Goal: Task Accomplishment & Management: Complete application form

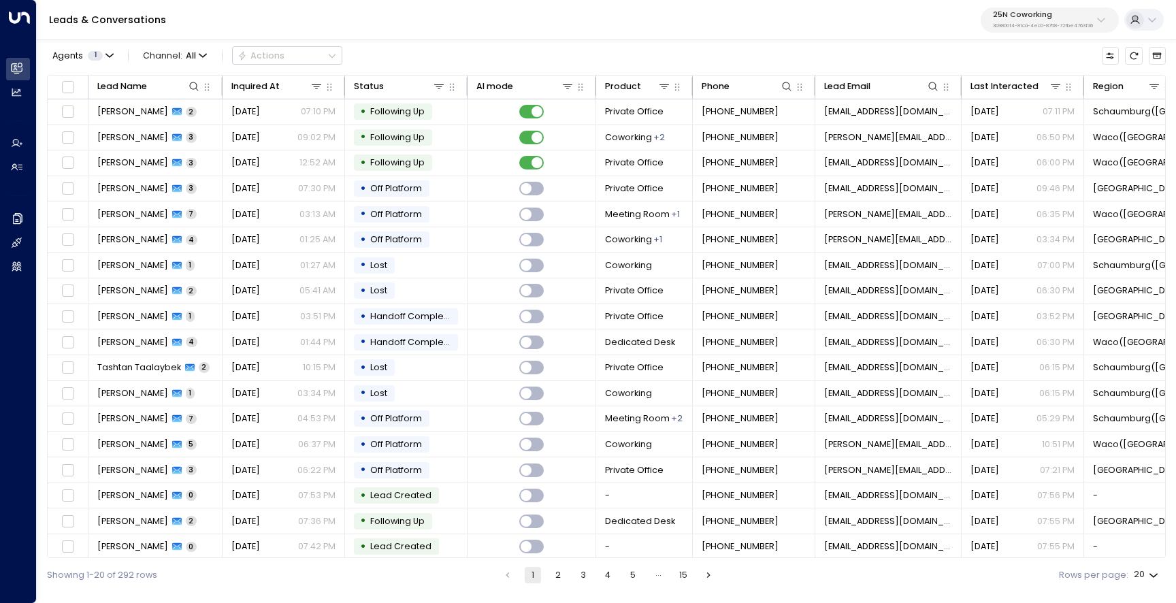
click at [1062, 16] on p "25N Coworking" at bounding box center [1043, 15] width 100 height 8
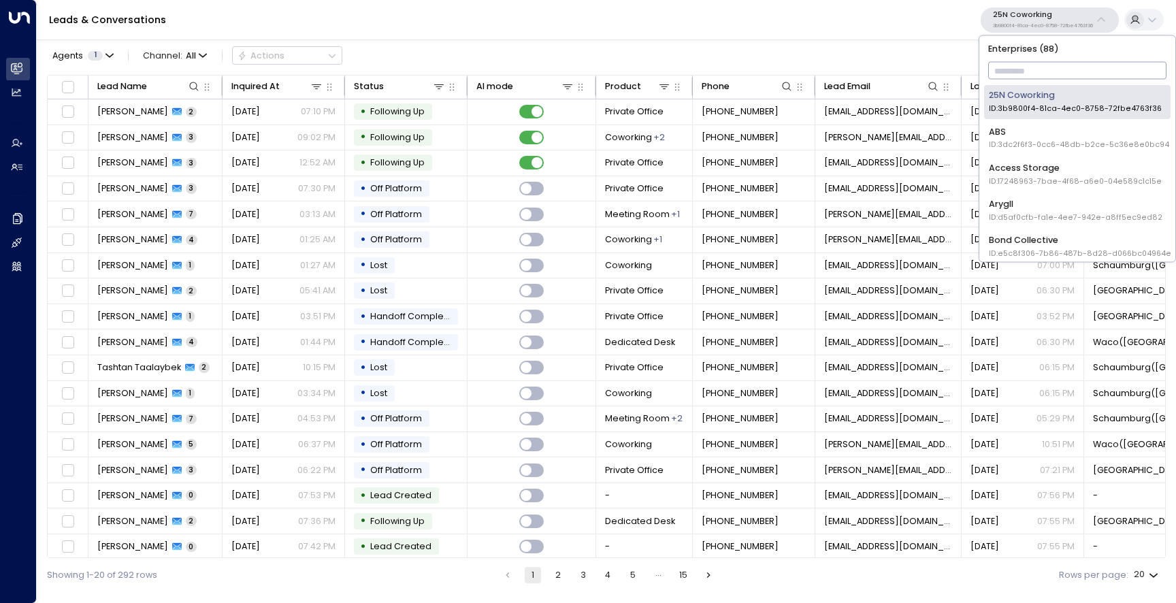
click at [1029, 60] on input "text" at bounding box center [1077, 71] width 179 height 24
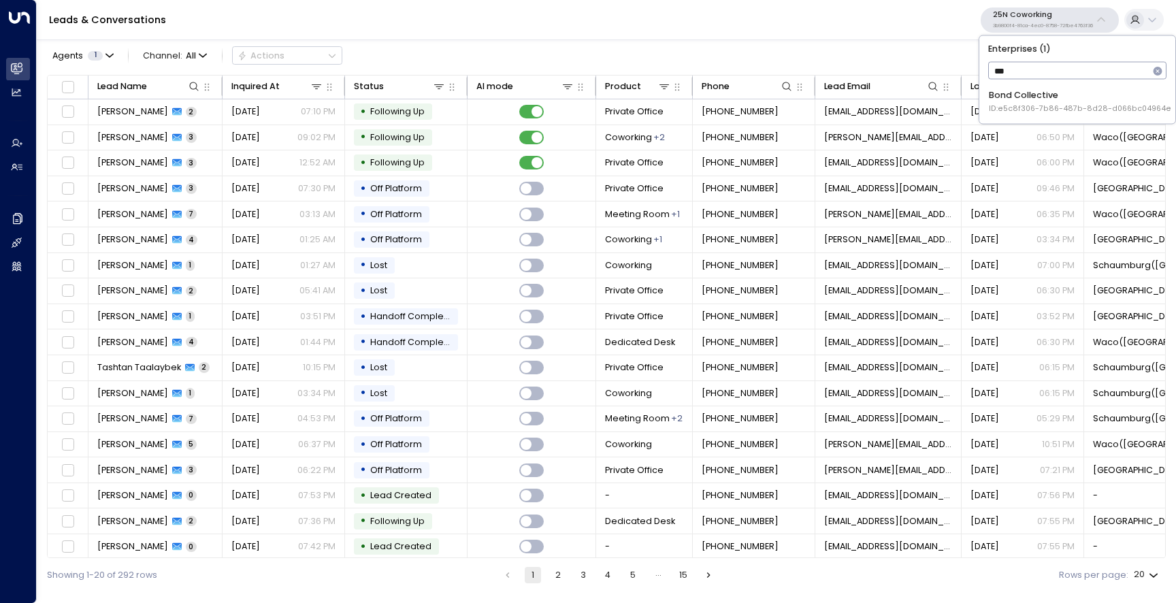
type input "****"
click at [1027, 98] on div "Bond Collective ID: e5c8f306-7b86-487b-8d28-d066bc04964e" at bounding box center [1079, 101] width 182 height 25
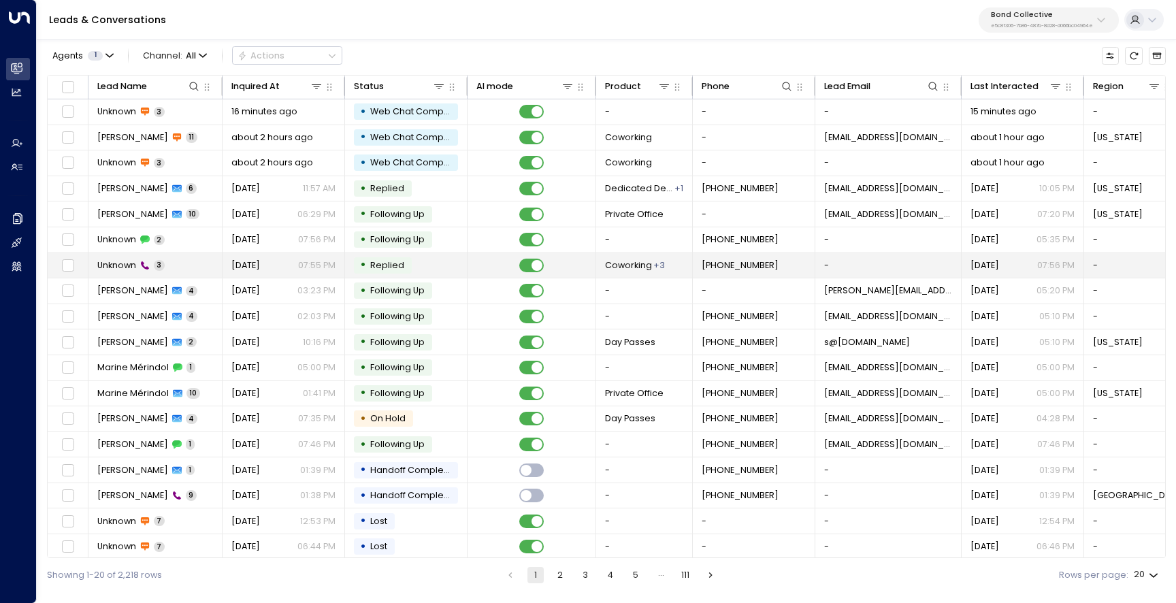
click at [116, 264] on span "Unknown" at bounding box center [116, 265] width 39 height 12
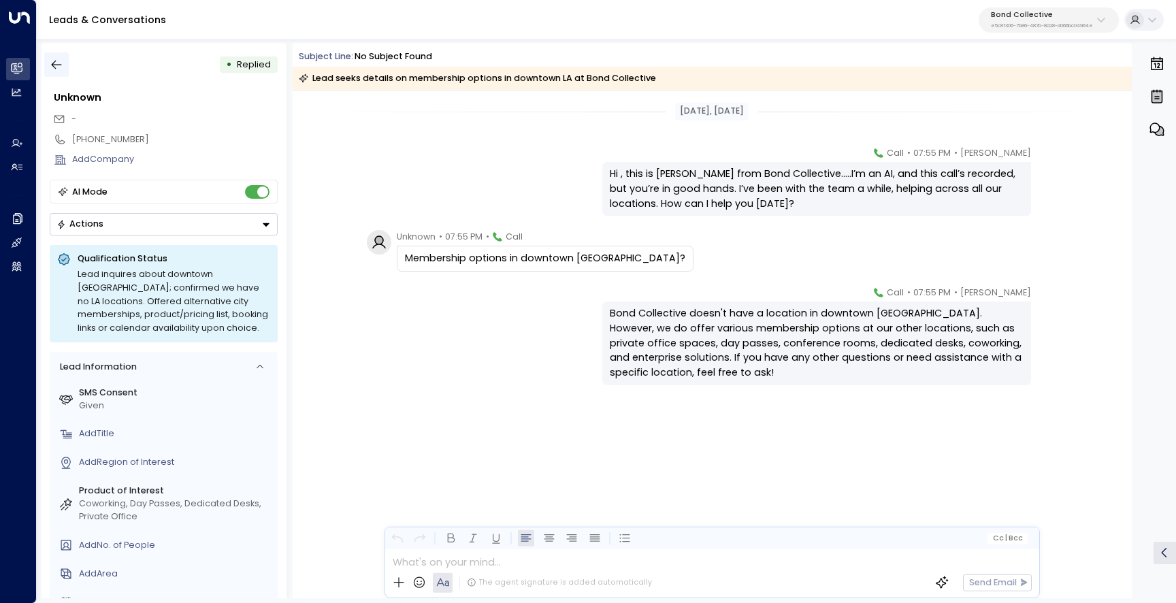
click at [66, 67] on button "button" at bounding box center [56, 64] width 24 height 24
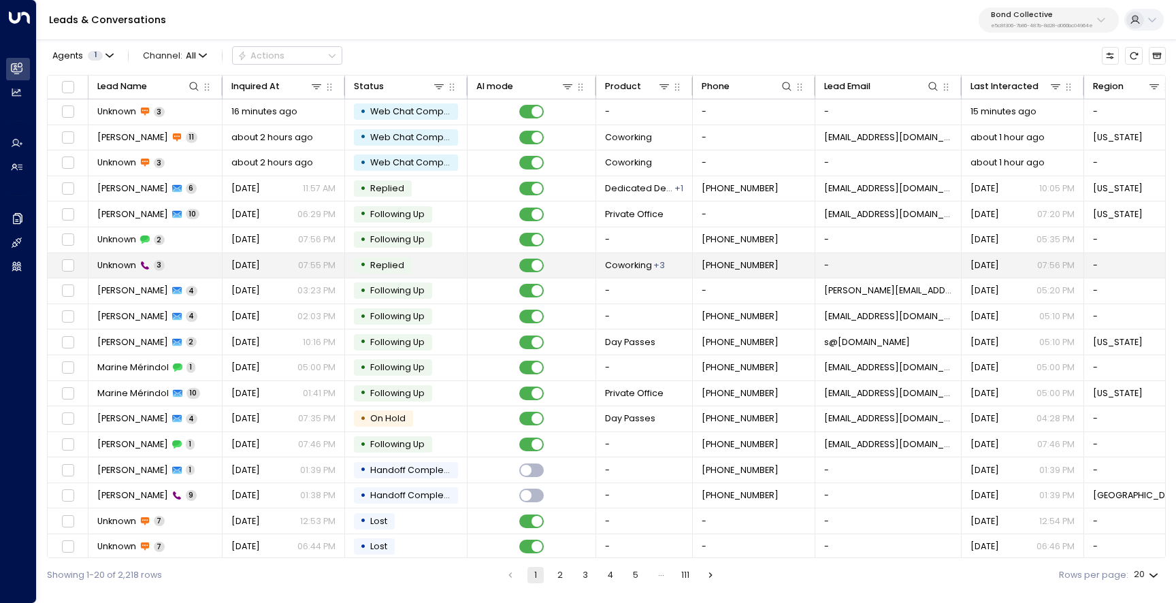
click at [119, 267] on span "Unknown" at bounding box center [116, 265] width 39 height 12
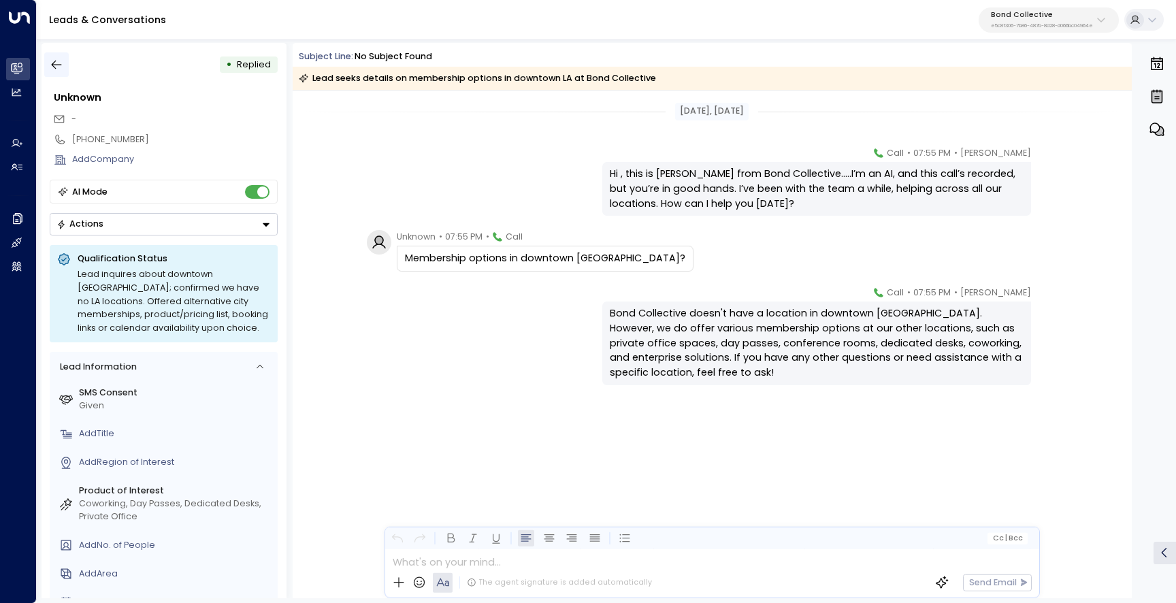
click at [63, 69] on icon "button" at bounding box center [57, 65] width 14 height 14
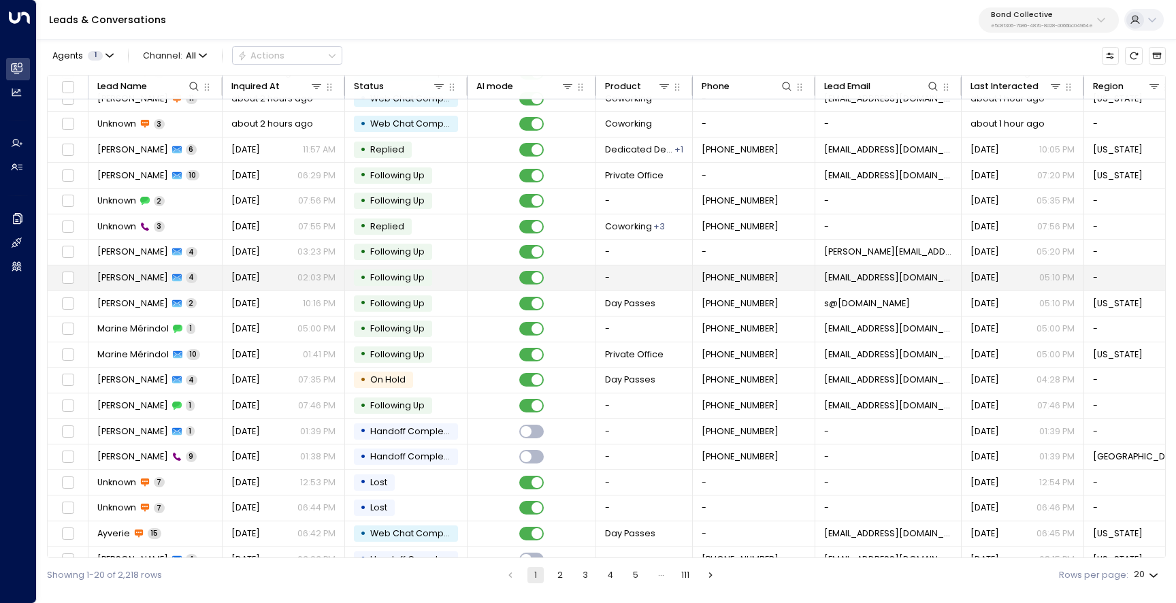
scroll to position [56, 0]
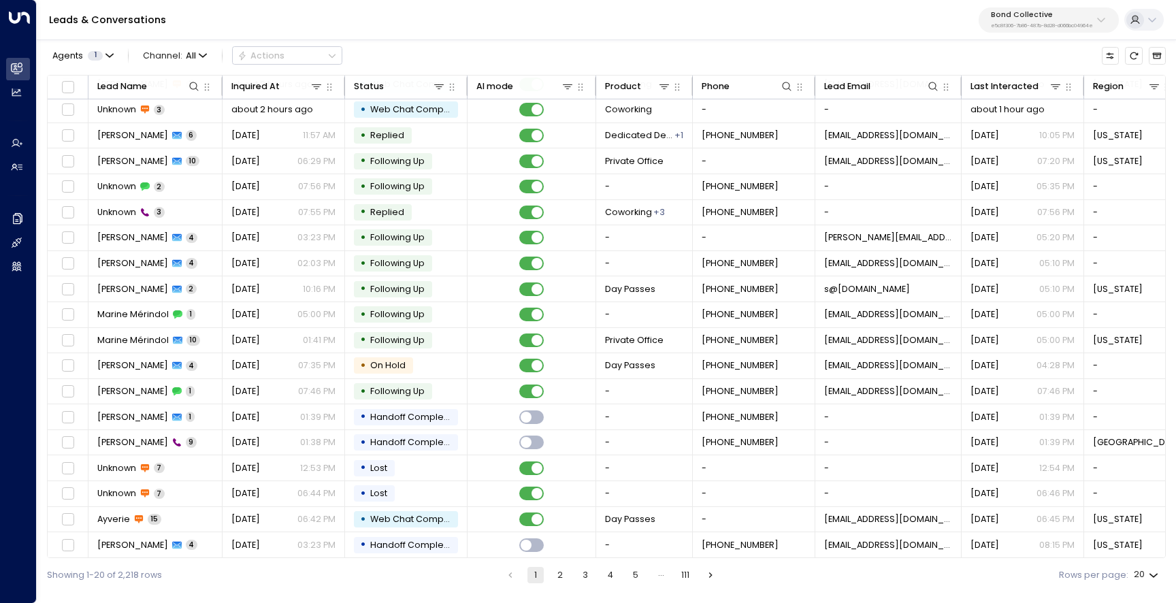
click at [558, 569] on button "2" at bounding box center [560, 575] width 16 height 16
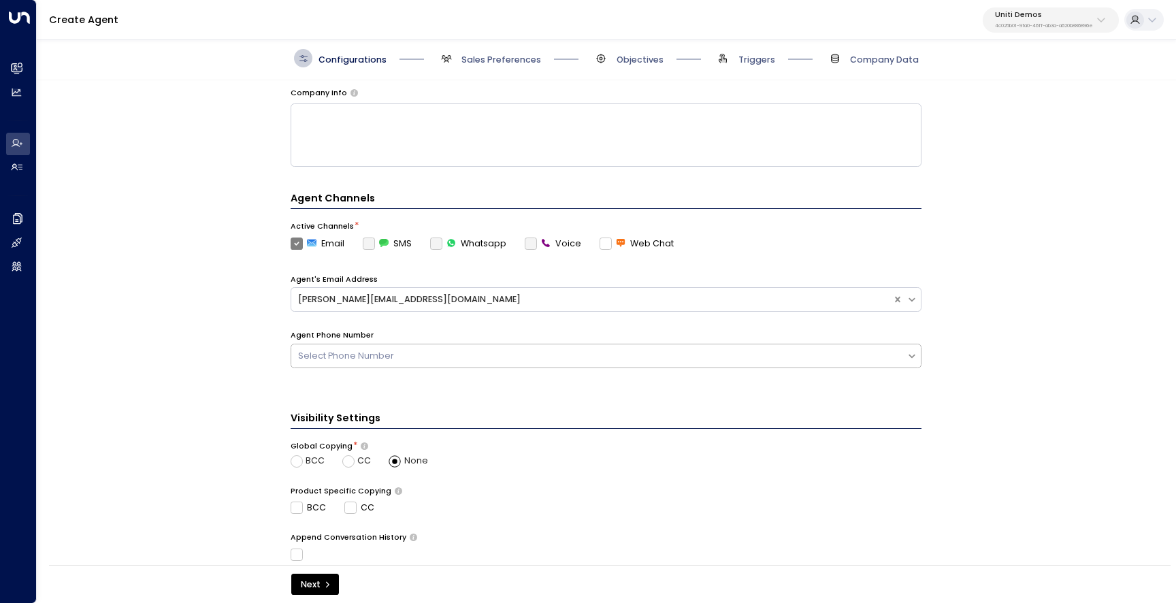
scroll to position [214, 0]
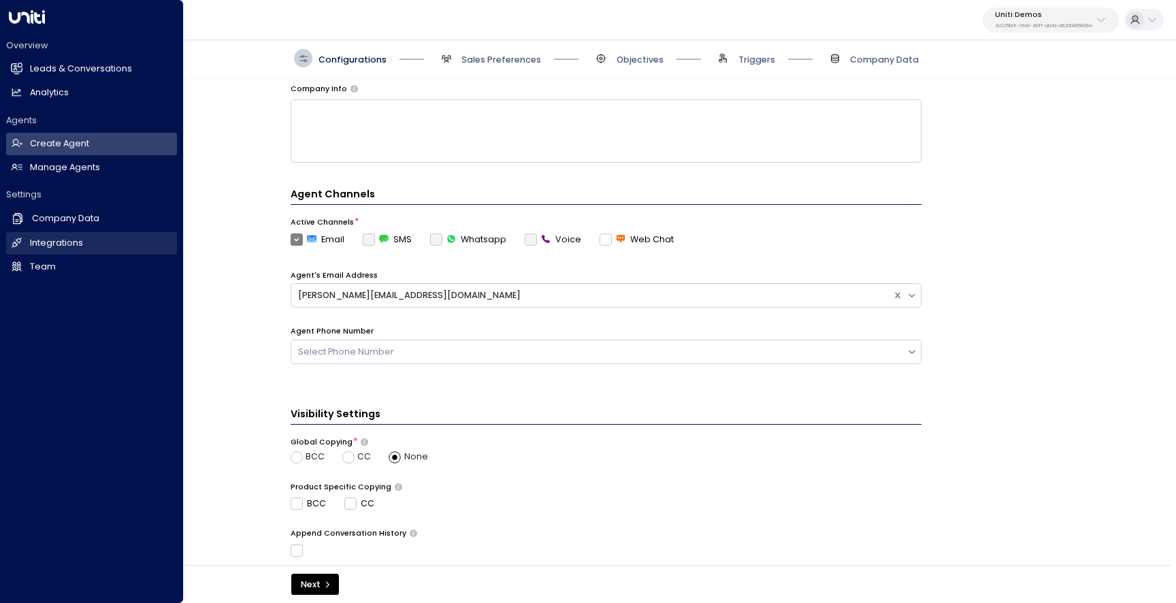
click at [30, 246] on h2 "Integrations" at bounding box center [56, 243] width 53 height 13
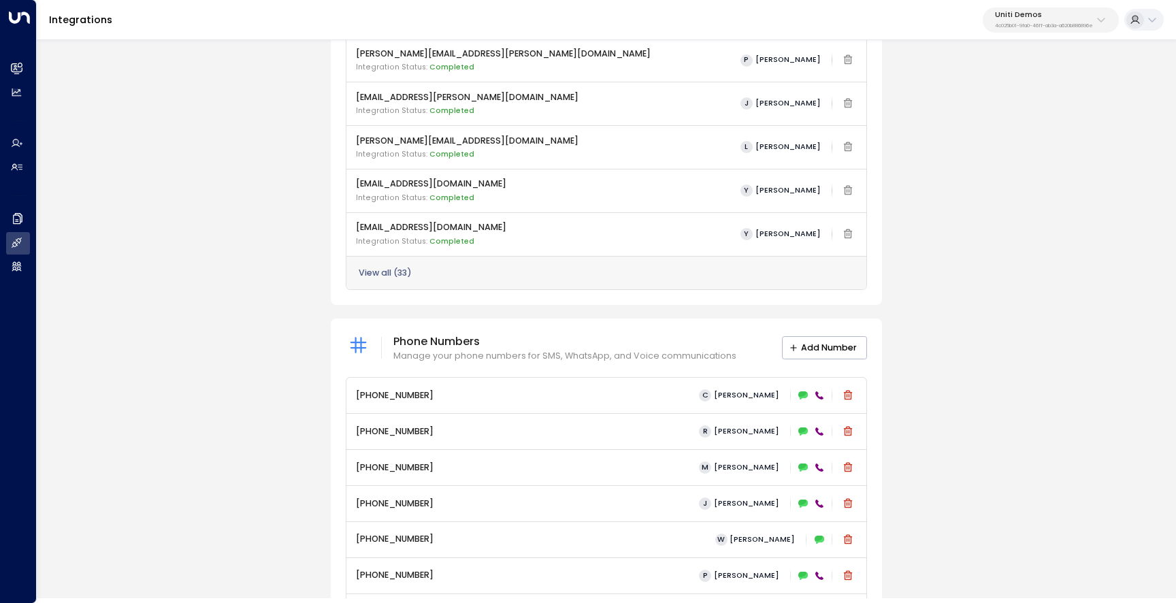
scroll to position [576, 0]
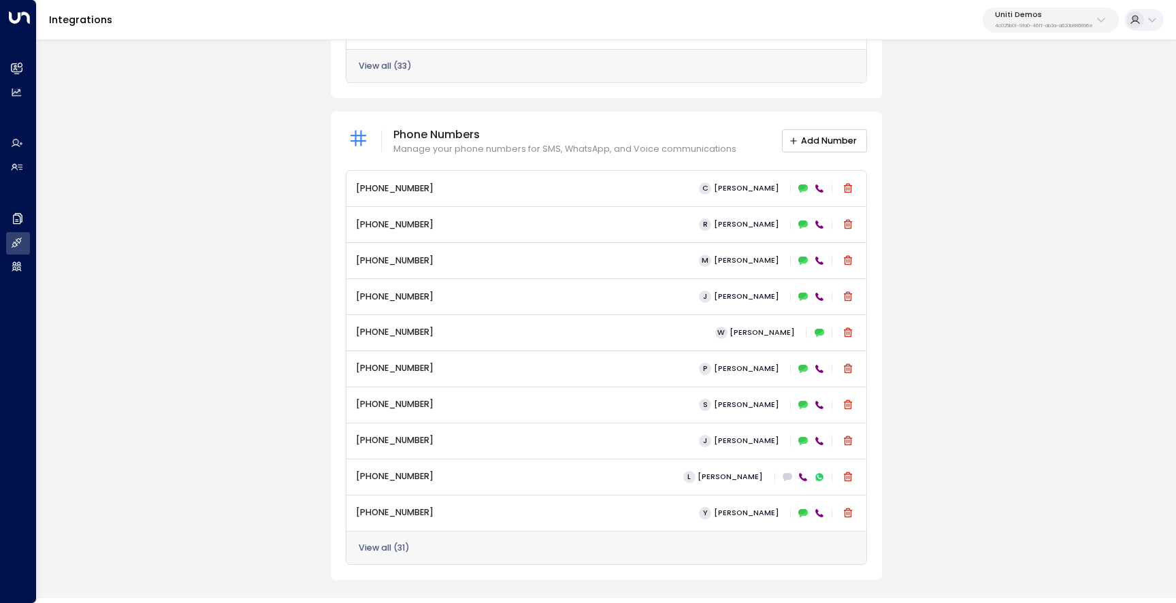
click at [816, 143] on button "Add Number" at bounding box center [824, 140] width 85 height 23
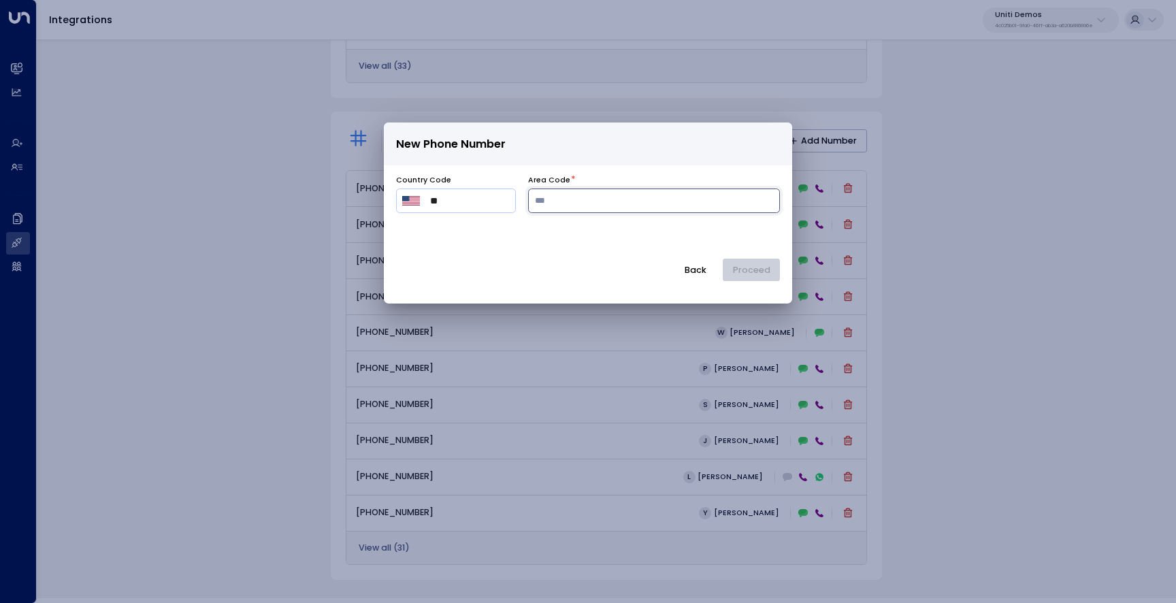
click at [590, 206] on input "number" at bounding box center [654, 200] width 252 height 24
click at [697, 271] on button "Back" at bounding box center [694, 270] width 43 height 23
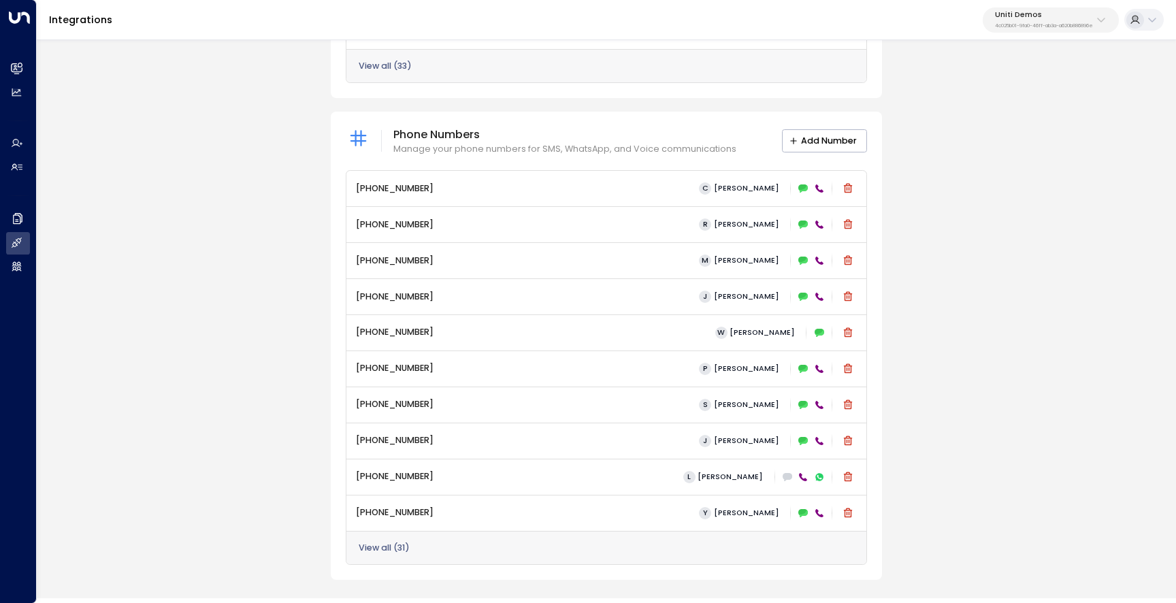
click at [389, 550] on button "View all ( 31 )" at bounding box center [384, 548] width 51 height 10
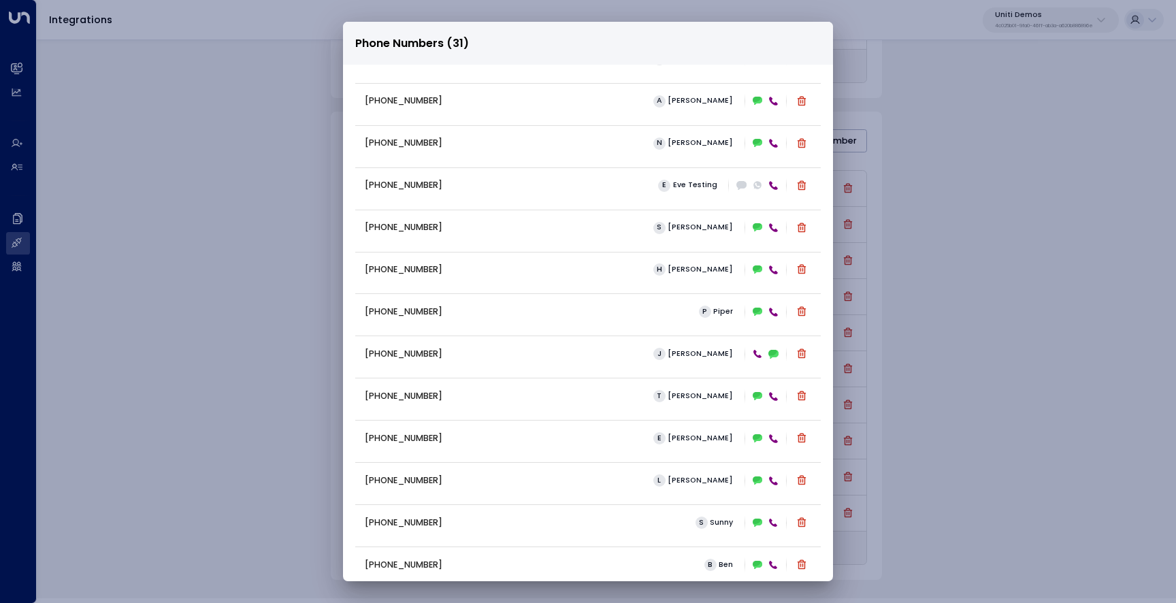
scroll to position [814, 0]
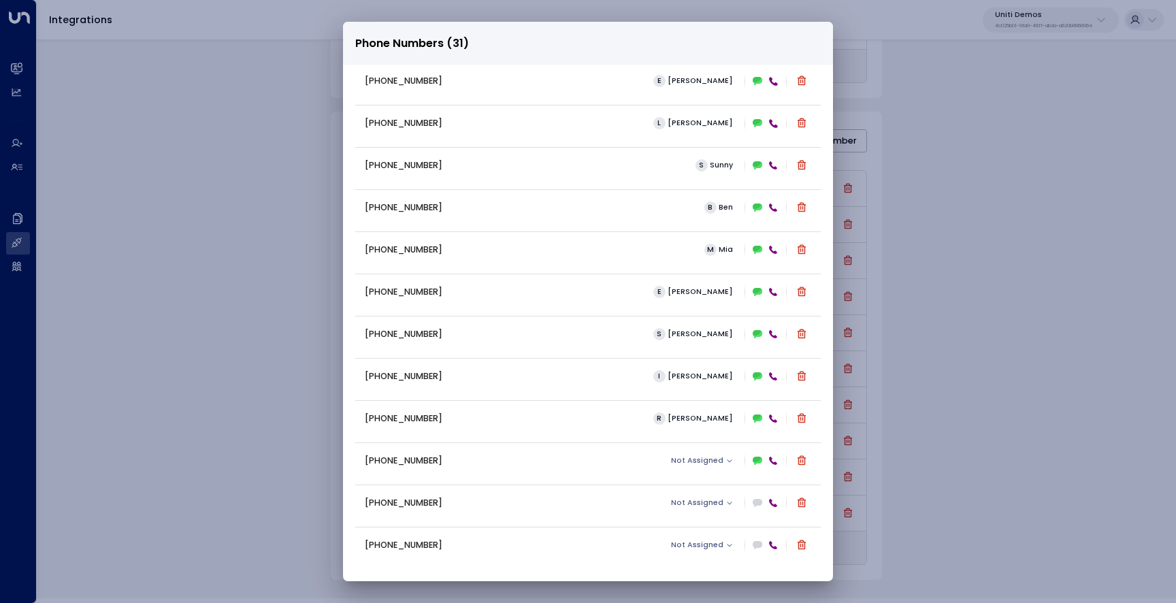
click at [412, 459] on p "[PHONE_NUMBER]" at bounding box center [404, 460] width 78 height 13
copy p "[PHONE_NUMBER]"
click at [701, 457] on span "Not Assigned" at bounding box center [697, 460] width 52 height 8
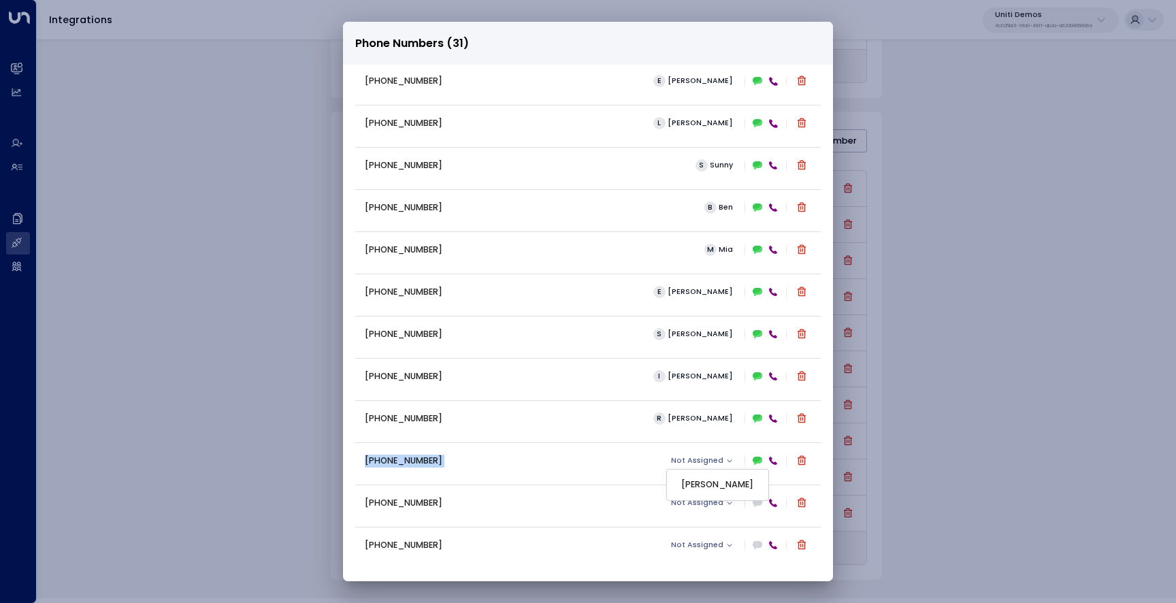
click at [627, 453] on div at bounding box center [588, 301] width 1176 height 603
click at [676, 459] on span "Not Assigned" at bounding box center [697, 460] width 52 height 8
click at [617, 463] on div at bounding box center [588, 301] width 1176 height 603
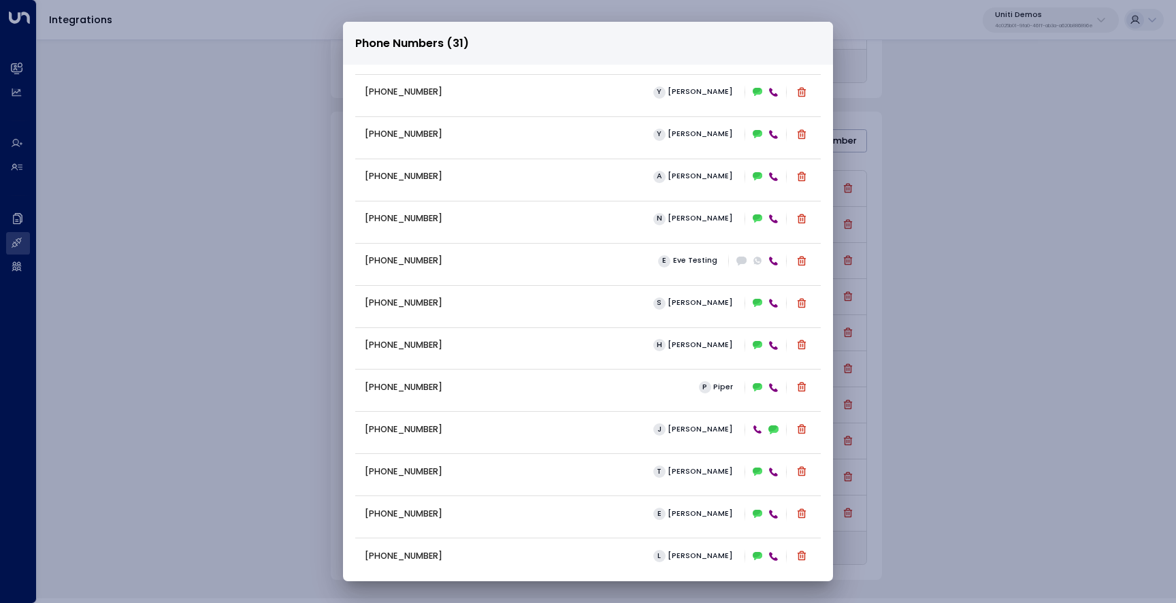
scroll to position [770, 0]
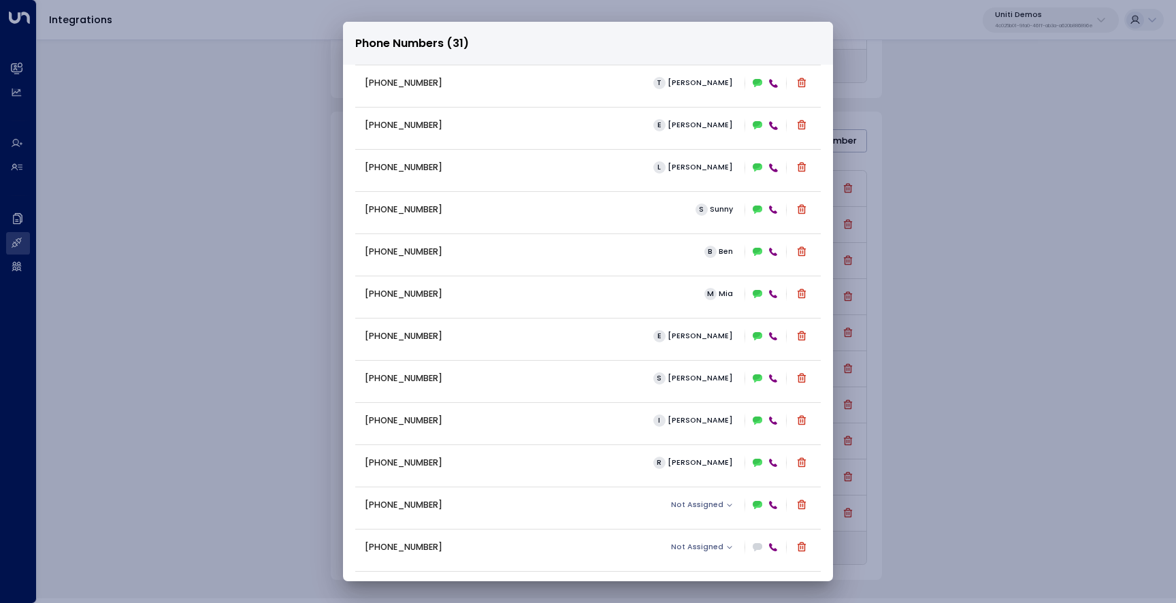
click at [978, 280] on div "Phone Numbers (31) [PHONE_NUMBER] [PERSON_NAME] [PHONE_NUMBER] [PERSON_NAME] [P…" at bounding box center [588, 301] width 1176 height 603
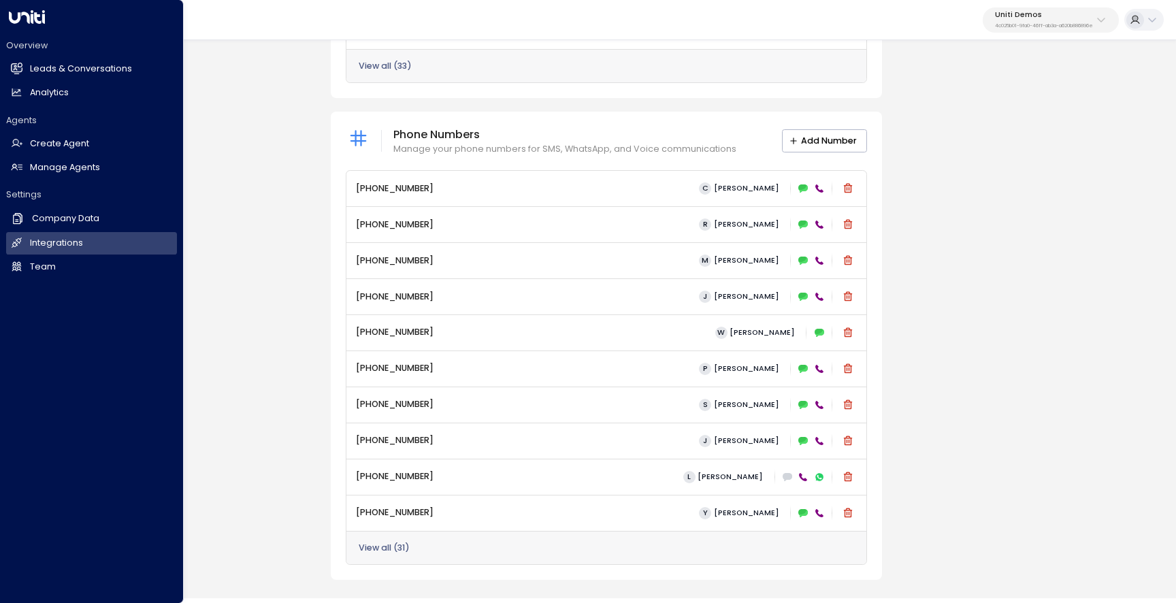
click at [67, 129] on div "Agents Create Agent Create Agent Manage Agents Manage Agents" at bounding box center [91, 146] width 171 height 65
click at [71, 147] on h2 "Create Agent" at bounding box center [59, 143] width 59 height 13
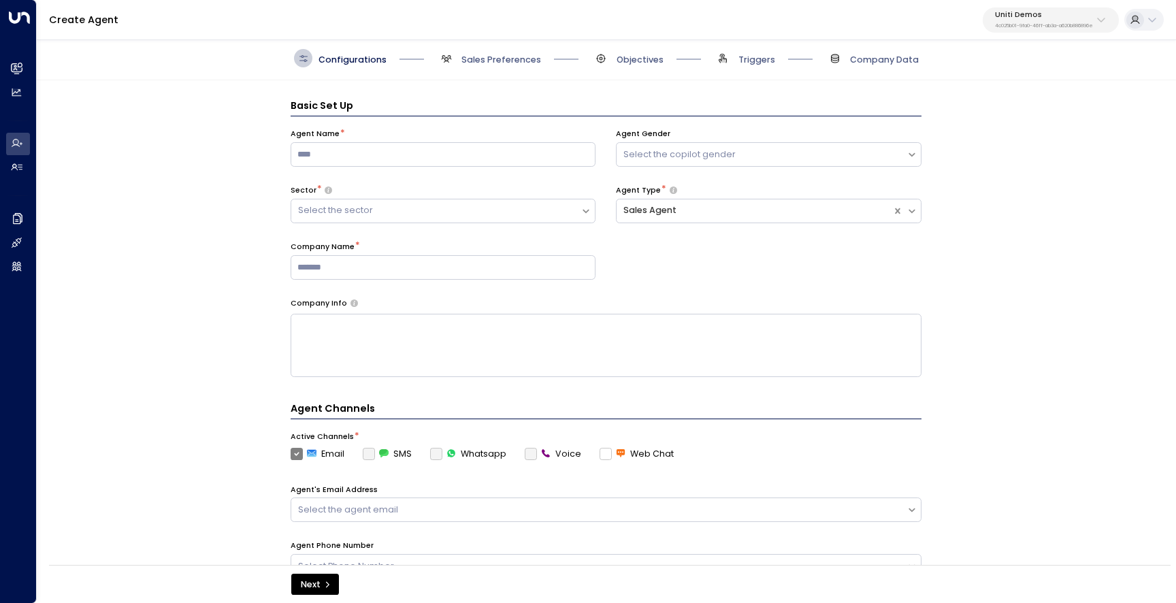
scroll to position [18, 0]
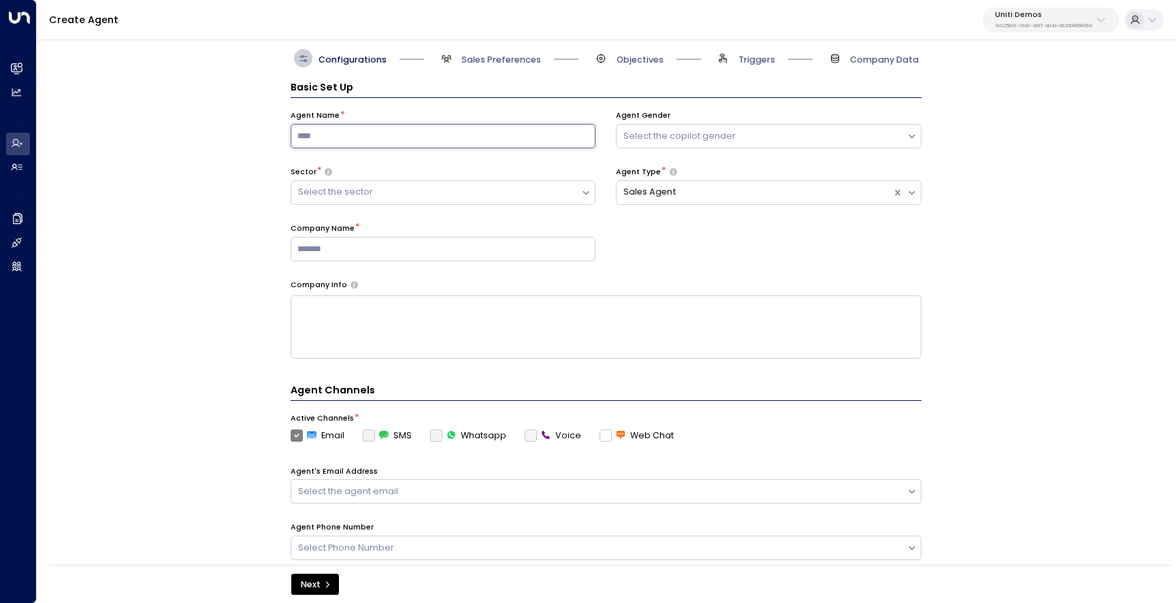
click at [427, 129] on input at bounding box center [442, 136] width 305 height 24
type input "*********"
click at [661, 131] on div "Select the copilot gender" at bounding box center [761, 136] width 276 height 13
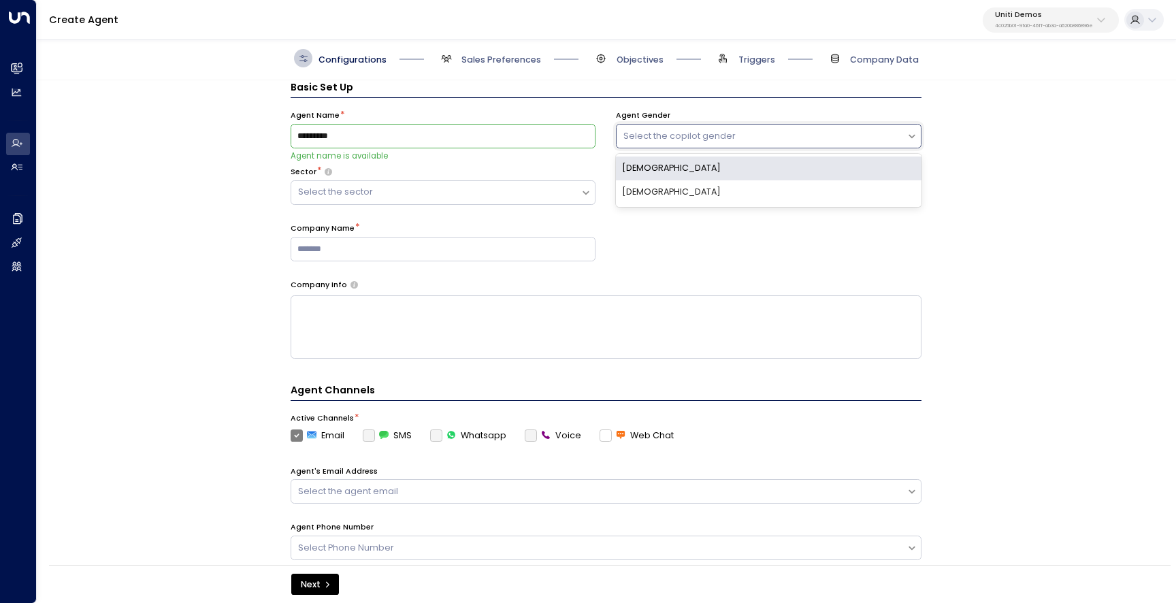
click at [667, 168] on div "[DEMOGRAPHIC_DATA]" at bounding box center [768, 168] width 305 height 24
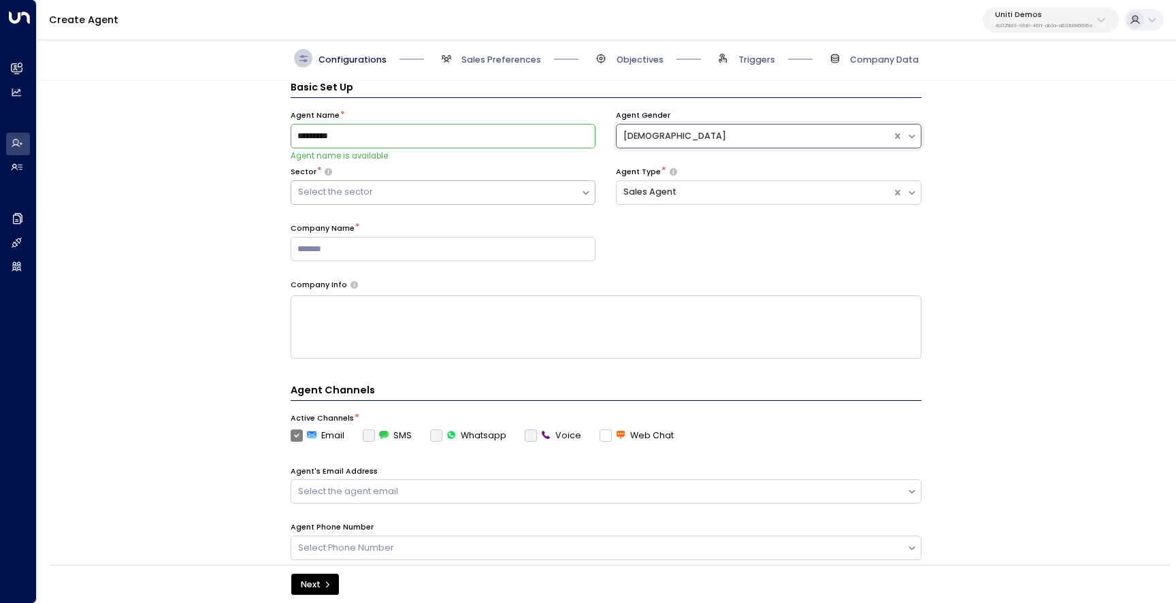
click at [490, 194] on div "Select the sector" at bounding box center [436, 192] width 276 height 13
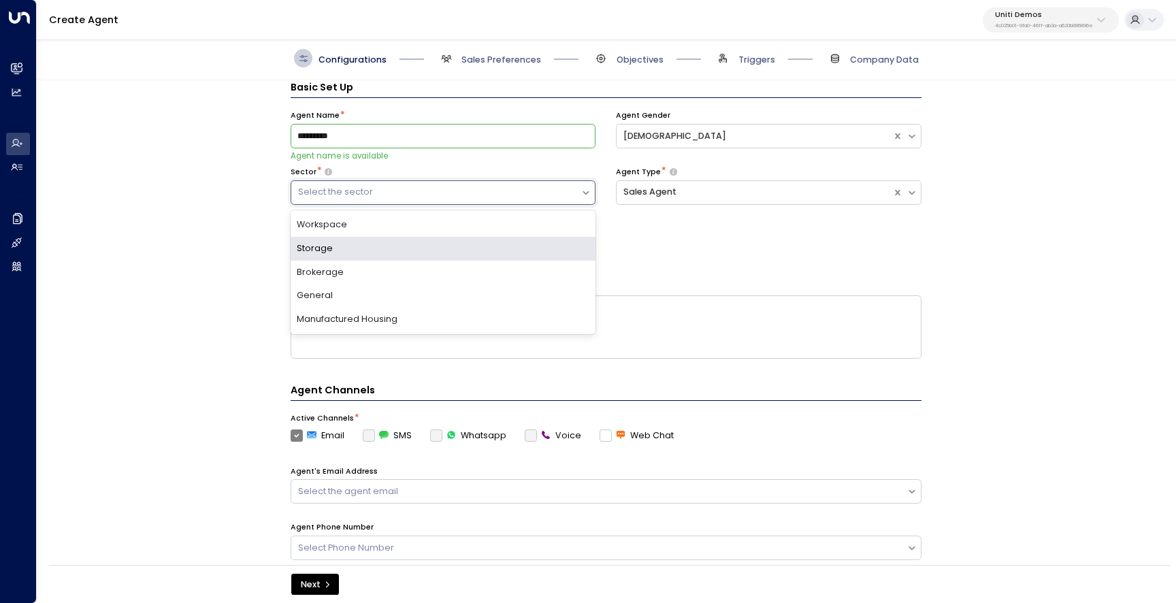
click at [463, 252] on div "Storage" at bounding box center [442, 249] width 305 height 24
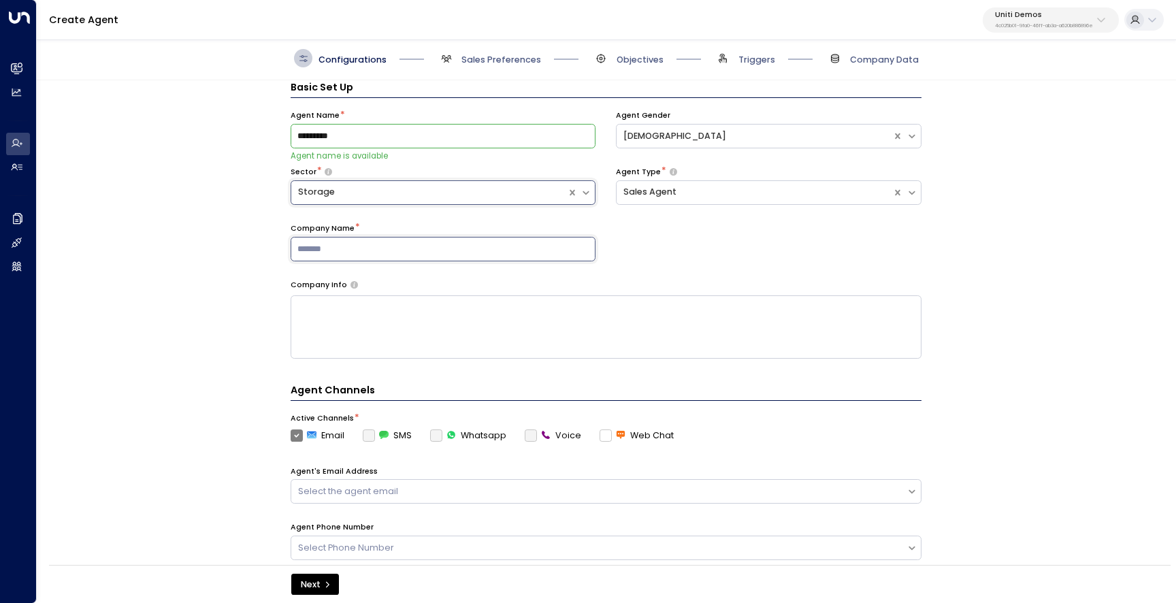
click at [473, 247] on input at bounding box center [442, 249] width 305 height 24
type input "**********"
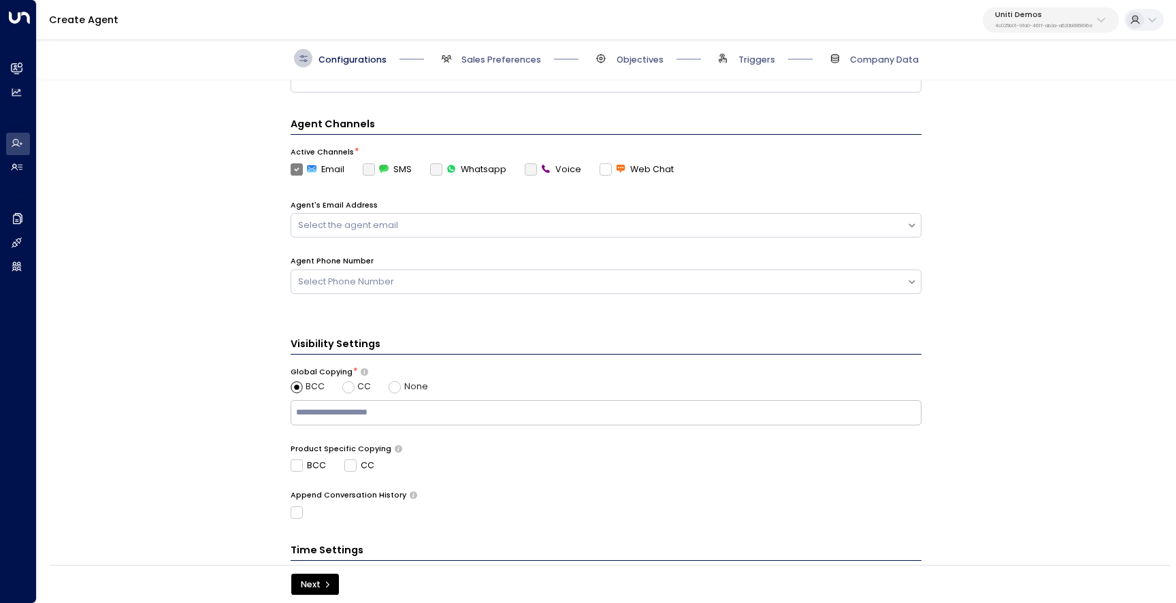
scroll to position [299, 0]
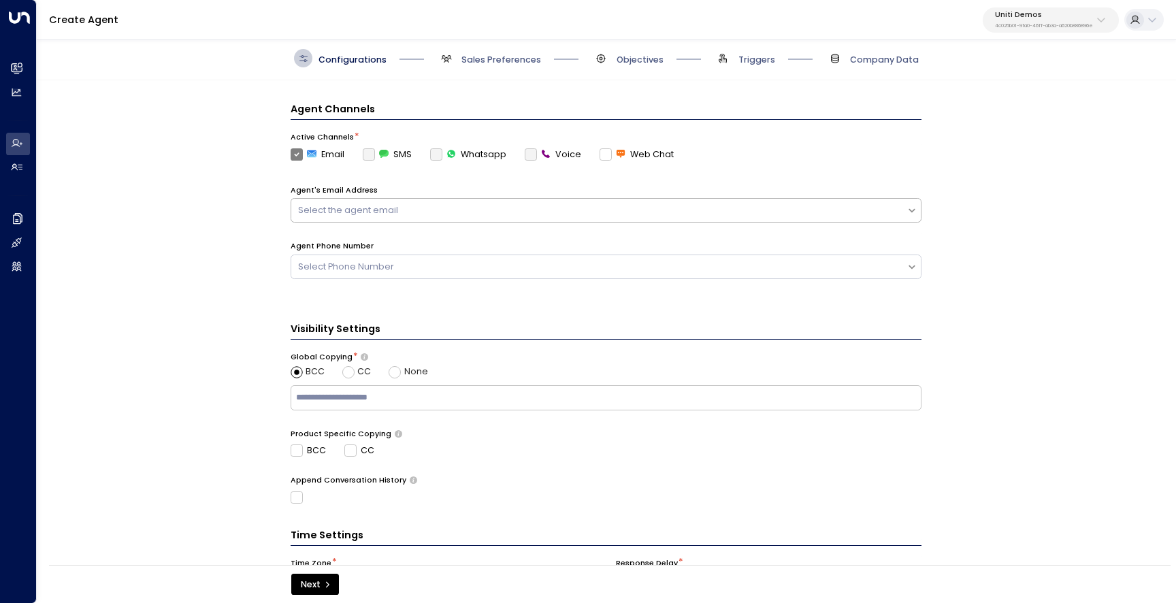
click at [431, 214] on div "Select the agent email" at bounding box center [598, 210] width 601 height 13
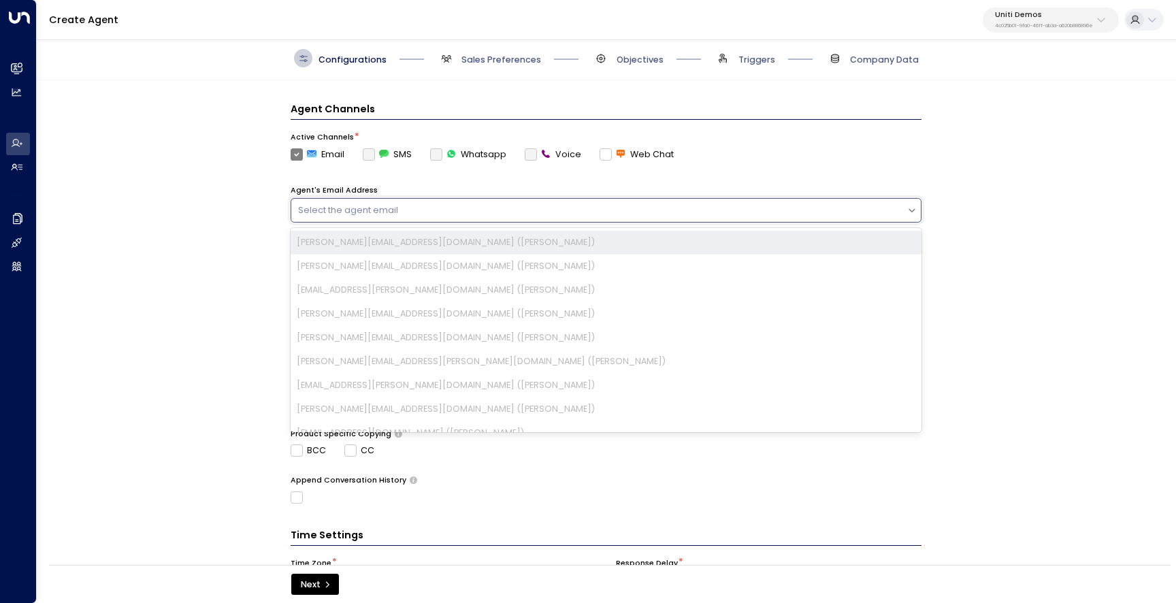
scroll to position [514, 0]
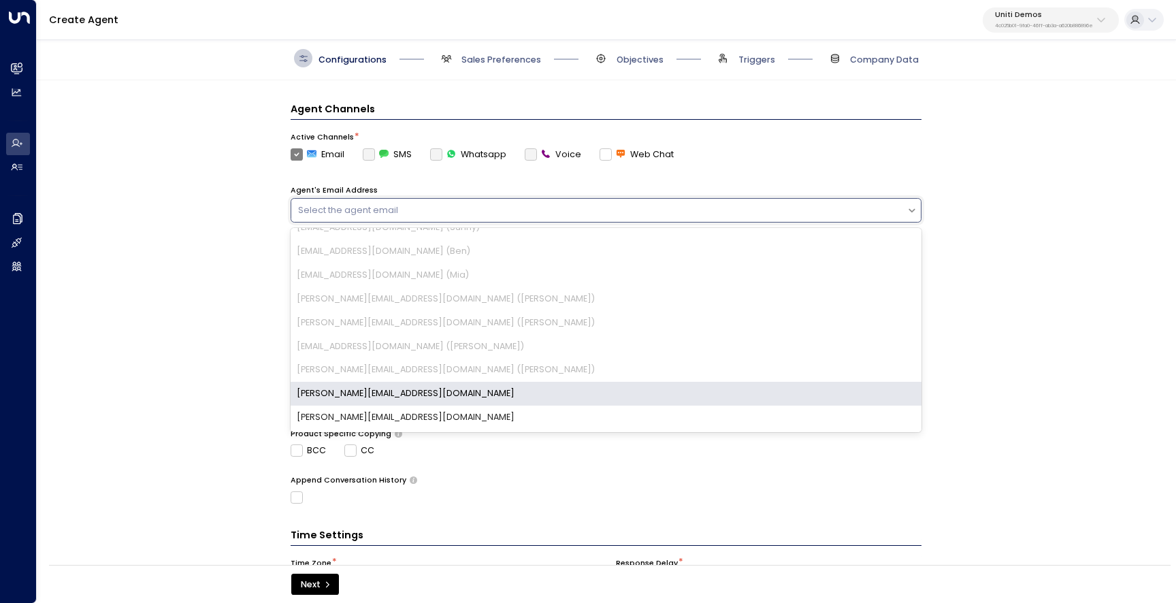
click at [410, 388] on div "[PERSON_NAME][EMAIL_ADDRESS][DOMAIN_NAME]" at bounding box center [605, 394] width 631 height 24
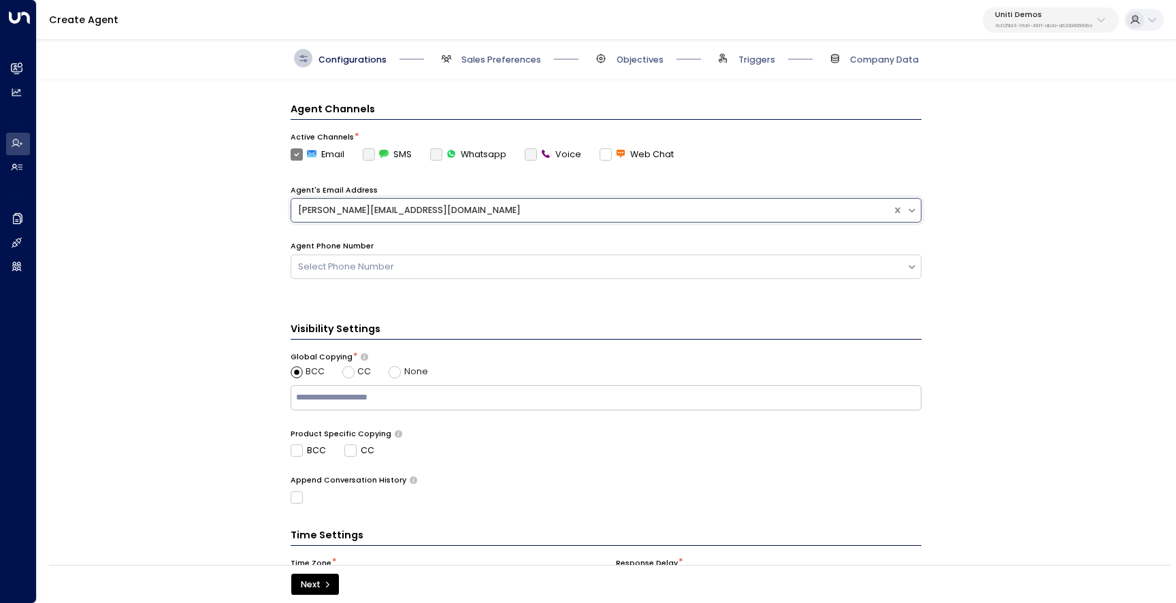
click at [237, 400] on div "**********" at bounding box center [605, 326] width 1137 height 493
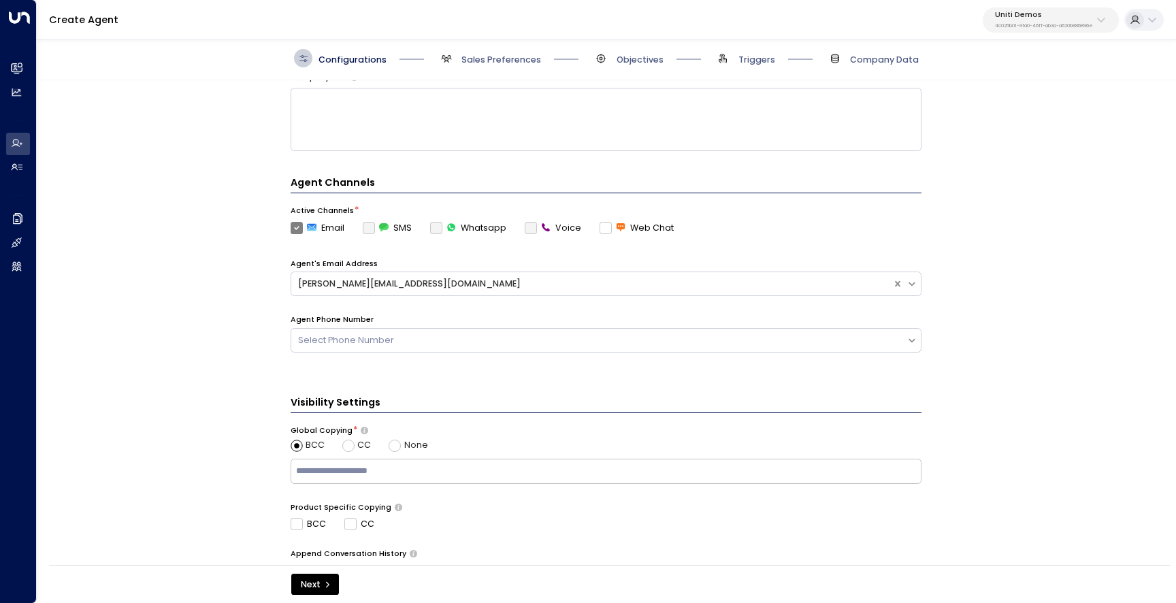
scroll to position [227, 0]
click at [526, 224] on label "Voice" at bounding box center [552, 226] width 56 height 12
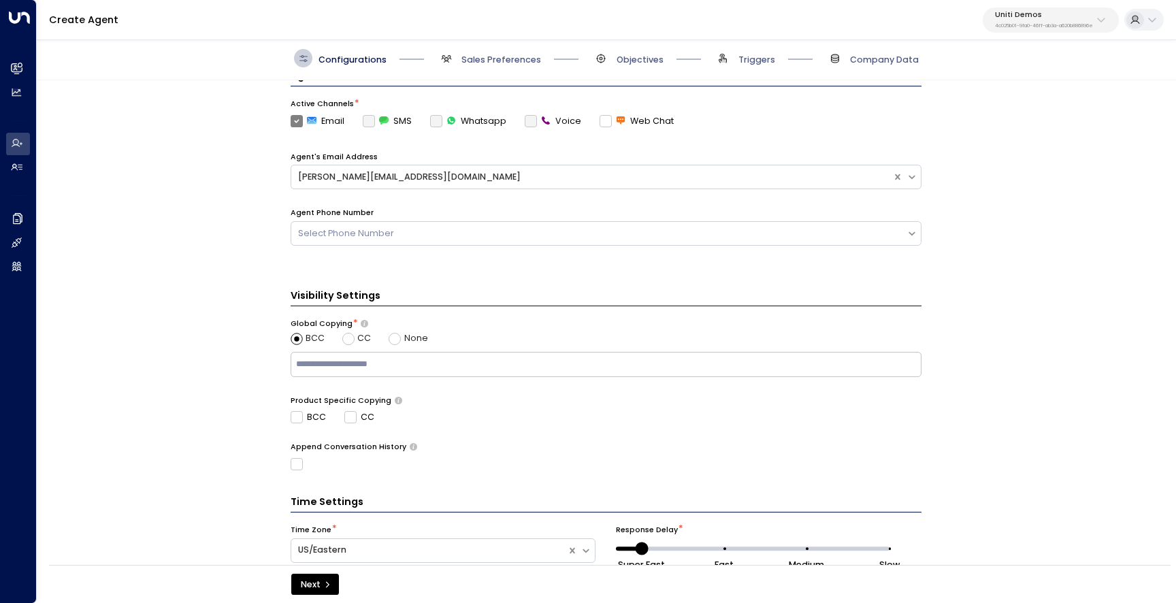
scroll to position [384, 0]
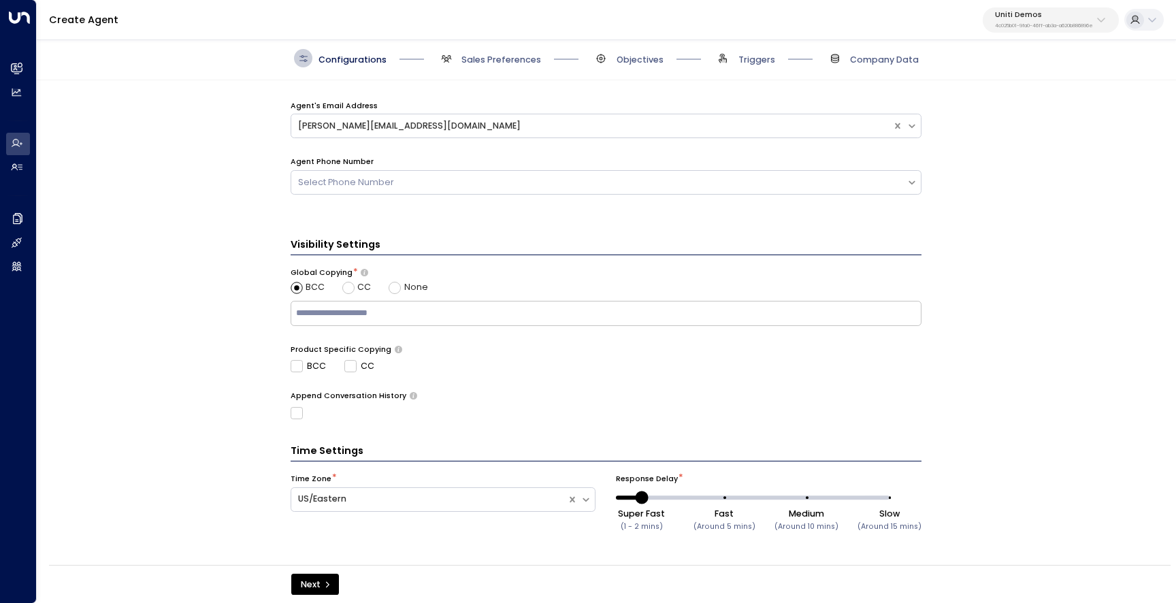
click at [399, 292] on div "None" at bounding box center [407, 287] width 39 height 13
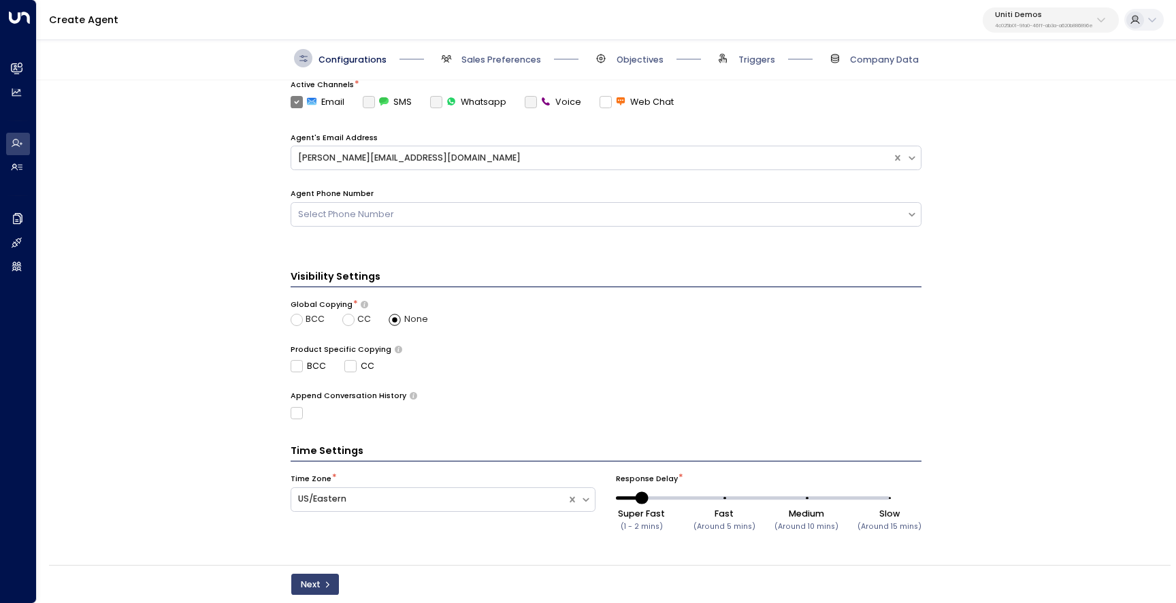
click at [303, 588] on button "Next" at bounding box center [315, 584] width 48 height 22
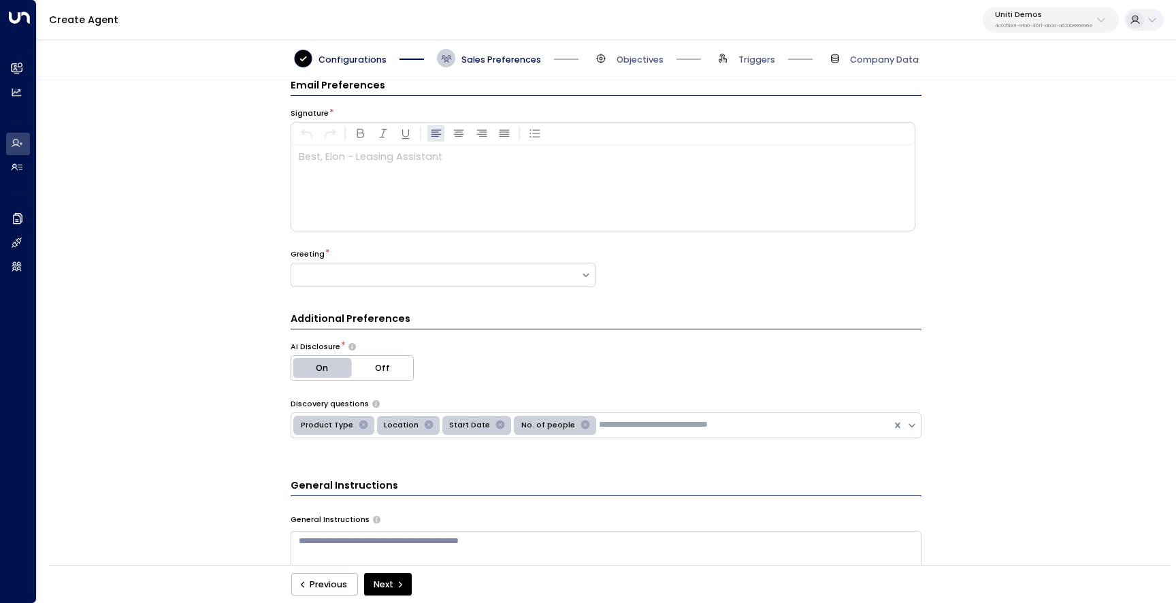
scroll to position [18, 0]
click at [378, 192] on div at bounding box center [602, 190] width 622 height 86
click at [480, 288] on div at bounding box center [442, 277] width 305 height 24
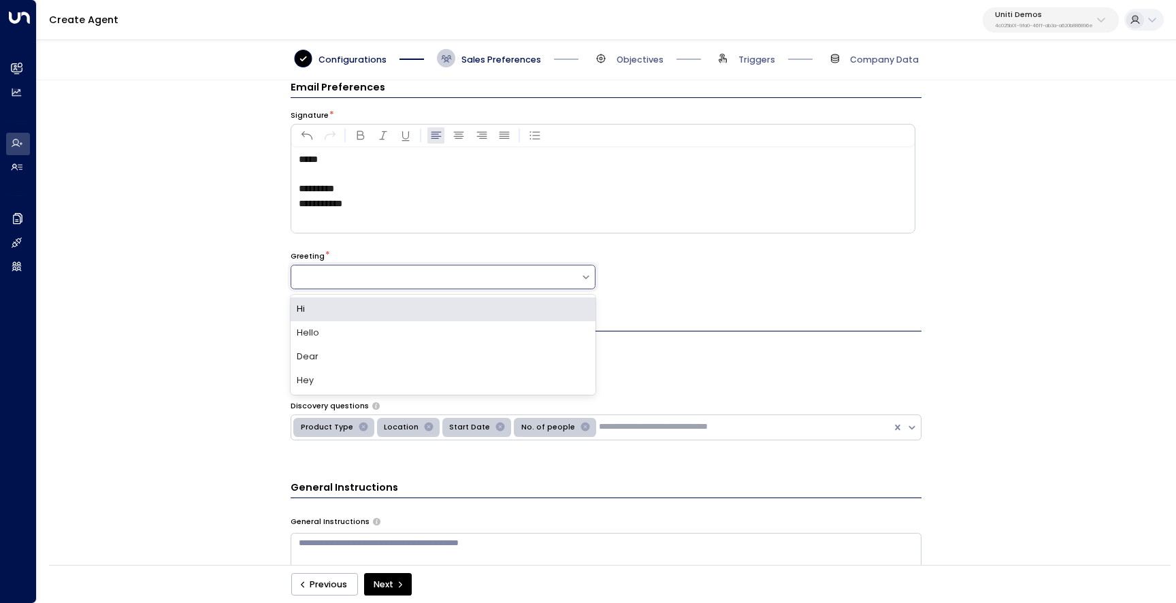
click at [468, 305] on div "Hi" at bounding box center [442, 309] width 305 height 24
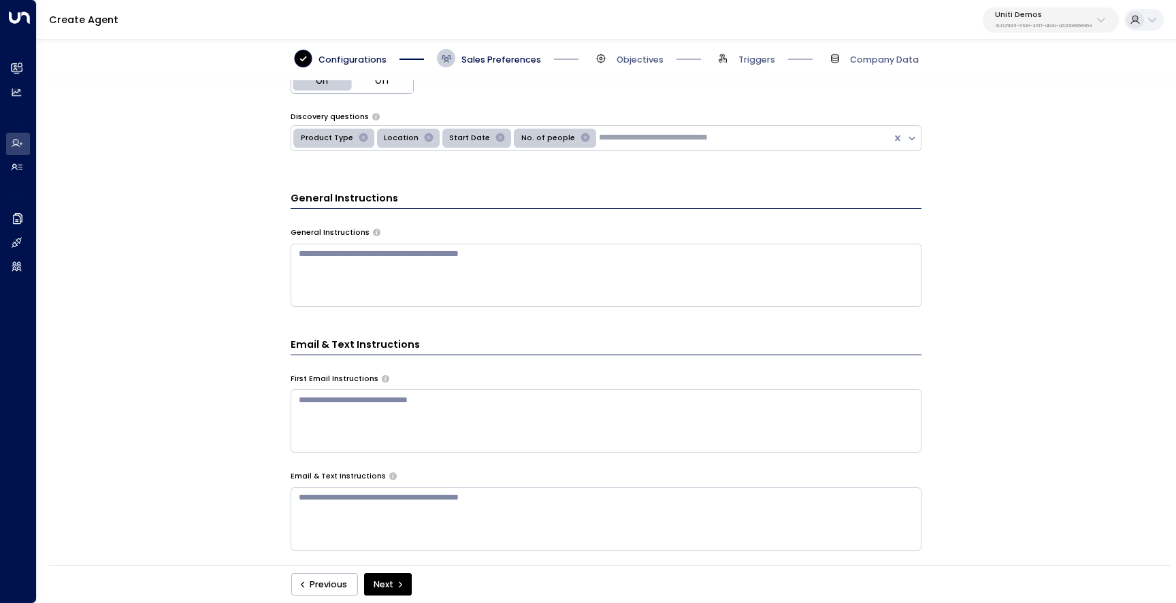
scroll to position [285, 0]
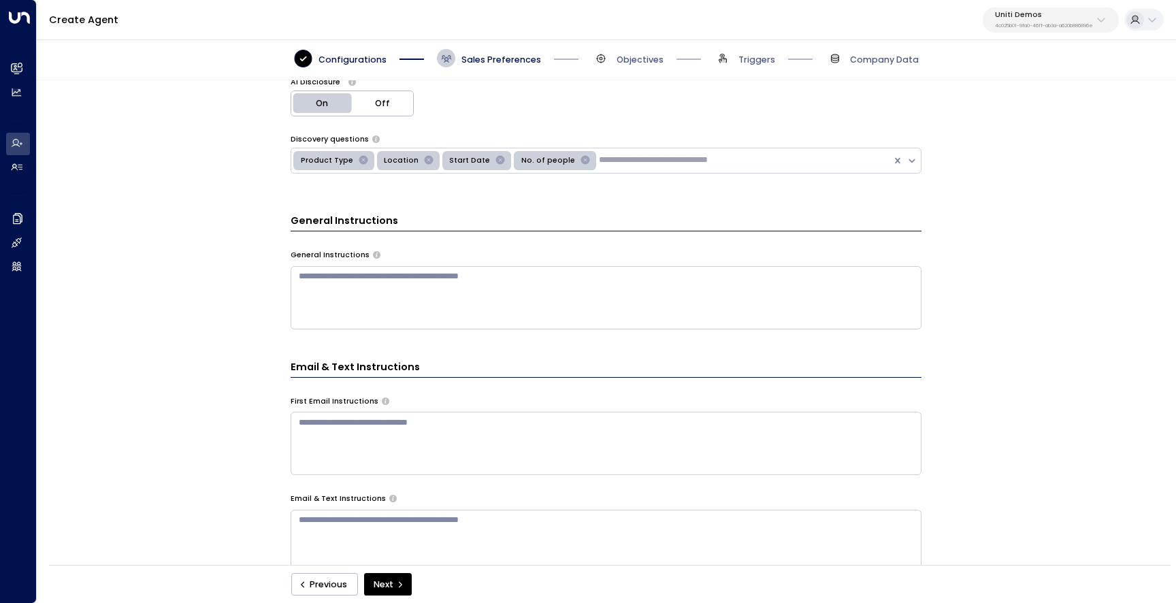
click at [382, 112] on button "Off" at bounding box center [382, 103] width 61 height 24
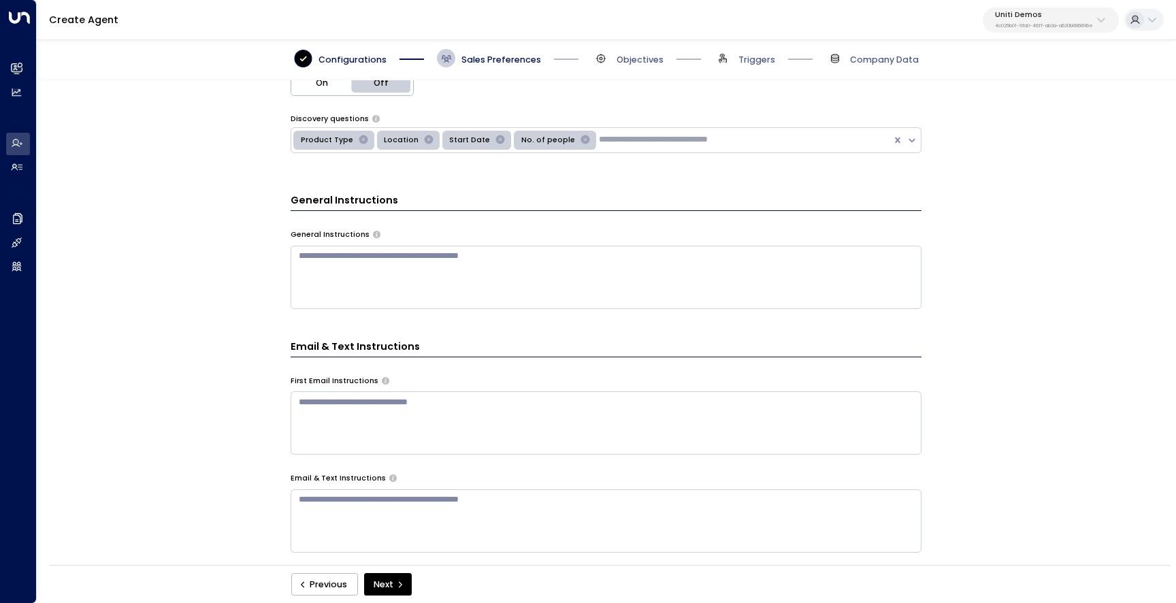
scroll to position [308, 0]
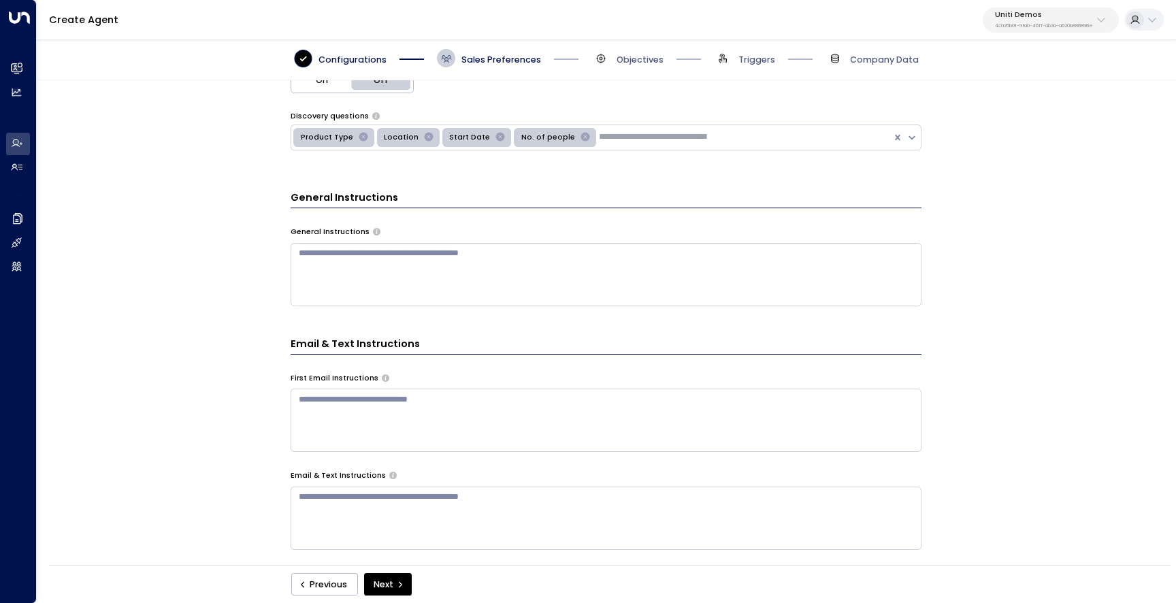
click at [580, 134] on icon "Remove No. of people" at bounding box center [584, 137] width 9 height 9
click at [359, 133] on icon "Remove Product Type" at bounding box center [363, 137] width 9 height 9
click at [488, 166] on div "Additional Preferences AI Disclosure * On Off Discovery questions option Produc…" at bounding box center [605, 287] width 631 height 526
click at [473, 139] on input "text" at bounding box center [510, 137] width 159 height 13
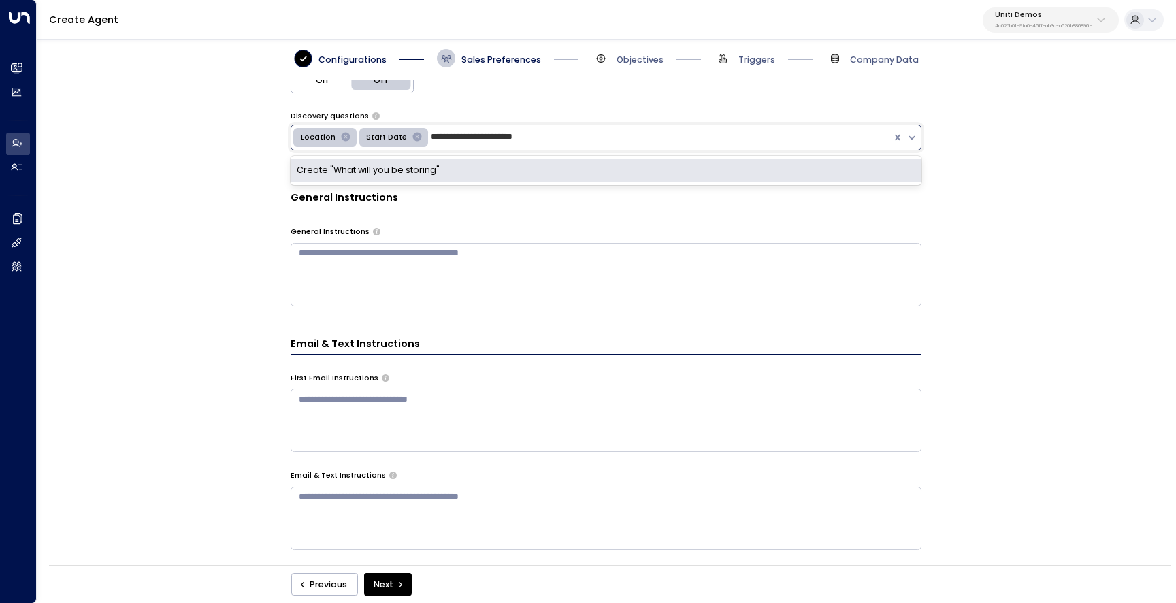
type input "**********"
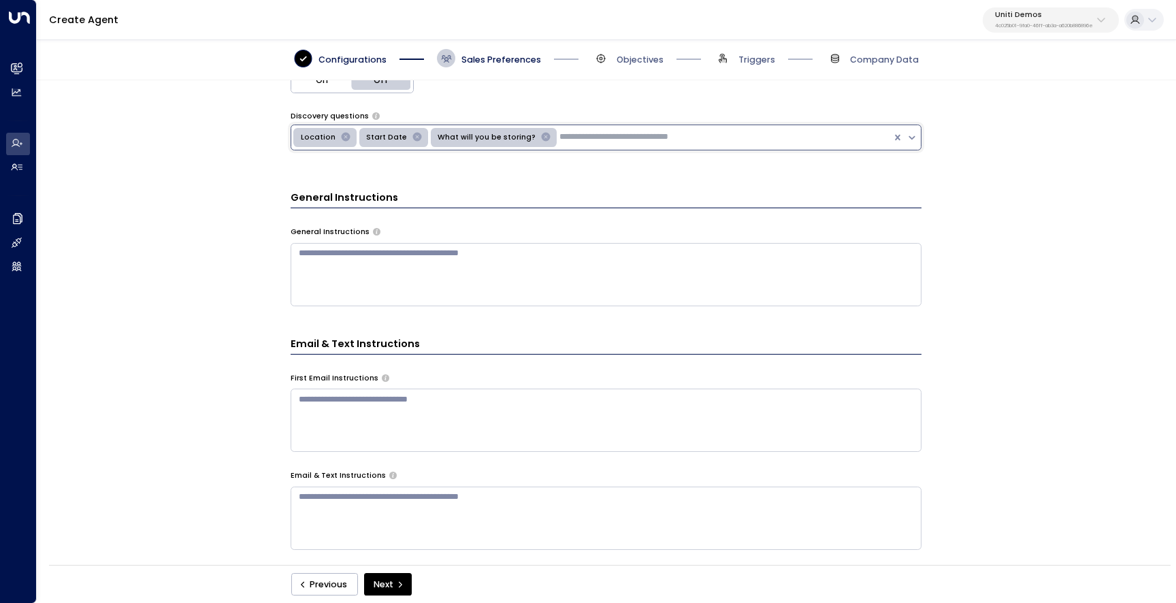
click at [542, 275] on textarea at bounding box center [605, 274] width 631 height 63
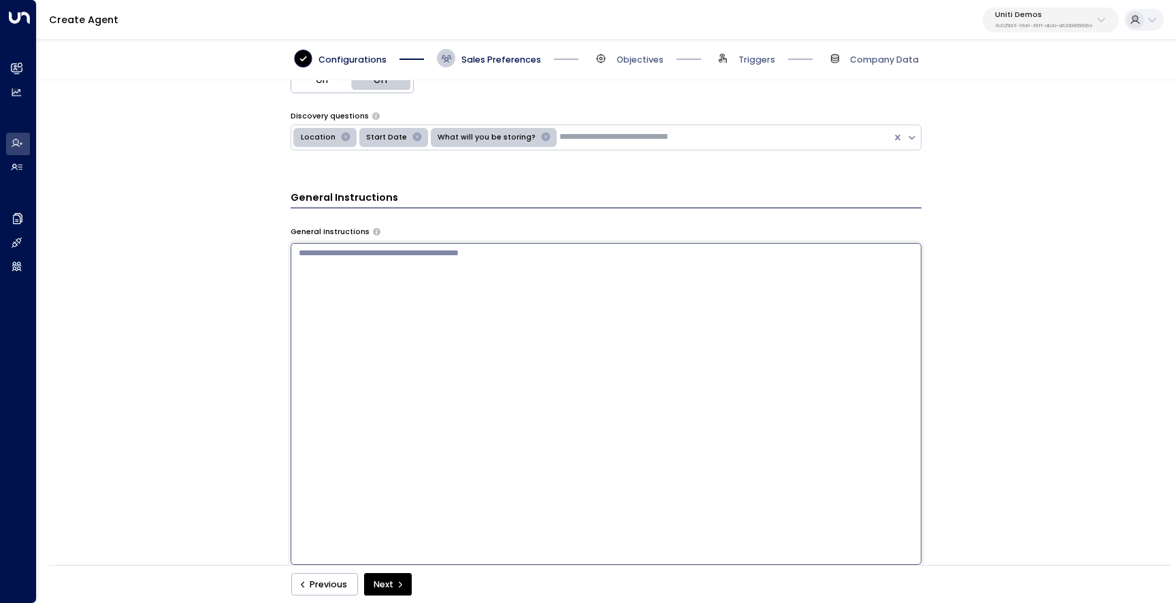
paste textarea "**********"
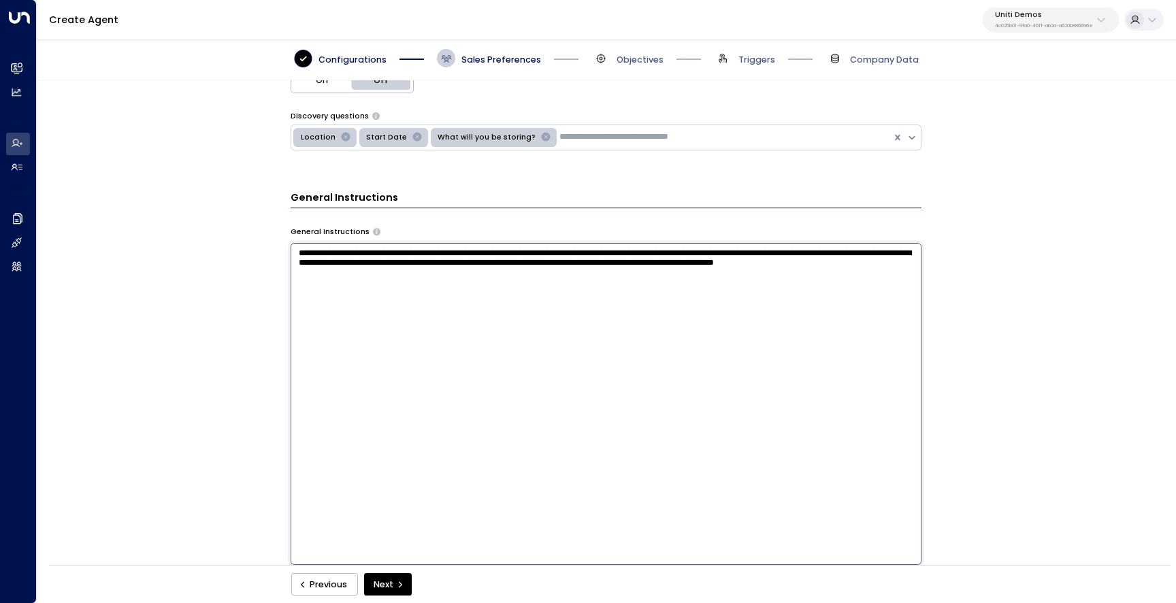
type textarea "**********"
click at [251, 322] on div "**********" at bounding box center [605, 326] width 1137 height 493
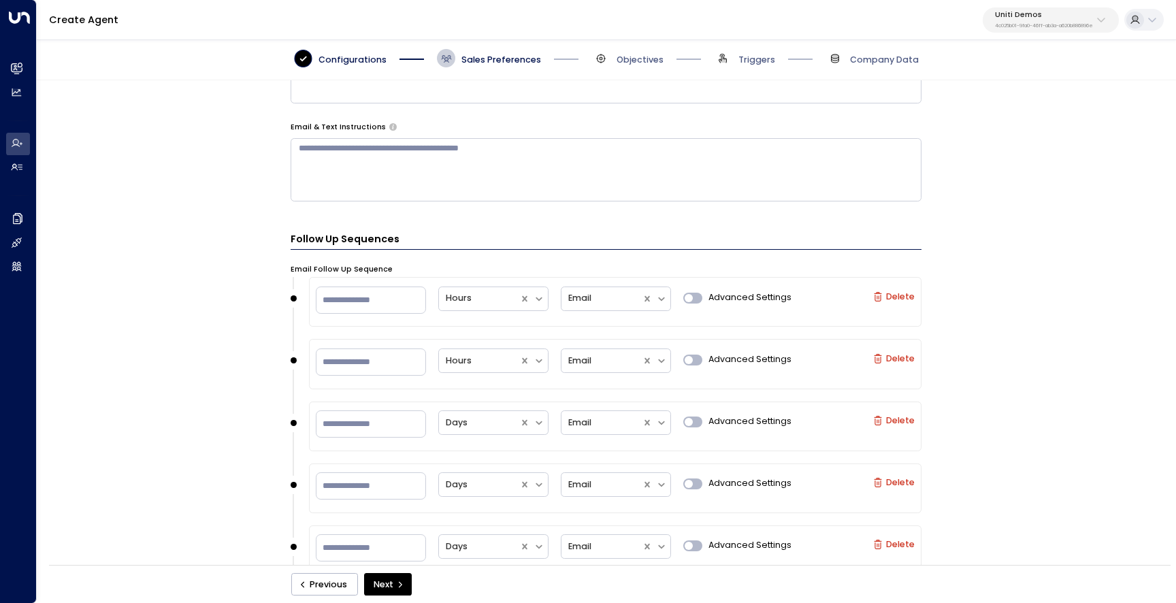
scroll to position [699, 0]
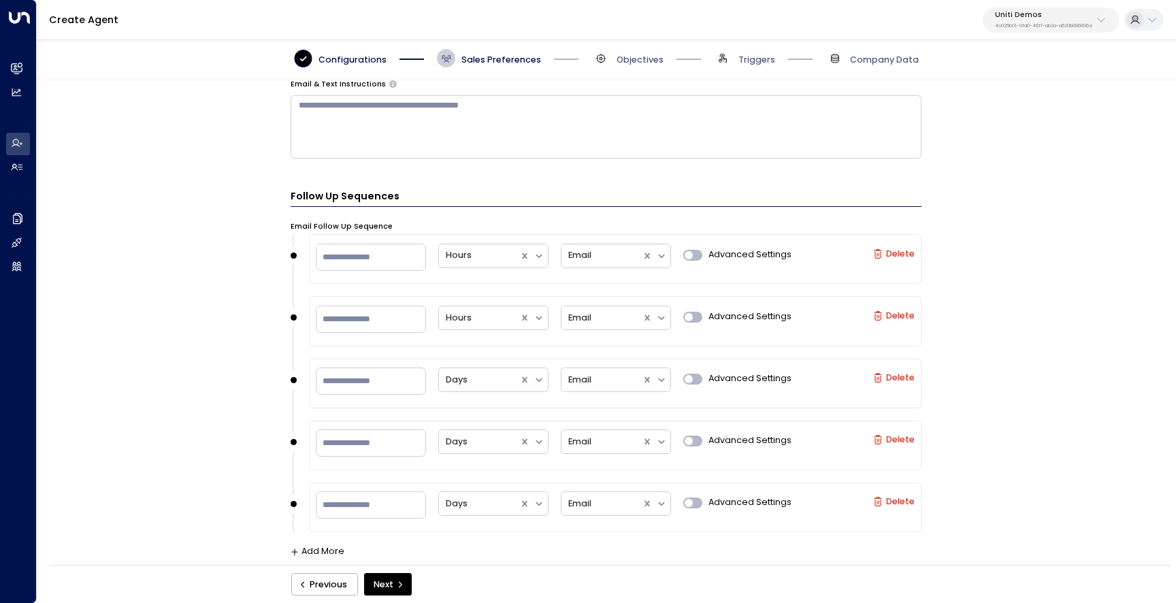
click at [888, 315] on label "Delete" at bounding box center [893, 316] width 41 height 10
type input "*"
type input "**"
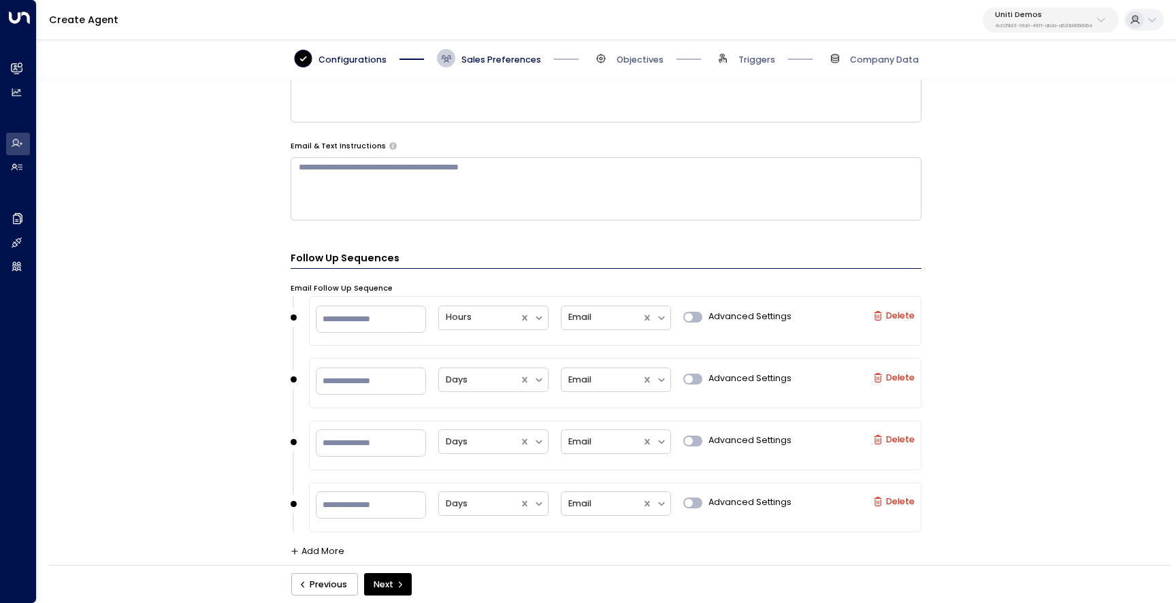
click at [897, 373] on label "Delete" at bounding box center [893, 378] width 41 height 10
type input "**"
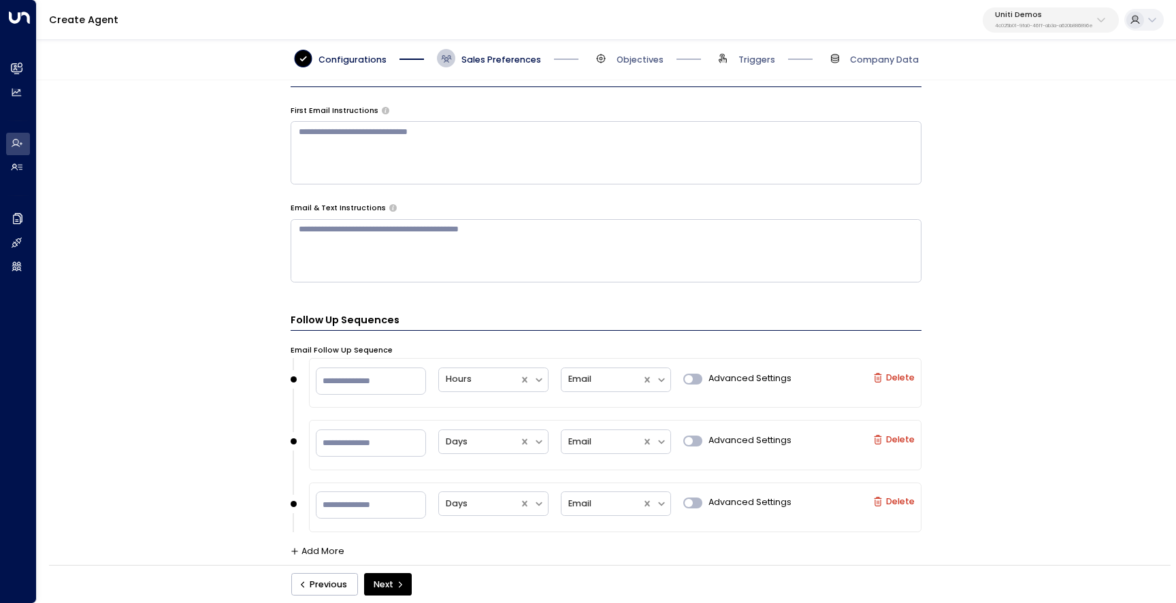
click at [899, 448] on div "** Days Email Advanced Settings Delete" at bounding box center [615, 443] width 599 height 33
click at [900, 435] on label "Delete" at bounding box center [893, 440] width 41 height 10
type input "**"
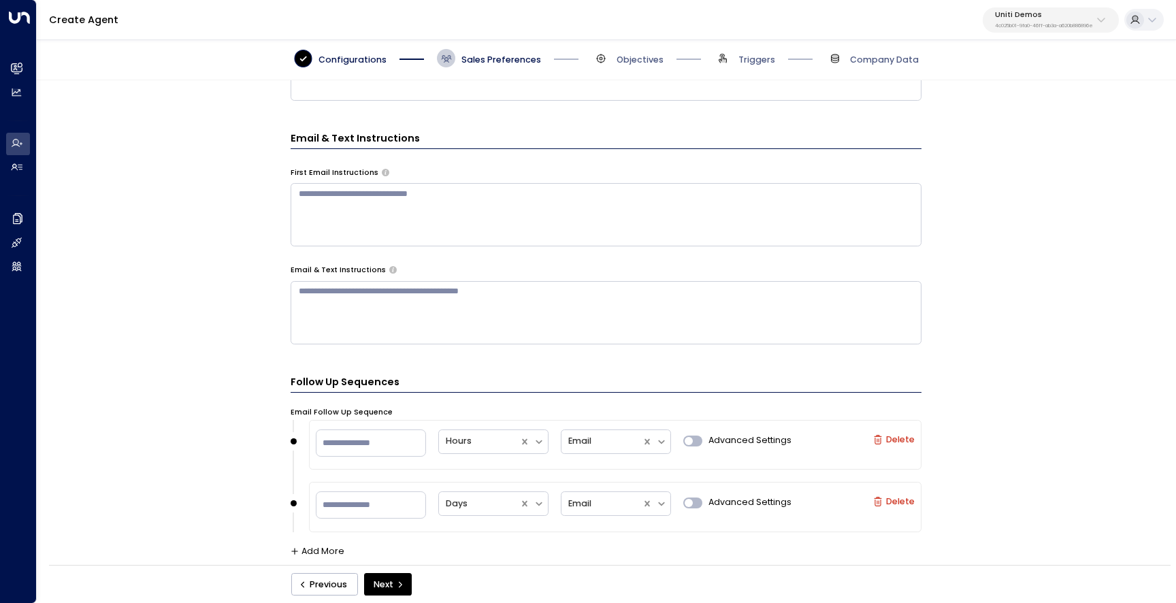
click at [897, 503] on label "Delete" at bounding box center [893, 502] width 41 height 10
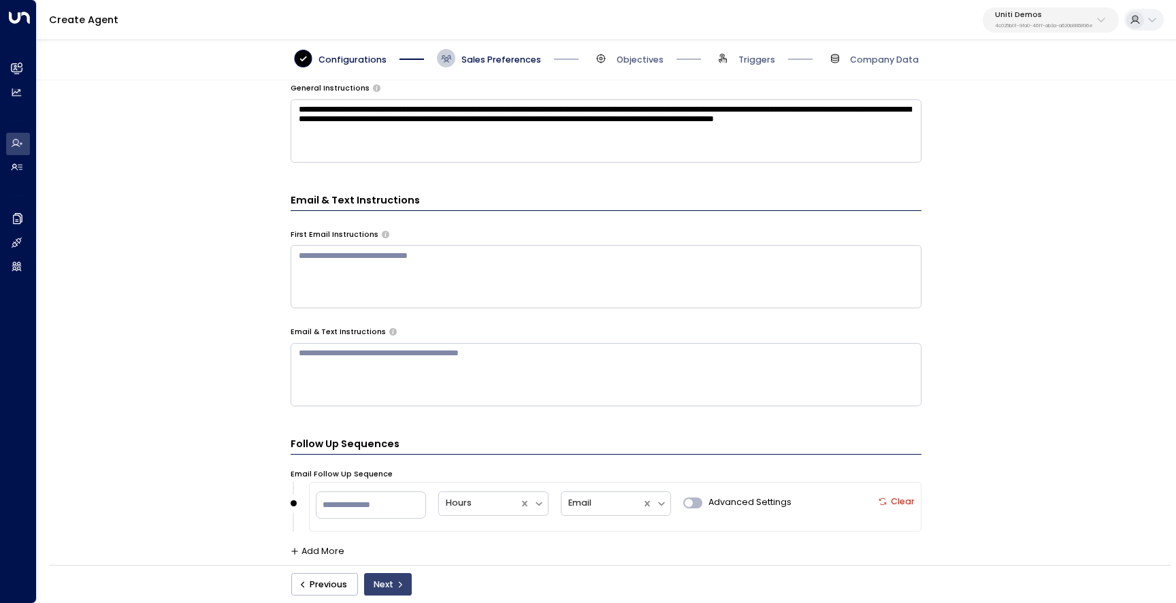
click at [397, 580] on icon "submit" at bounding box center [400, 584] width 8 height 8
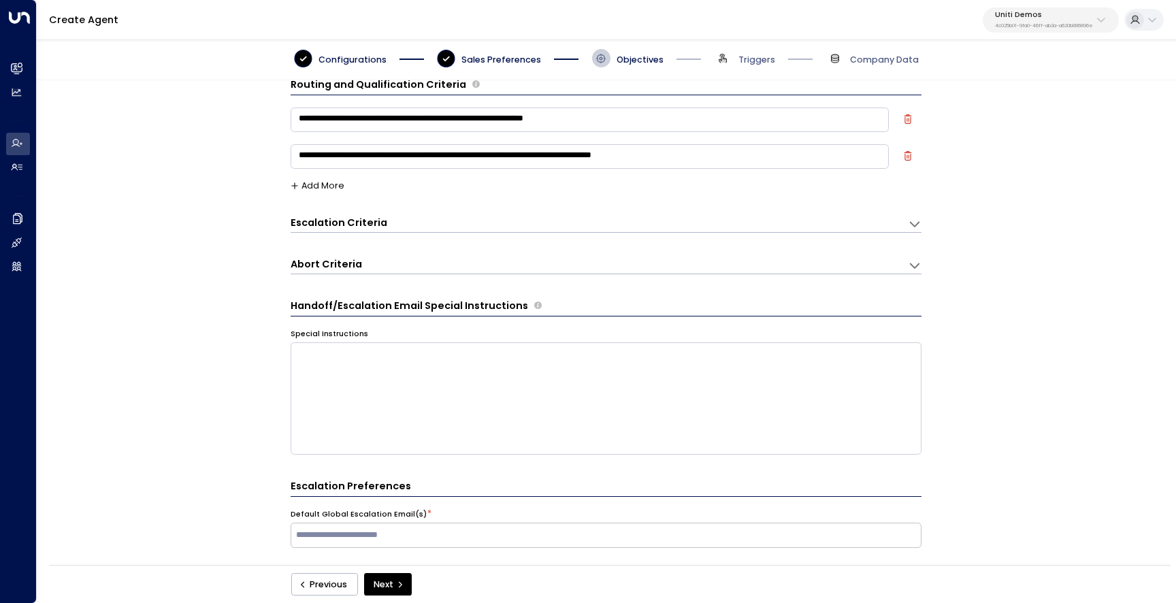
scroll to position [18, 0]
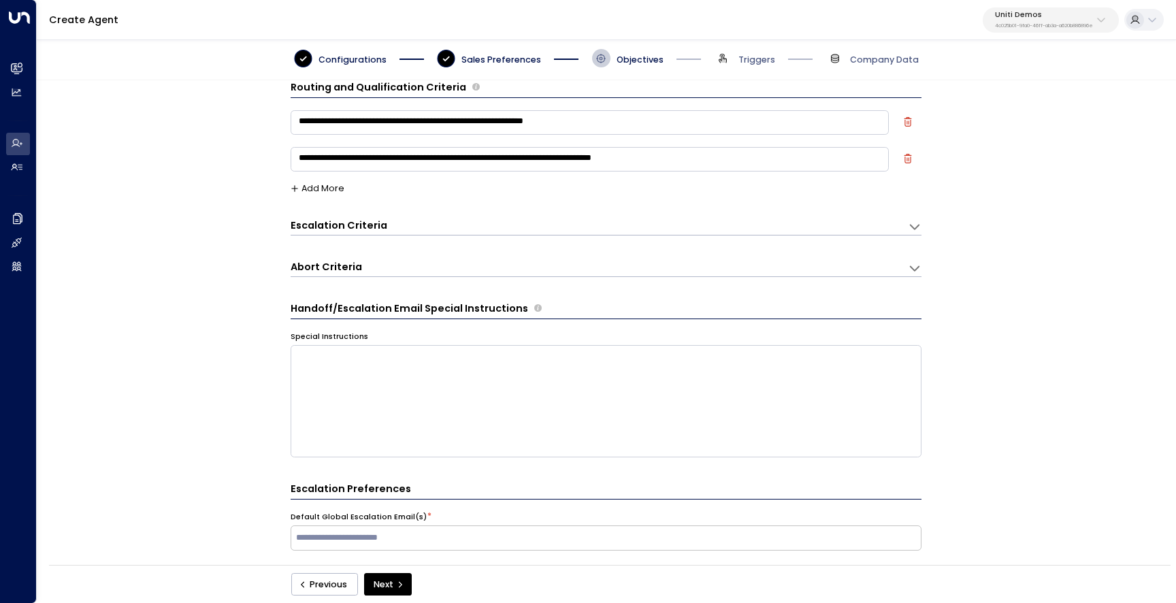
click at [523, 122] on textarea "**********" at bounding box center [589, 122] width 598 height 24
paste textarea
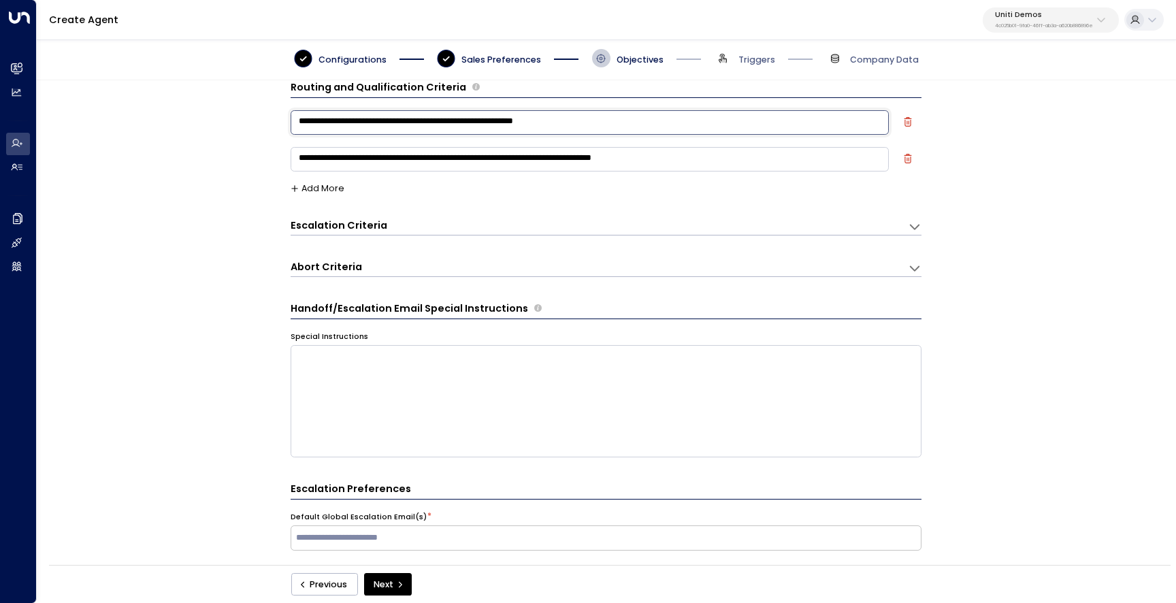
type textarea "**********"
click at [800, 180] on div "**********" at bounding box center [605, 163] width 631 height 37
click at [898, 159] on div "**********" at bounding box center [605, 163] width 631 height 37
click at [910, 159] on icon "button" at bounding box center [908, 159] width 10 height 10
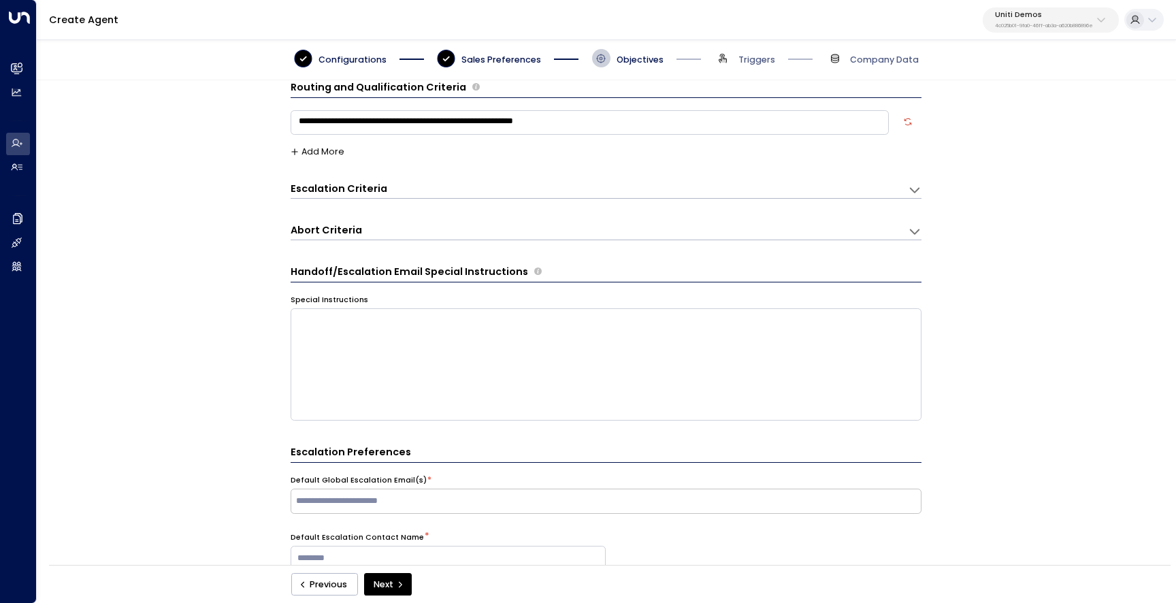
click at [877, 184] on div "Escalation Criteria Reset" at bounding box center [592, 189] width 605 height 14
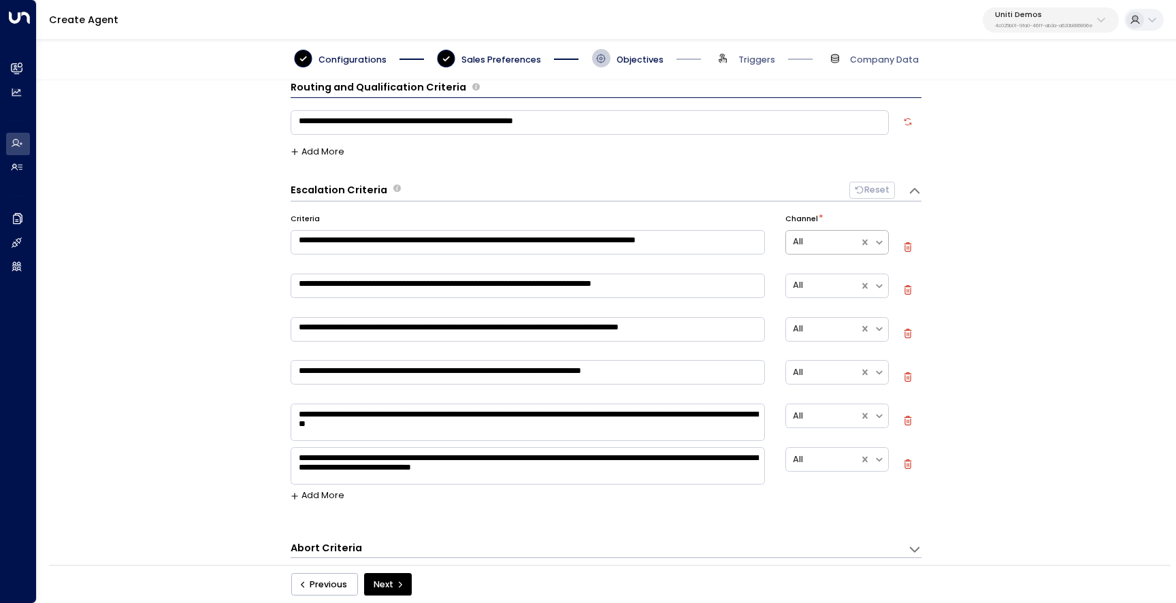
click at [826, 242] on div at bounding box center [823, 242] width 60 height 16
click at [963, 280] on div "**********" at bounding box center [605, 326] width 1137 height 493
click at [880, 240] on icon at bounding box center [878, 242] width 11 height 11
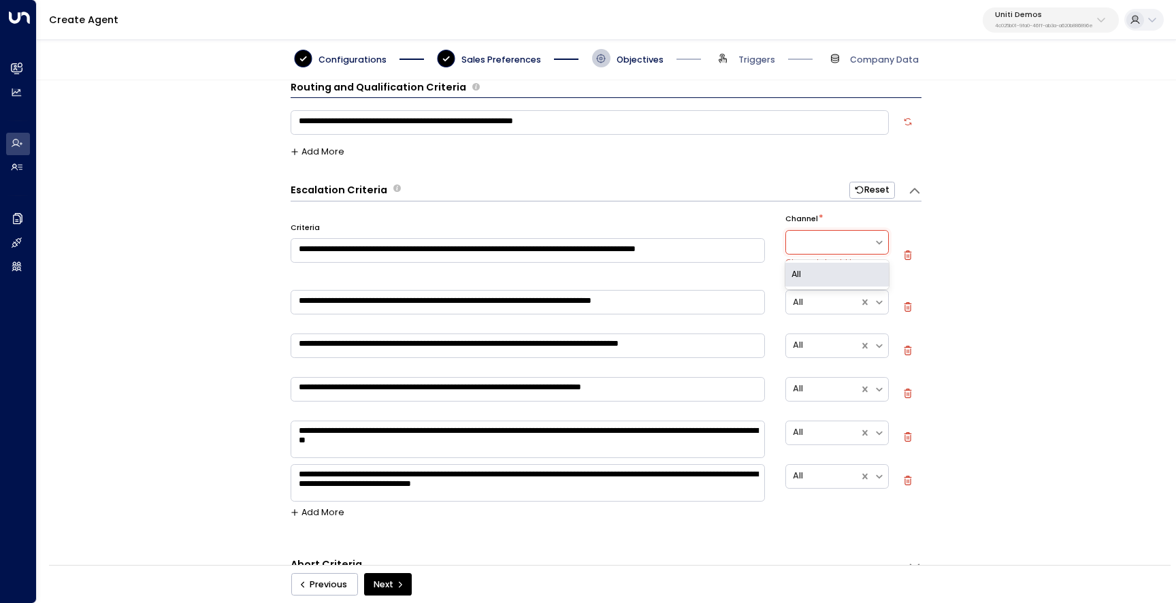
click at [876, 245] on icon at bounding box center [878, 242] width 11 height 11
click at [983, 276] on div "**********" at bounding box center [605, 326] width 1137 height 493
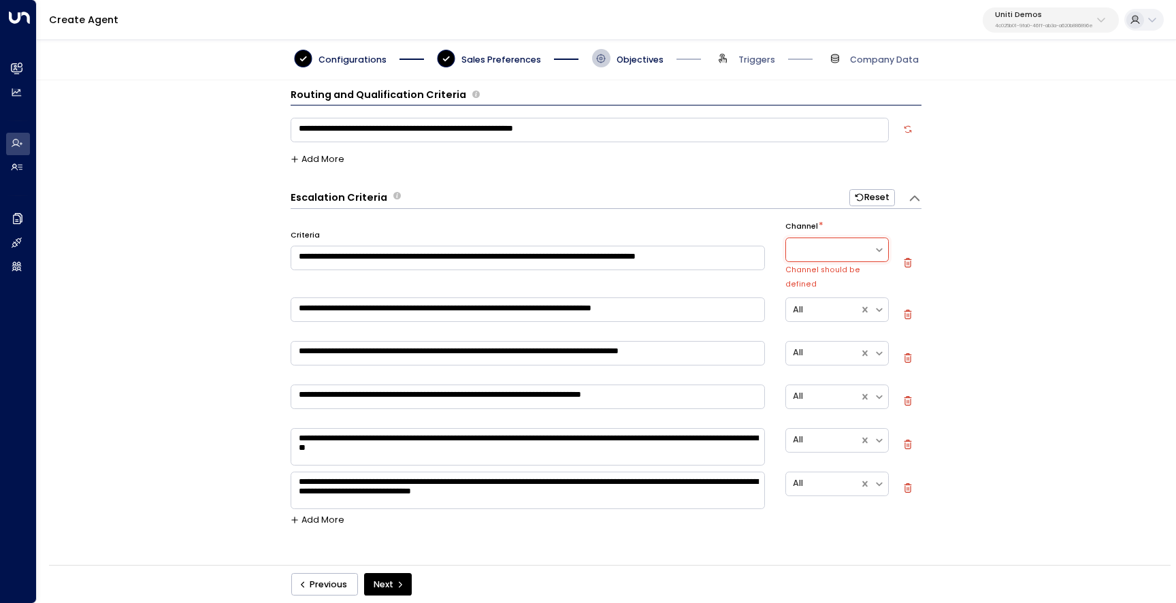
scroll to position [0, 0]
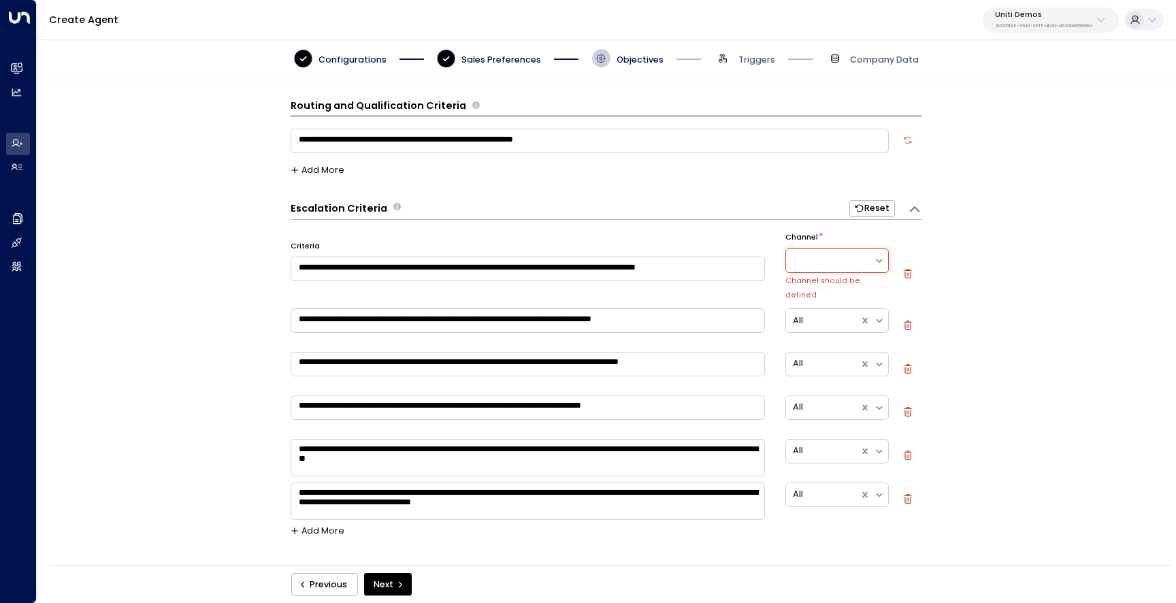
click at [971, 335] on div "**********" at bounding box center [605, 326] width 1137 height 493
click at [835, 261] on div at bounding box center [830, 260] width 74 height 16
click at [831, 290] on div "All" at bounding box center [836, 293] width 103 height 24
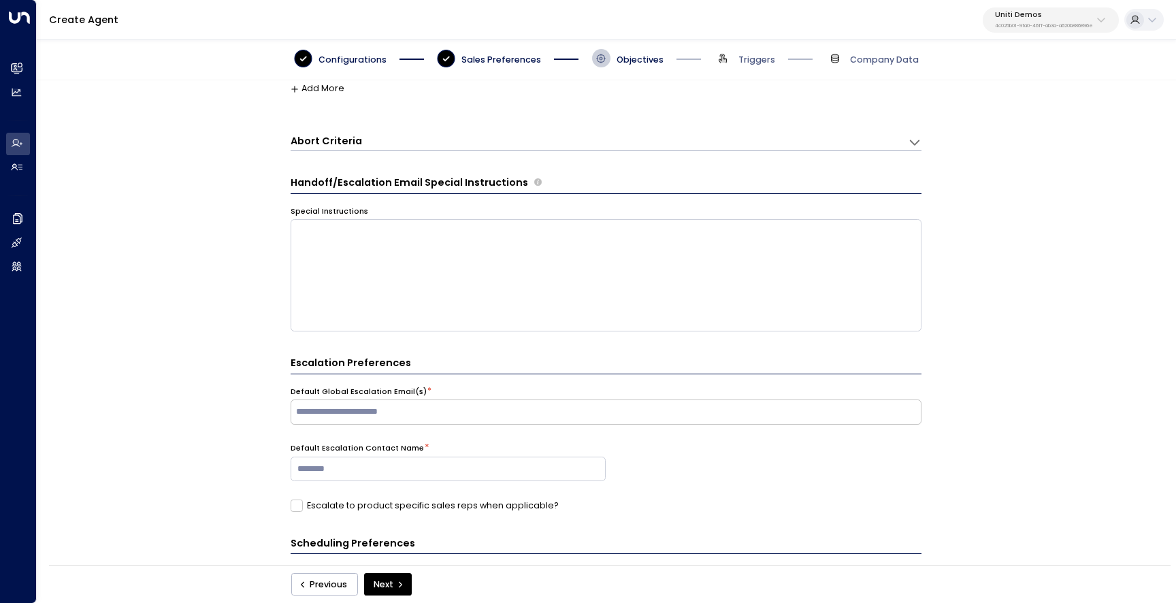
scroll to position [427, 0]
click at [883, 132] on div "Abort Criteria" at bounding box center [598, 140] width 617 height 16
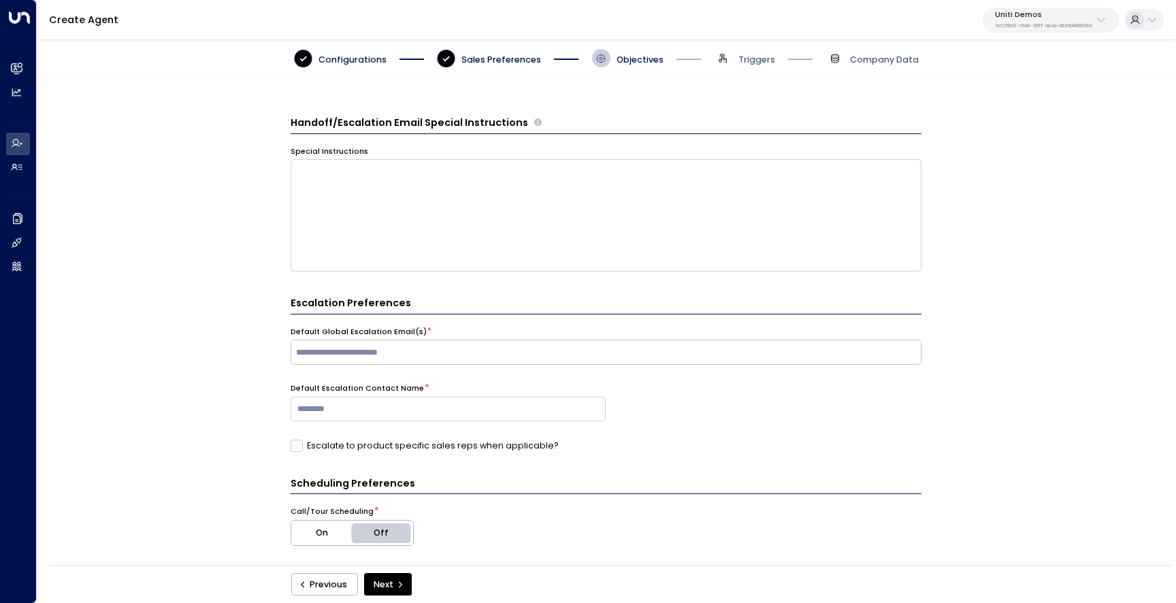
scroll to position [612, 0]
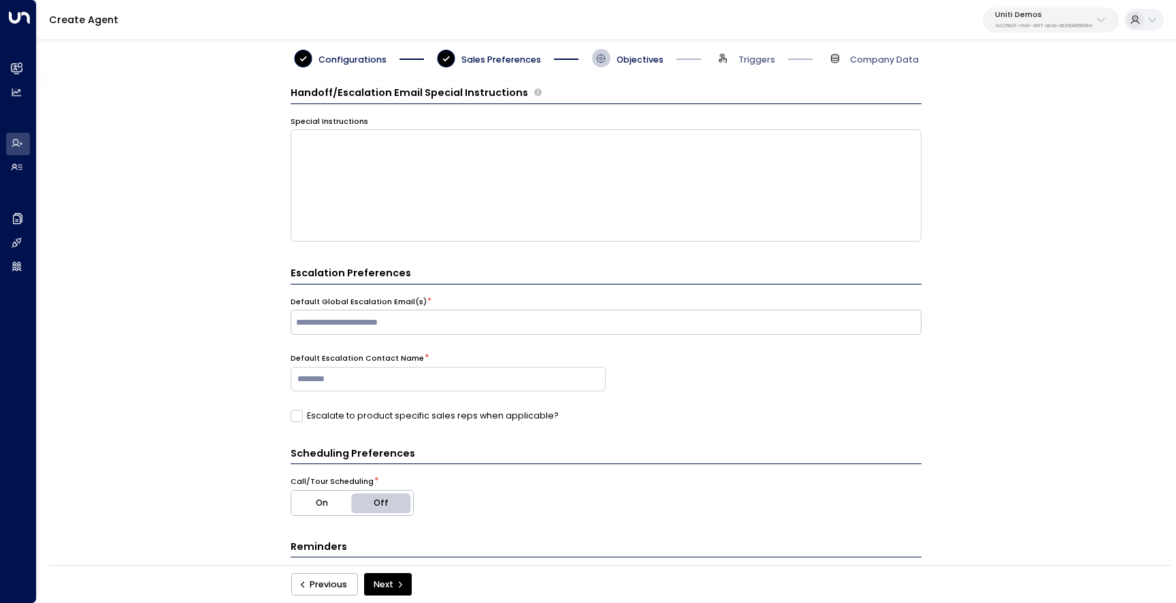
click at [462, 319] on input "text" at bounding box center [605, 322] width 624 height 19
type input "**********"
click at [659, 373] on div "Default Escalation Contact Name *" at bounding box center [605, 377] width 631 height 49
click at [565, 376] on input at bounding box center [448, 379] width 316 height 24
type input "****"
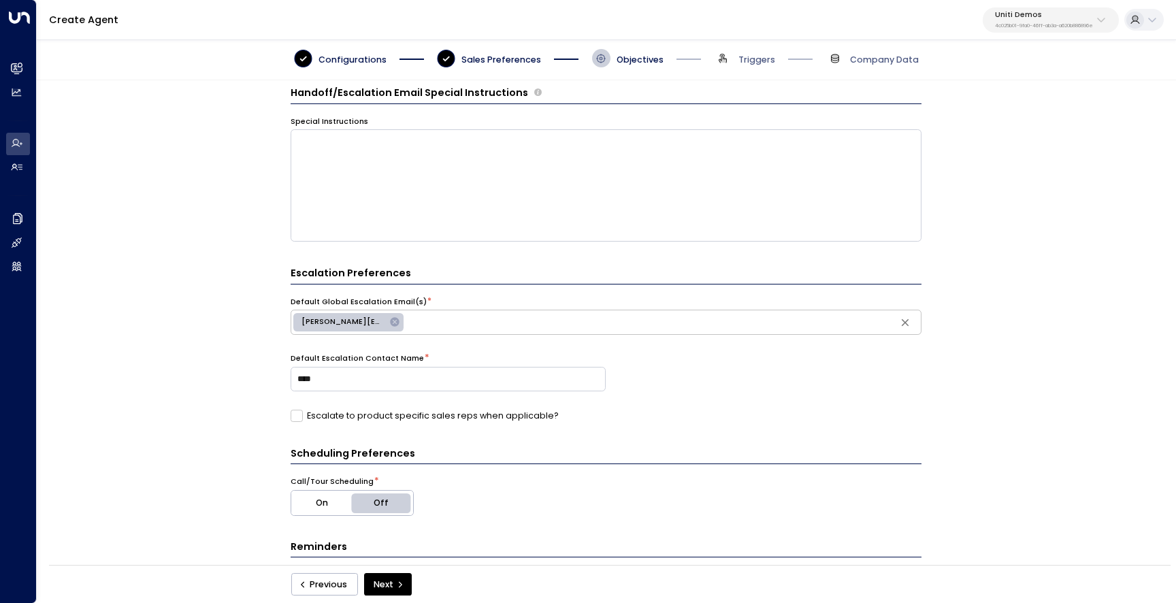
click at [778, 414] on div "Escalate to product specific sales reps when applicable?" at bounding box center [605, 416] width 631 height 12
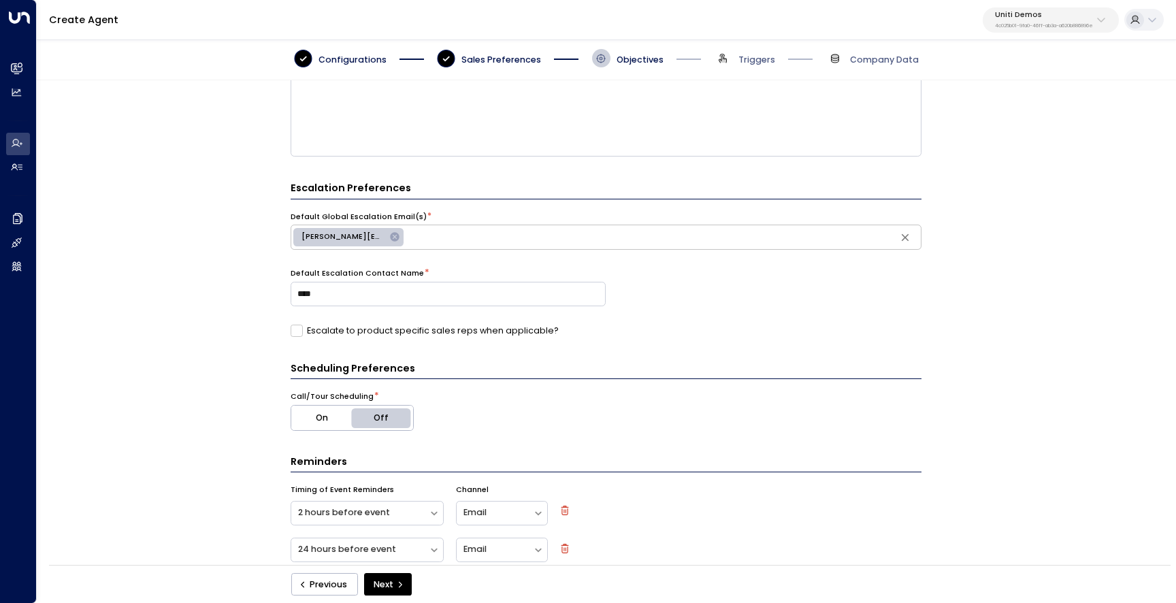
scroll to position [737, 0]
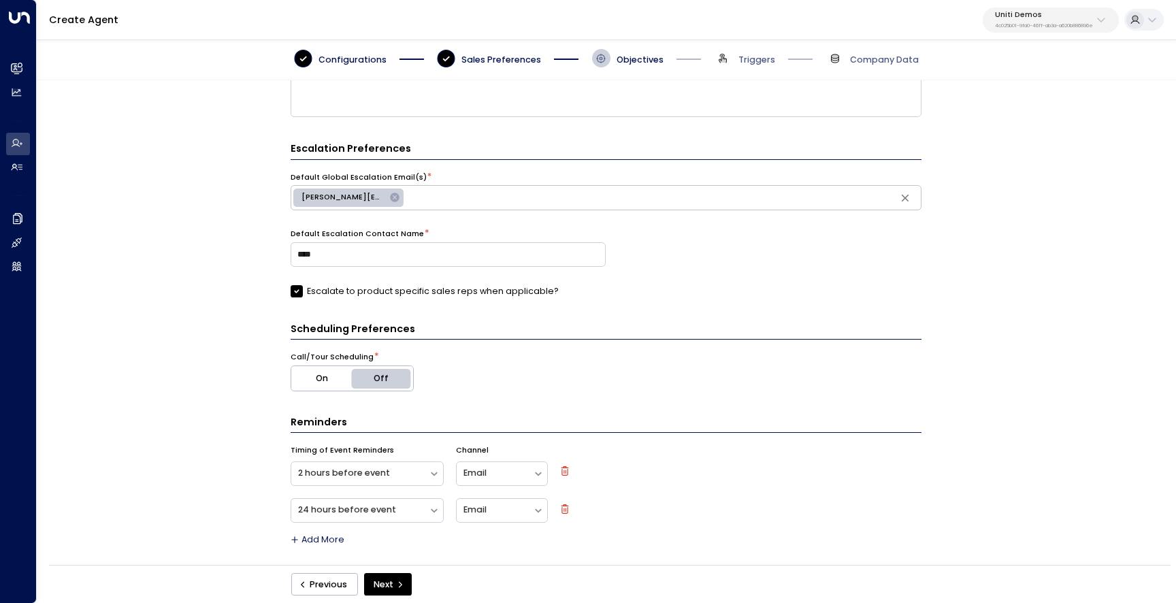
click at [399, 571] on div "Previous Next" at bounding box center [609, 584] width 1121 height 38
click at [399, 581] on icon "submit" at bounding box center [400, 584] width 3 height 6
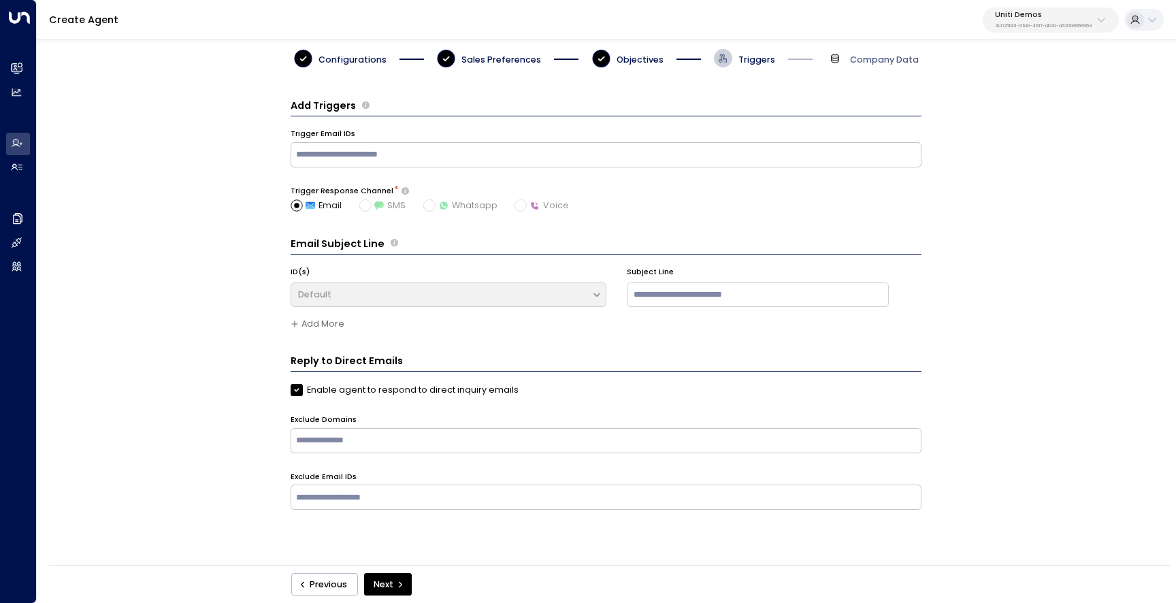
scroll to position [0, 0]
click at [384, 586] on button "Next" at bounding box center [388, 584] width 48 height 23
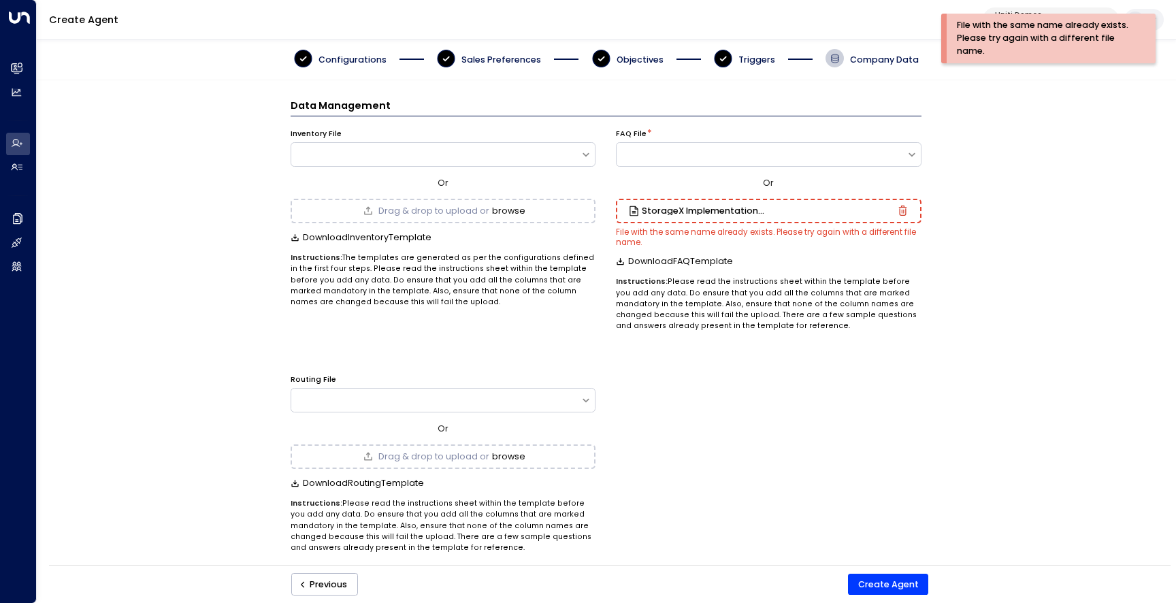
click at [901, 212] on icon "button" at bounding box center [902, 212] width 3 height 4
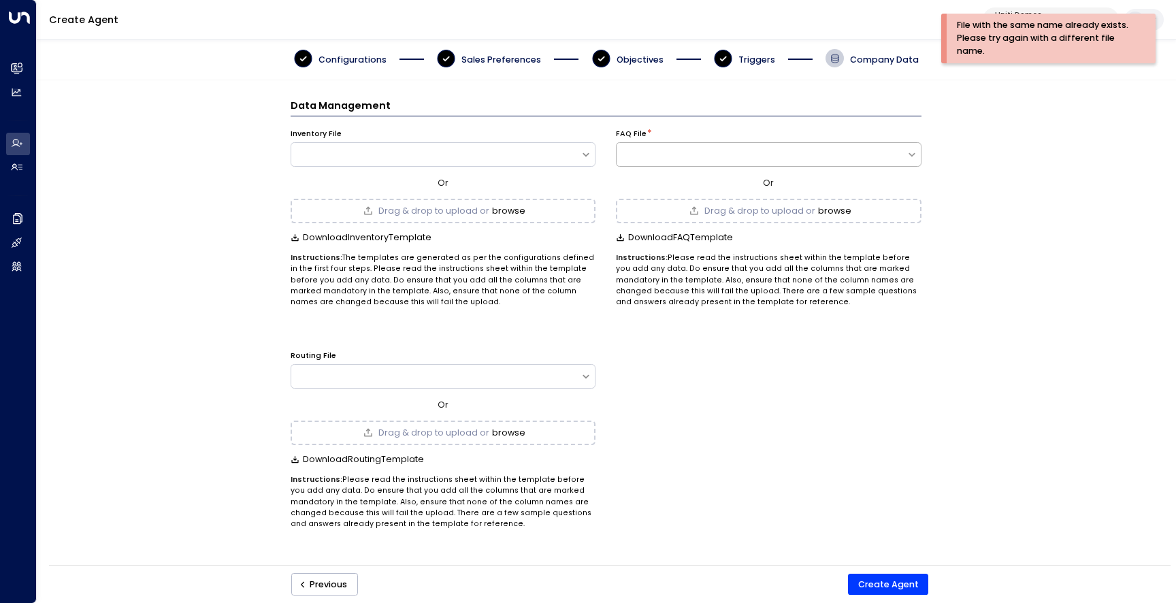
click at [908, 150] on icon at bounding box center [911, 154] width 11 height 11
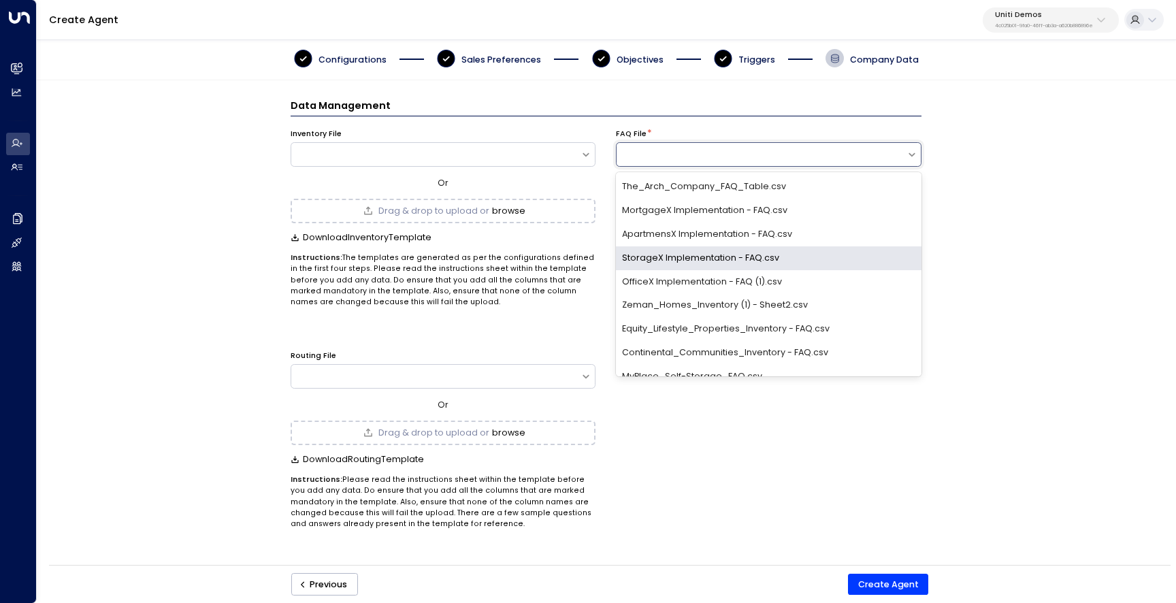
click at [862, 256] on div "StorageX Implementation - FAQ.csv" at bounding box center [768, 258] width 305 height 24
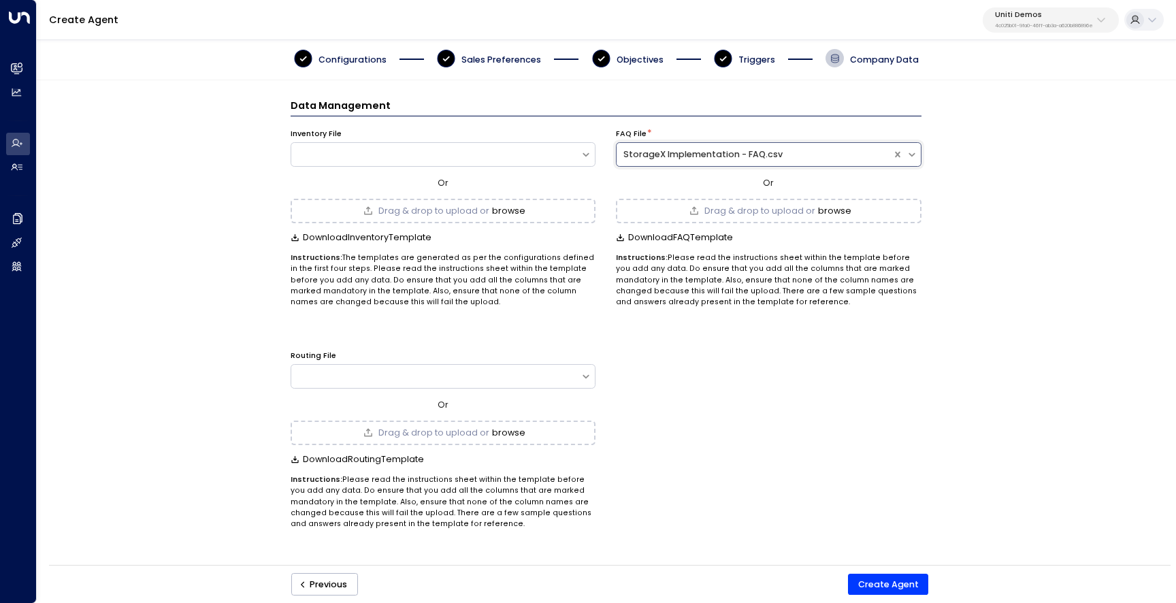
click at [792, 161] on div "StorageX Implementation - FAQ.csv" at bounding box center [754, 155] width 276 height 16
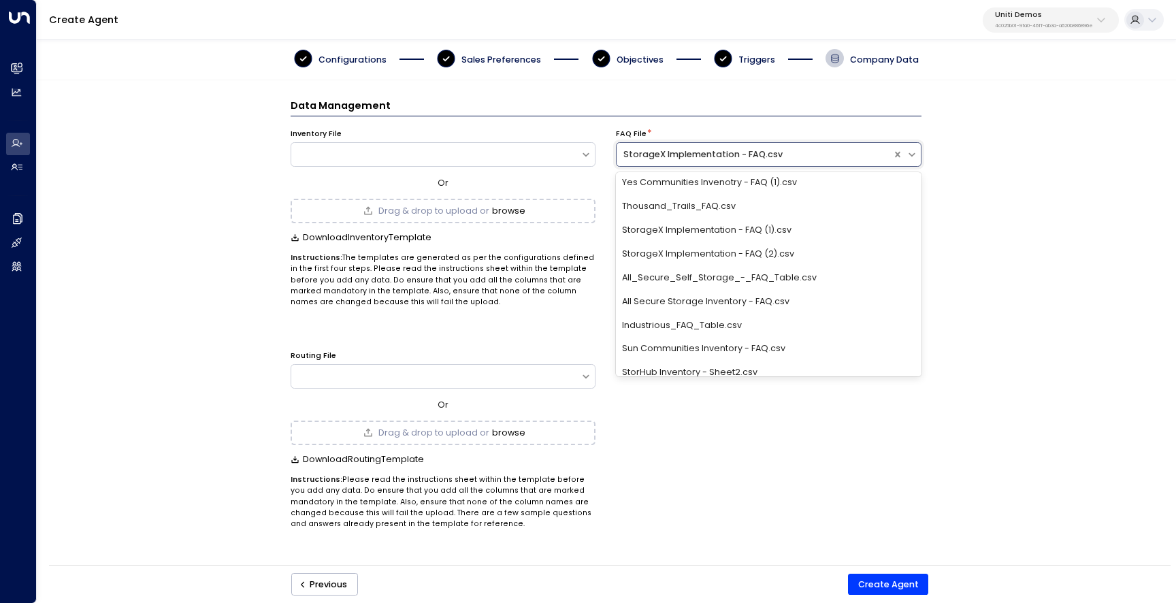
scroll to position [600, 0]
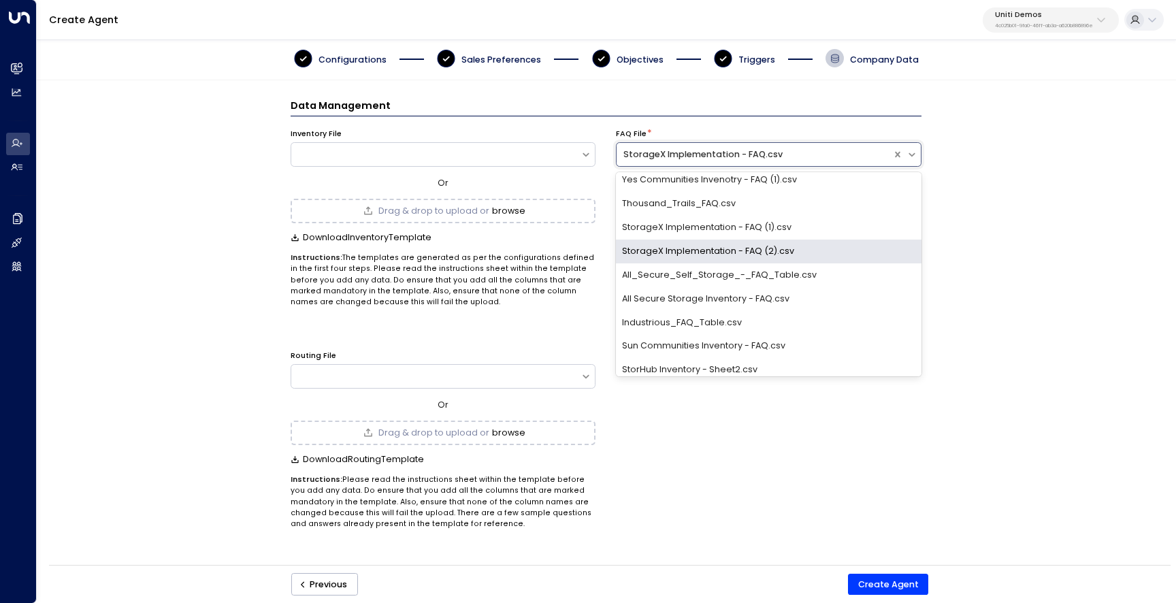
click at [799, 254] on div "StorageX Implementation - FAQ (2).csv" at bounding box center [768, 251] width 305 height 24
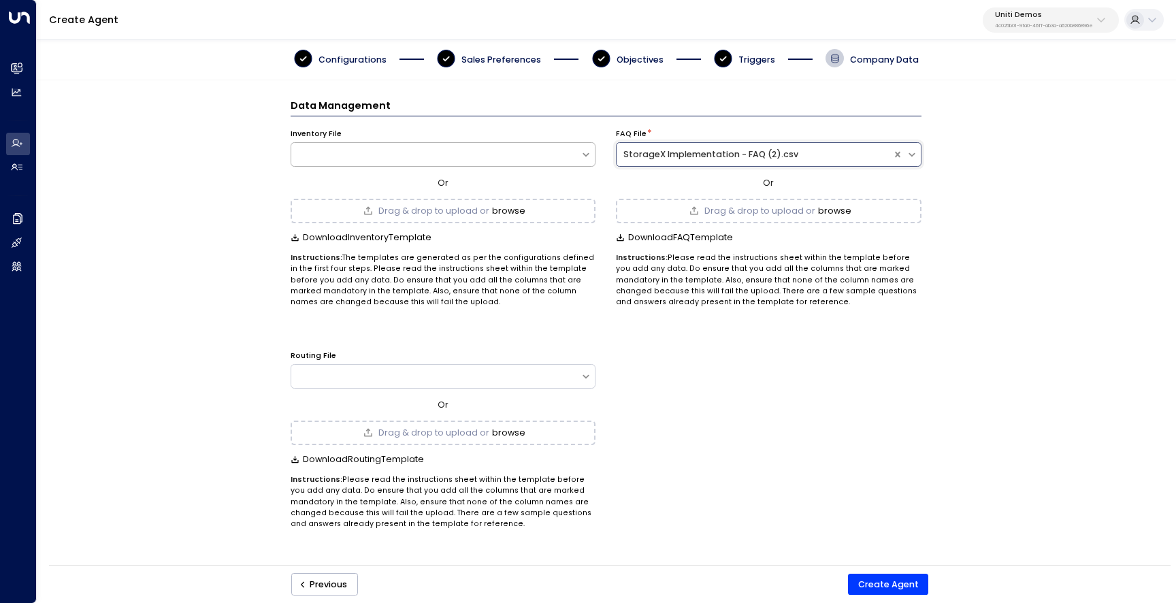
click at [568, 159] on div at bounding box center [436, 154] width 290 height 12
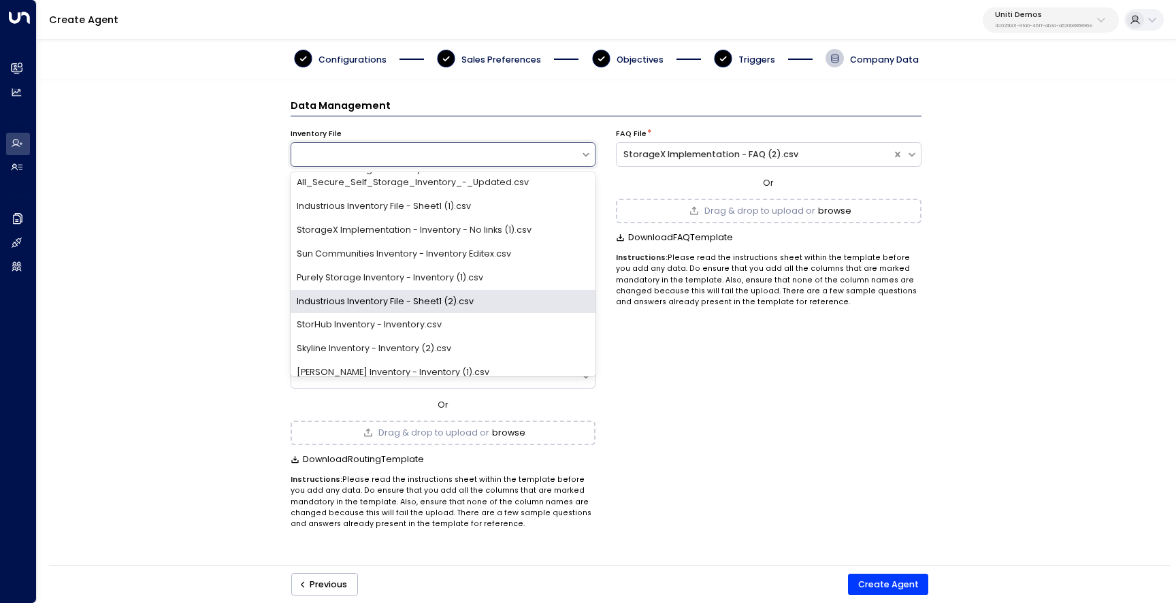
scroll to position [901, 0]
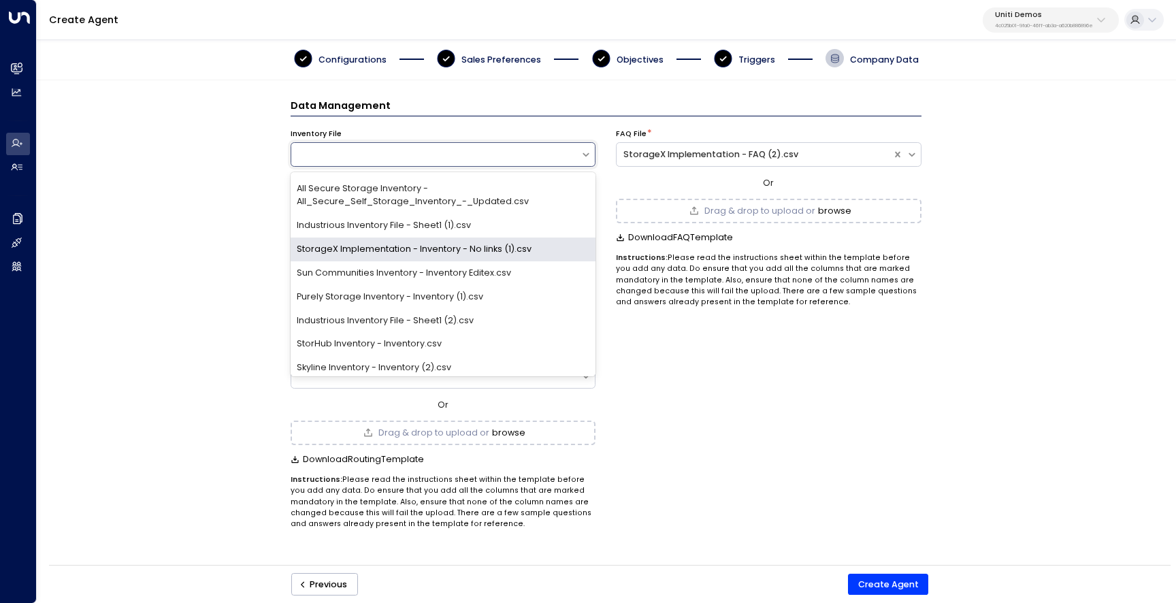
click at [527, 237] on div "StorageX Implementation - Inventory - No links (1).csv" at bounding box center [442, 249] width 305 height 24
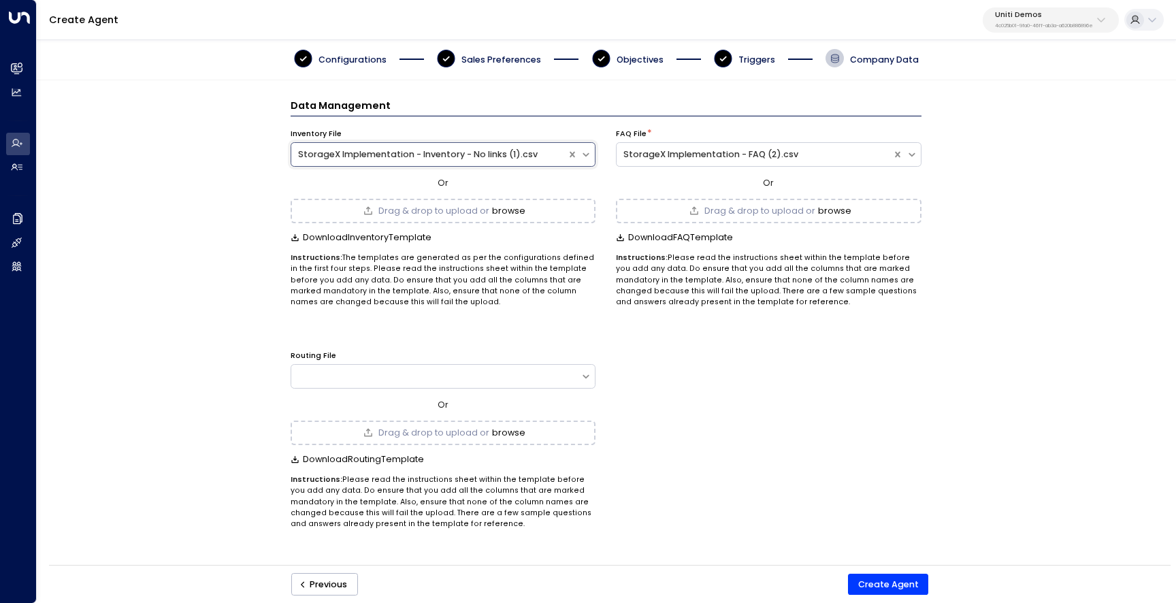
click at [734, 485] on div "Routing File Or Drag & drop to upload or browse Download Routing Template Instr…" at bounding box center [605, 433] width 631 height 191
click at [897, 585] on button "Create Agent" at bounding box center [888, 584] width 80 height 22
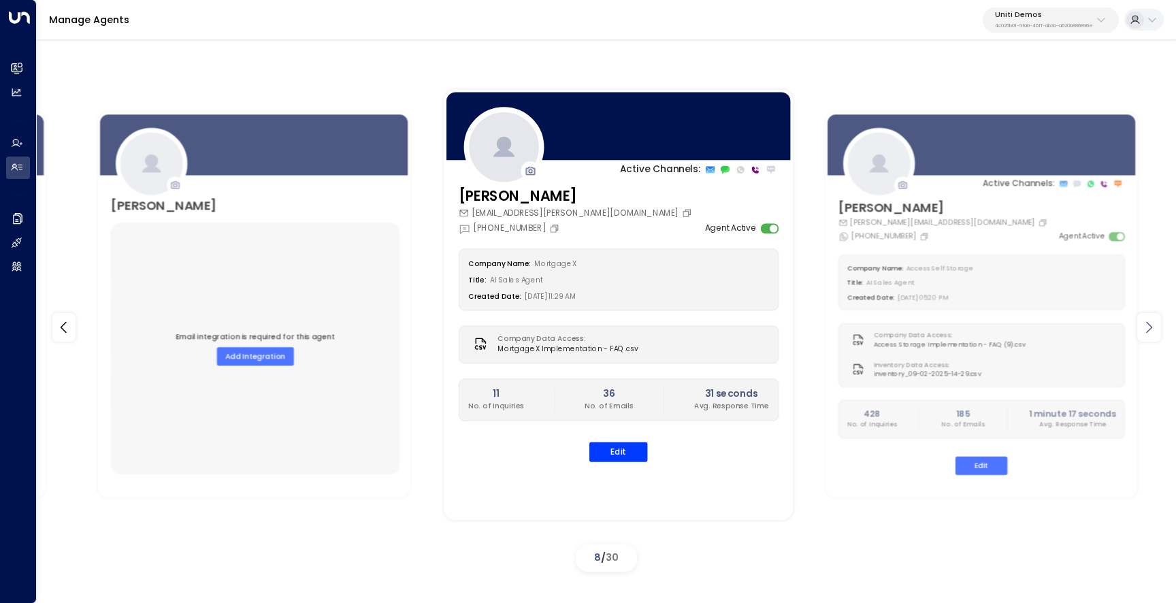
click at [1152, 331] on icon at bounding box center [1148, 327] width 16 height 16
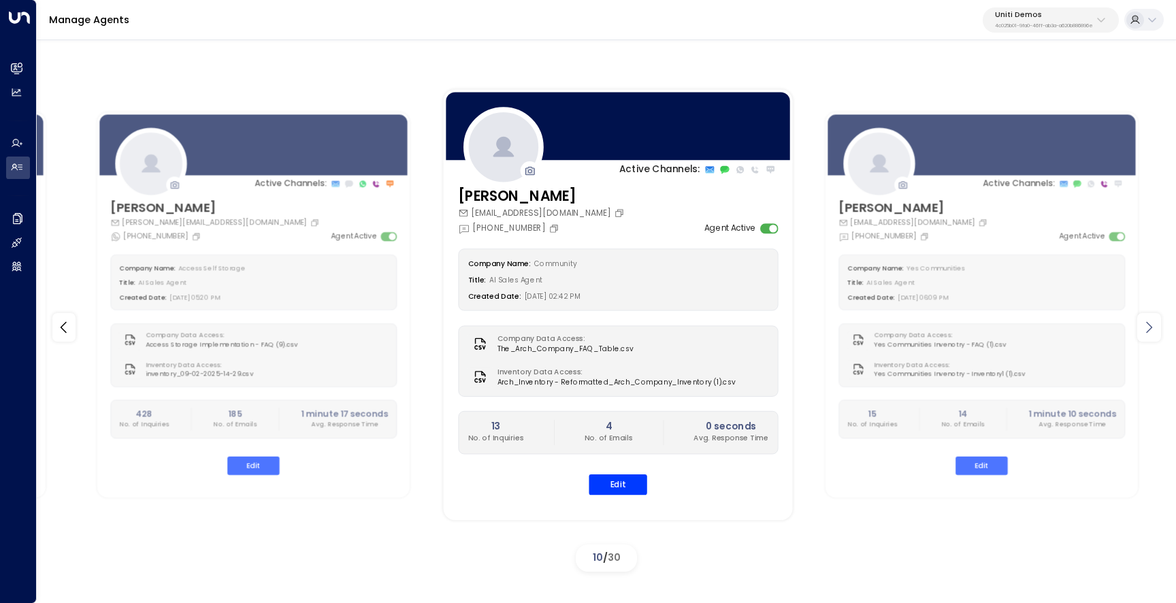
click at [1152, 331] on icon at bounding box center [1148, 327] width 16 height 16
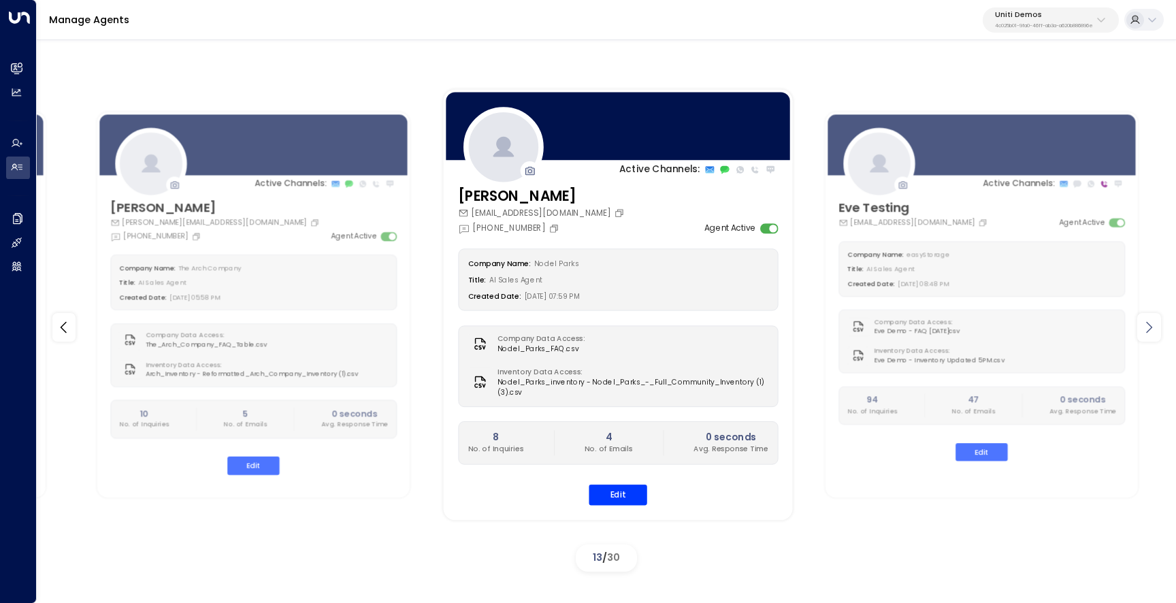
click at [1152, 331] on icon at bounding box center [1148, 327] width 16 height 16
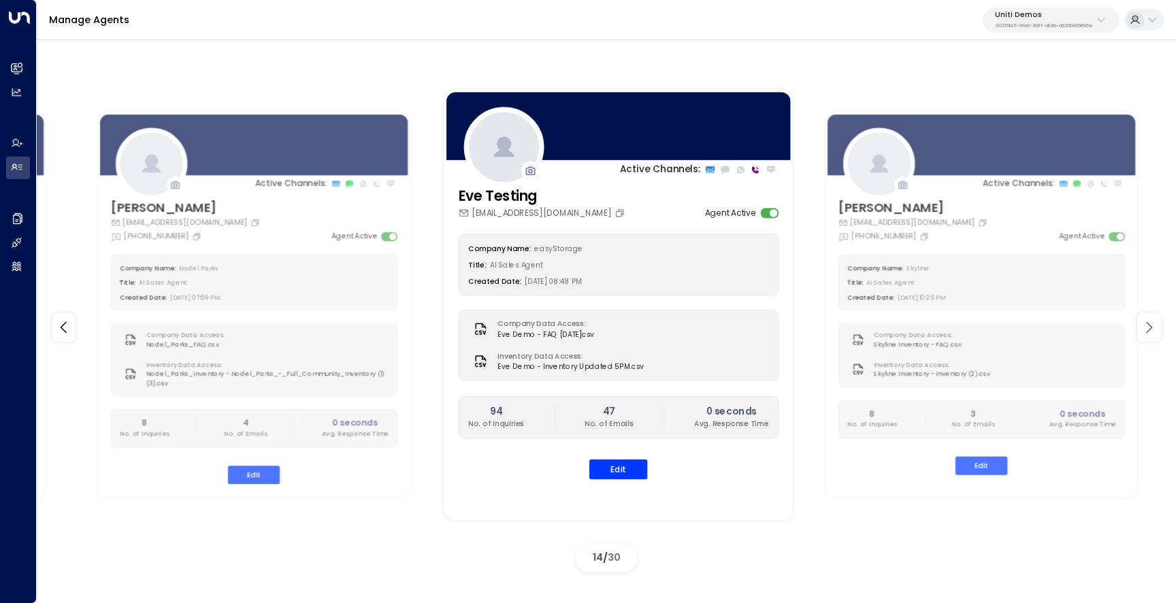
click at [1152, 331] on icon at bounding box center [1148, 327] width 16 height 16
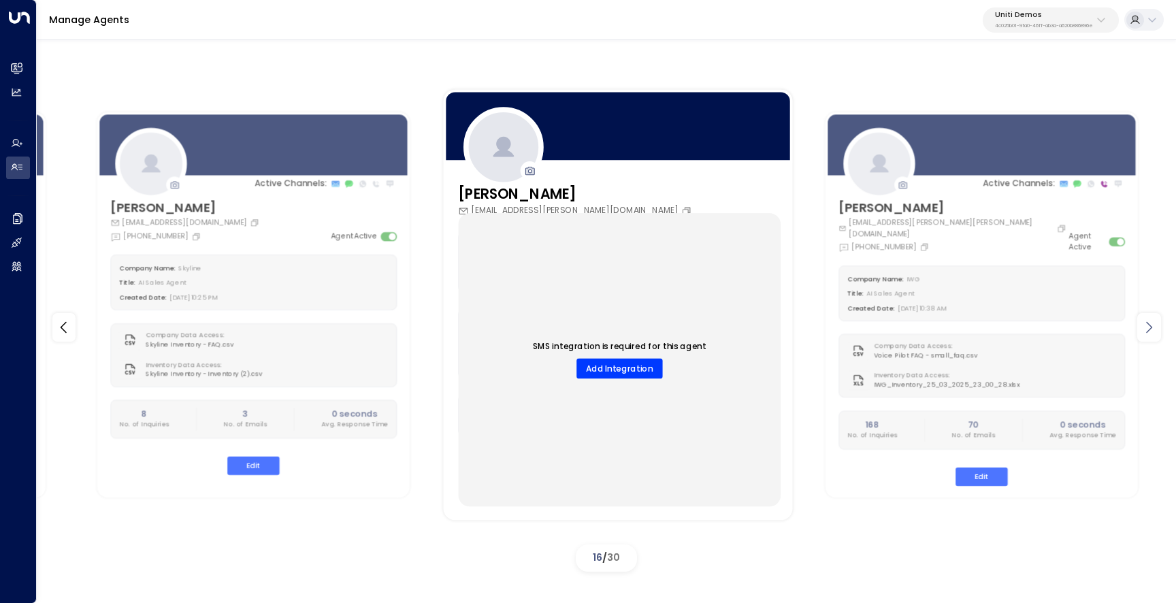
click at [1152, 331] on icon at bounding box center [1148, 327] width 16 height 16
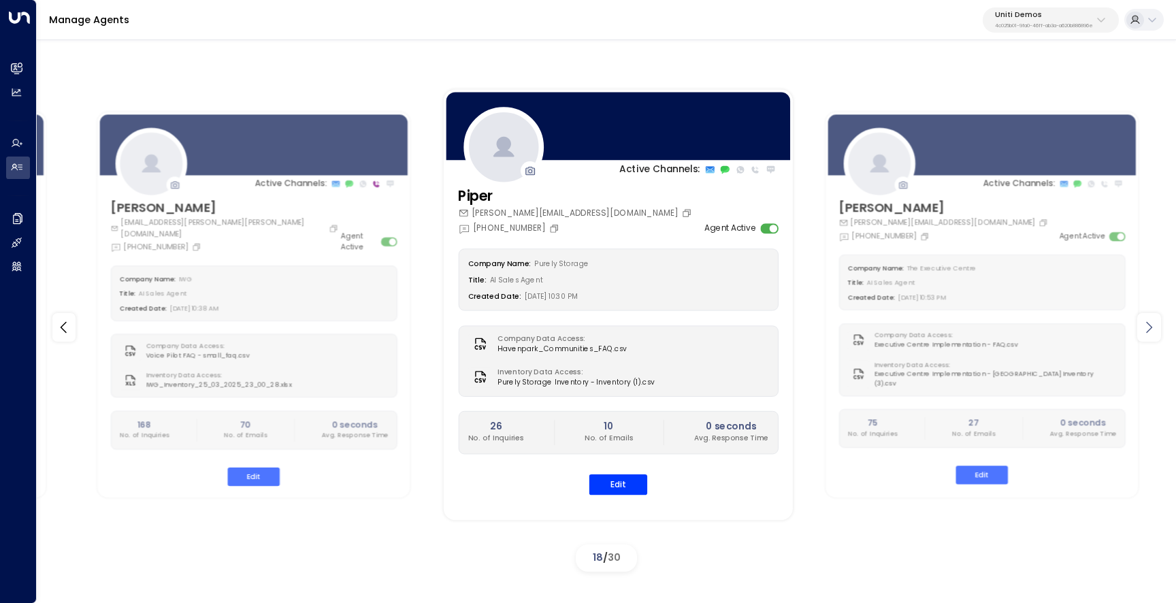
click at [1152, 331] on icon at bounding box center [1148, 327] width 16 height 16
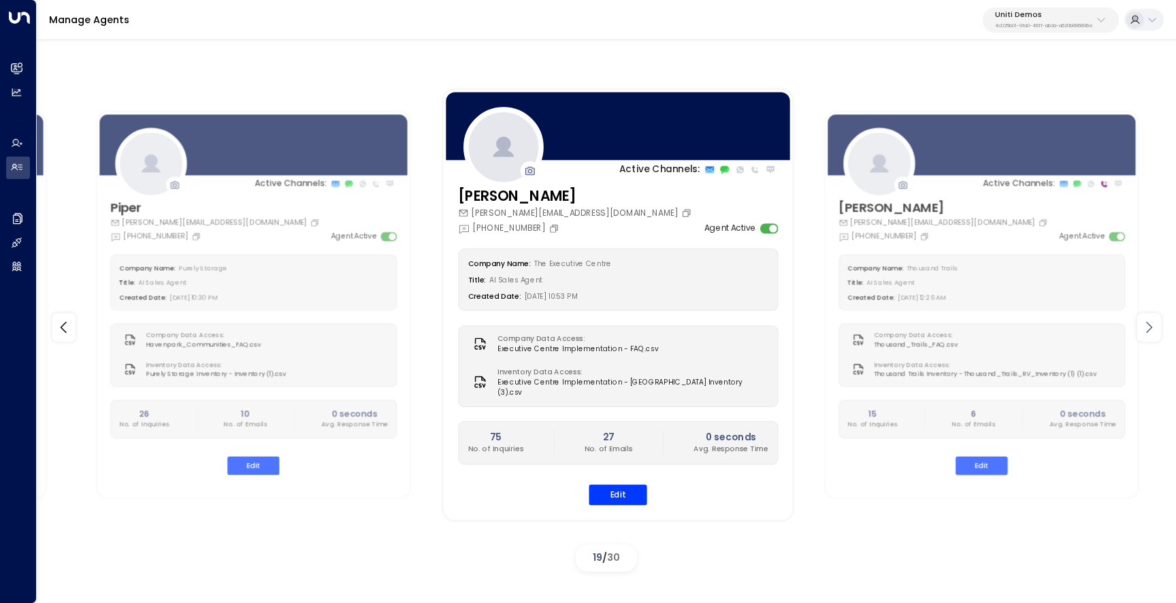
click at [1152, 331] on icon at bounding box center [1148, 327] width 16 height 16
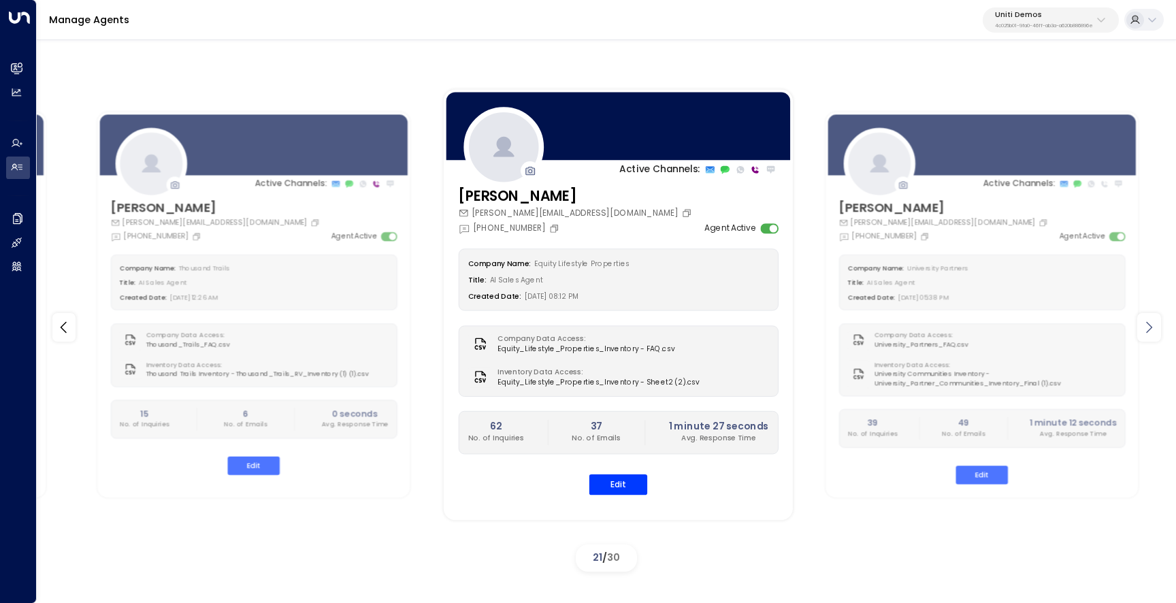
click at [1152, 331] on icon at bounding box center [1148, 327] width 16 height 16
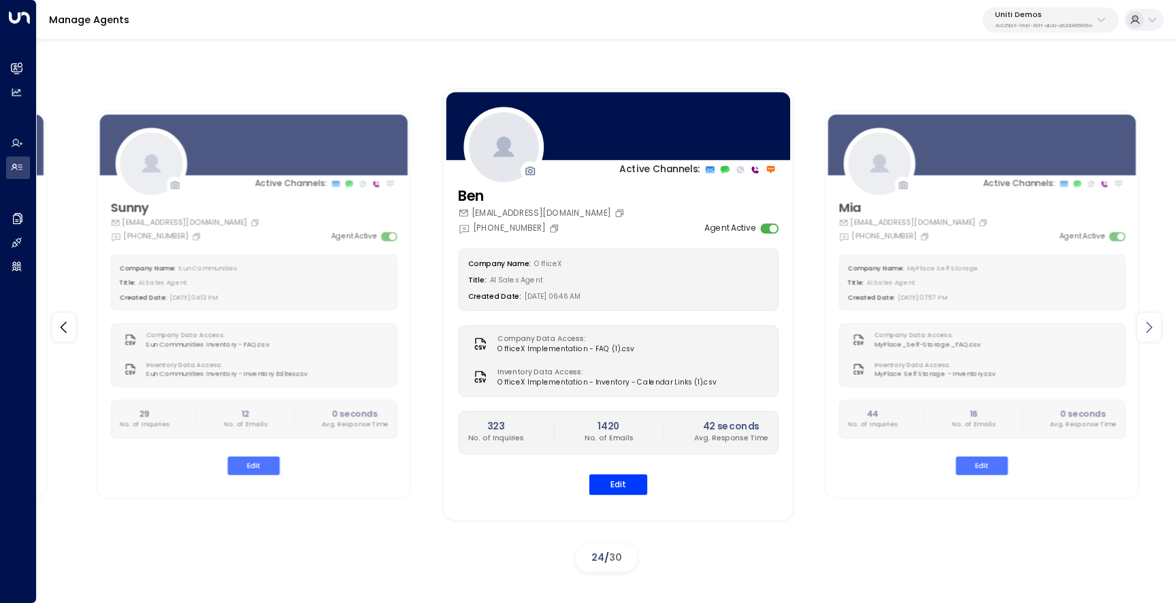
click at [1152, 331] on icon at bounding box center [1148, 327] width 16 height 16
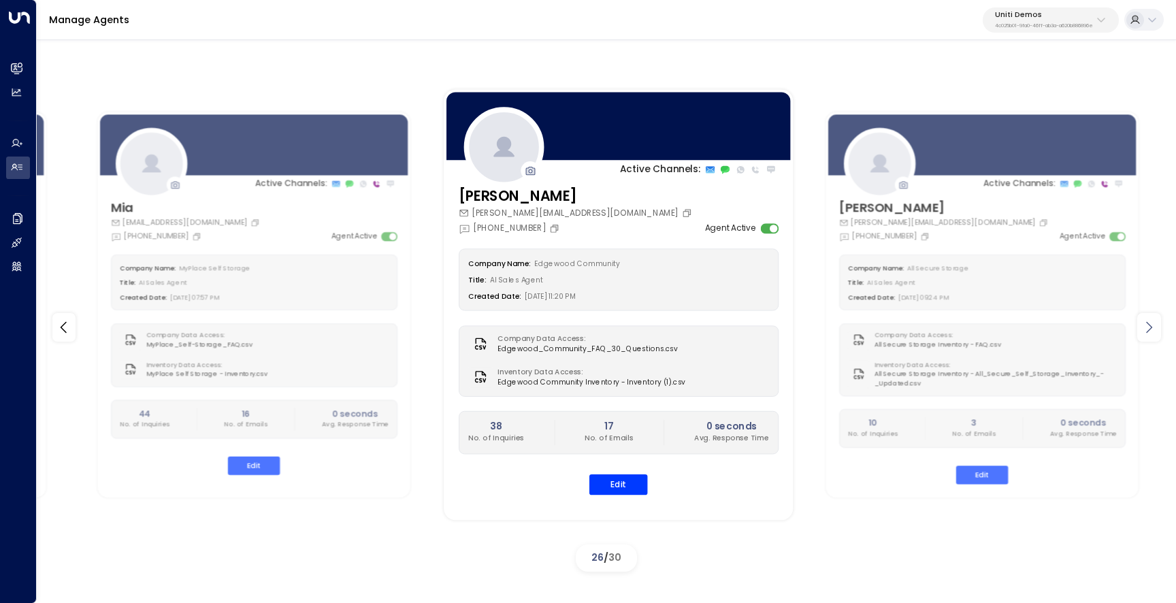
click at [1152, 331] on icon at bounding box center [1148, 327] width 16 height 16
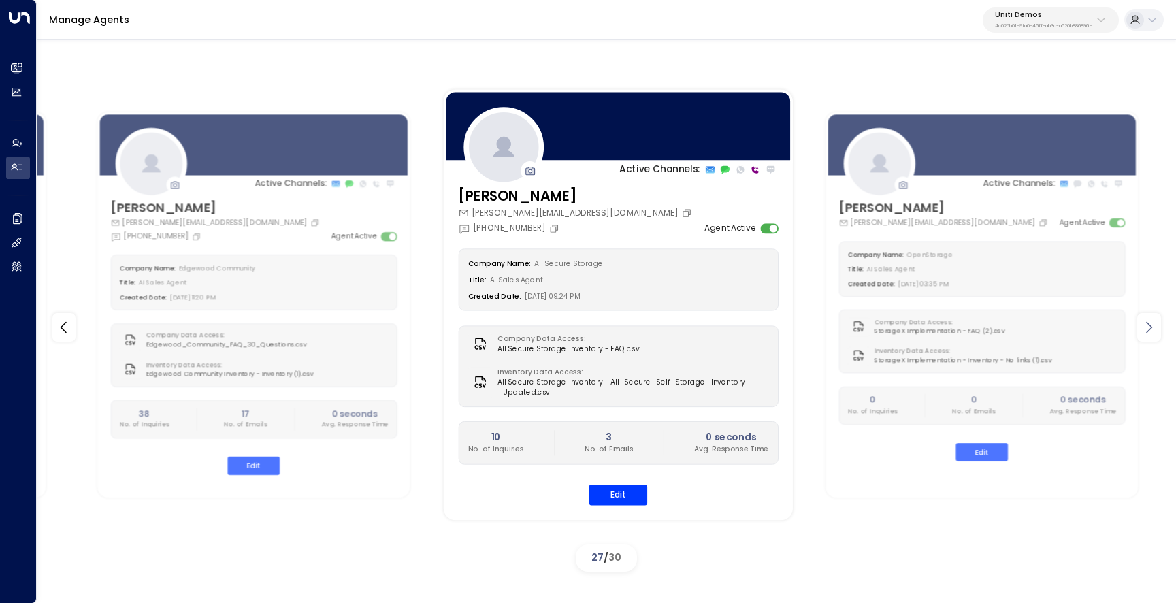
click at [1152, 331] on icon at bounding box center [1148, 327] width 16 height 16
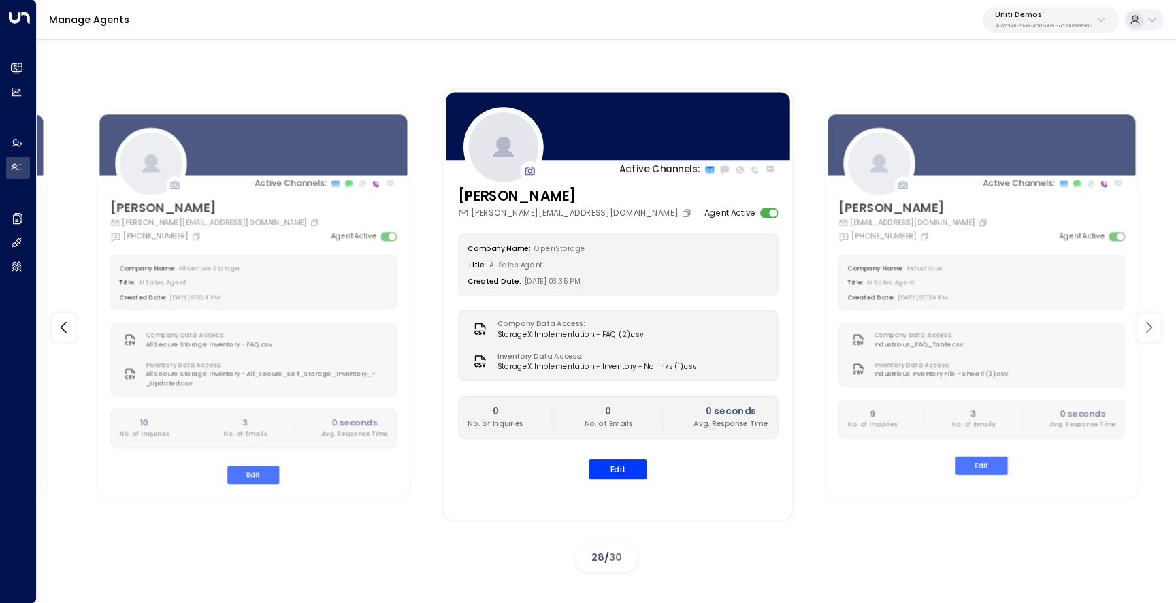
click at [1152, 331] on icon at bounding box center [1148, 327] width 16 height 16
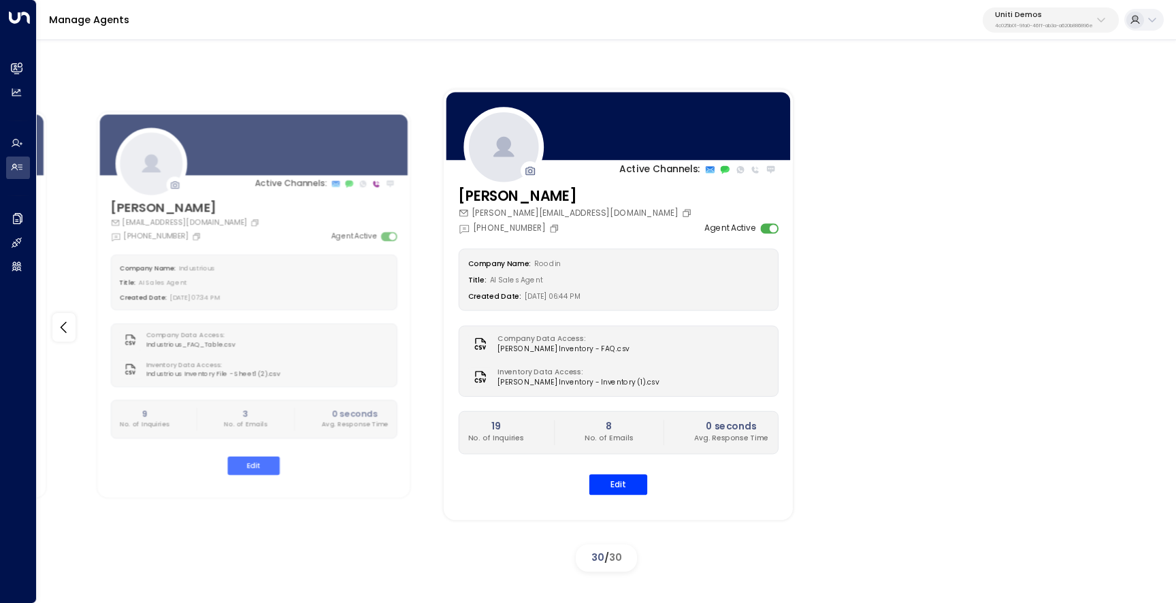
click at [1152, 331] on div "Active Channels: Owen Meck [EMAIL_ADDRESS][DOMAIN_NAME] Agent Active Company Na…" at bounding box center [606, 327] width 1139 height 499
click at [70, 324] on icon at bounding box center [64, 327] width 16 height 16
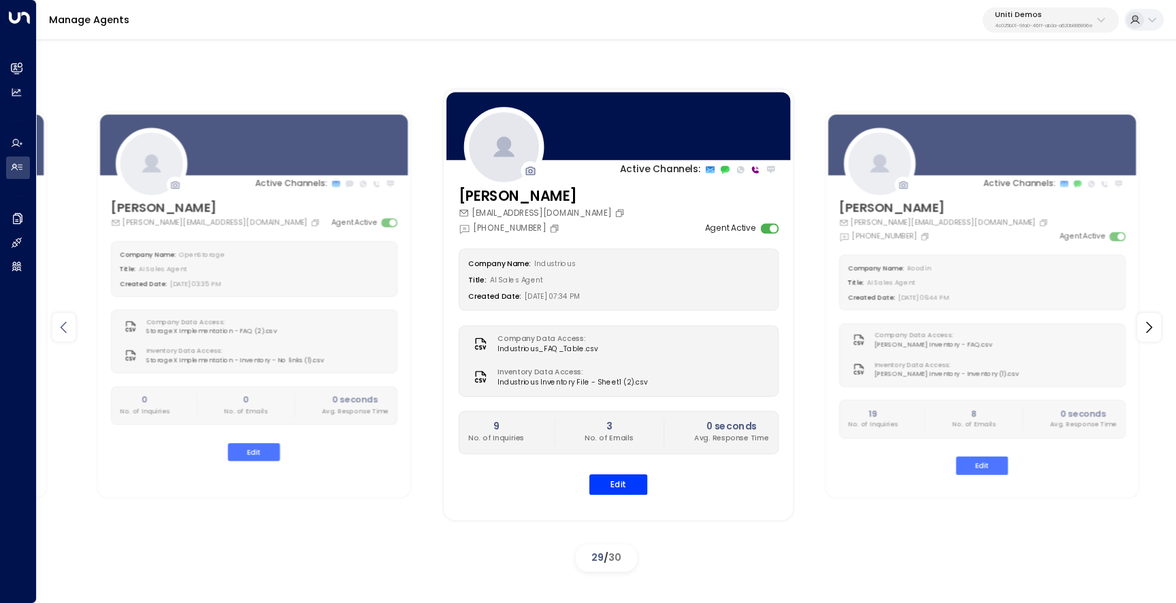
click at [70, 324] on icon at bounding box center [64, 327] width 16 height 16
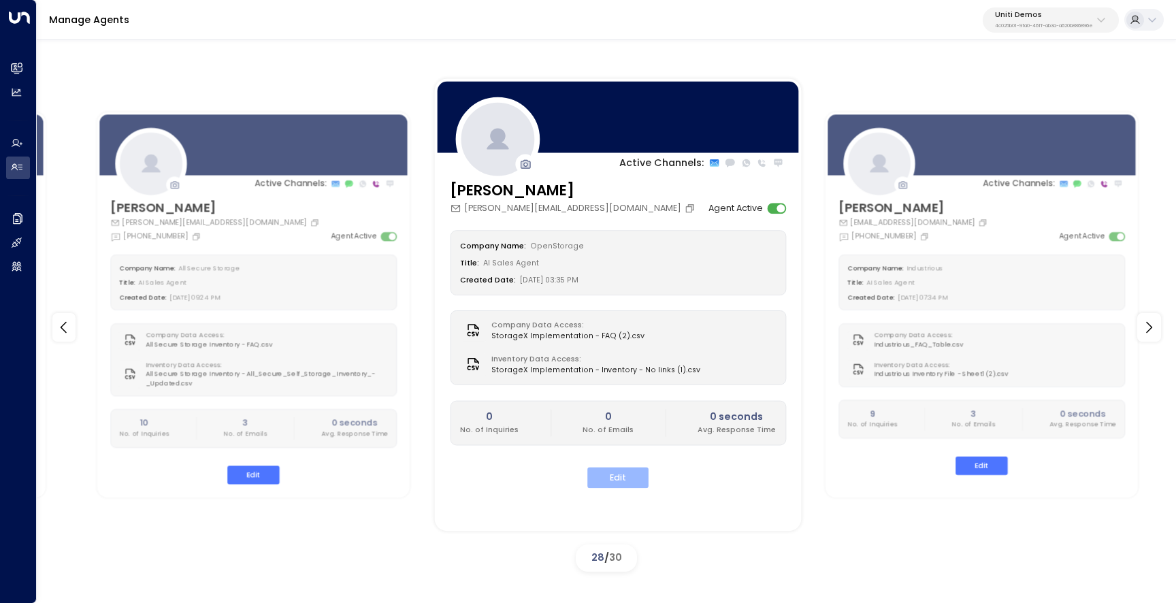
click at [595, 482] on button "Edit" at bounding box center [617, 477] width 61 height 21
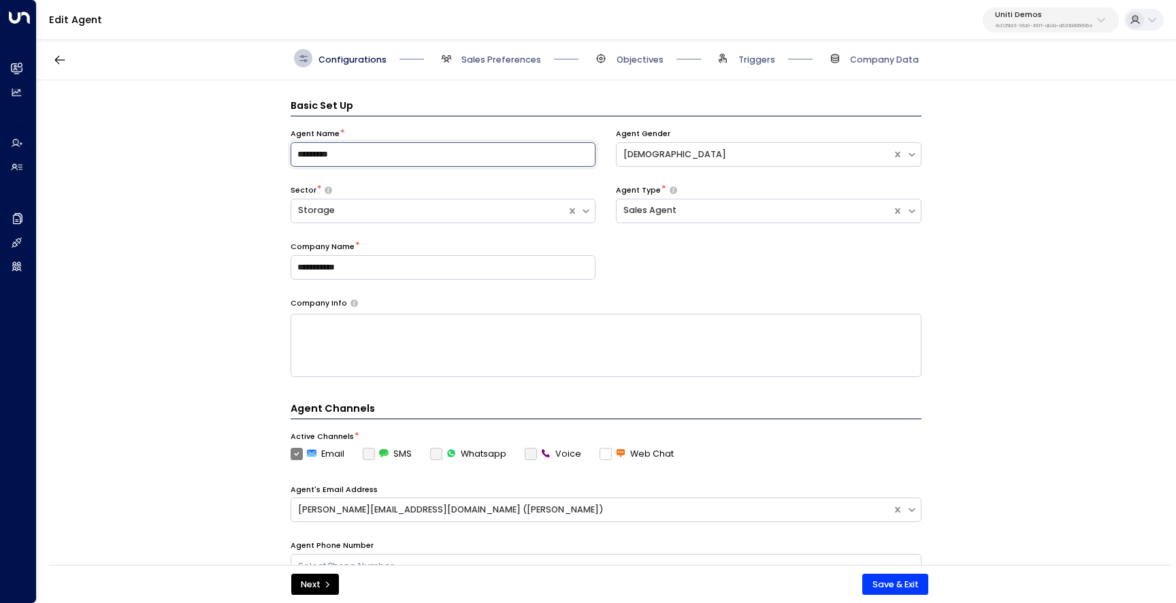
click at [331, 156] on input "*********" at bounding box center [442, 154] width 305 height 24
type input "*********"
click at [743, 305] on div "Company Info" at bounding box center [605, 303] width 631 height 11
click at [616, 59] on span "Objectives" at bounding box center [639, 60] width 47 height 12
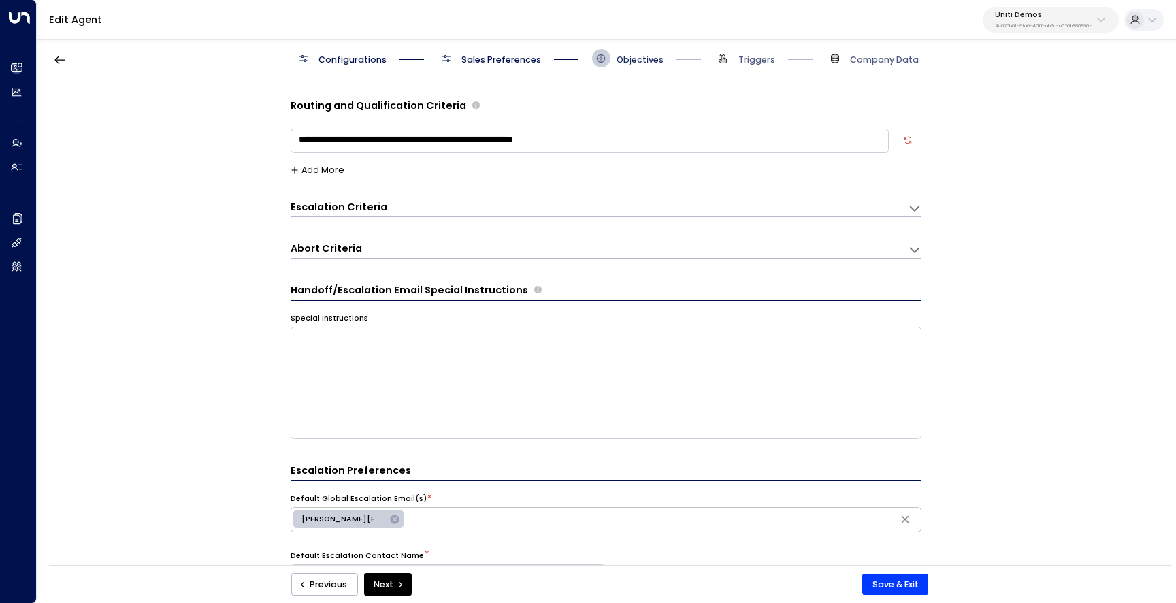
scroll to position [18, 0]
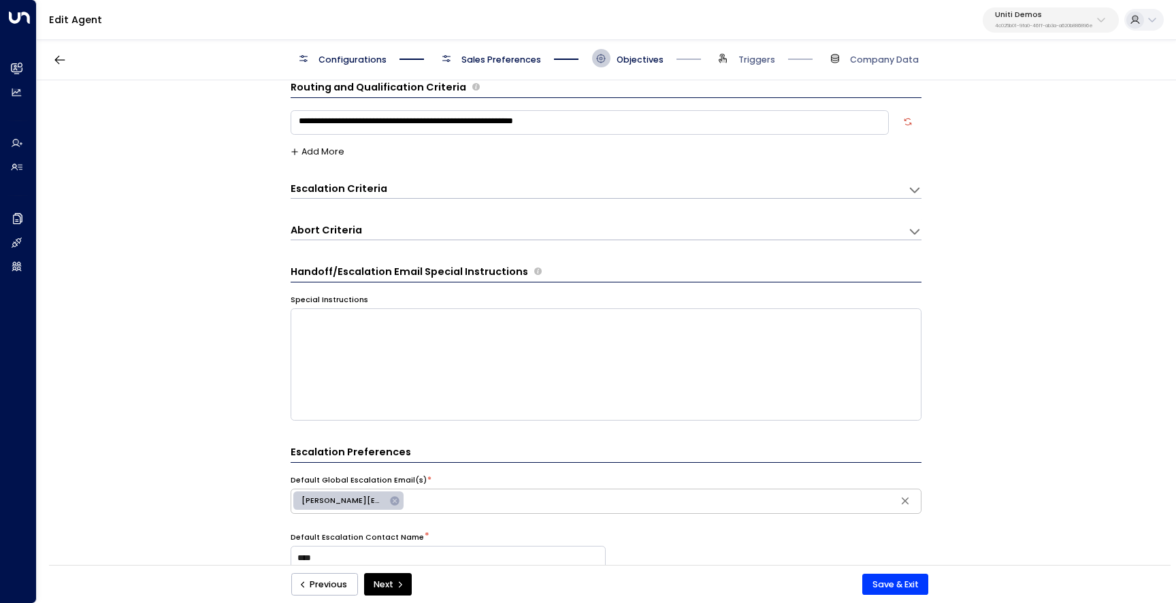
click at [699, 196] on div "Escalation Criteria Reset" at bounding box center [598, 190] width 617 height 16
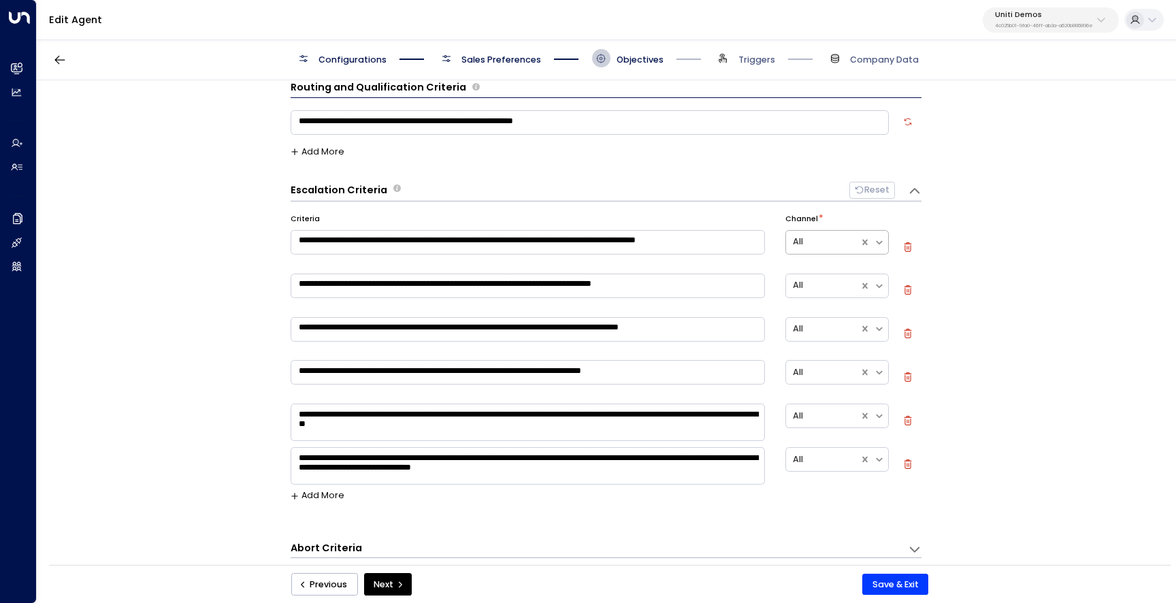
click at [830, 245] on div at bounding box center [823, 242] width 60 height 16
click at [873, 248] on div at bounding box center [880, 241] width 14 height 17
click at [873, 246] on icon at bounding box center [878, 242] width 11 height 11
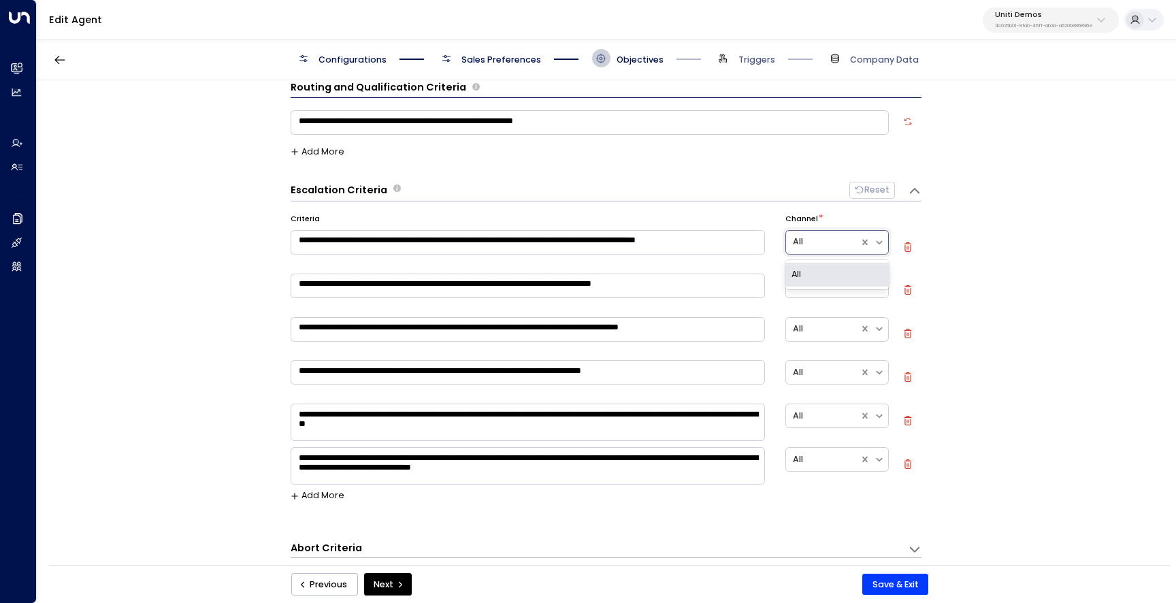
click at [875, 284] on div "All" at bounding box center [836, 275] width 103 height 24
click at [876, 284] on icon at bounding box center [879, 286] width 6 height 4
click at [982, 313] on div "**********" at bounding box center [605, 326] width 1137 height 493
click at [335, 499] on button "Add More" at bounding box center [317, 495] width 54 height 10
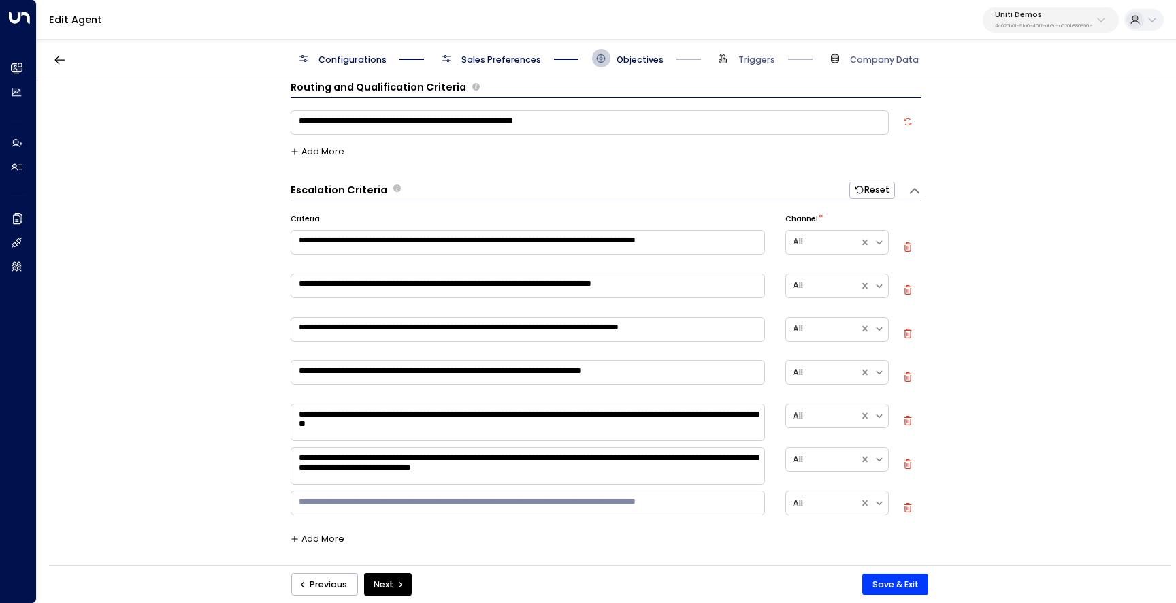
click at [833, 517] on div "All" at bounding box center [836, 508] width 103 height 40
click at [844, 505] on div at bounding box center [823, 503] width 60 height 16
click at [877, 505] on icon at bounding box center [879, 503] width 6 height 4
click at [895, 509] on div "* ​ All" at bounding box center [605, 508] width 631 height 40
click at [903, 506] on icon "button" at bounding box center [908, 508] width 10 height 10
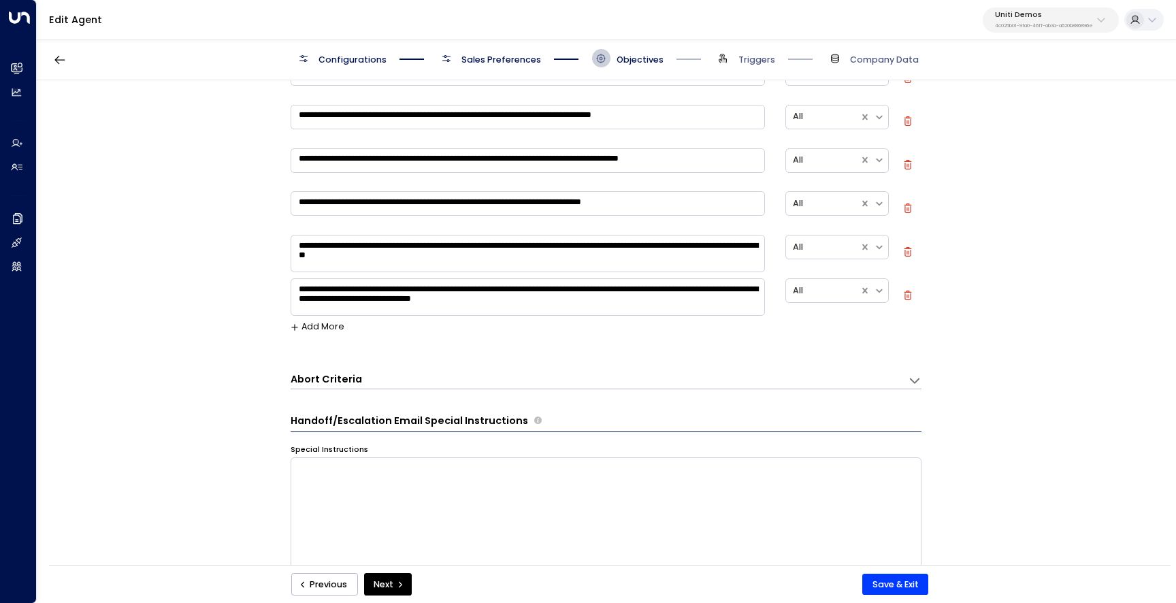
scroll to position [0, 0]
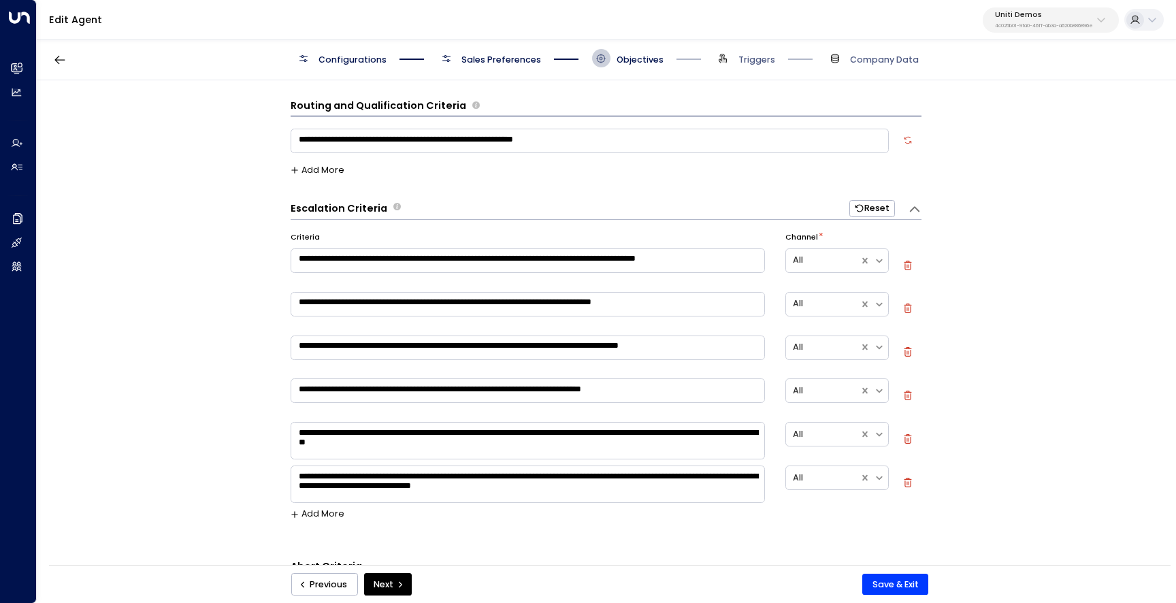
click at [345, 54] on span "Configurations" at bounding box center [352, 60] width 68 height 12
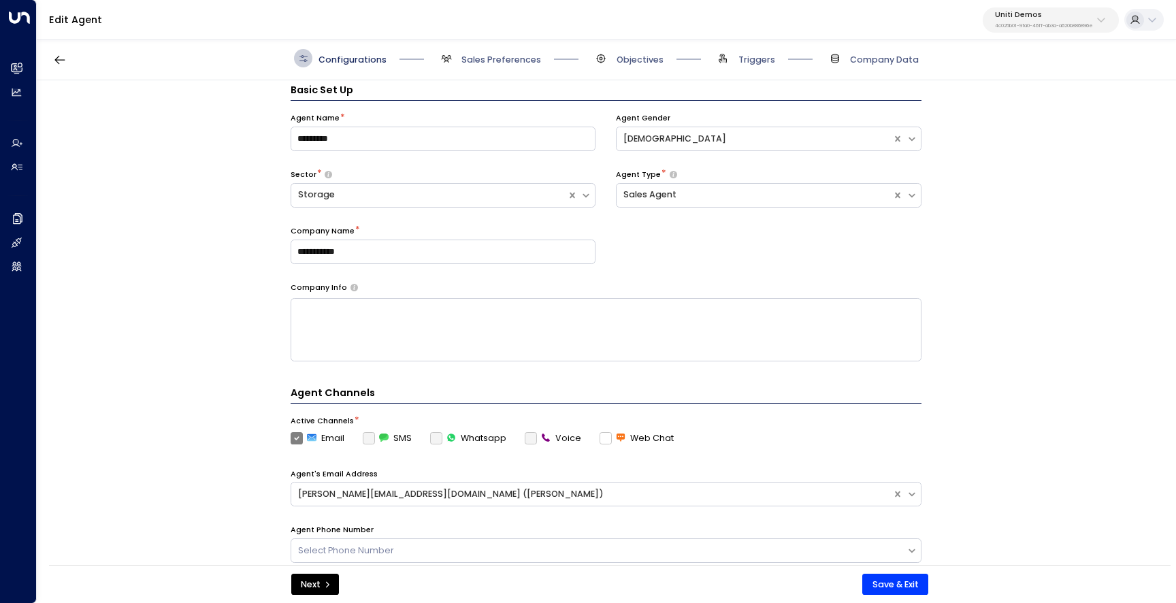
scroll to position [18, 0]
click at [329, 139] on input "*********" at bounding box center [442, 136] width 305 height 24
type input "*********"
click at [453, 280] on div "Company Info" at bounding box center [605, 285] width 631 height 11
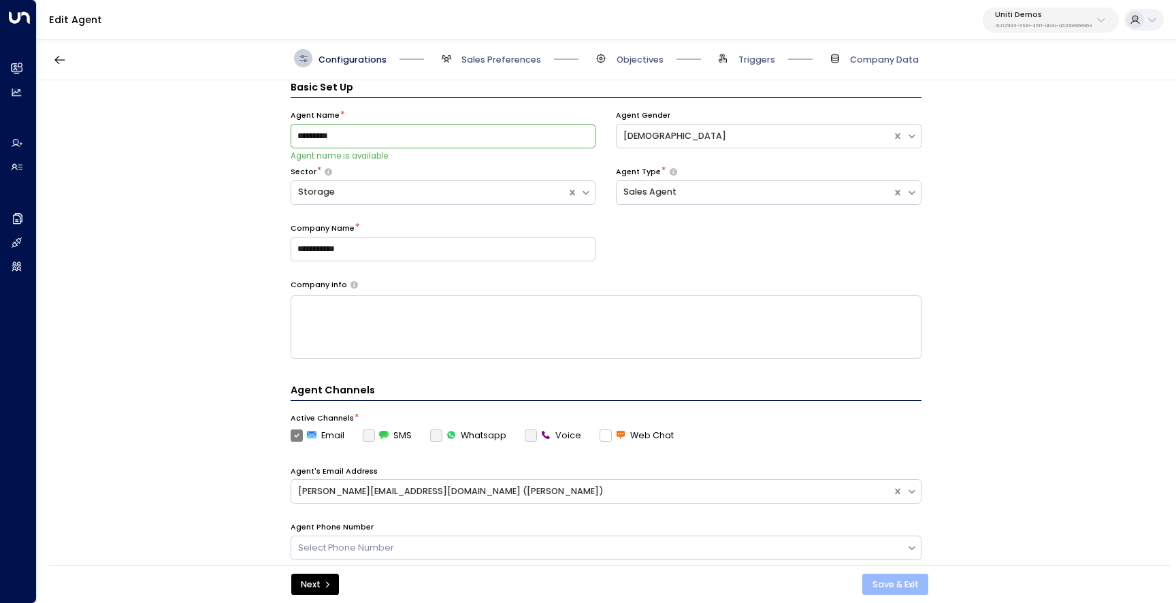
click at [871, 586] on button "Save & Exit" at bounding box center [895, 584] width 66 height 22
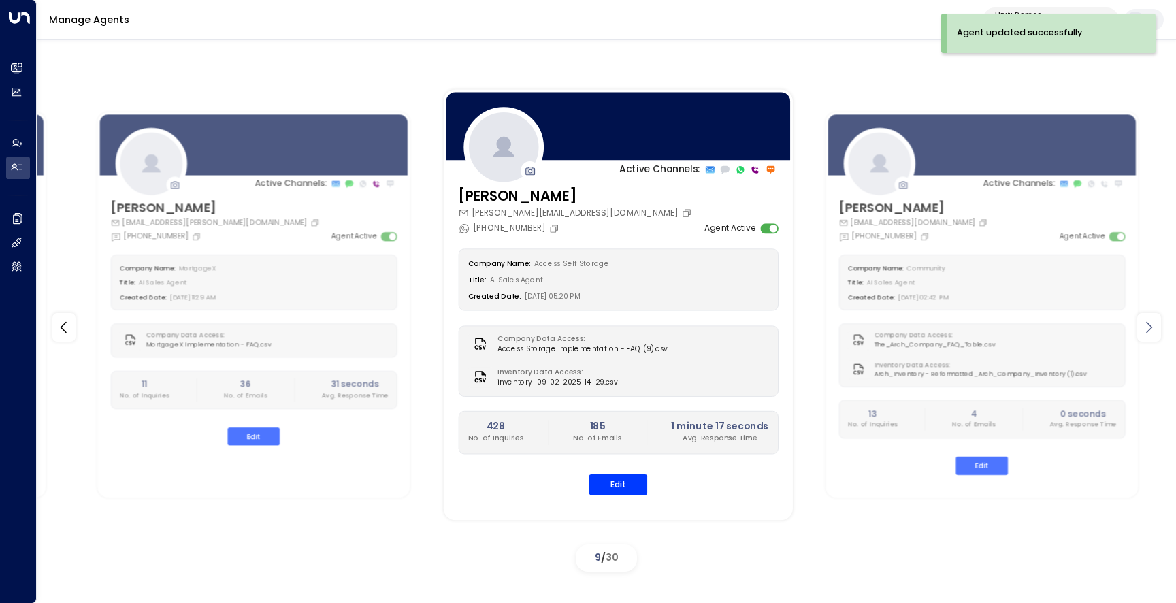
click at [1151, 328] on icon at bounding box center [1148, 327] width 16 height 16
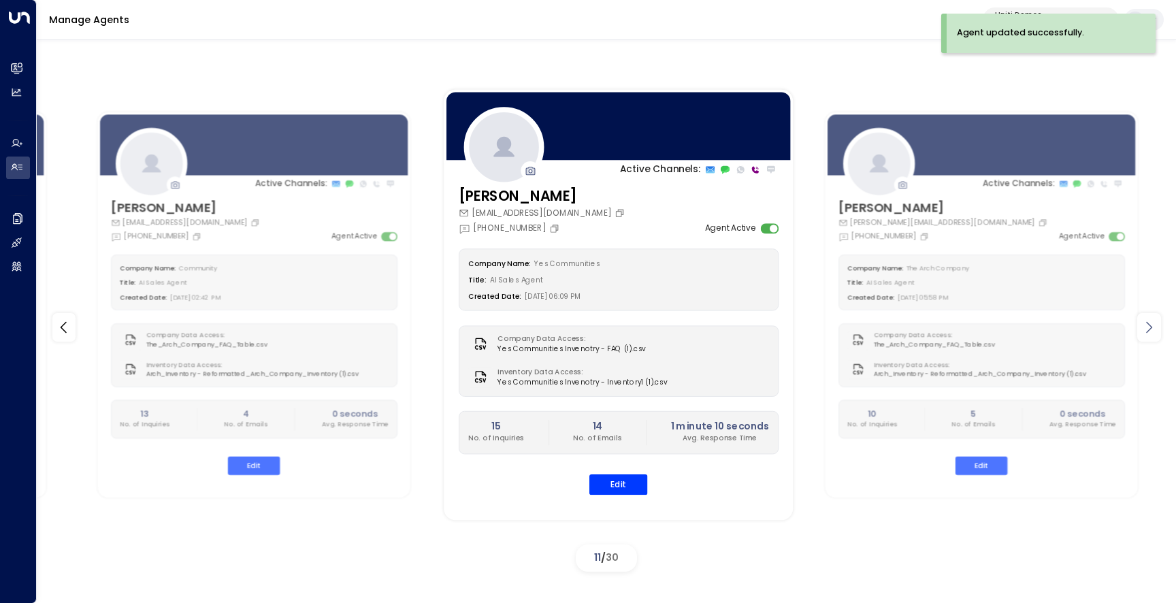
click at [1151, 328] on icon at bounding box center [1148, 327] width 16 height 16
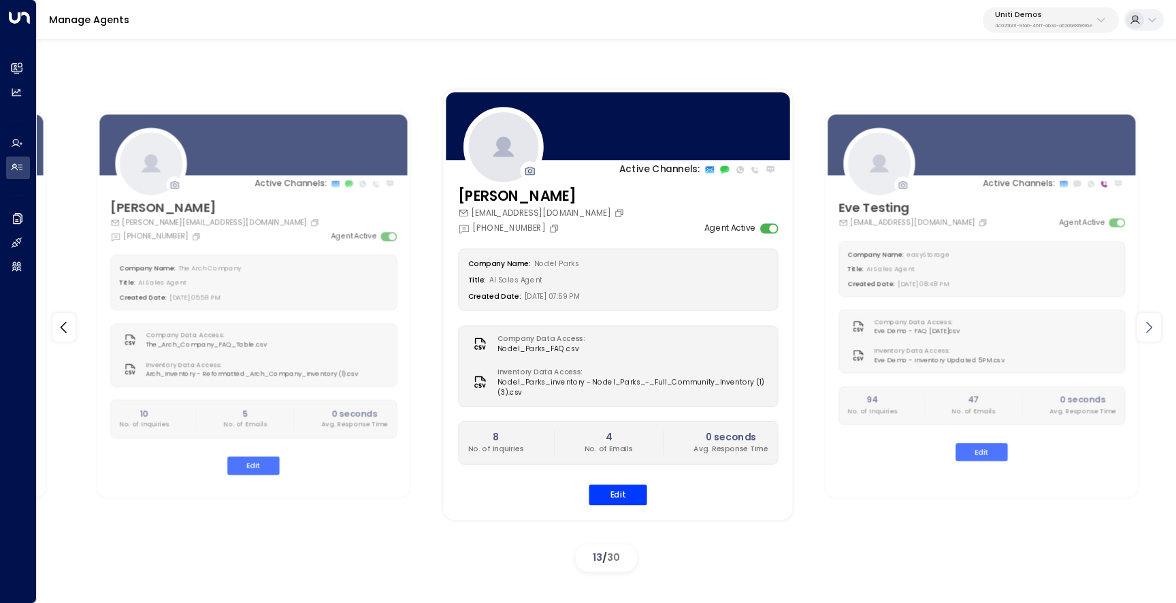
click at [1151, 328] on icon at bounding box center [1148, 327] width 16 height 16
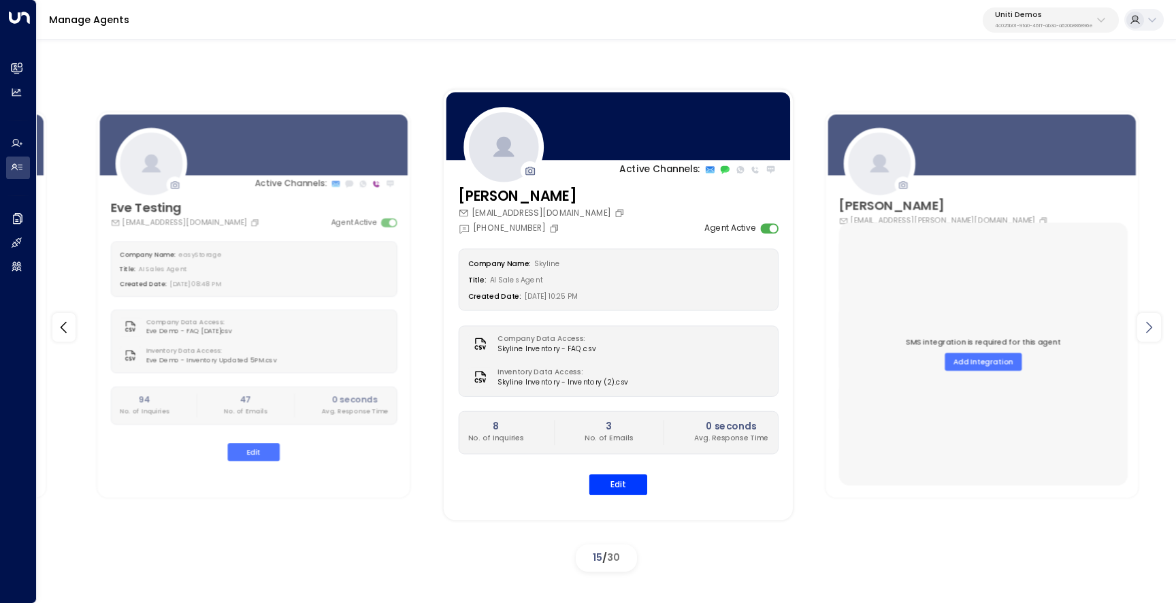
click at [1151, 328] on icon at bounding box center [1148, 327] width 16 height 16
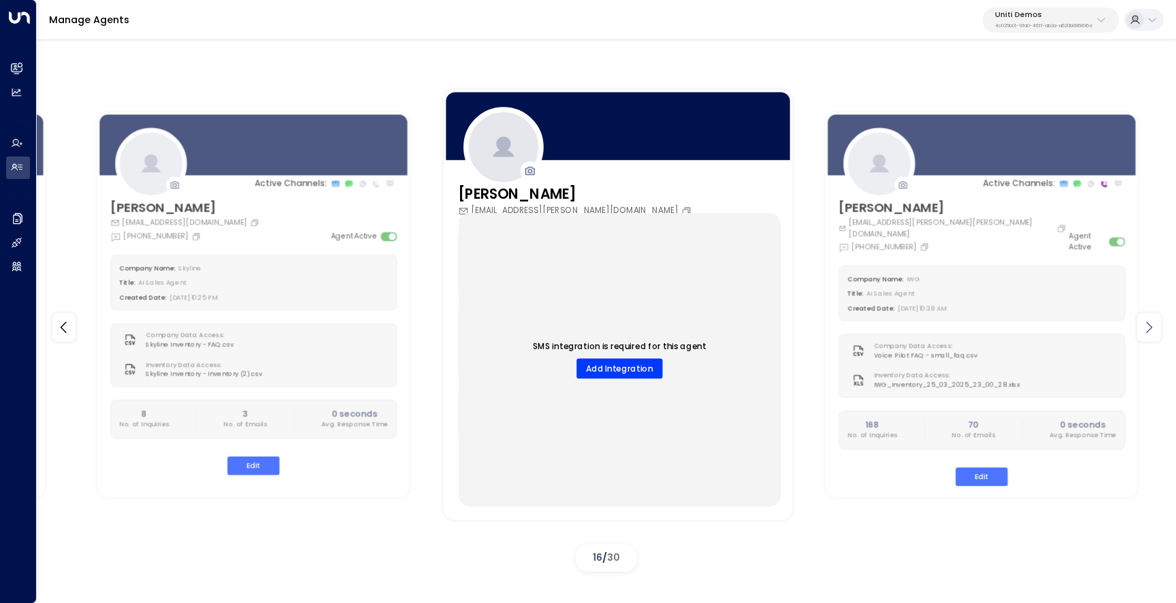
click at [1151, 328] on icon at bounding box center [1148, 327] width 16 height 16
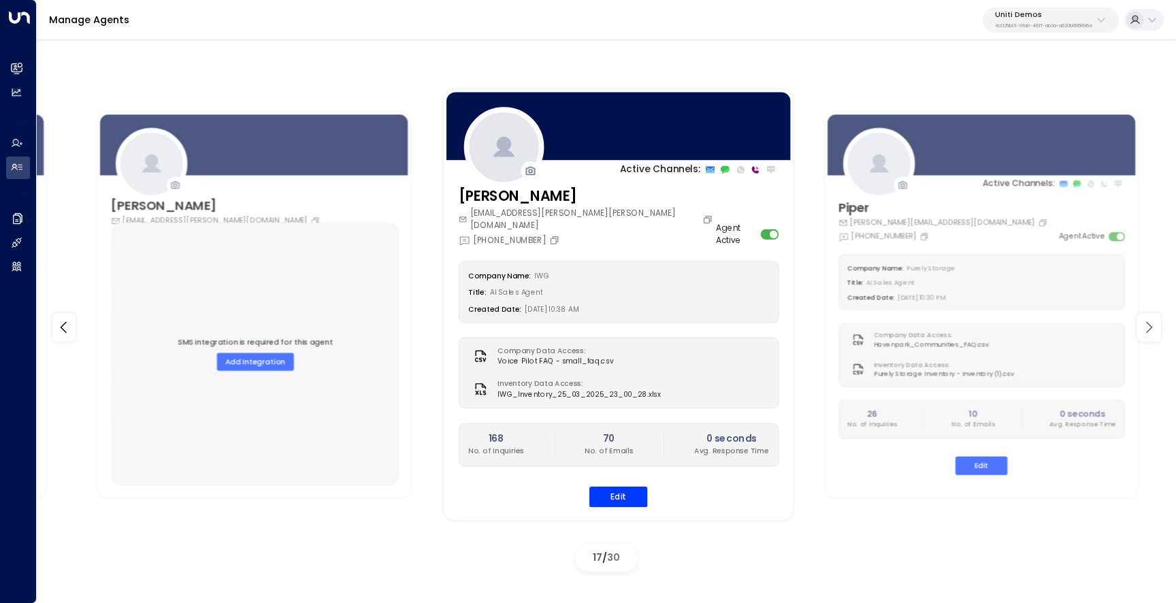
click at [1151, 328] on icon at bounding box center [1148, 327] width 16 height 16
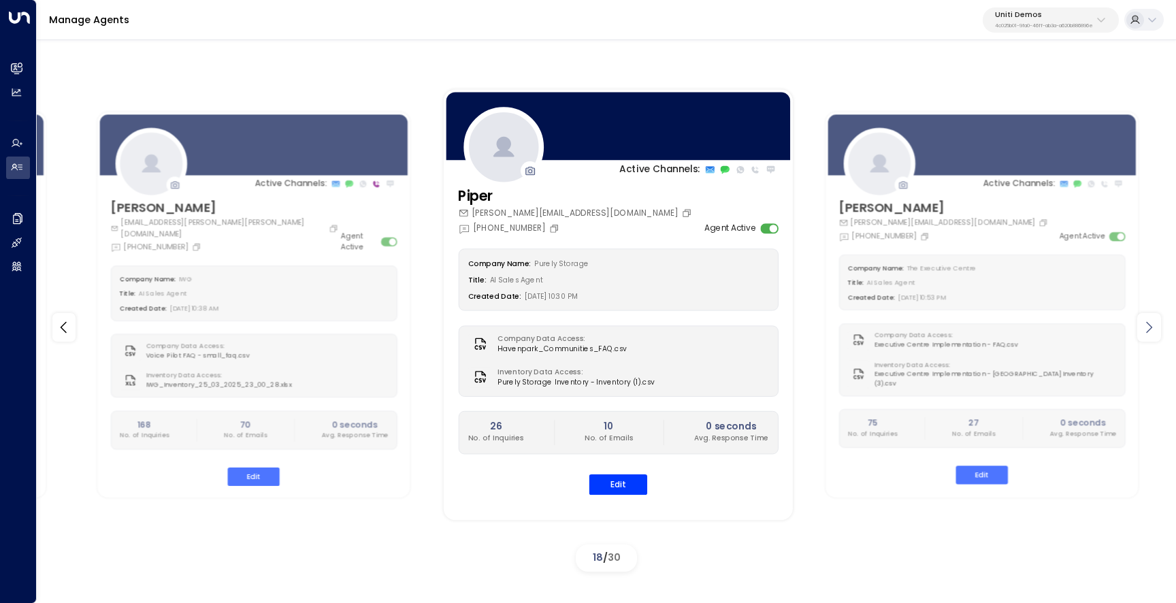
click at [1151, 328] on icon at bounding box center [1148, 327] width 16 height 16
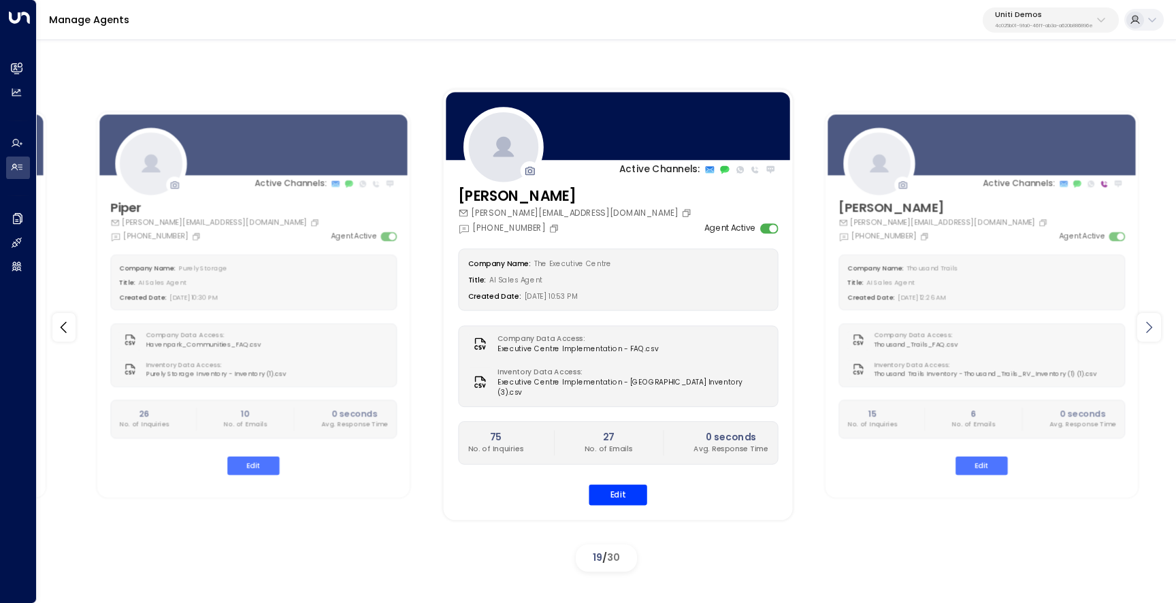
click at [1151, 328] on icon at bounding box center [1148, 327] width 16 height 16
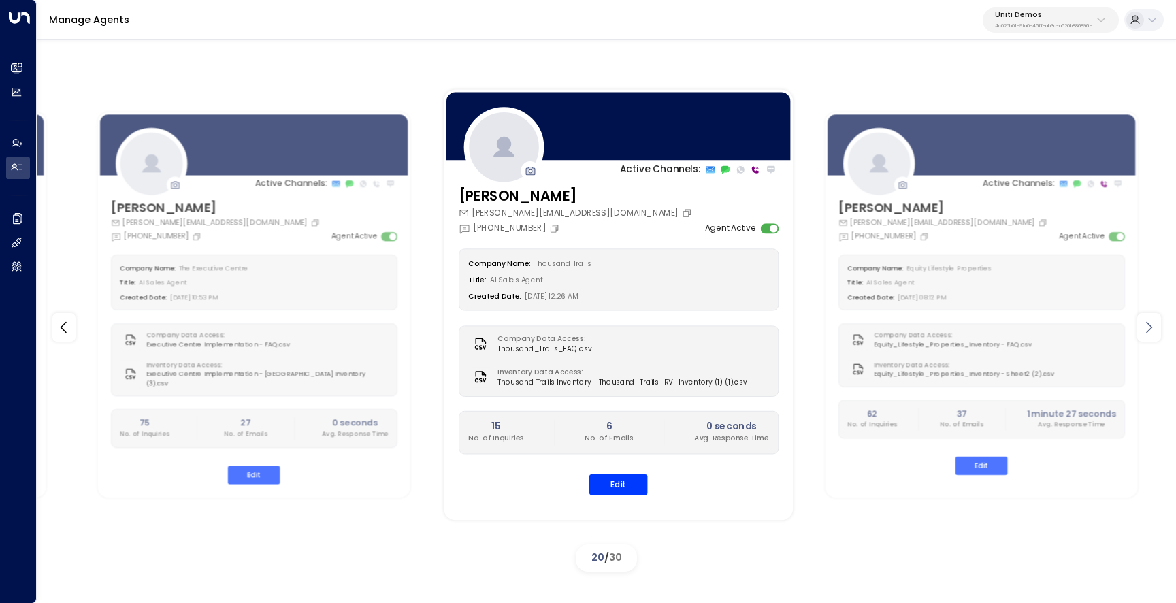
click at [1151, 328] on icon at bounding box center [1148, 327] width 16 height 16
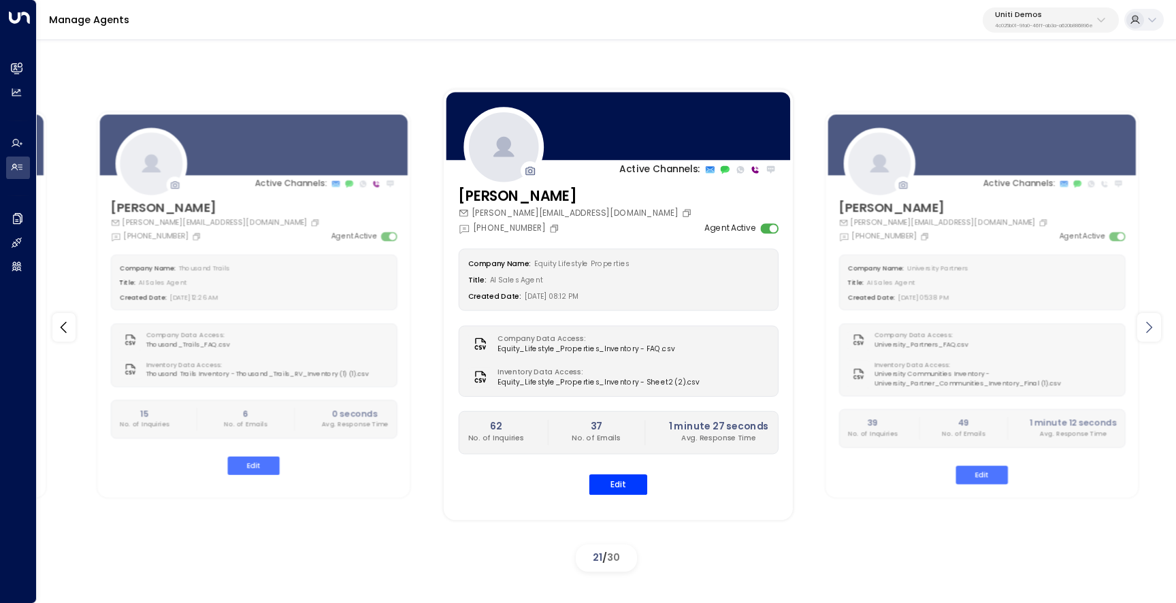
click at [1151, 328] on icon at bounding box center [1148, 327] width 16 height 16
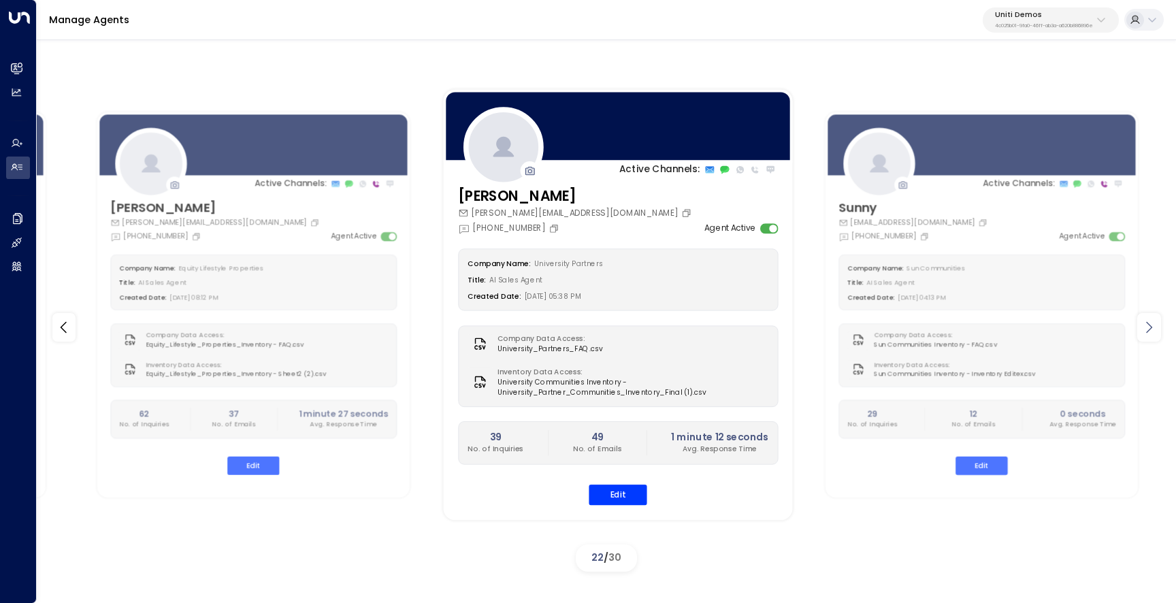
click at [1151, 328] on icon at bounding box center [1148, 327] width 16 height 16
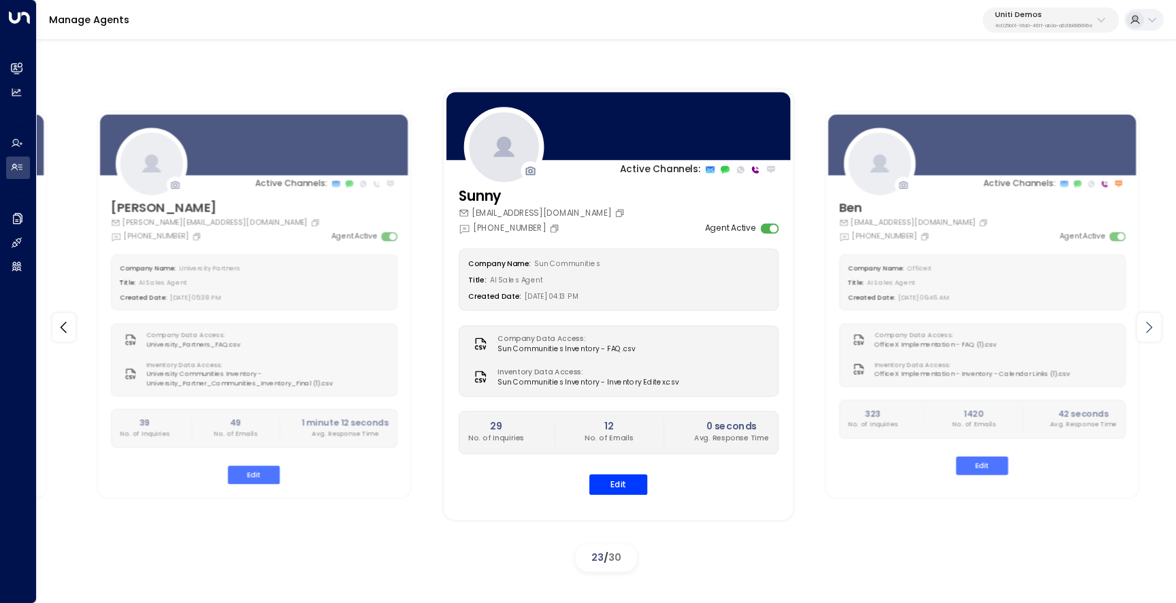
click at [1151, 328] on icon at bounding box center [1148, 327] width 16 height 16
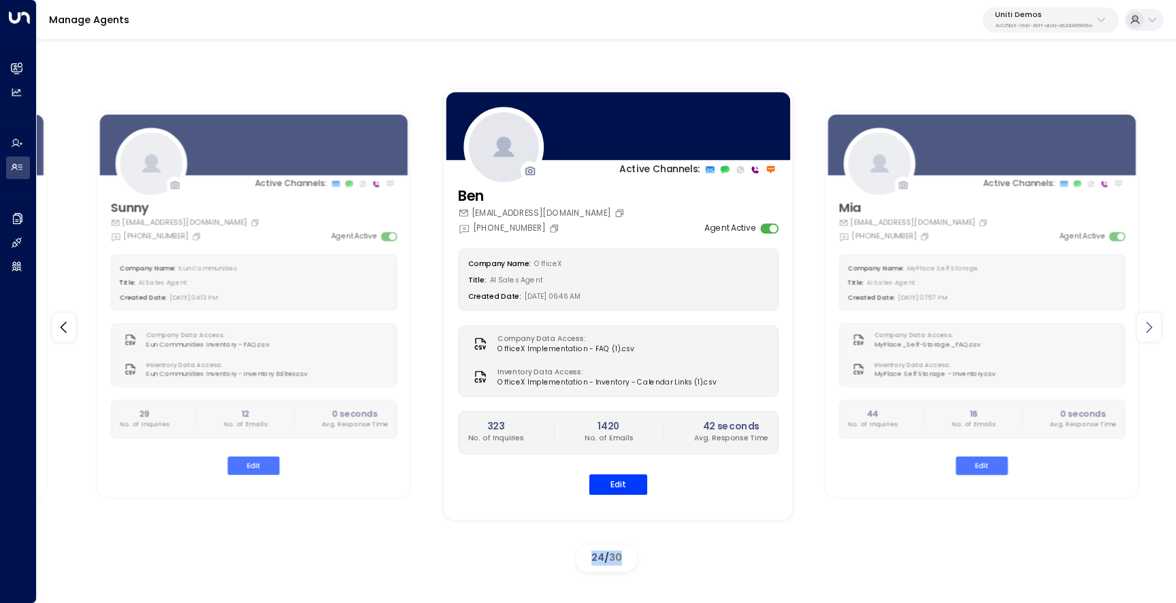
click at [1151, 328] on icon at bounding box center [1148, 327] width 16 height 16
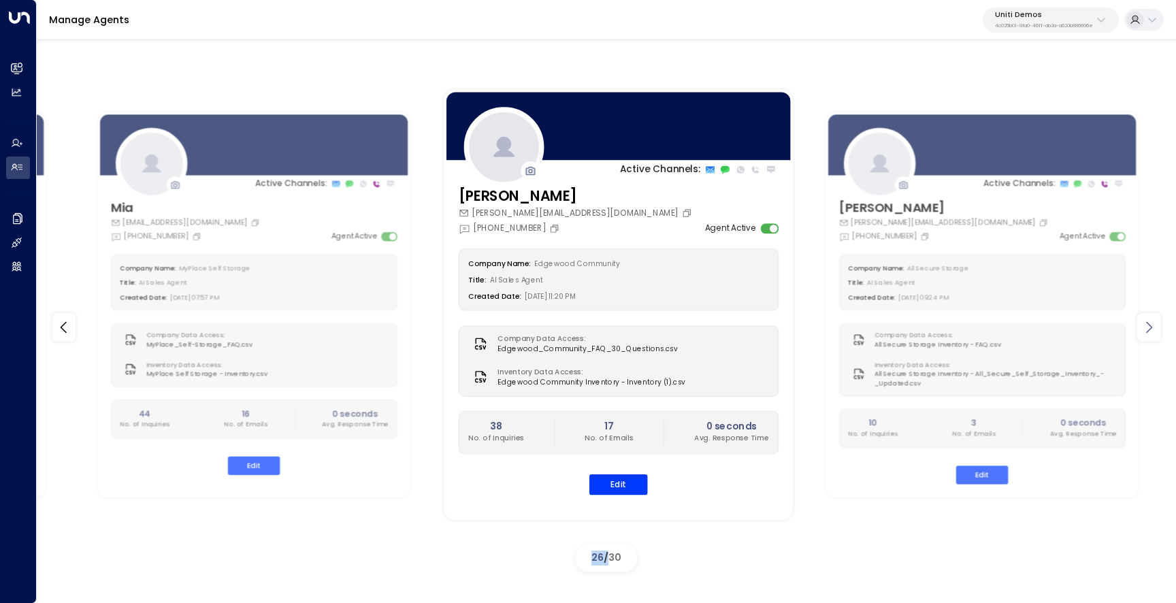
click at [1151, 328] on icon at bounding box center [1148, 327] width 16 height 16
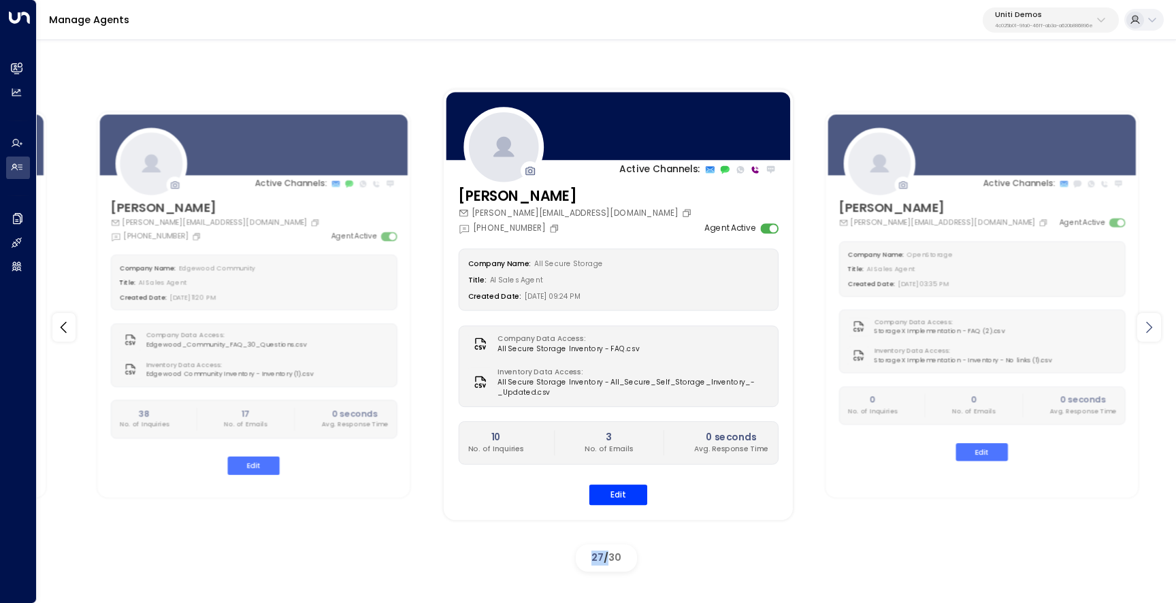
click at [1151, 328] on icon at bounding box center [1148, 327] width 16 height 16
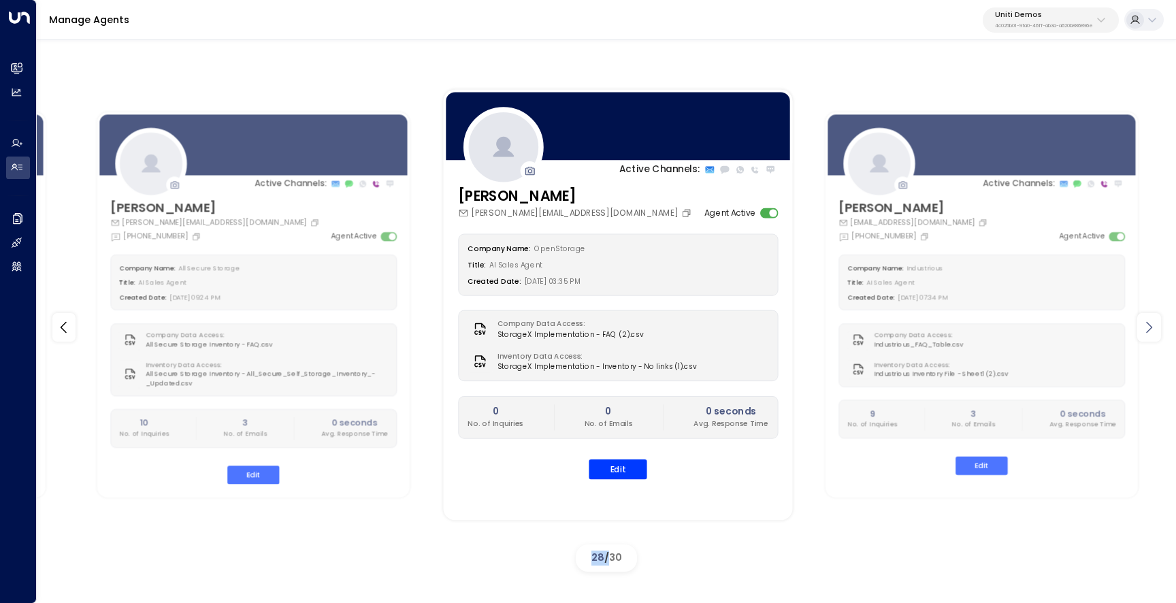
click at [1151, 328] on icon at bounding box center [1148, 327] width 16 height 16
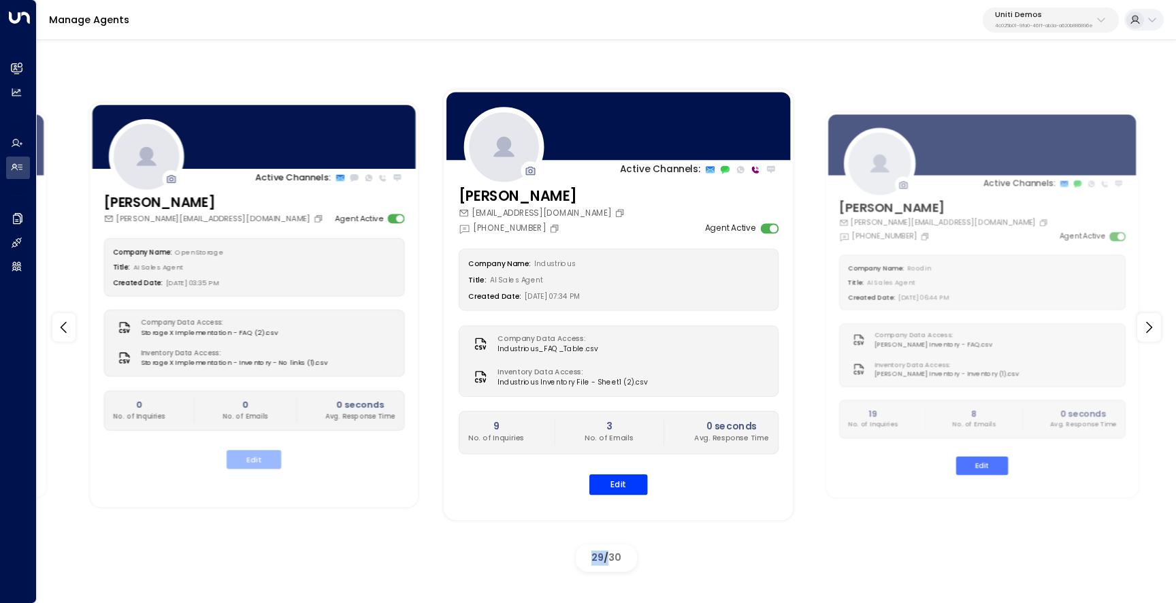
click at [250, 464] on button "Edit" at bounding box center [254, 459] width 54 height 19
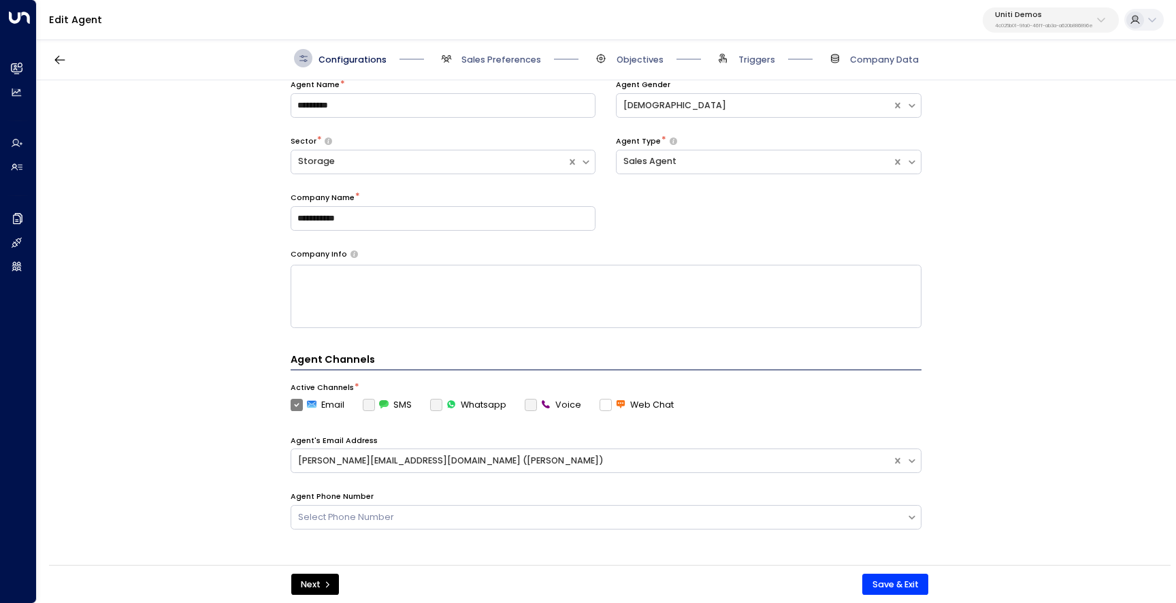
scroll to position [352, 0]
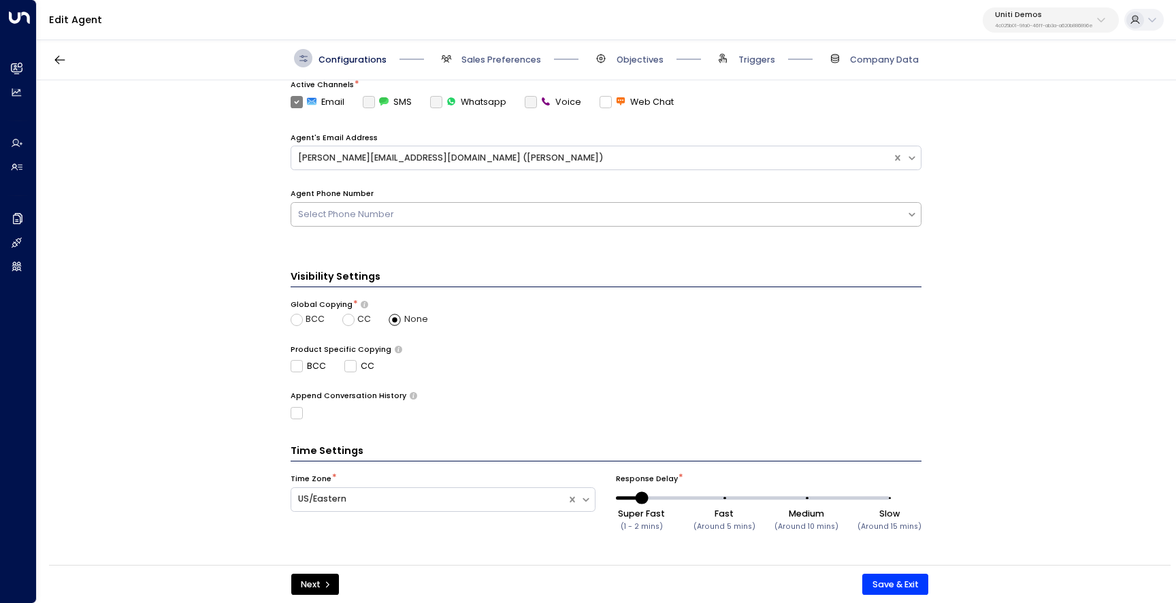
click at [546, 210] on div "Select Phone Number" at bounding box center [598, 214] width 601 height 13
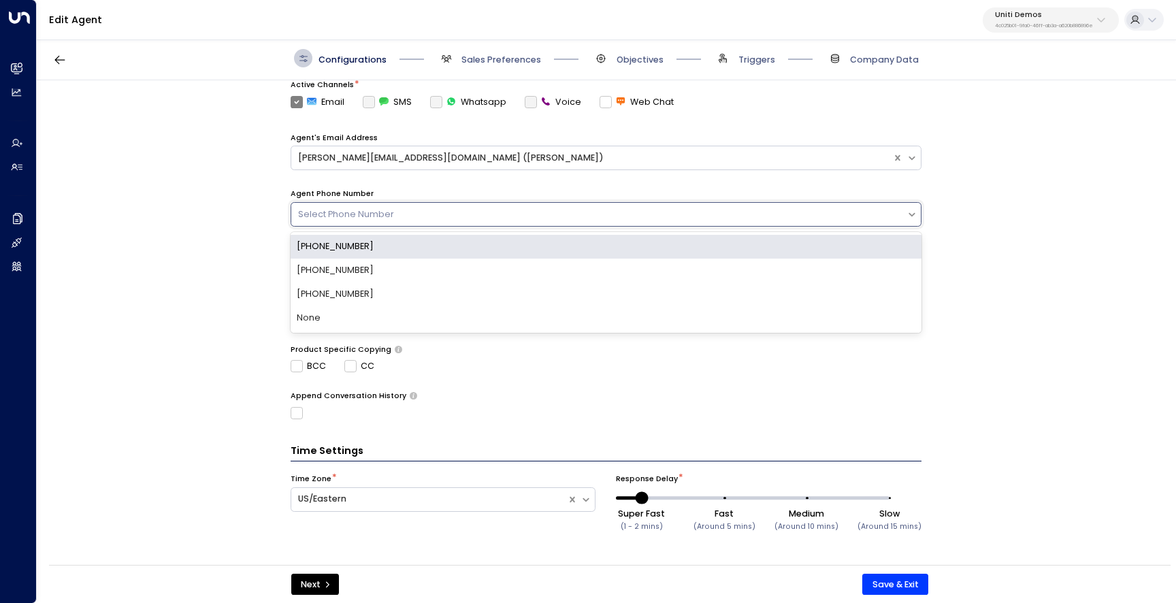
click at [550, 251] on div "[PHONE_NUMBER]" at bounding box center [605, 247] width 631 height 24
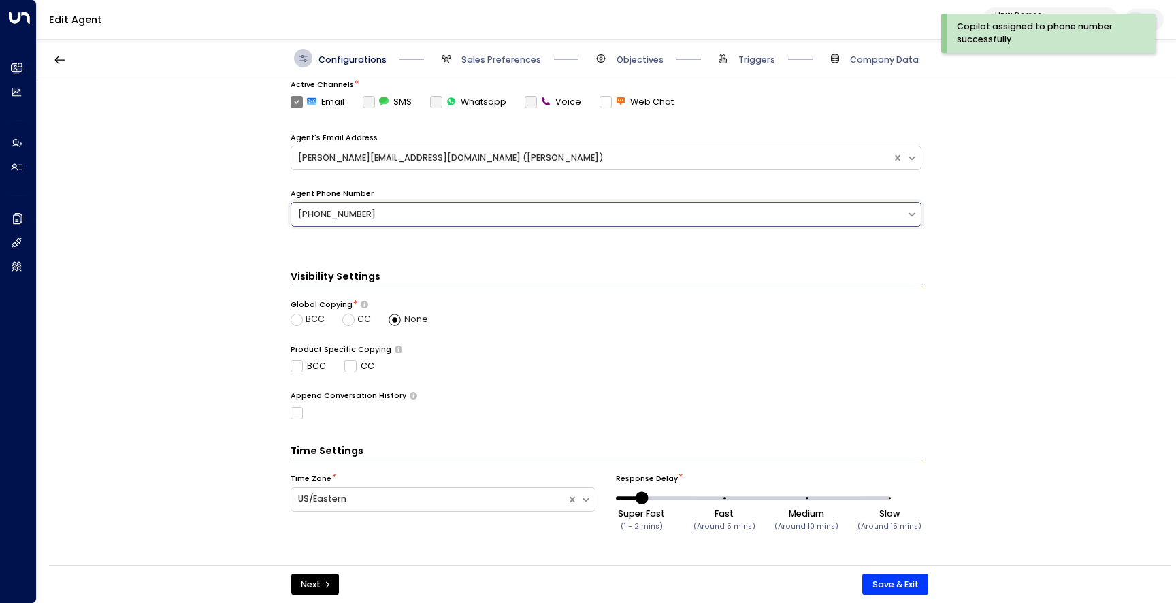
click at [179, 159] on div "**********" at bounding box center [605, 326] width 1137 height 493
click at [884, 582] on button "Save & Exit" at bounding box center [895, 584] width 66 height 22
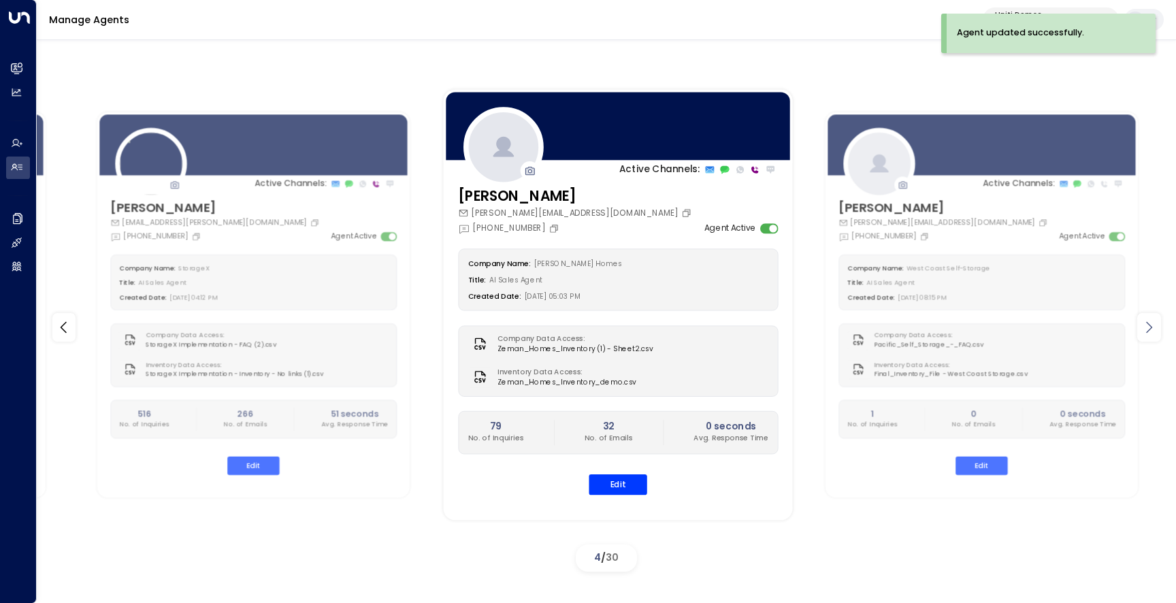
click at [1145, 329] on icon at bounding box center [1148, 327] width 16 height 16
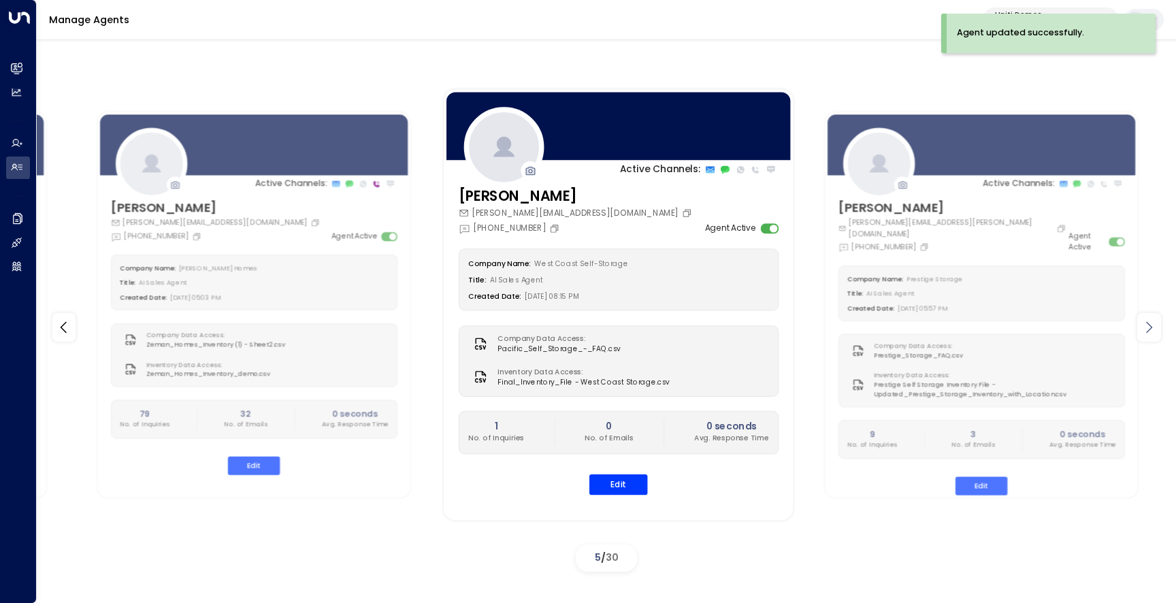
click at [1145, 329] on icon at bounding box center [1148, 327] width 16 height 16
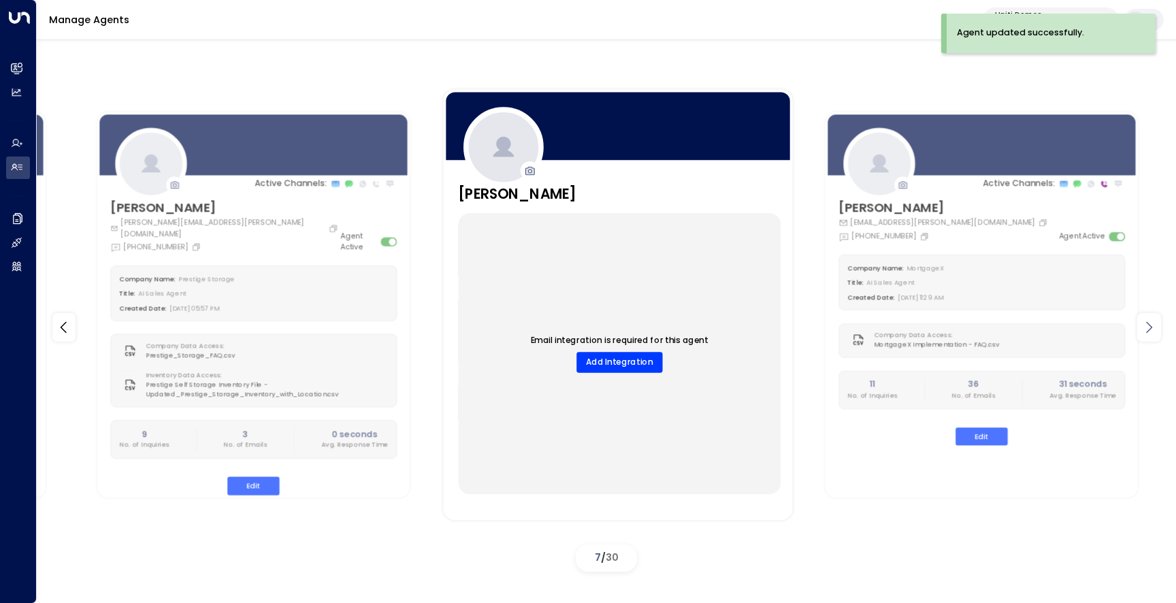
click at [1145, 329] on icon at bounding box center [1148, 327] width 16 height 16
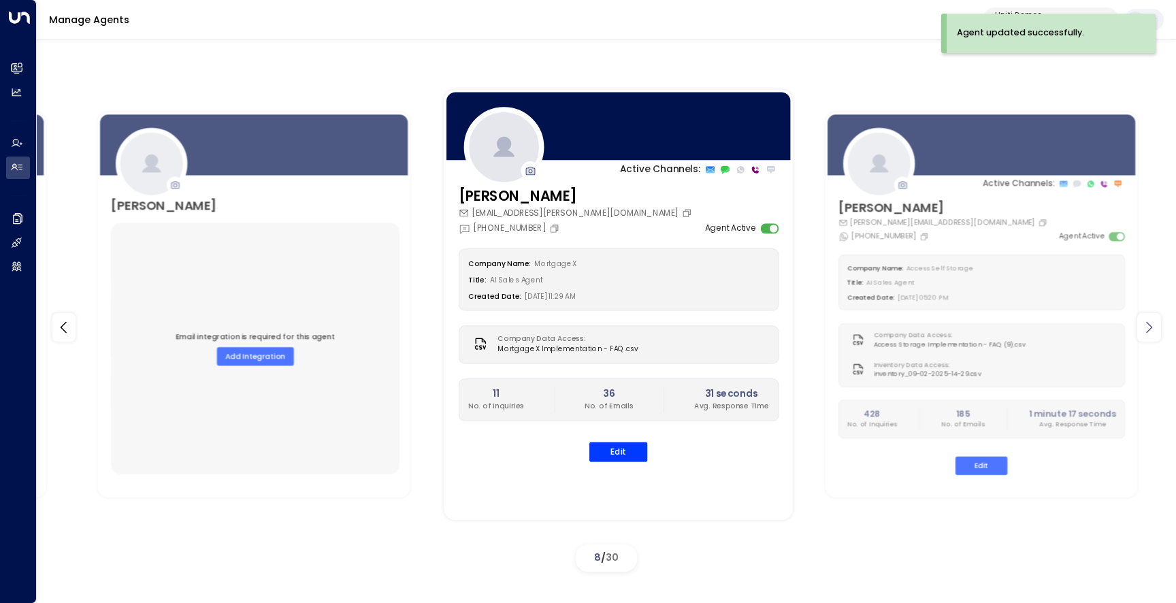
click at [1145, 329] on icon at bounding box center [1148, 327] width 16 height 16
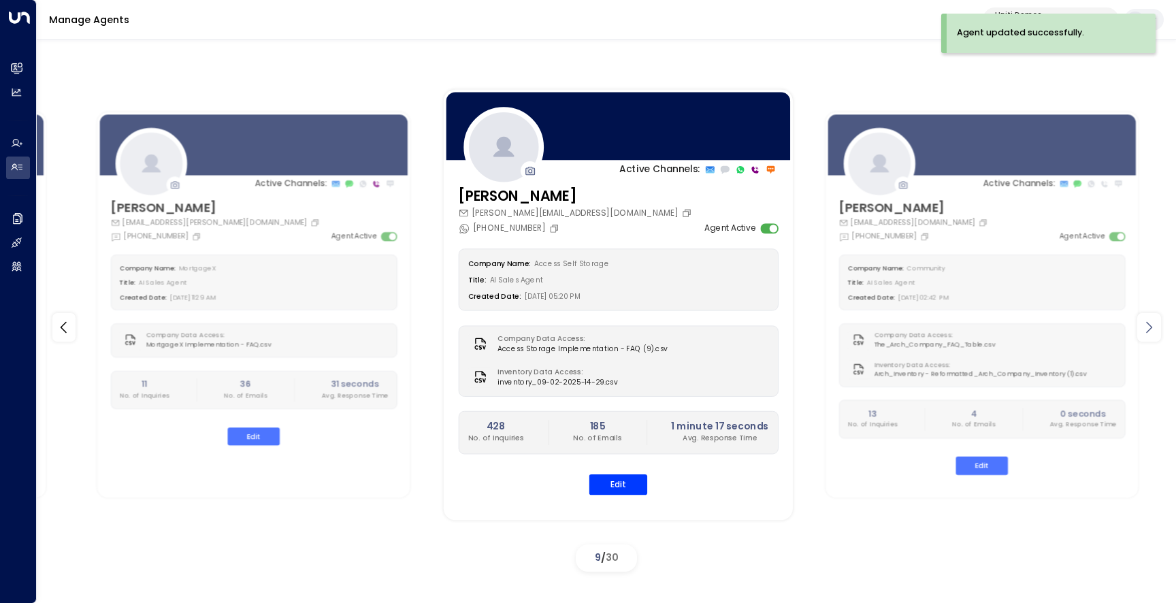
click at [1145, 329] on icon at bounding box center [1148, 327] width 16 height 16
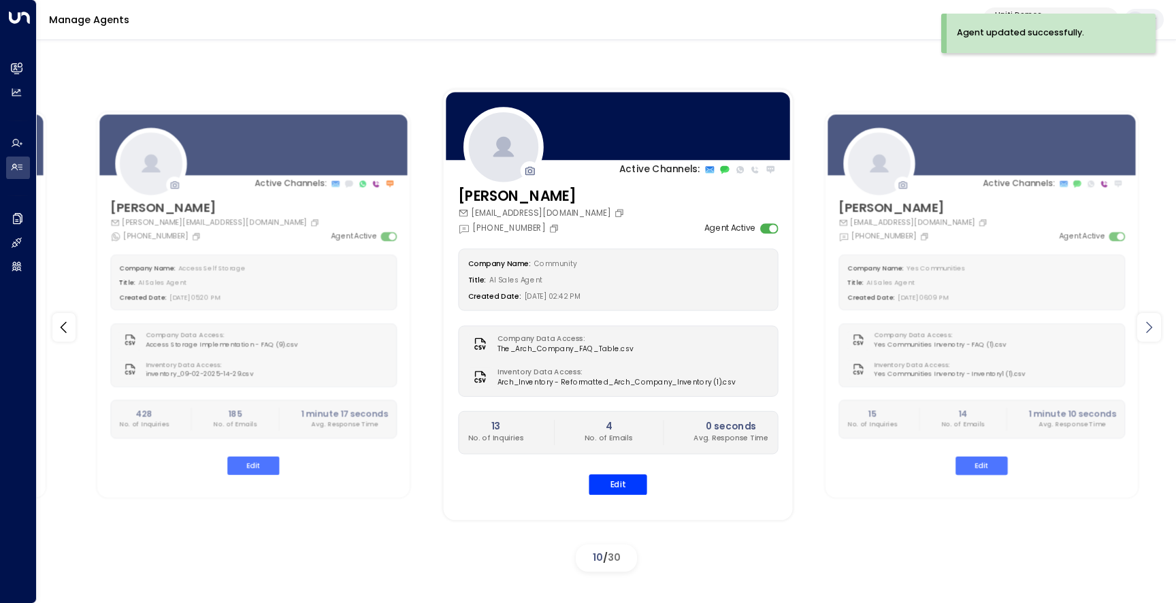
click at [1145, 329] on icon at bounding box center [1148, 327] width 16 height 16
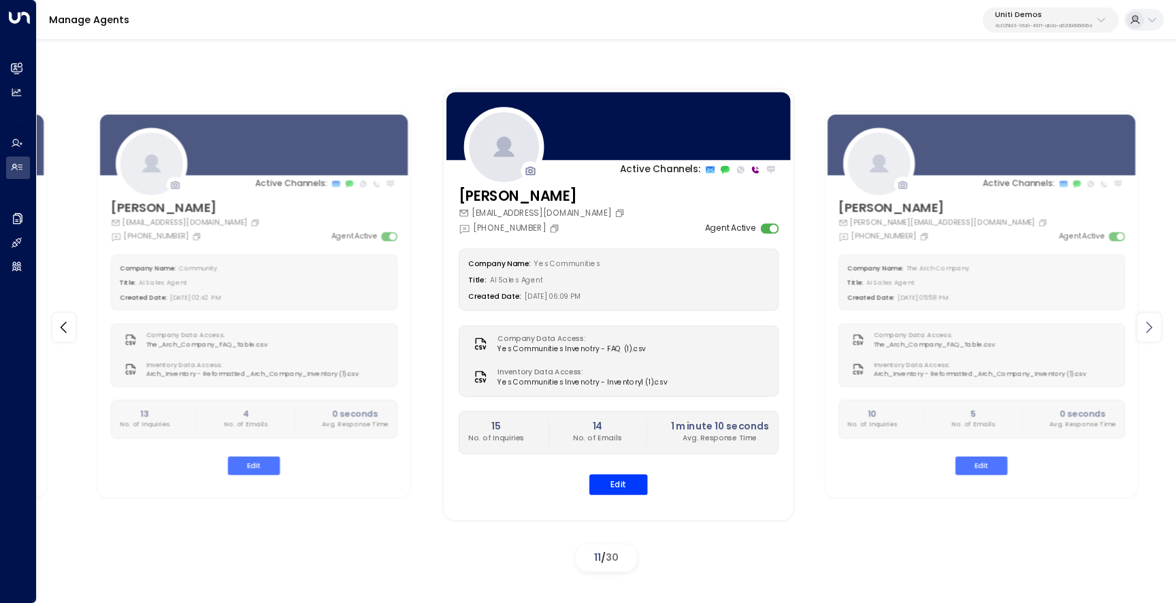
click at [1145, 329] on icon at bounding box center [1148, 327] width 16 height 16
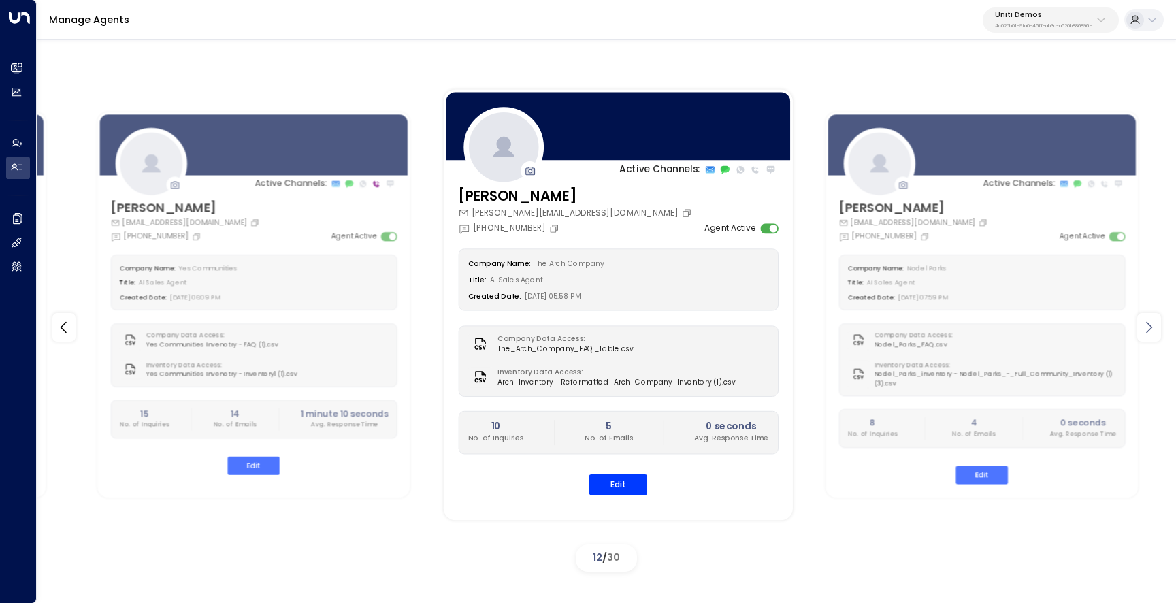
click at [1145, 329] on icon at bounding box center [1148, 327] width 16 height 16
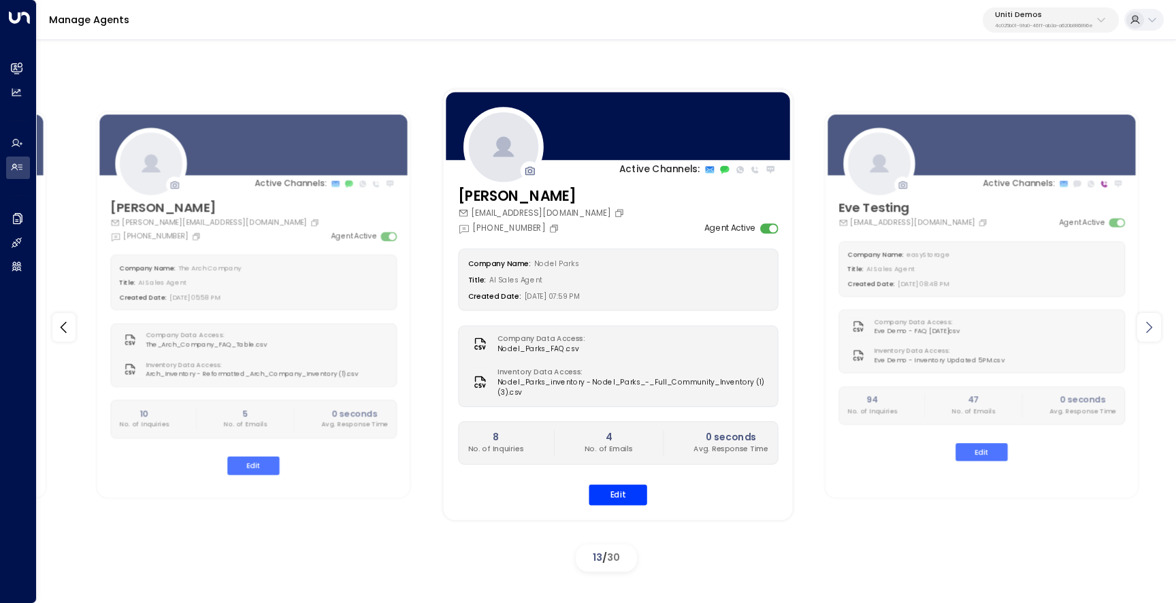
click at [1145, 329] on icon at bounding box center [1148, 327] width 16 height 16
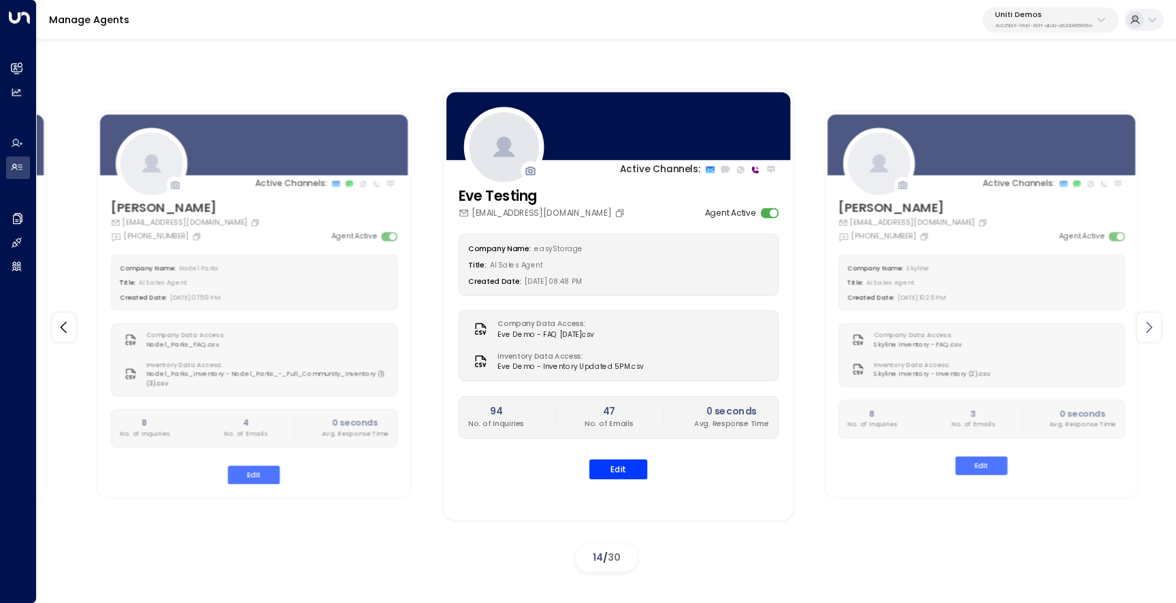
click at [1145, 329] on icon at bounding box center [1148, 327] width 16 height 16
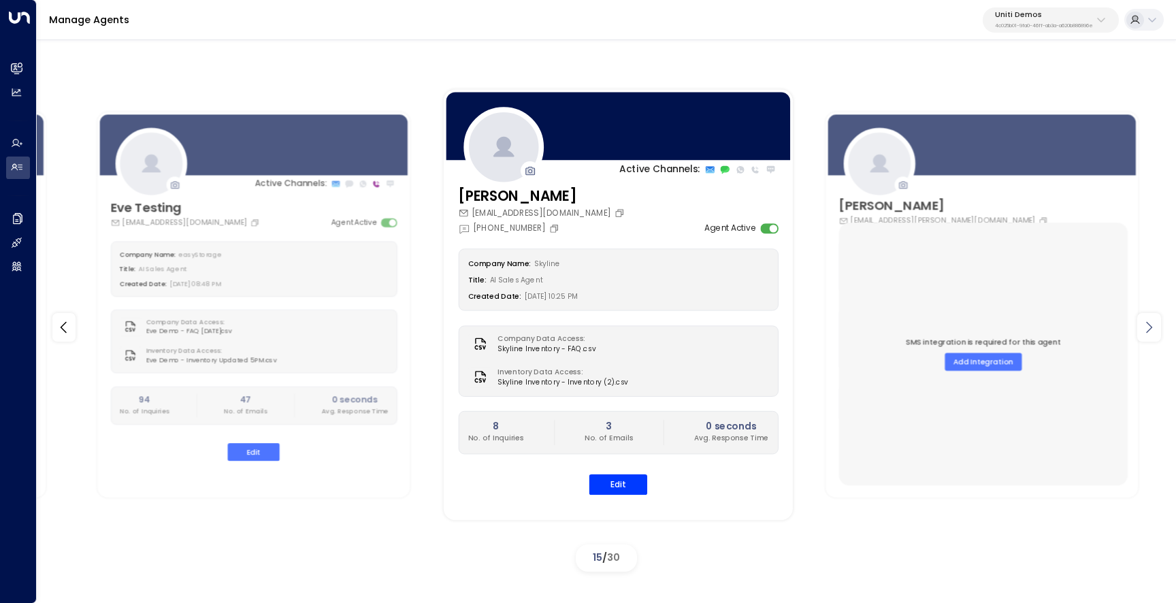
click at [1145, 329] on icon at bounding box center [1148, 327] width 16 height 16
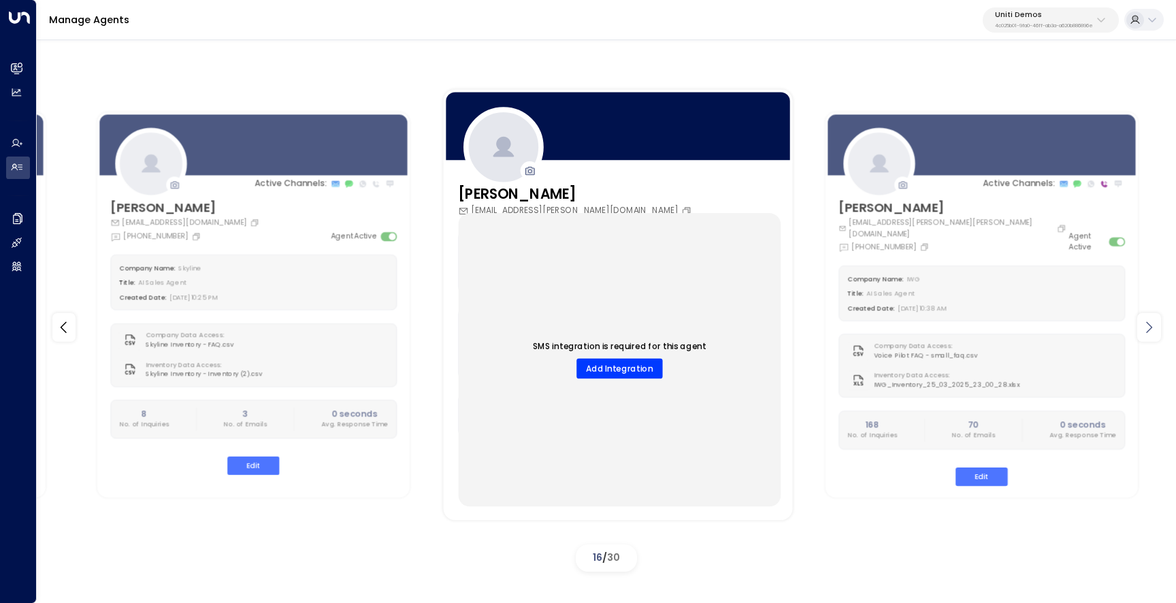
click at [1145, 329] on icon at bounding box center [1148, 327] width 16 height 16
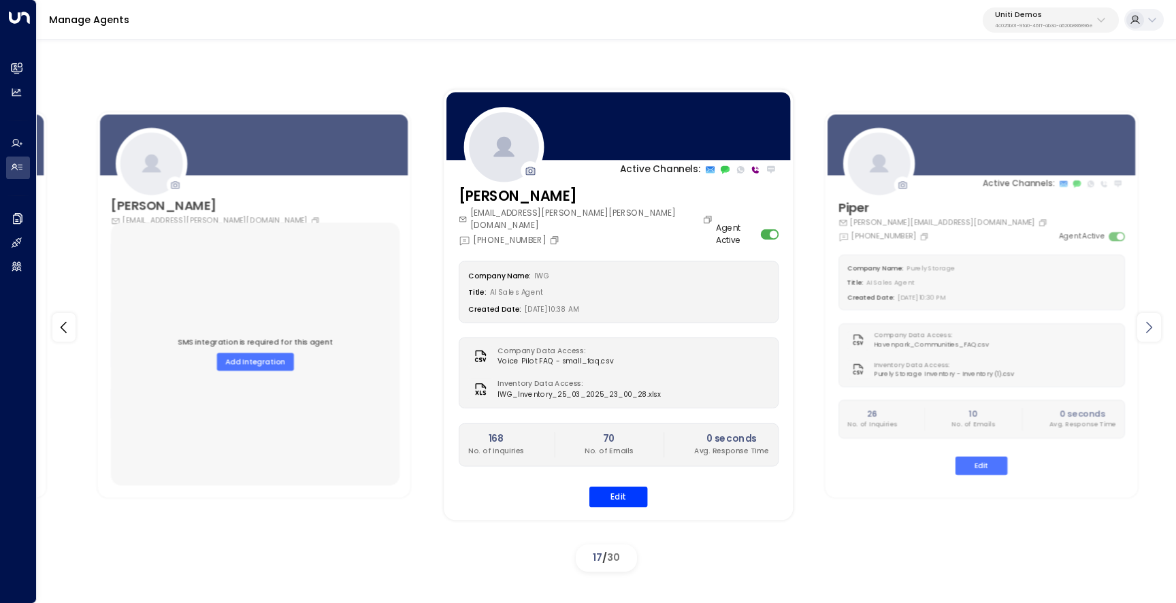
click at [1145, 329] on icon at bounding box center [1148, 327] width 16 height 16
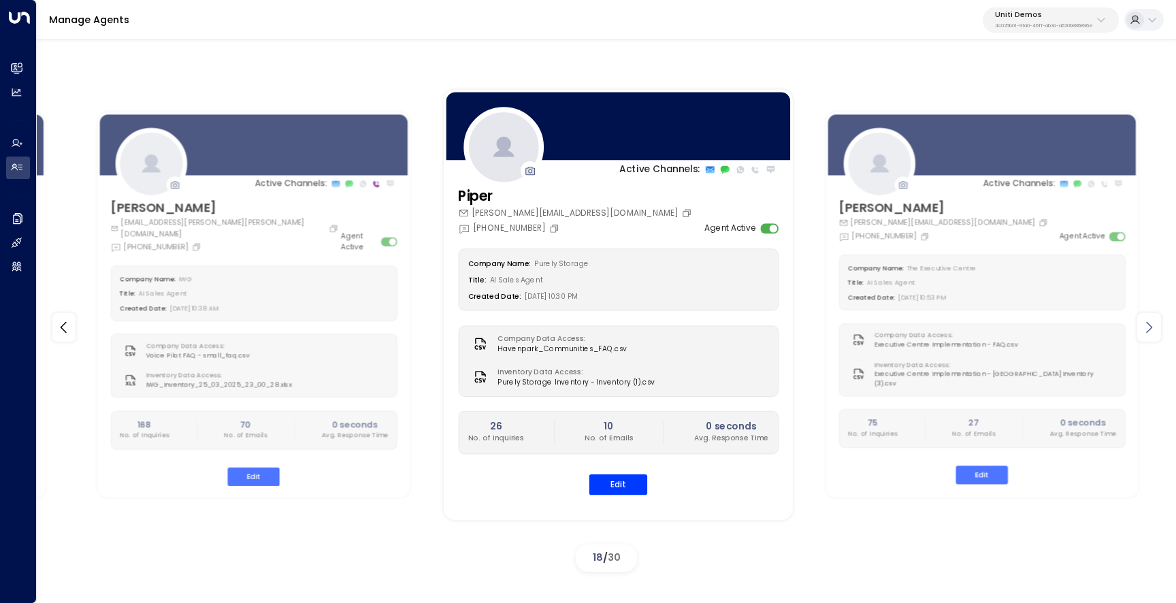
click at [1145, 329] on icon at bounding box center [1148, 327] width 16 height 16
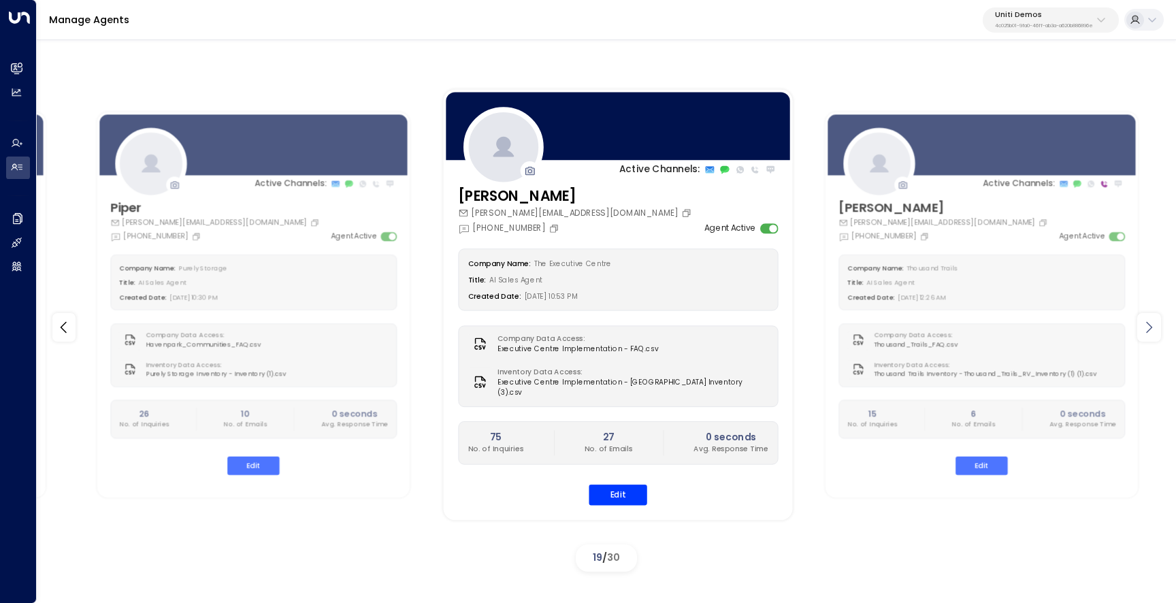
click at [1145, 329] on icon at bounding box center [1148, 327] width 16 height 16
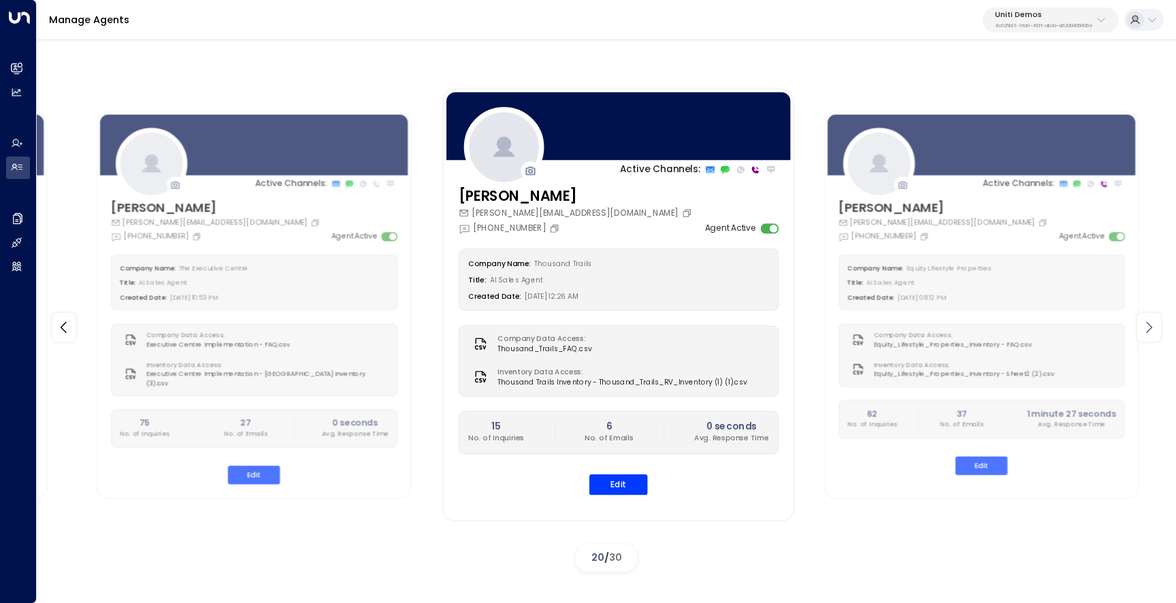
click at [1145, 329] on icon at bounding box center [1148, 327] width 16 height 16
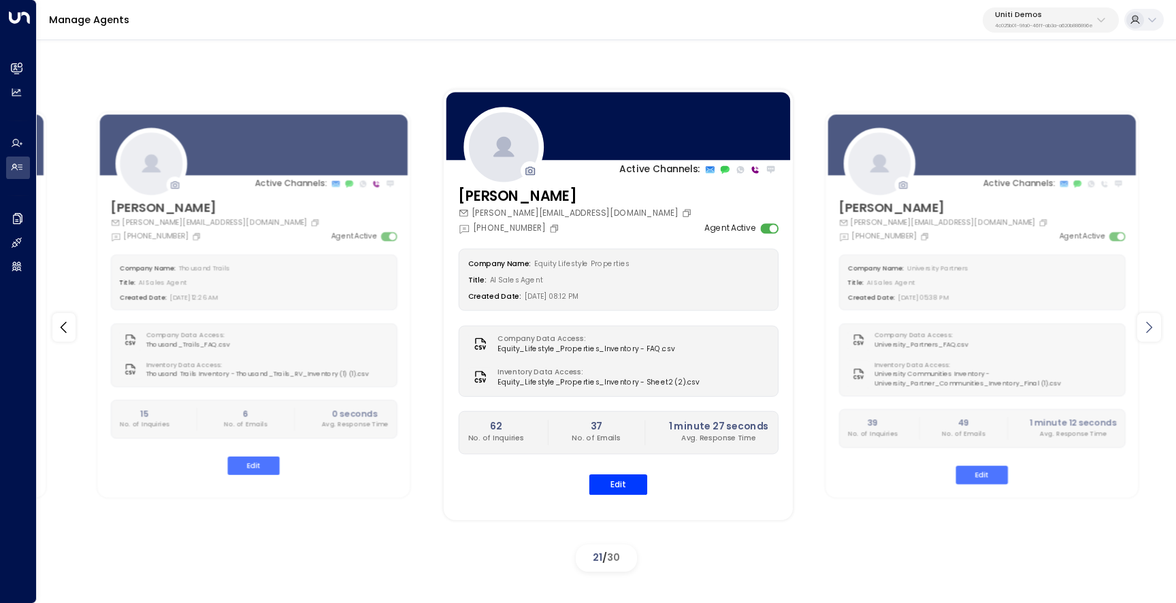
click at [1145, 329] on icon at bounding box center [1148, 327] width 16 height 16
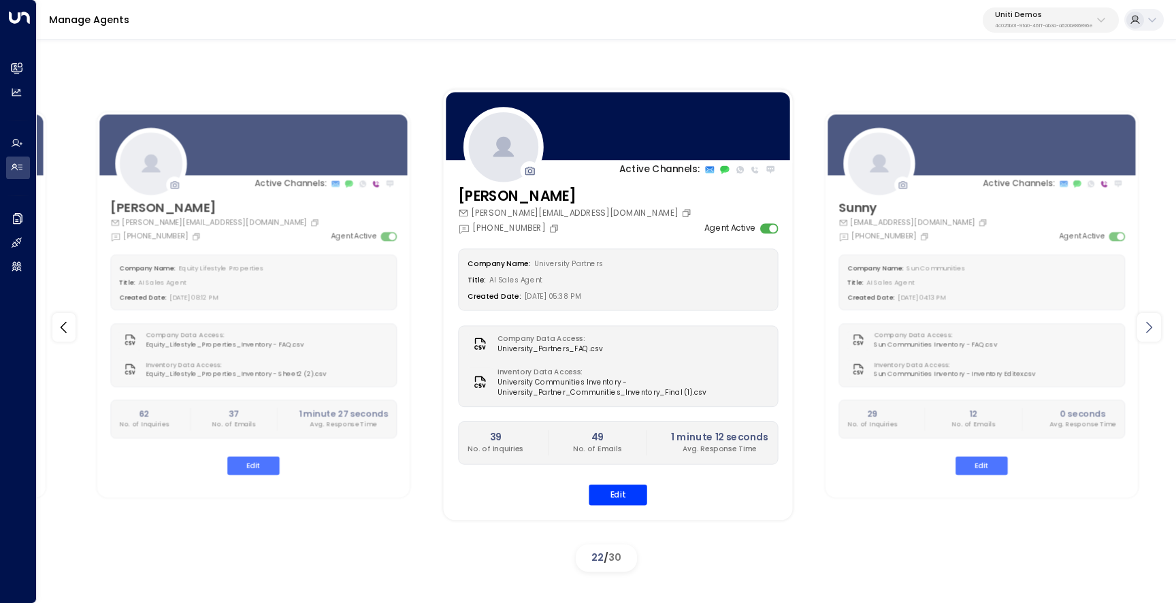
click at [1145, 329] on icon at bounding box center [1148, 327] width 16 height 16
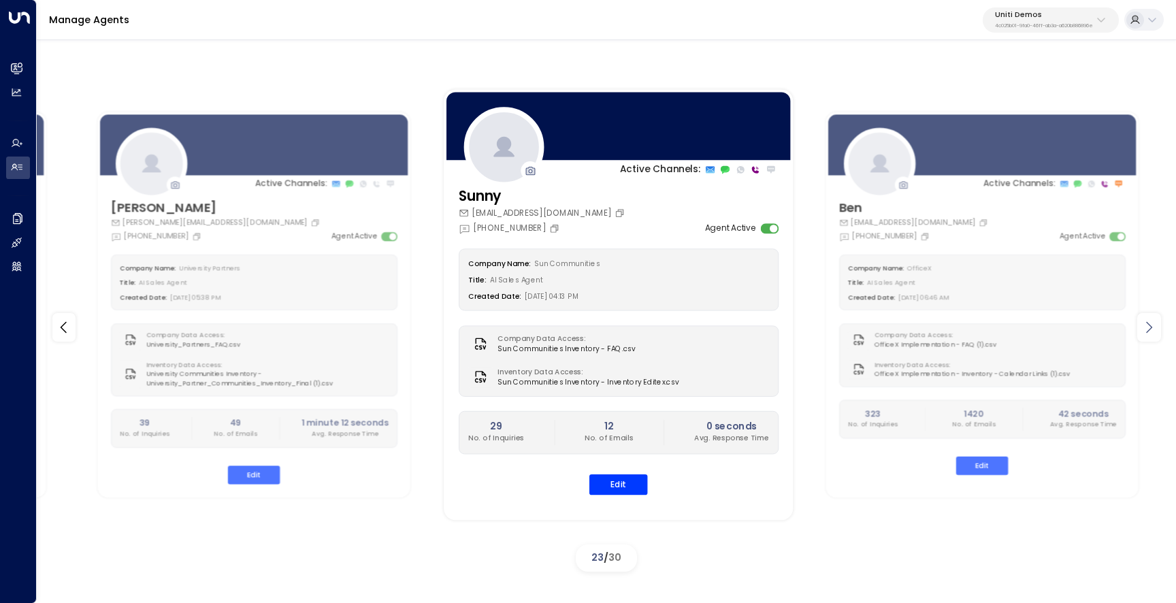
click at [1145, 329] on icon at bounding box center [1148, 327] width 16 height 16
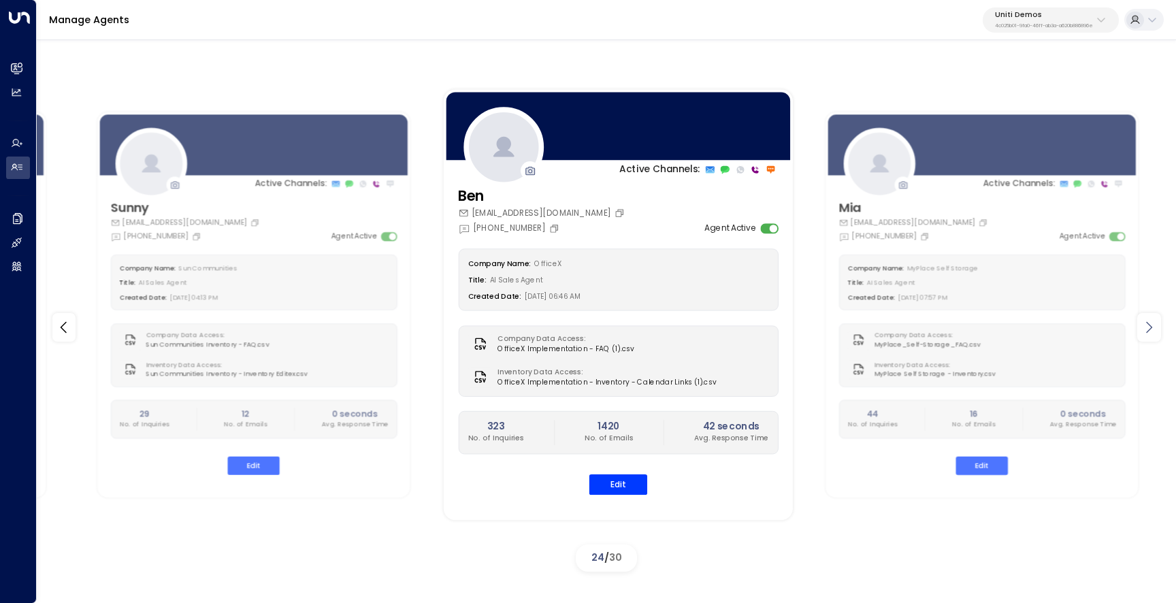
click at [1145, 329] on icon at bounding box center [1148, 327] width 16 height 16
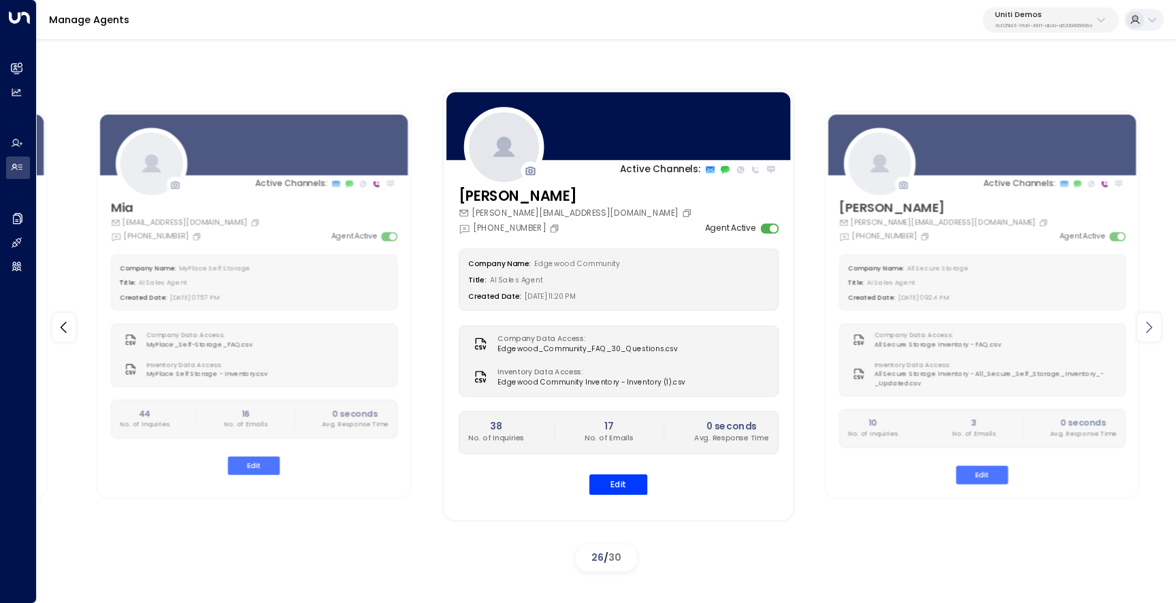
click at [1145, 329] on icon at bounding box center [1148, 327] width 16 height 16
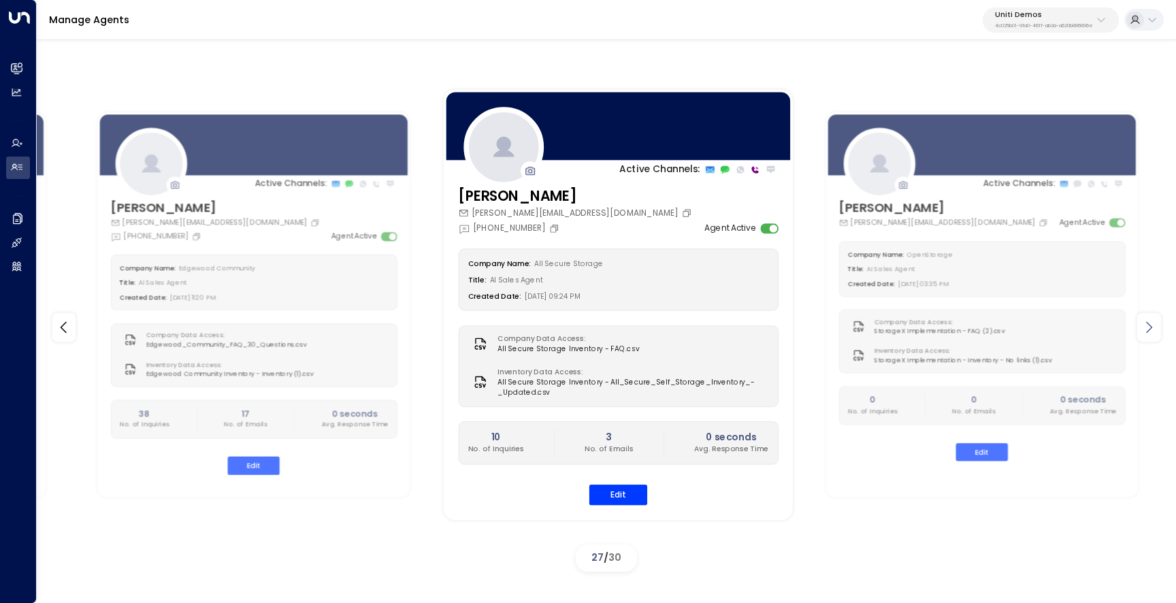
click at [1145, 329] on icon at bounding box center [1148, 327] width 16 height 16
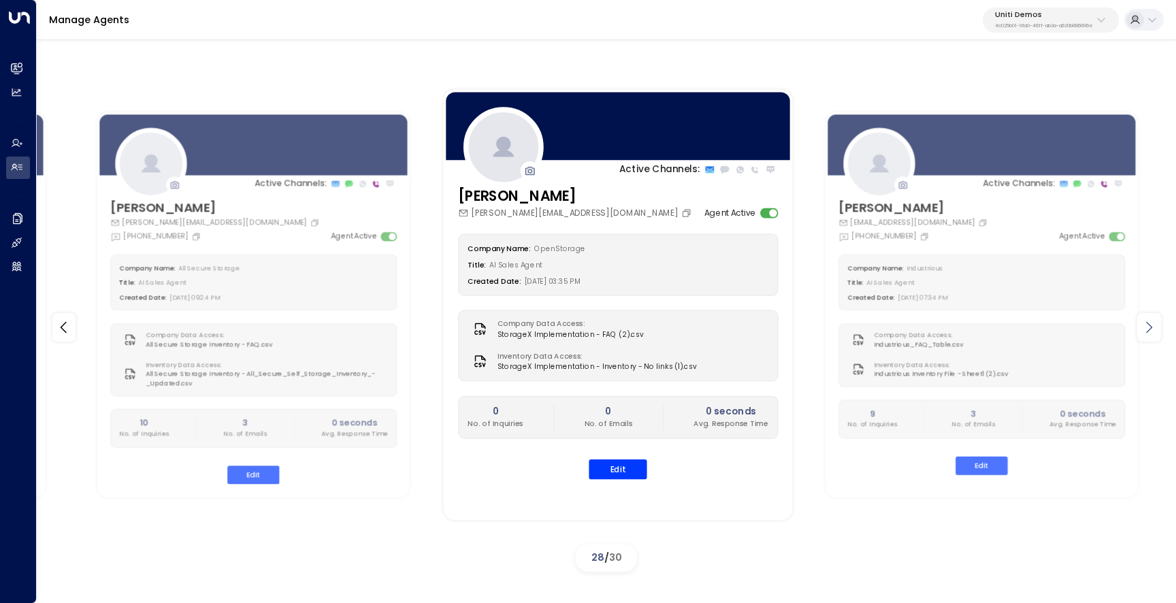
click at [1145, 329] on icon at bounding box center [1148, 327] width 16 height 16
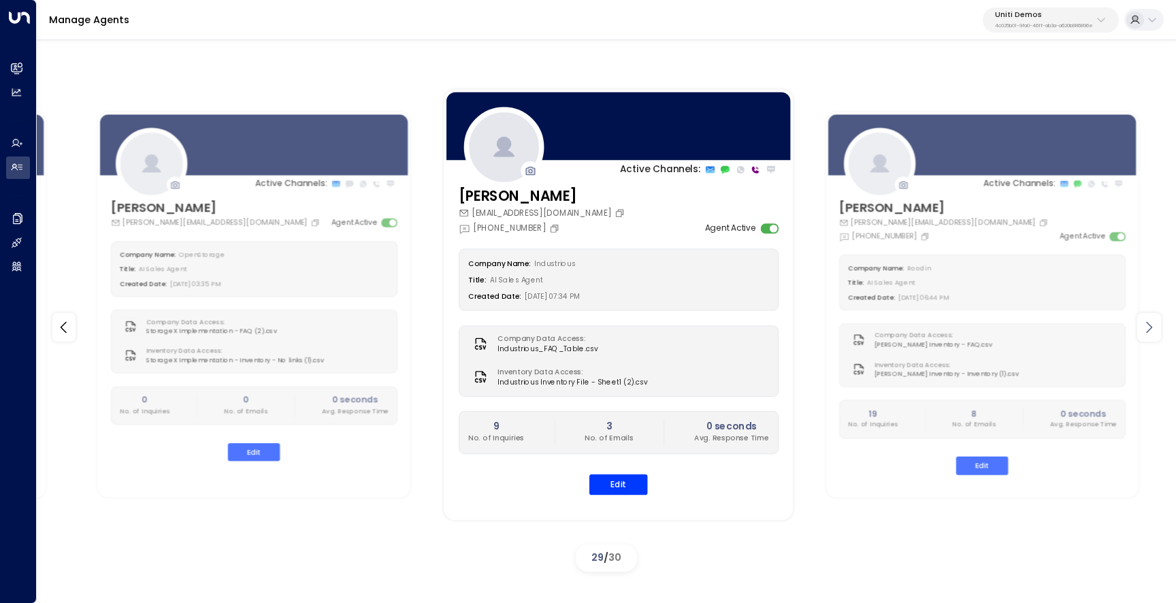
click at [1145, 329] on icon at bounding box center [1148, 327] width 16 height 16
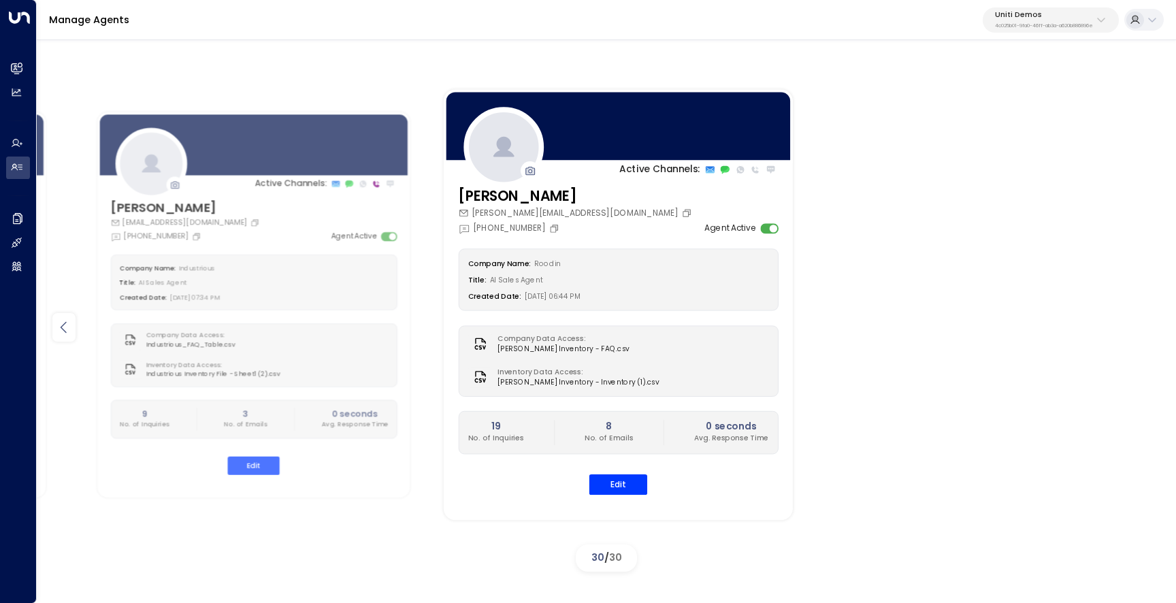
click at [65, 338] on div at bounding box center [64, 327] width 24 height 29
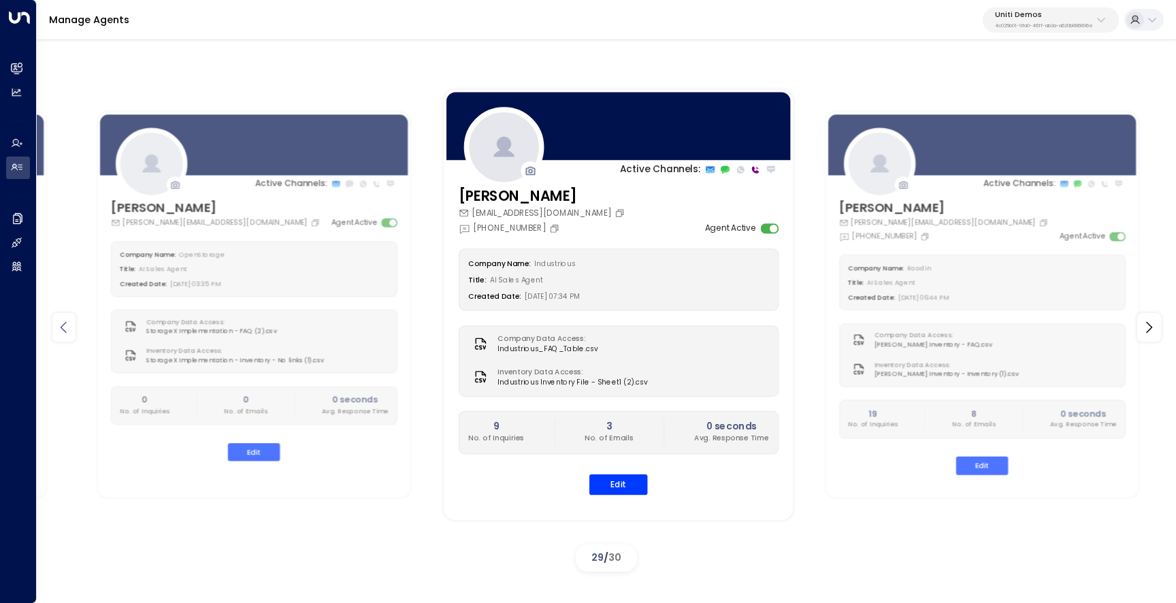
click at [65, 338] on div at bounding box center [64, 327] width 24 height 29
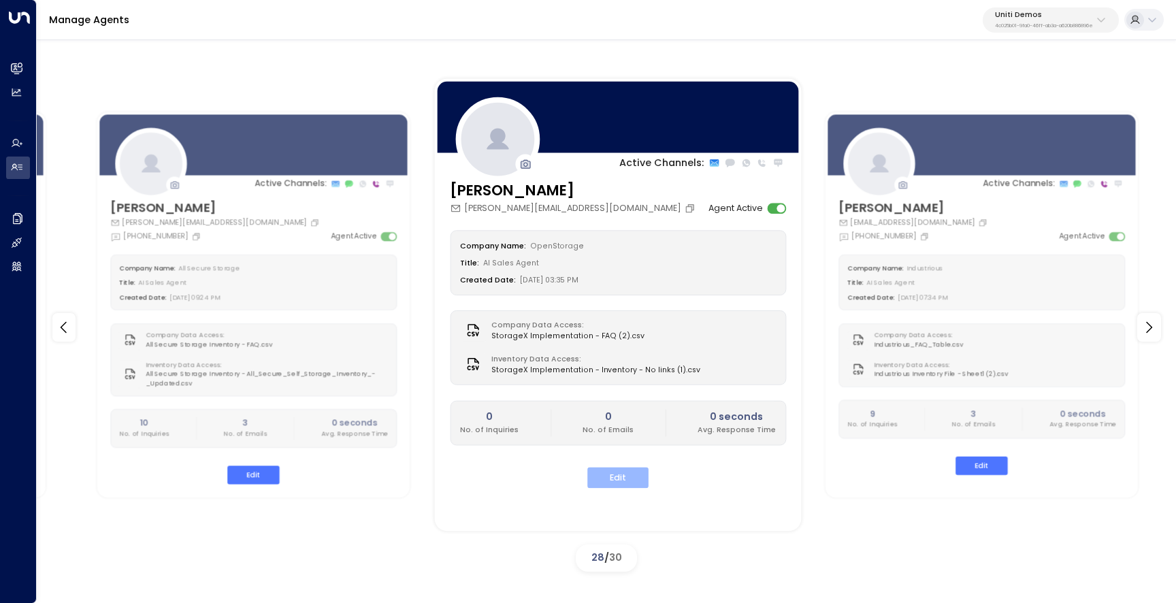
click at [619, 480] on button "Edit" at bounding box center [617, 477] width 61 height 21
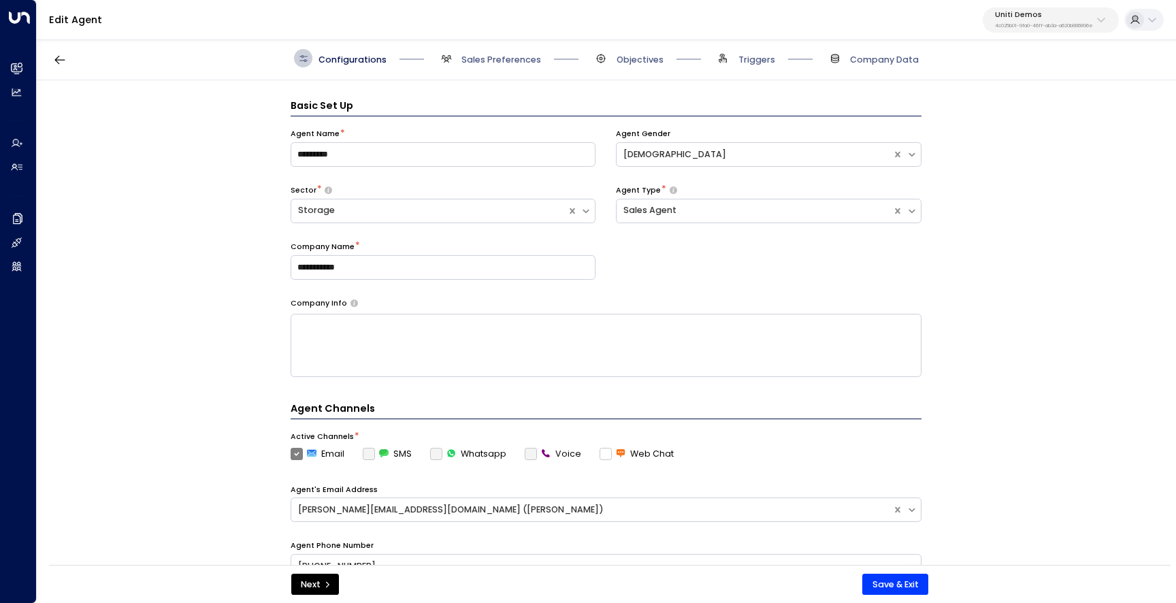
scroll to position [18, 0]
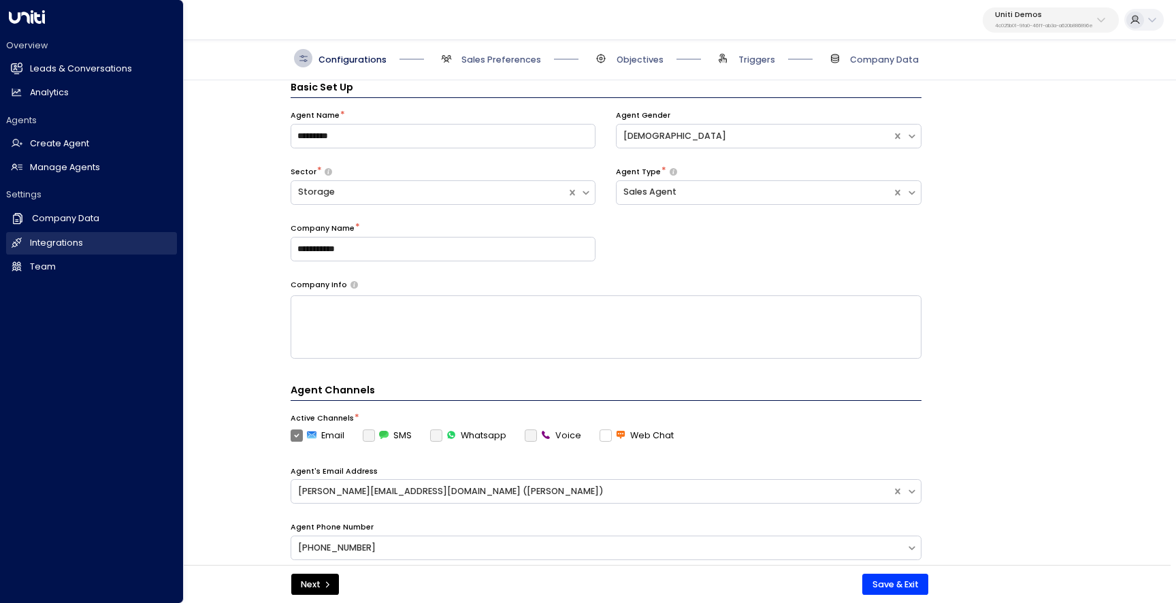
click at [29, 235] on link "Integrations Integrations" at bounding box center [91, 243] width 171 height 22
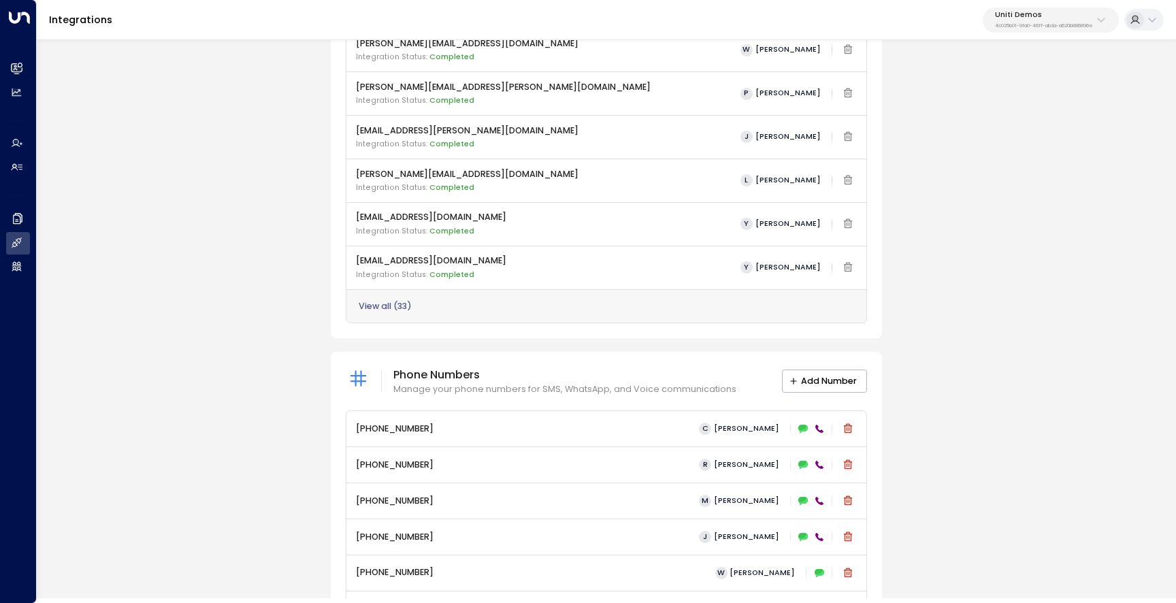
scroll to position [576, 0]
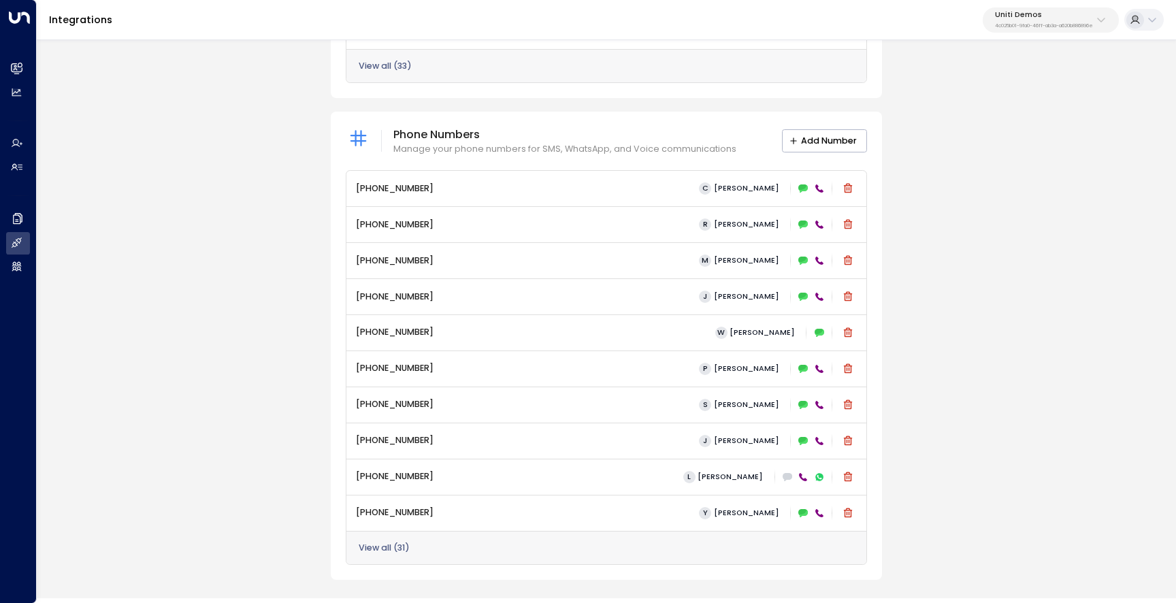
click at [515, 549] on div "View all ( 31 )" at bounding box center [606, 548] width 520 height 34
click at [403, 551] on button "View all ( 31 )" at bounding box center [384, 548] width 51 height 10
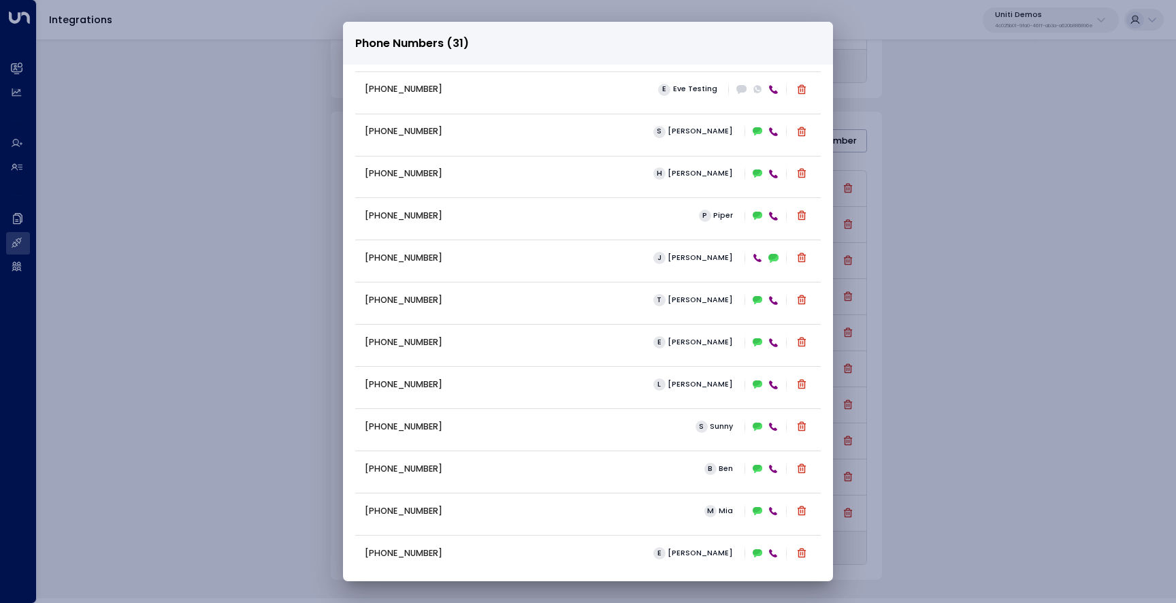
scroll to position [814, 0]
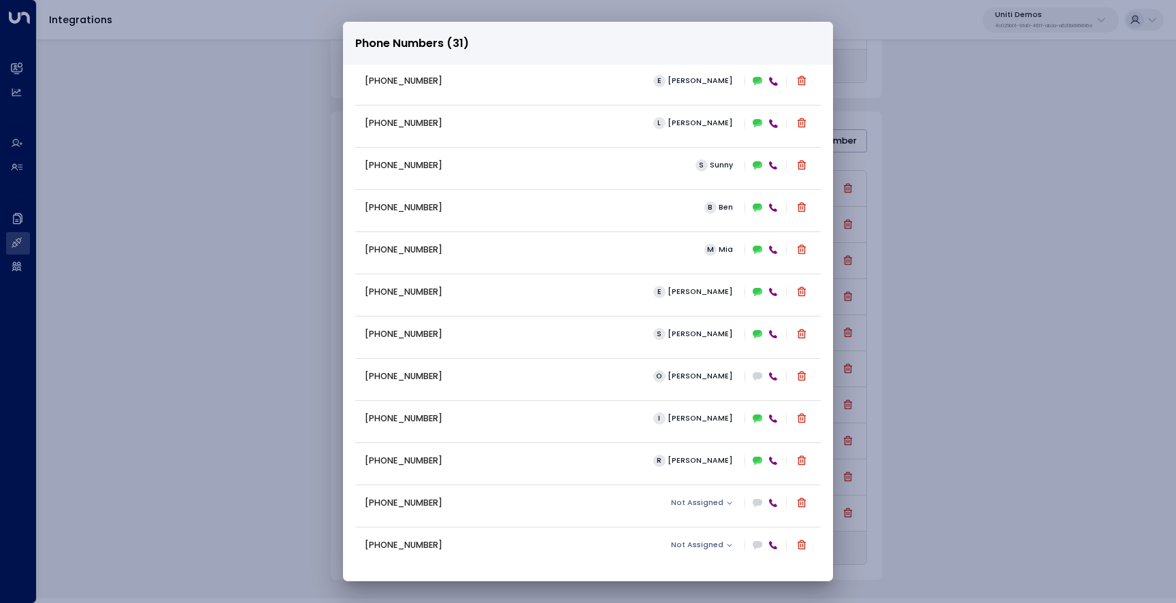
click at [948, 367] on div "Phone Numbers (31) [PHONE_NUMBER] [PERSON_NAME] [PHONE_NUMBER] [PERSON_NAME] [P…" at bounding box center [588, 301] width 1176 height 603
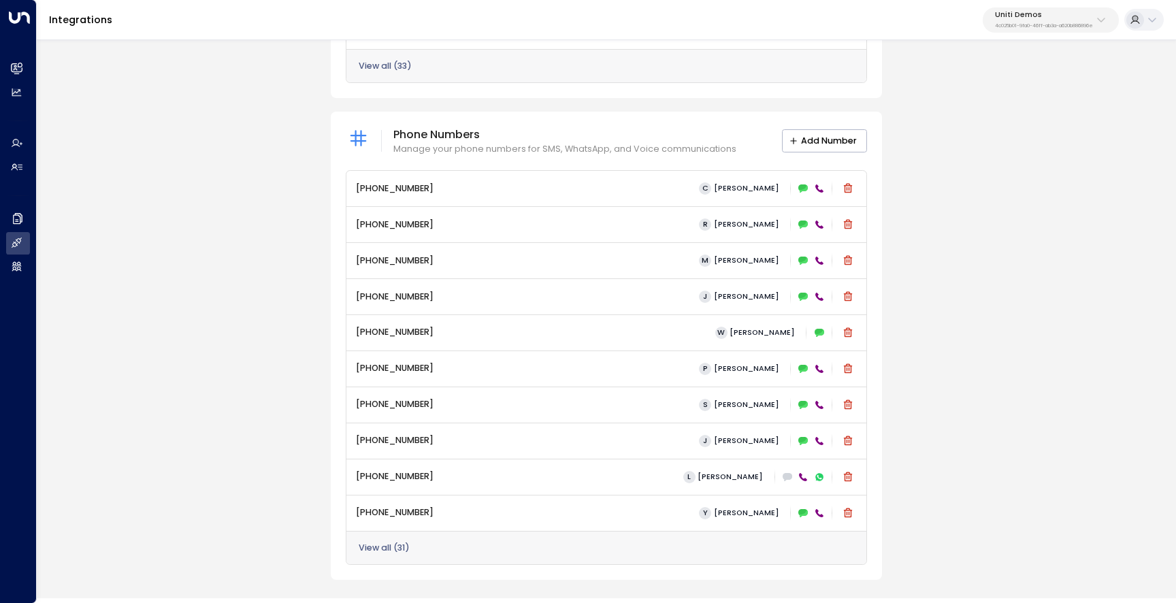
click at [386, 545] on button "View all ( 31 )" at bounding box center [384, 548] width 51 height 10
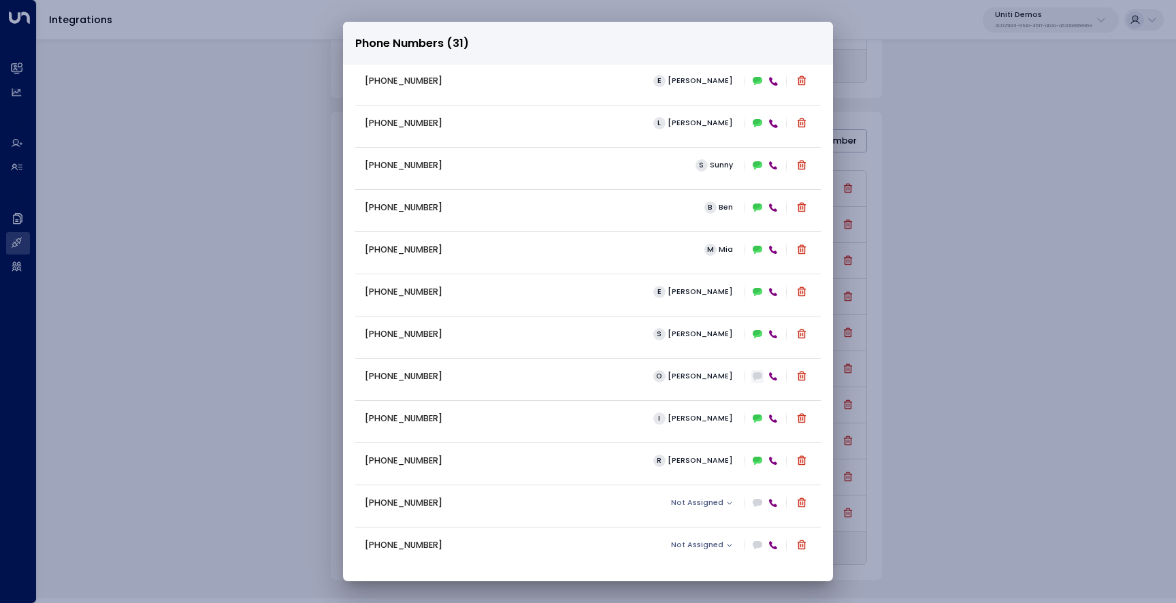
click at [754, 380] on icon at bounding box center [757, 376] width 10 height 10
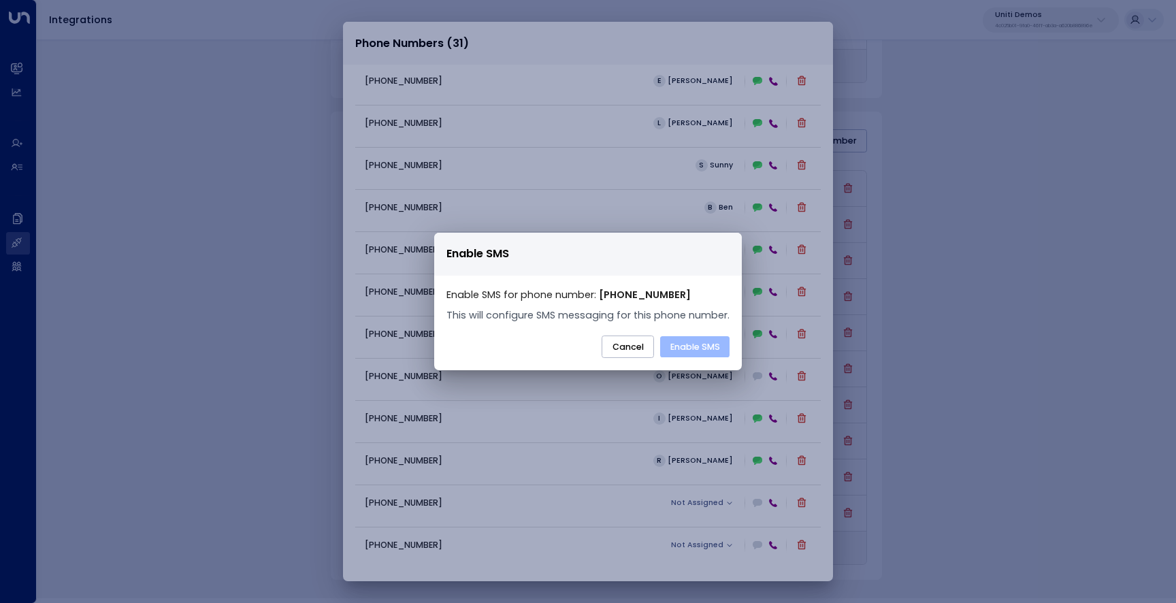
click at [692, 350] on button "Enable SMS" at bounding box center [694, 347] width 69 height 22
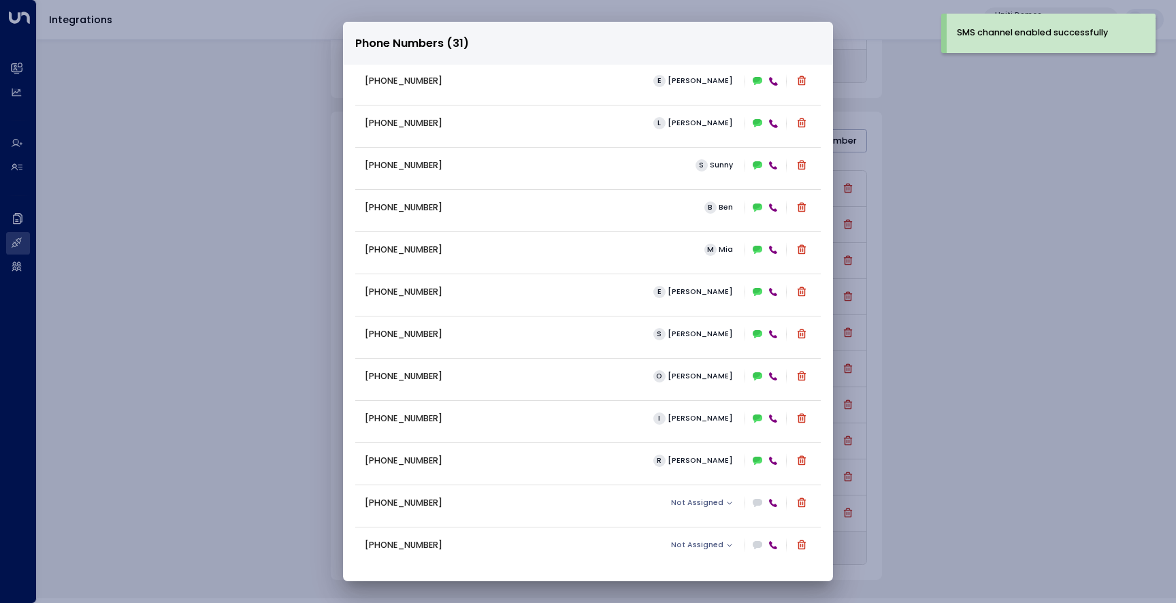
click at [968, 143] on div "Phone Numbers (31) [PHONE_NUMBER] [PERSON_NAME] [PHONE_NUMBER] [PERSON_NAME] [P…" at bounding box center [588, 301] width 1176 height 603
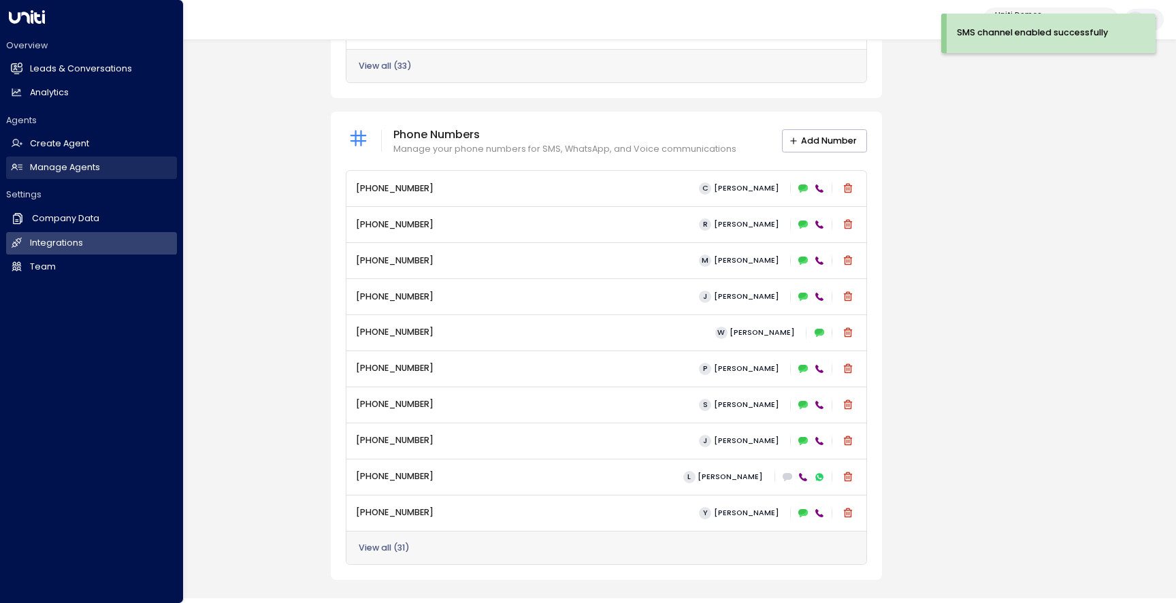
click at [65, 165] on h2 "Manage Agents" at bounding box center [65, 167] width 70 height 13
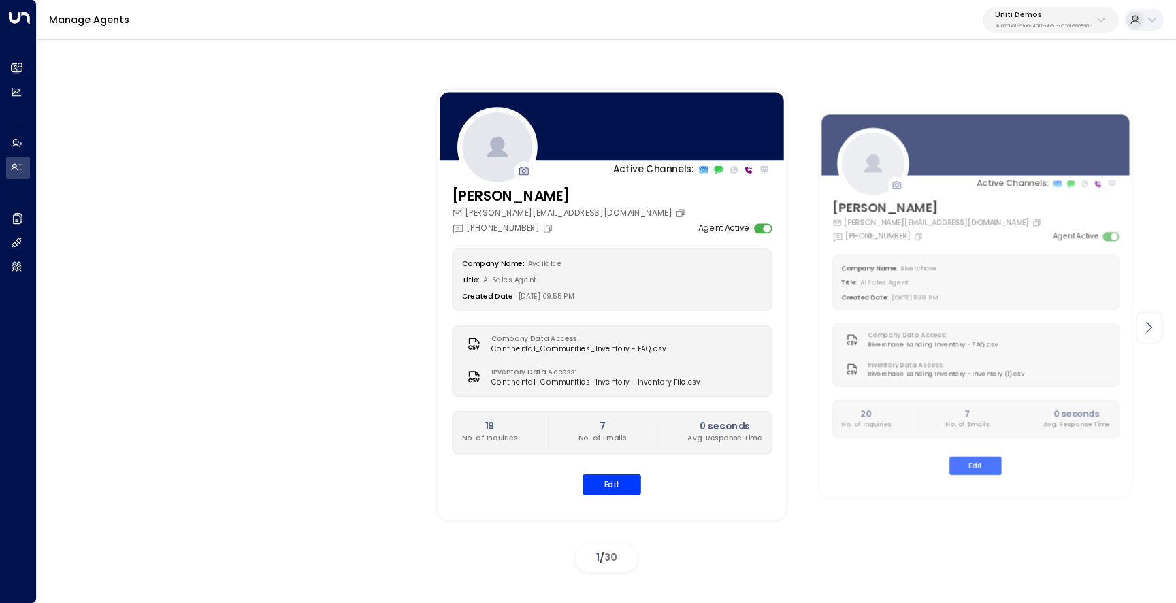
click at [1153, 334] on icon at bounding box center [1148, 327] width 16 height 16
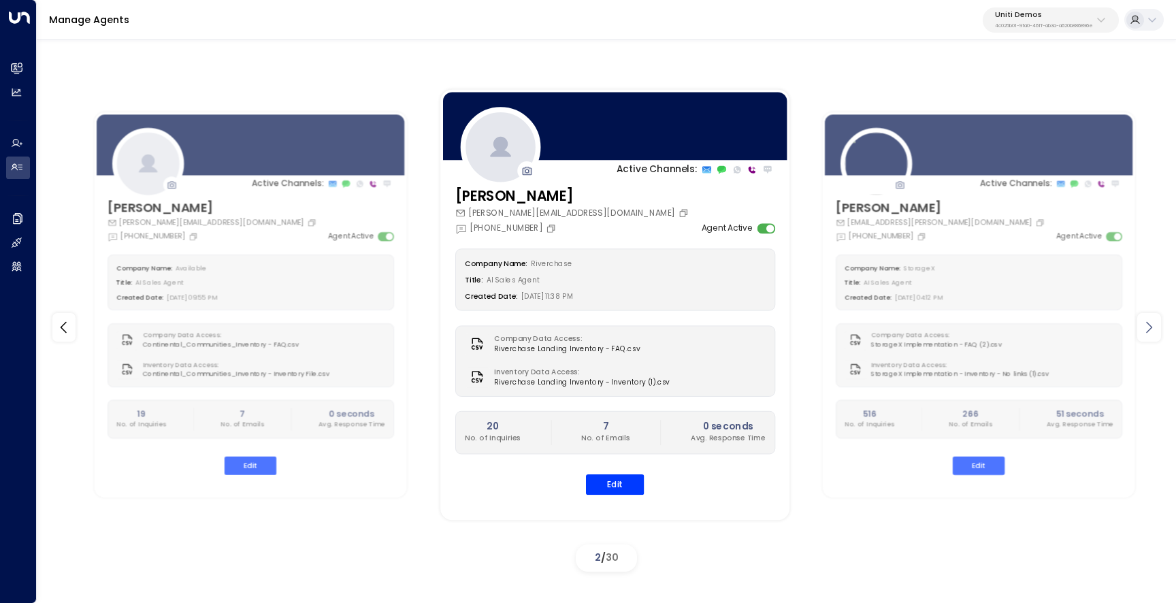
click at [1153, 334] on icon at bounding box center [1148, 327] width 16 height 16
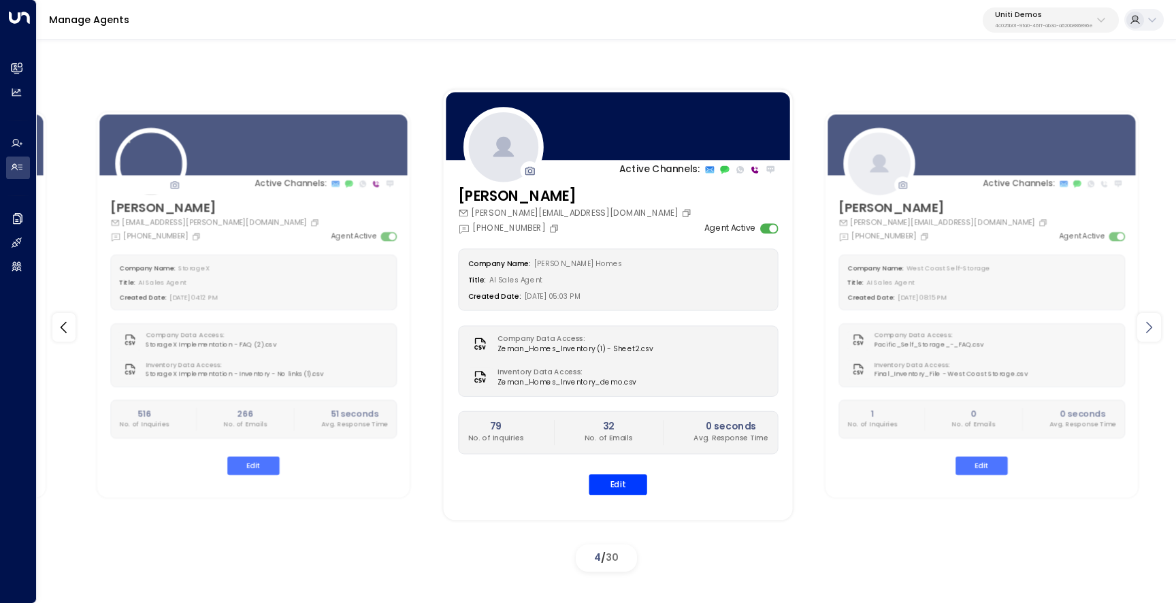
click at [1153, 334] on icon at bounding box center [1148, 327] width 16 height 16
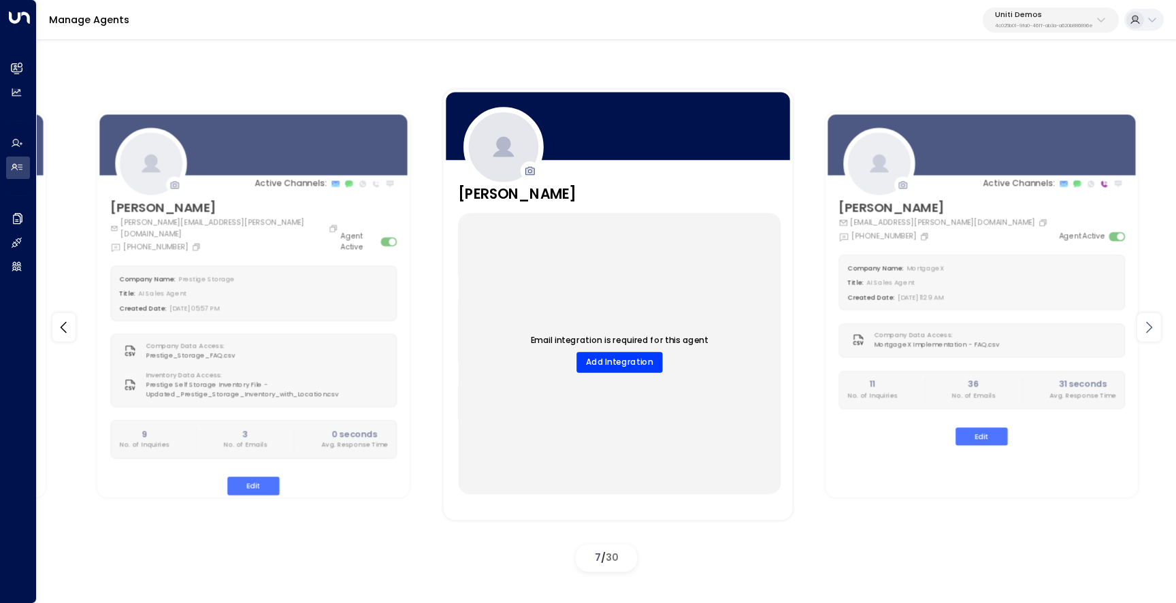
click at [1153, 334] on icon at bounding box center [1148, 327] width 16 height 16
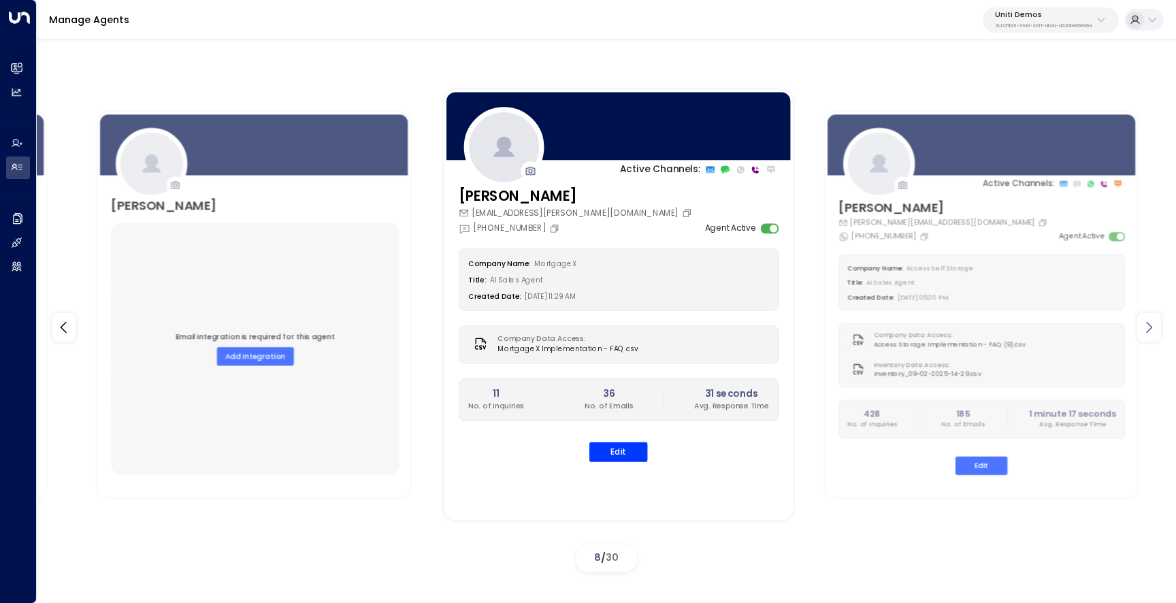
click at [1153, 334] on icon at bounding box center [1148, 327] width 16 height 16
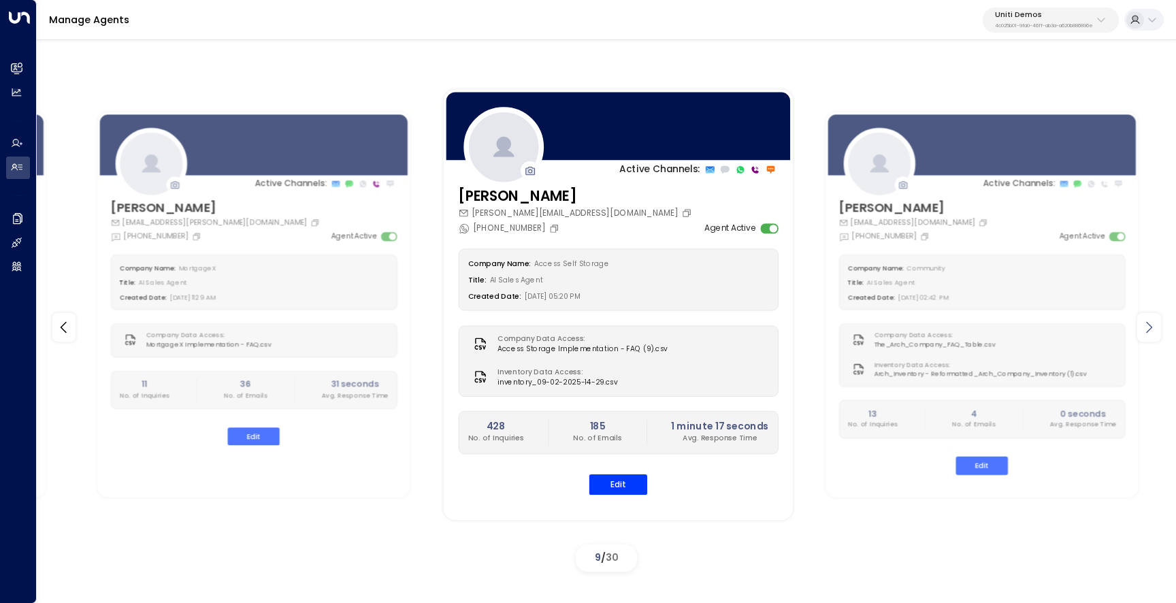
click at [1153, 334] on icon at bounding box center [1148, 327] width 16 height 16
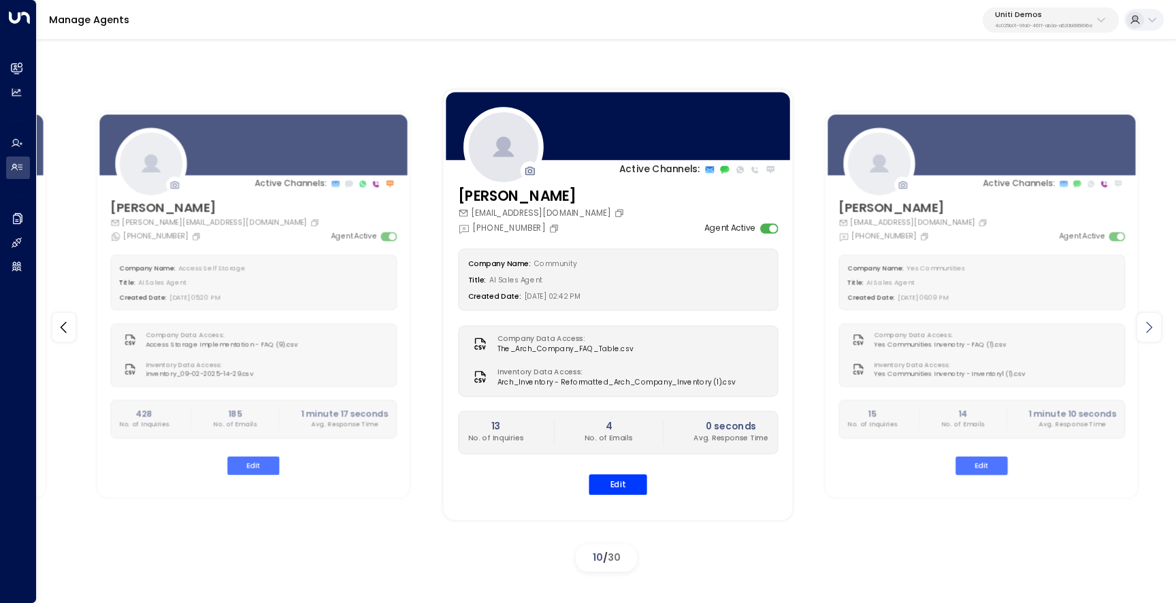
click at [1153, 334] on icon at bounding box center [1148, 327] width 16 height 16
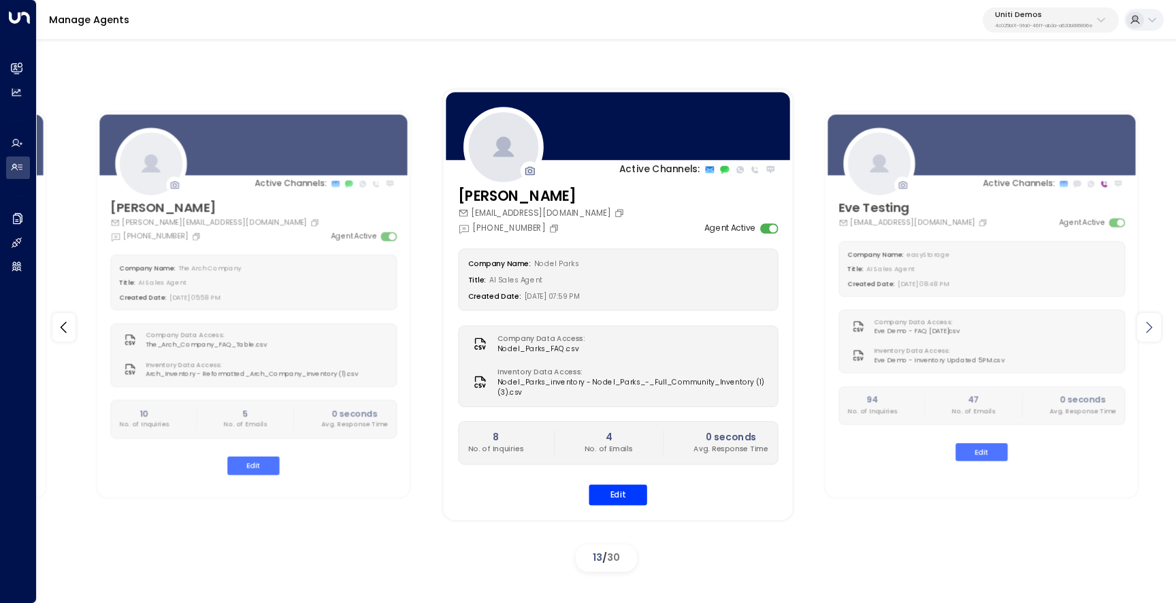
click at [1153, 334] on icon at bounding box center [1148, 327] width 16 height 16
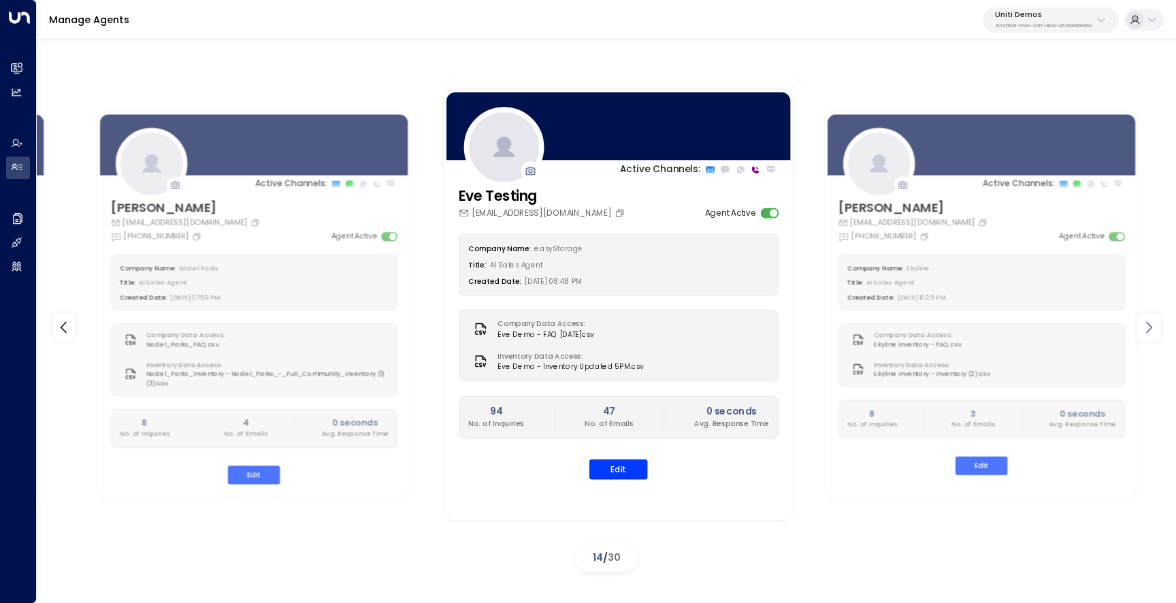
click at [1153, 334] on icon at bounding box center [1148, 327] width 16 height 16
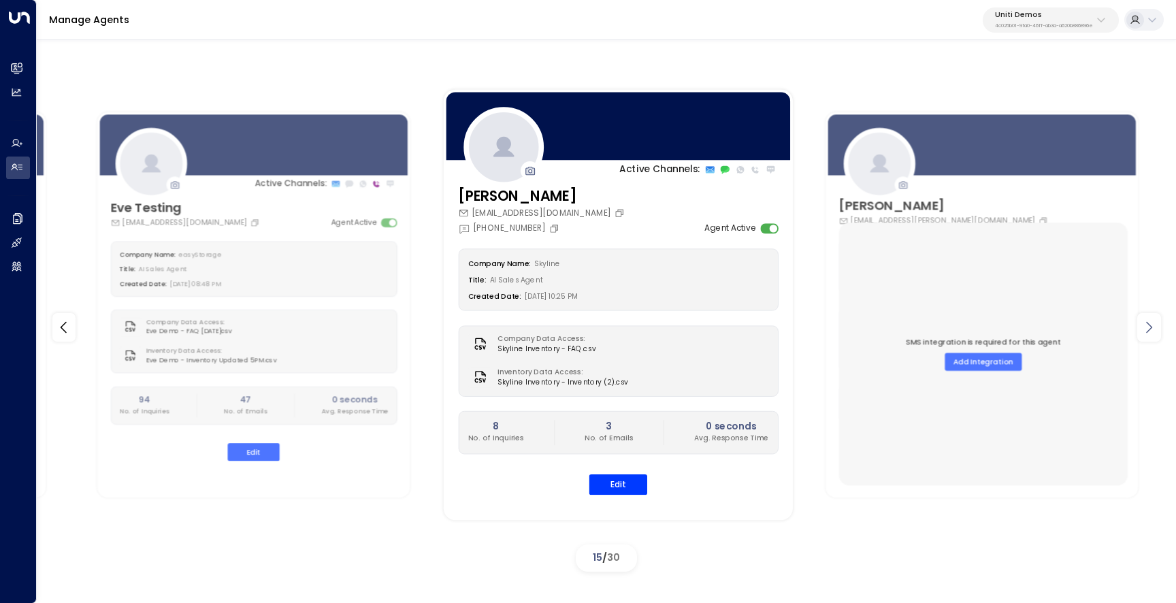
click at [1153, 334] on icon at bounding box center [1148, 327] width 16 height 16
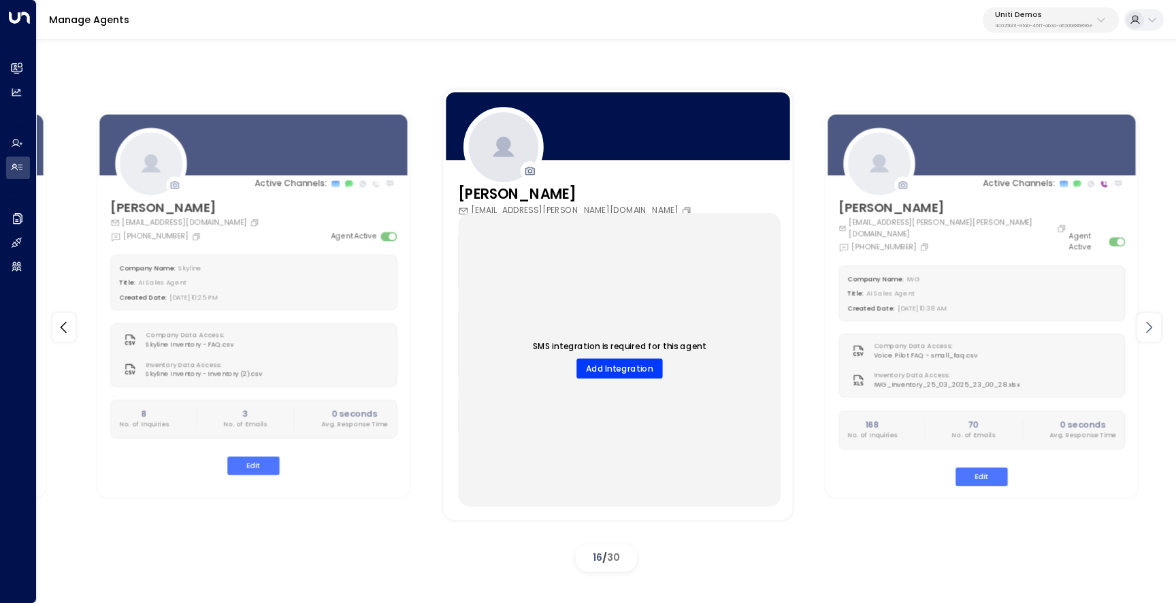
click at [1153, 334] on icon at bounding box center [1148, 327] width 16 height 16
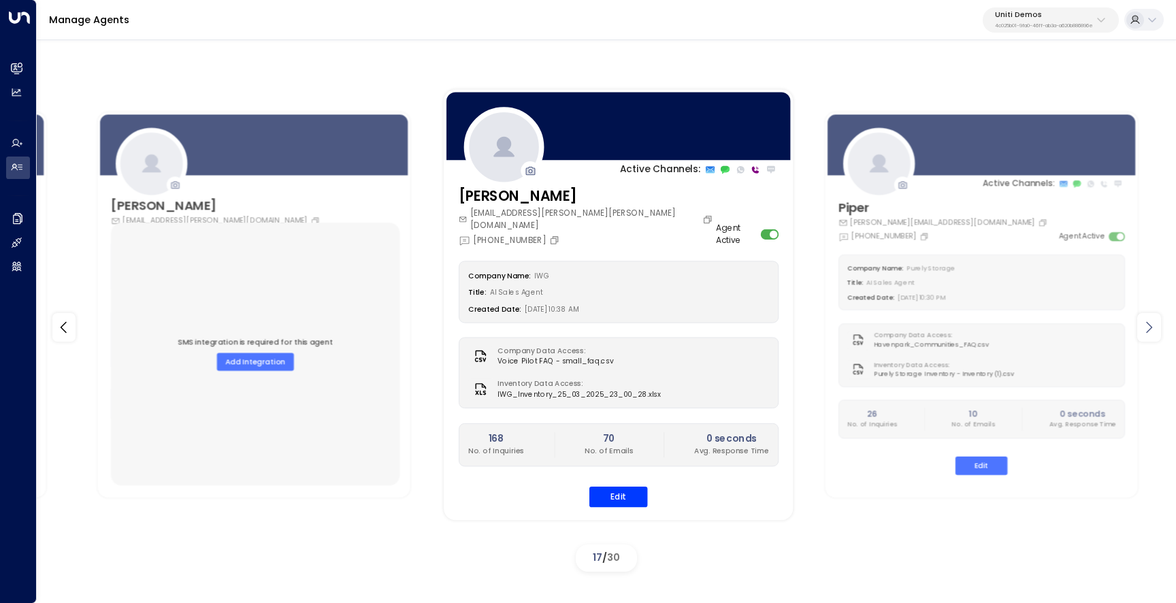
click at [1153, 334] on icon at bounding box center [1148, 327] width 16 height 16
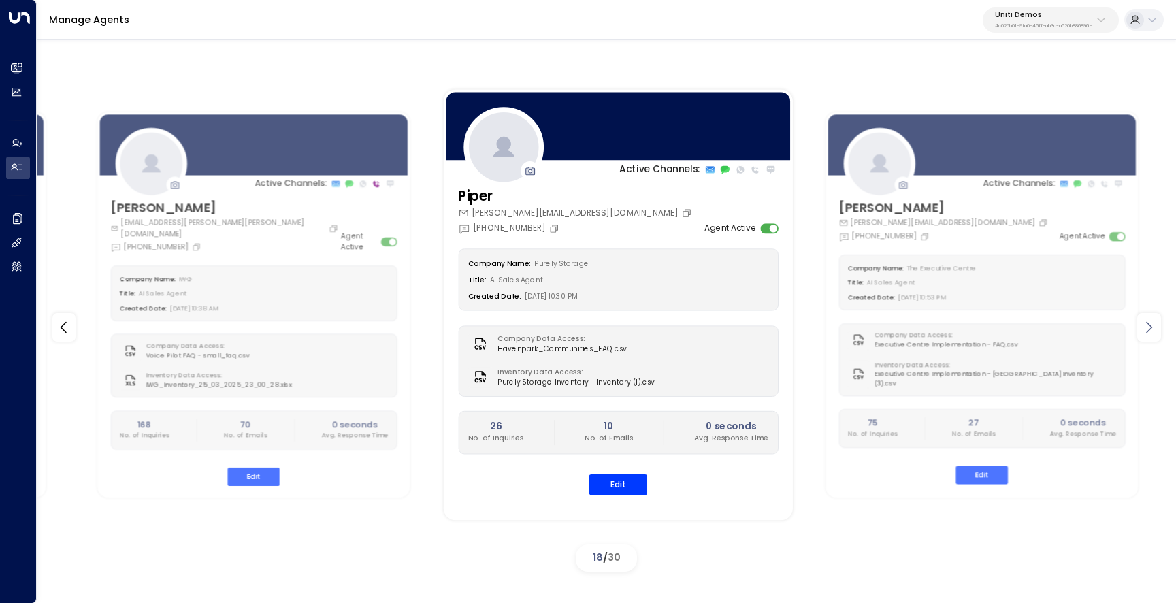
click at [1153, 334] on icon at bounding box center [1148, 327] width 16 height 16
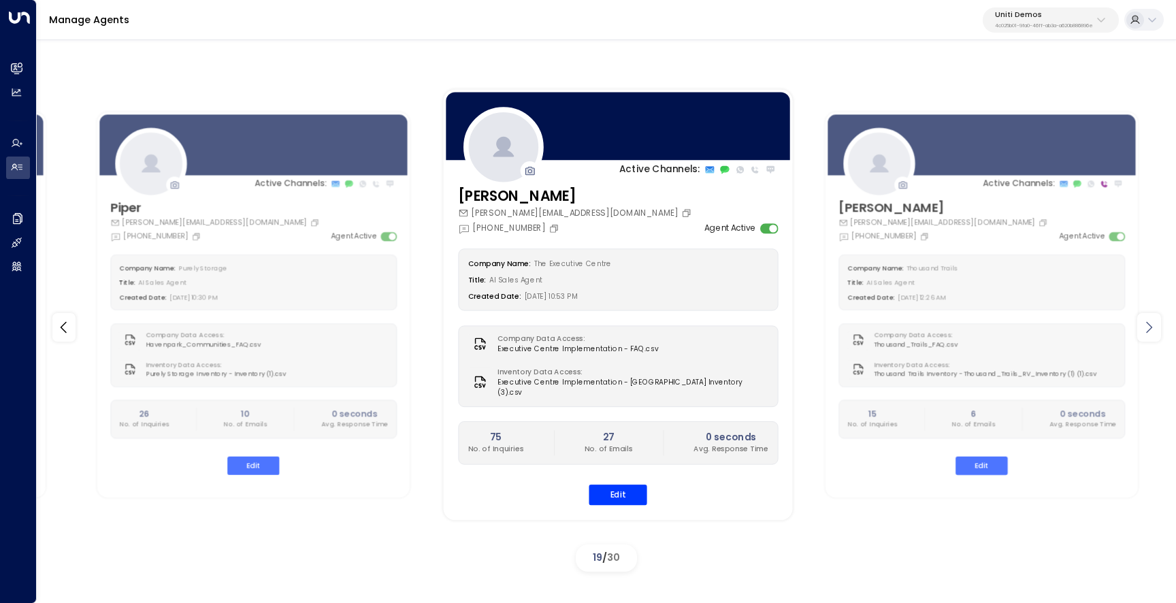
click at [1153, 334] on icon at bounding box center [1148, 327] width 16 height 16
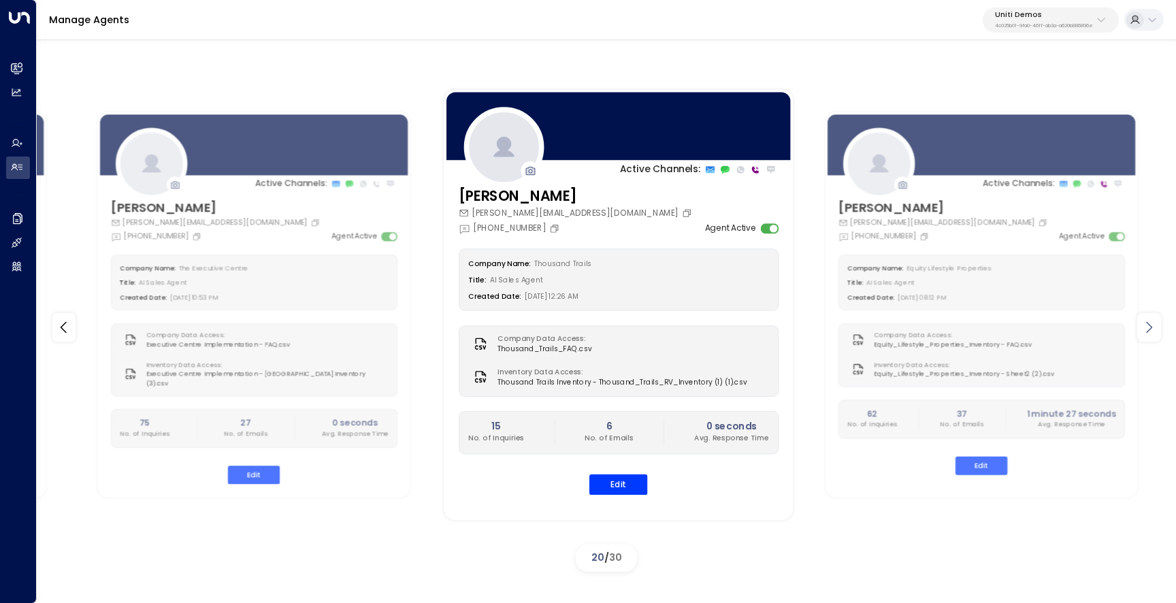
click at [1153, 334] on icon at bounding box center [1148, 327] width 16 height 16
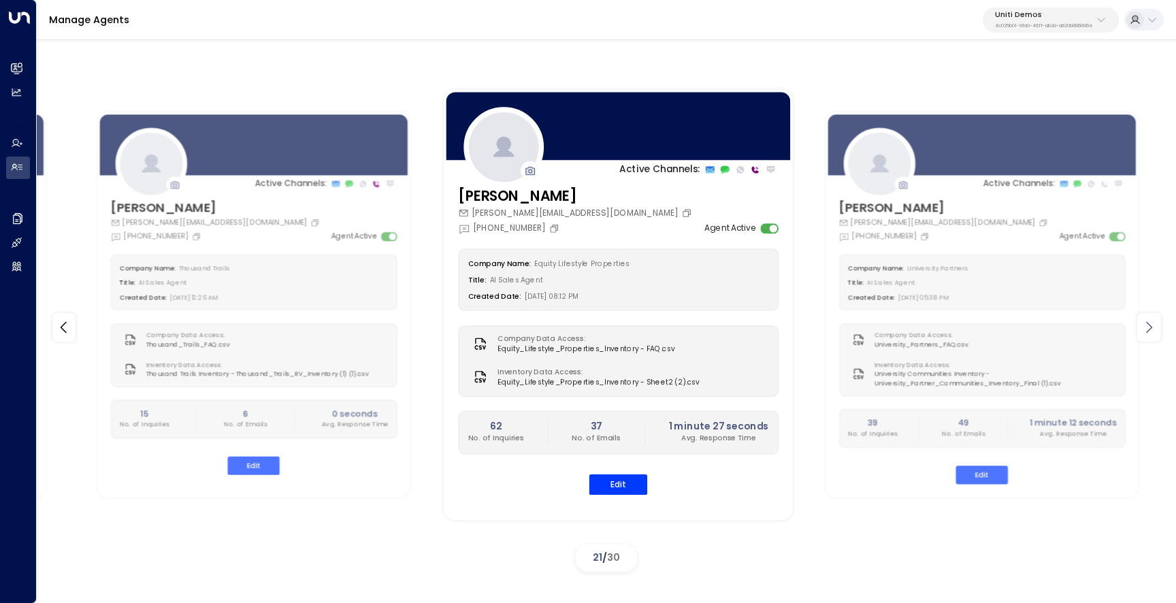
click at [1153, 334] on icon at bounding box center [1148, 327] width 16 height 16
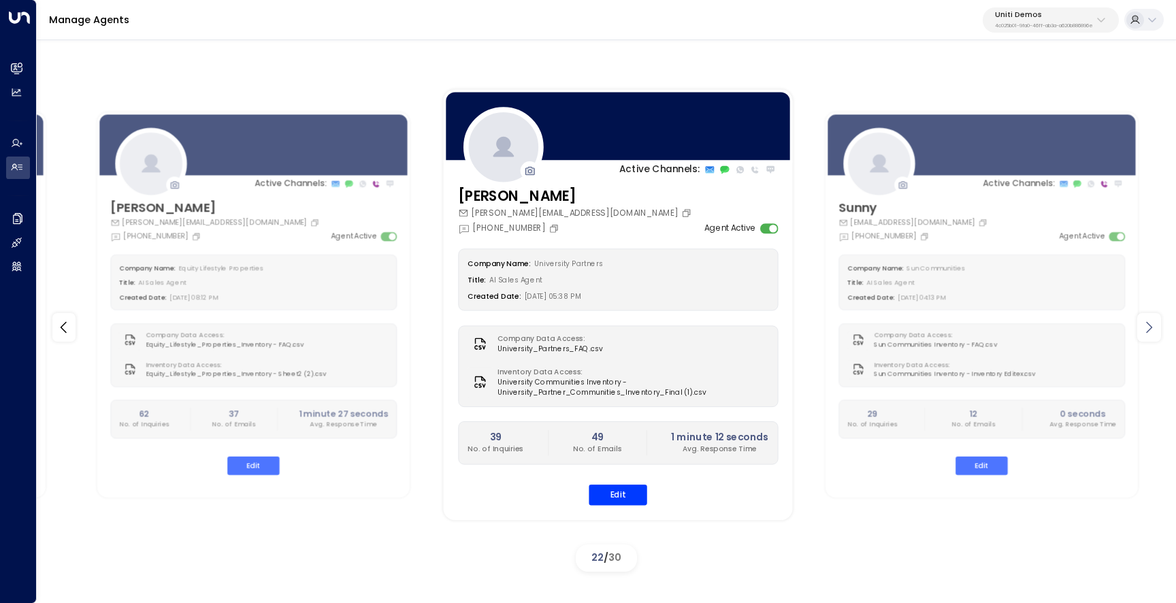
click at [1153, 334] on icon at bounding box center [1148, 327] width 16 height 16
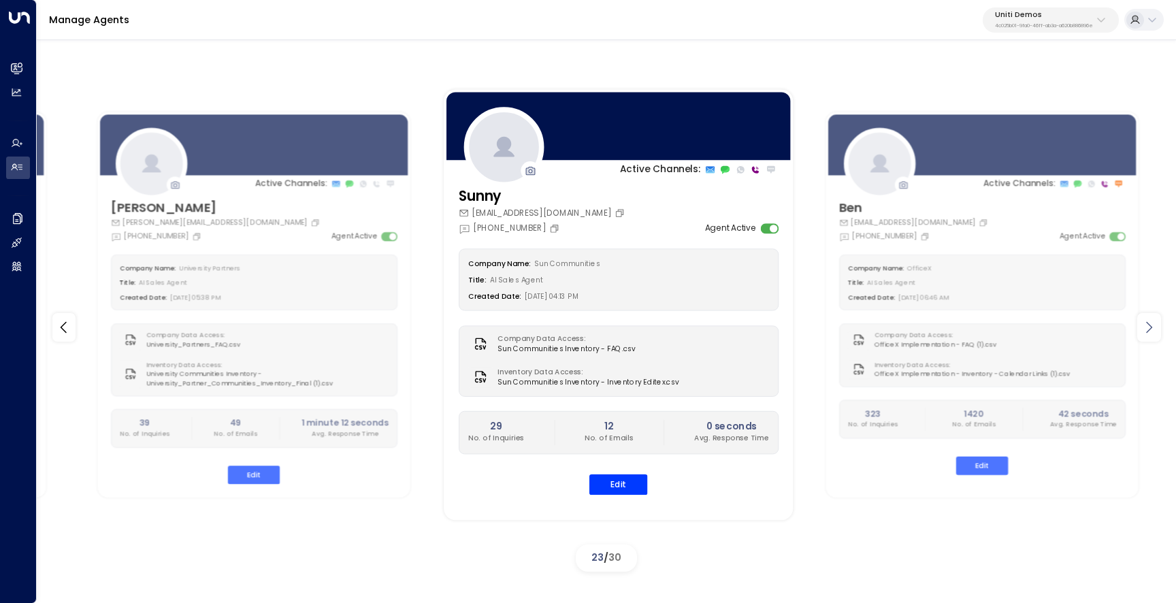
click at [1153, 334] on icon at bounding box center [1148, 327] width 16 height 16
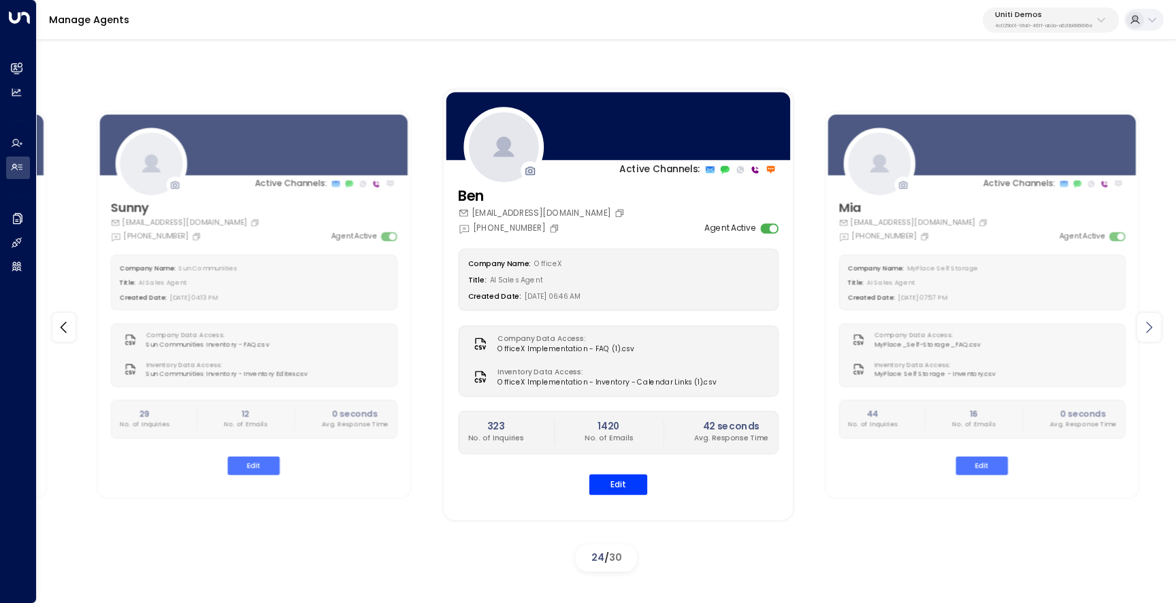
click at [1153, 334] on icon at bounding box center [1148, 327] width 16 height 16
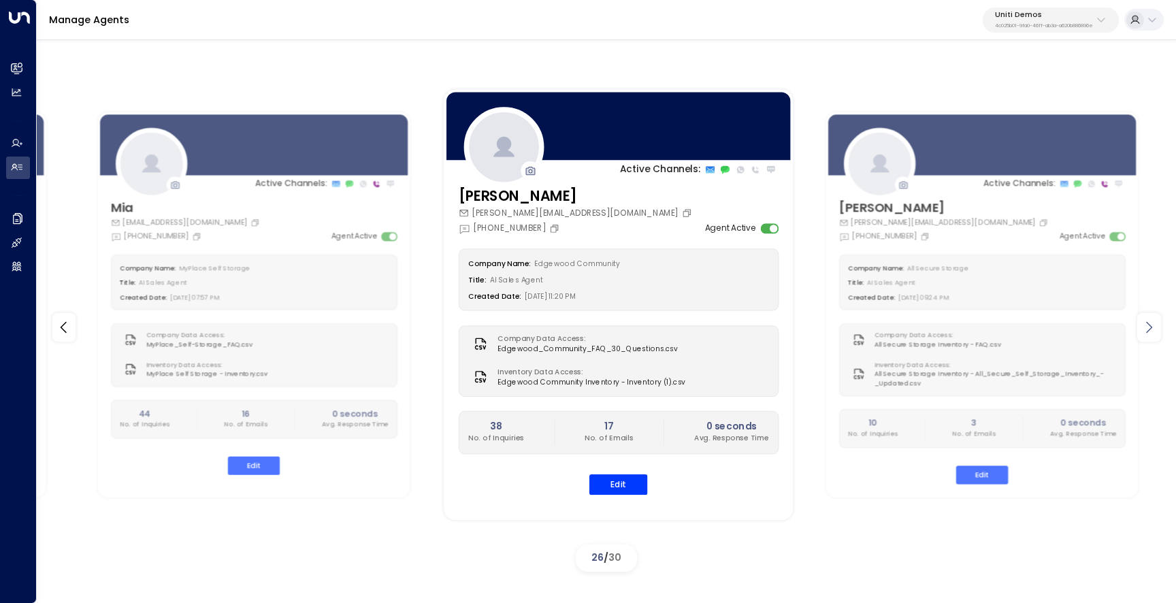
click at [1153, 334] on icon at bounding box center [1148, 327] width 16 height 16
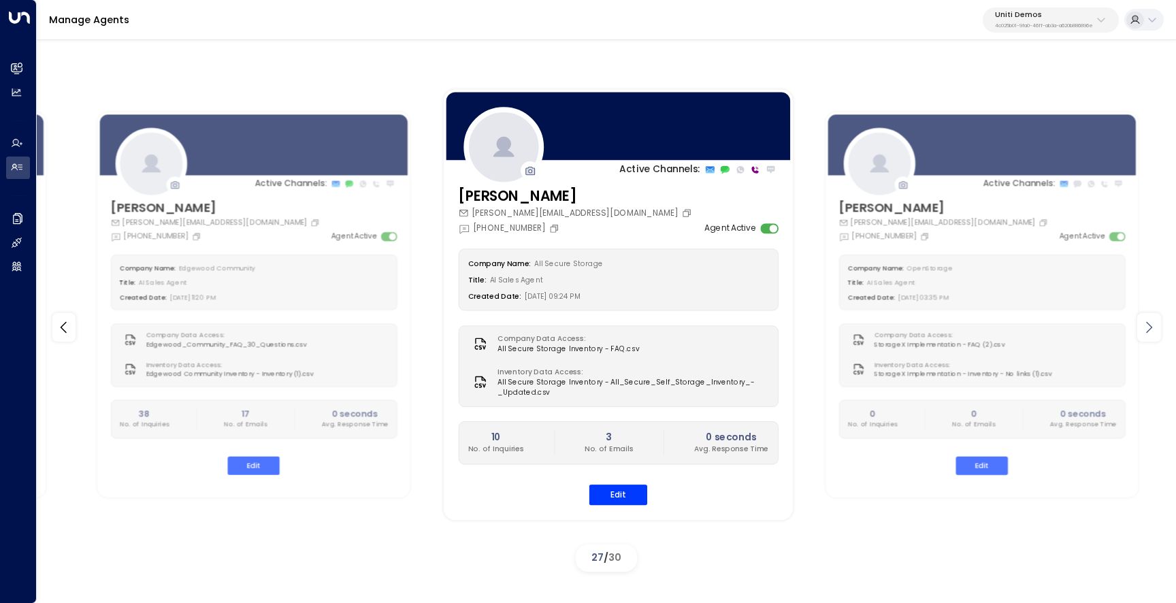
click at [1153, 334] on icon at bounding box center [1148, 327] width 16 height 16
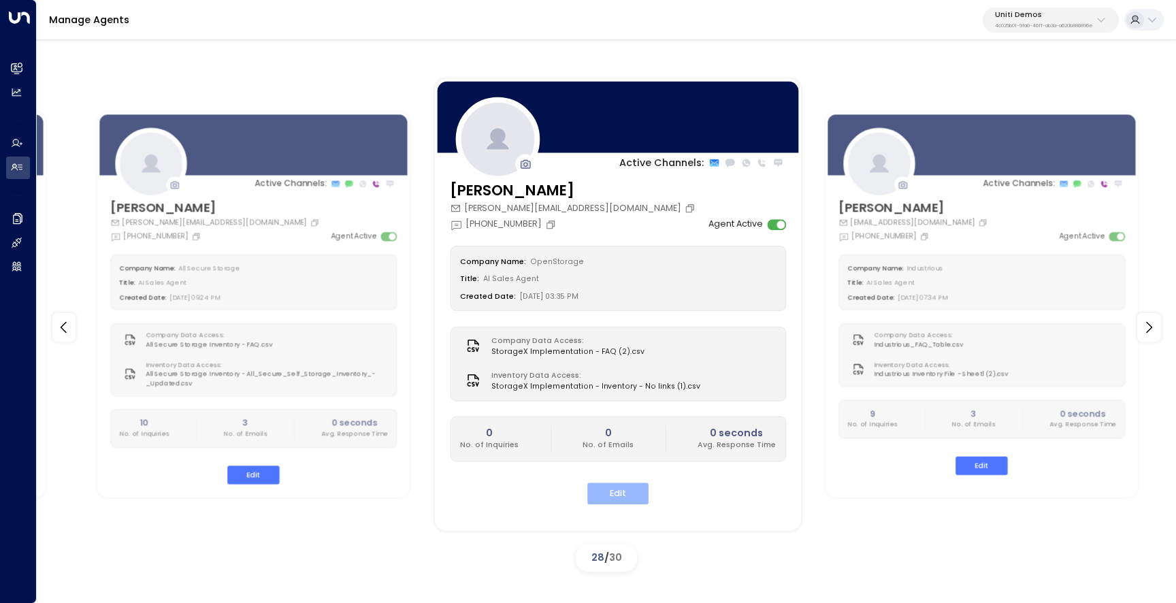
click at [617, 498] on button "Edit" at bounding box center [617, 493] width 61 height 21
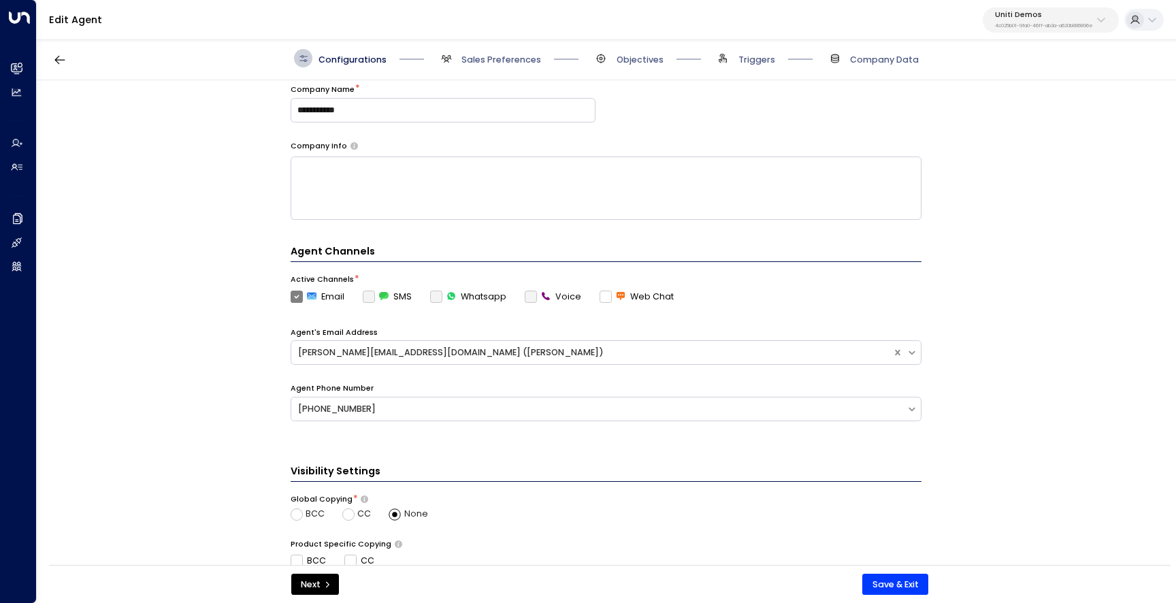
scroll to position [201, 0]
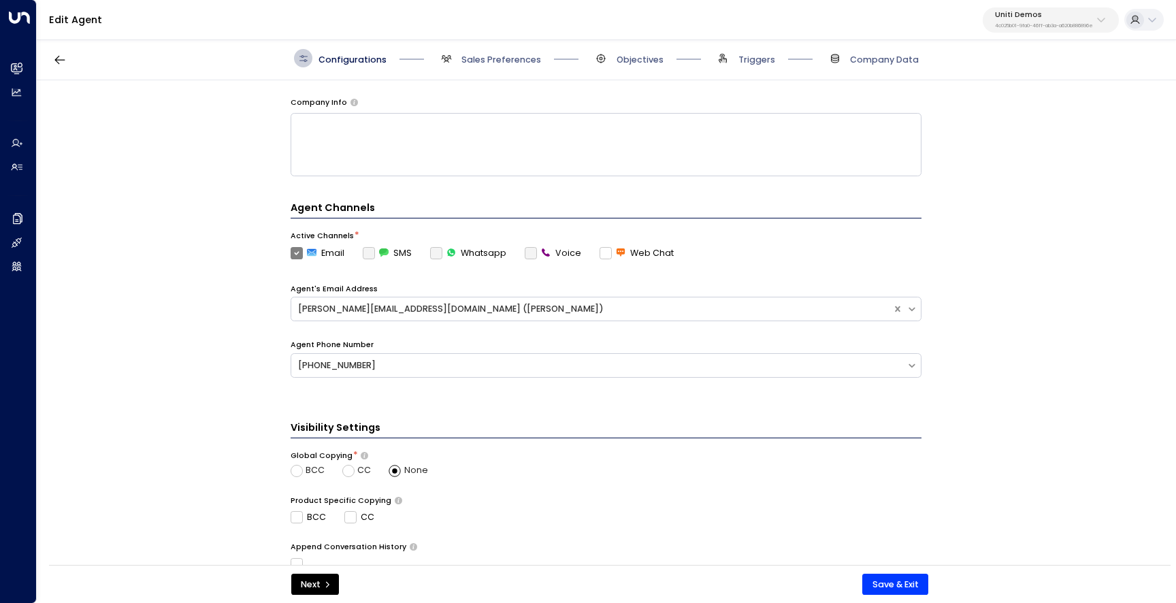
click at [366, 256] on label "SMS" at bounding box center [387, 253] width 49 height 12
click at [367, 259] on div "Agent Channels Active Channels * Email SMS Whatsapp Voice Web Chat Agent's Emai…" at bounding box center [605, 298] width 631 height 195
click at [367, 256] on label "SMS" at bounding box center [387, 253] width 49 height 12
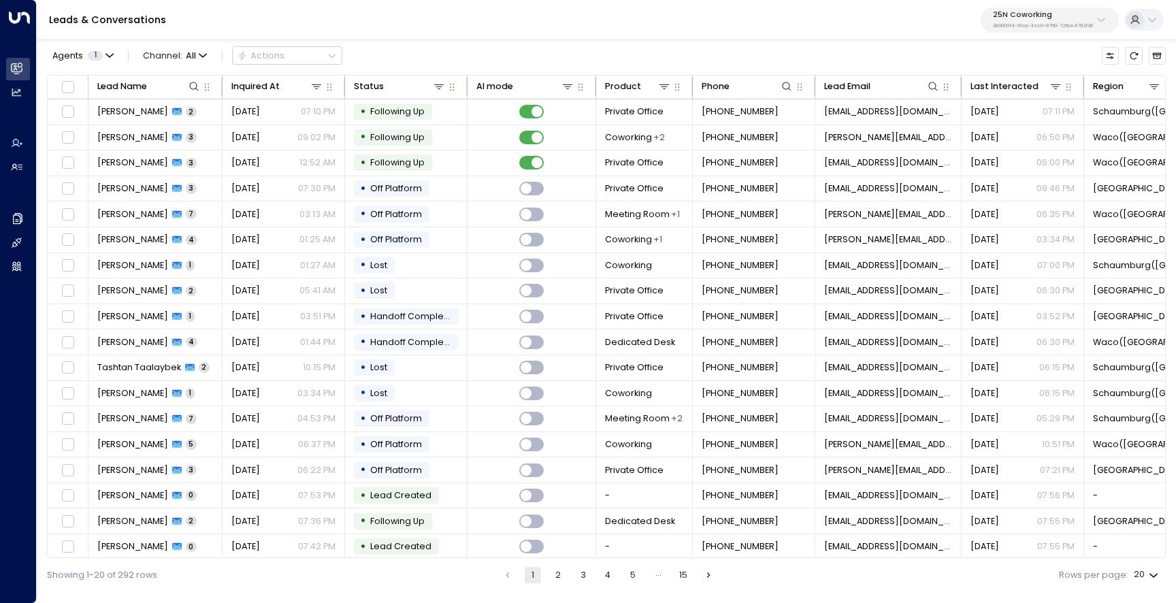
click at [1028, 23] on p "3b9800f4-81ca-4ec0-8758-72fbe4763f36" at bounding box center [1043, 25] width 100 height 5
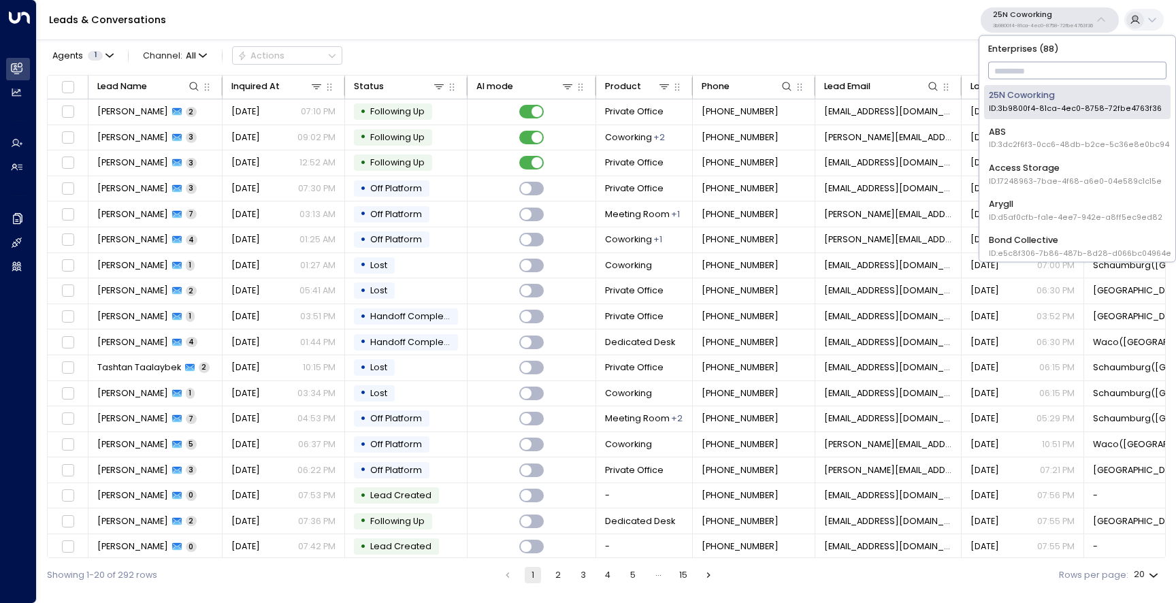
click at [1024, 75] on input "text" at bounding box center [1077, 71] width 179 height 24
type input "*****"
click at [1036, 165] on div "Uniti Demos ID: 4c025b01-9fa0-46ff-ab3a-a620b886896e" at bounding box center [1076, 173] width 176 height 25
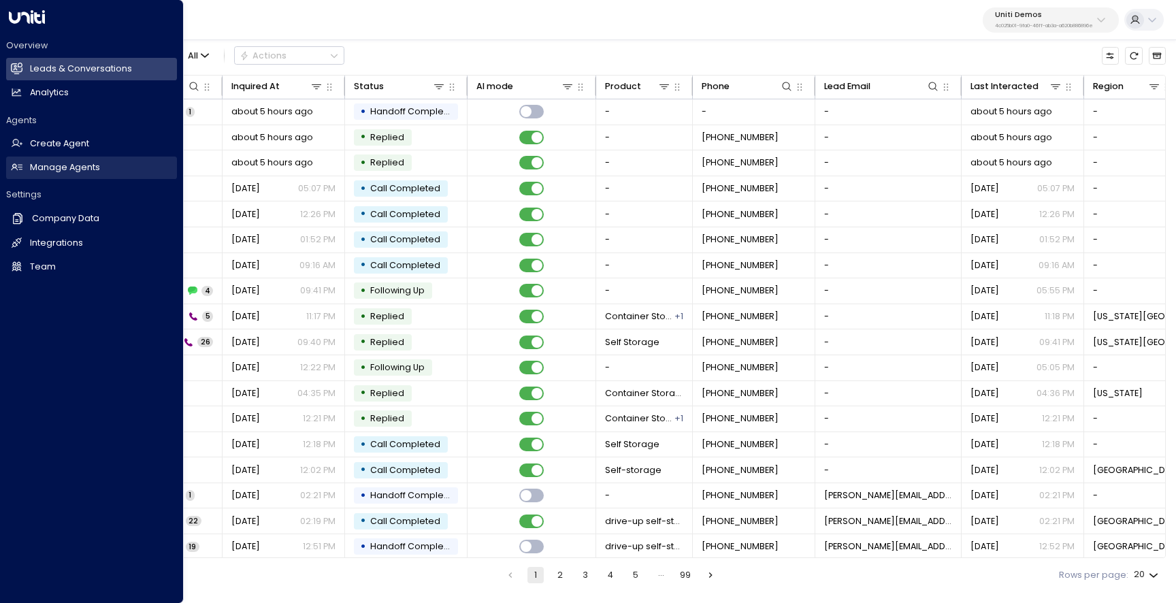
click at [41, 173] on h2 "Manage Agents" at bounding box center [65, 167] width 70 height 13
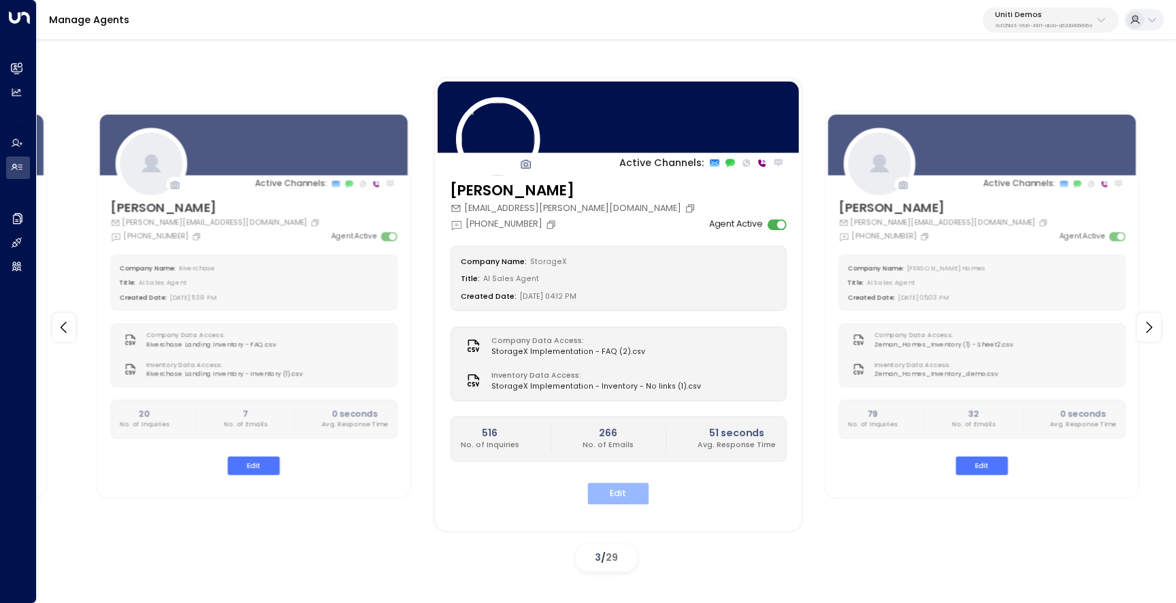
click at [637, 488] on button "Edit" at bounding box center [617, 493] width 61 height 21
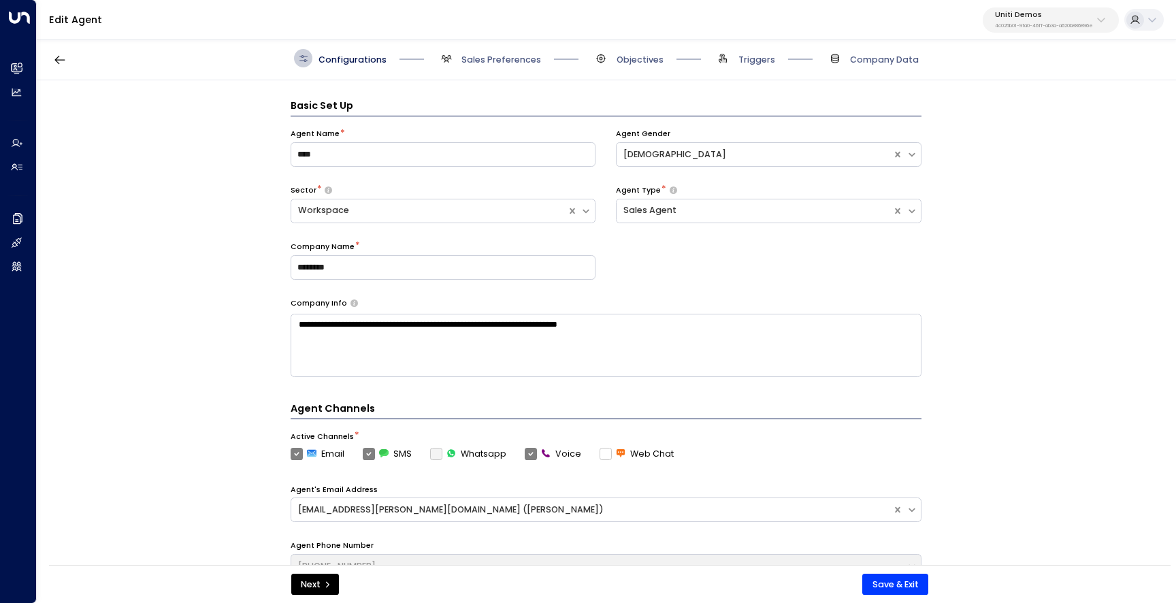
scroll to position [18, 0]
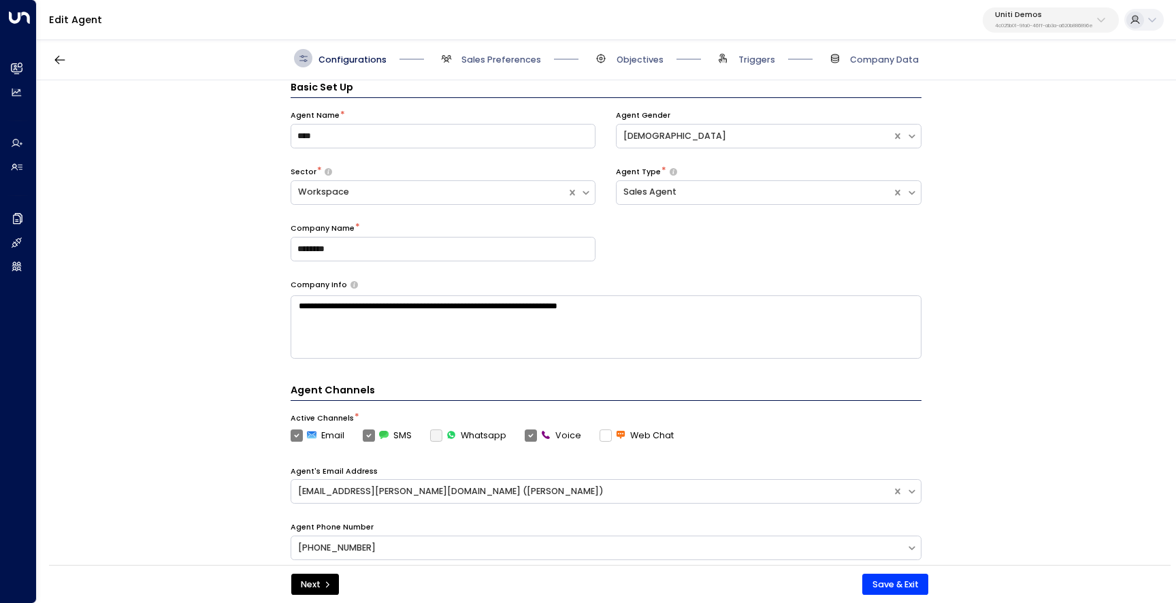
click at [484, 67] on div "Configurations Sales Preferences Objectives Triggers Company Data" at bounding box center [606, 59] width 1139 height 44
click at [508, 314] on textarea "**********" at bounding box center [605, 326] width 631 height 63
click at [463, 57] on span "Sales Preferences" at bounding box center [501, 60] width 80 height 12
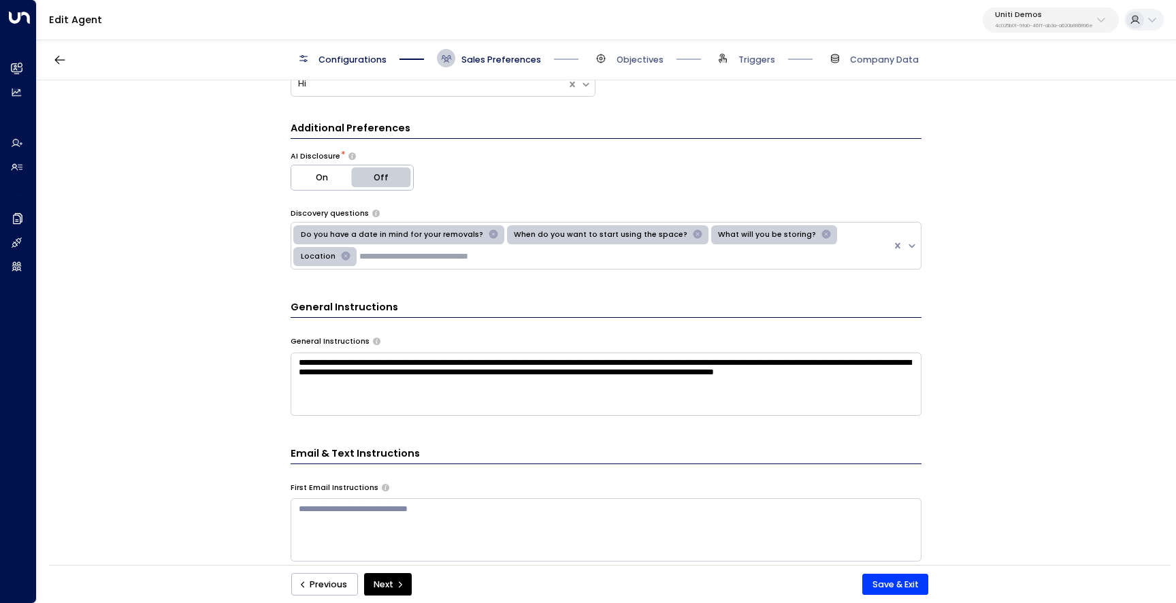
scroll to position [241, 0]
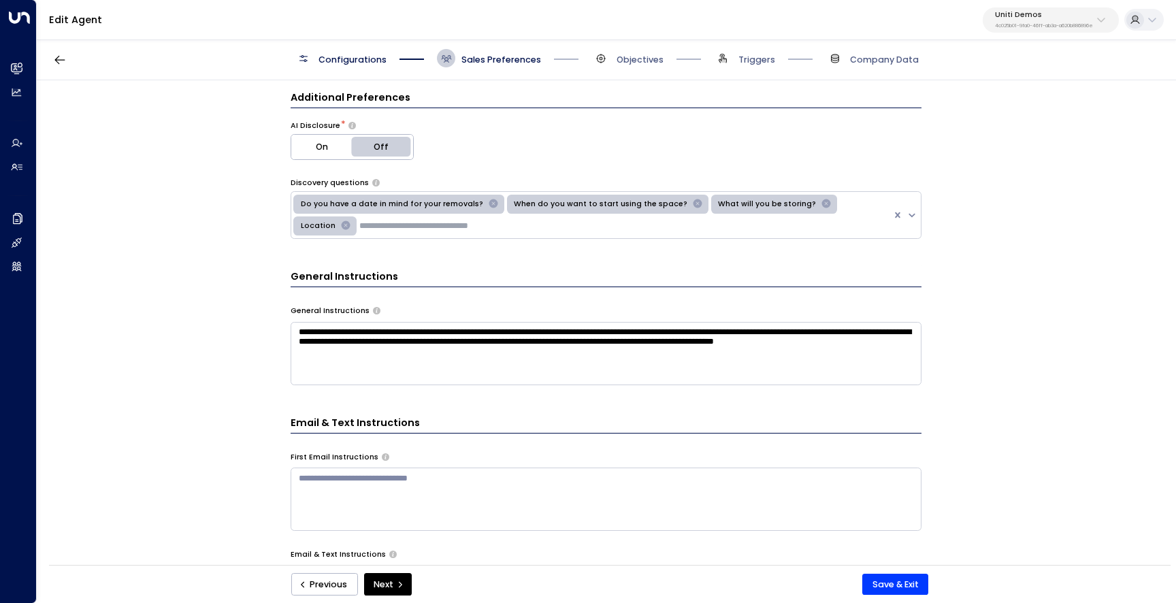
click at [488, 341] on textarea "**********" at bounding box center [605, 353] width 631 height 63
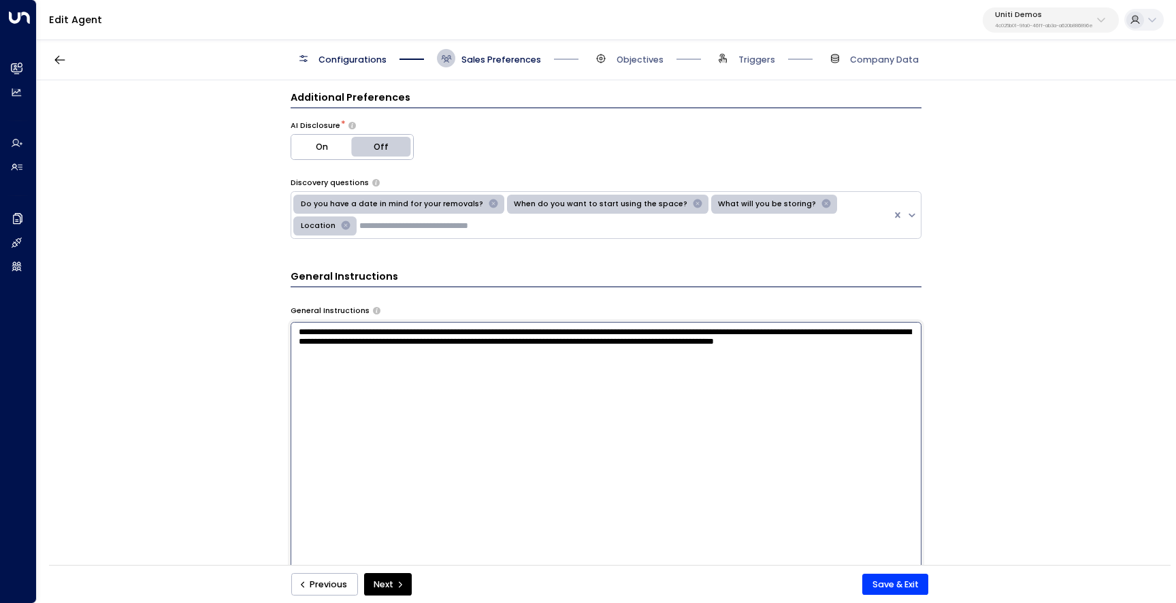
click at [488, 341] on textarea "**********" at bounding box center [605, 483] width 631 height 322
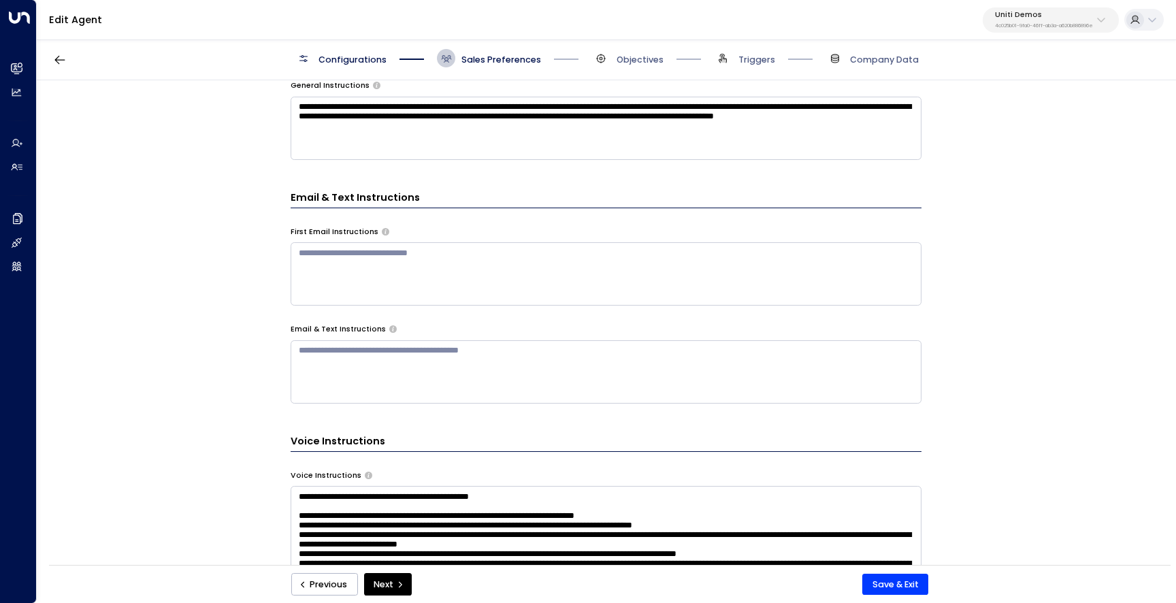
scroll to position [663, 0]
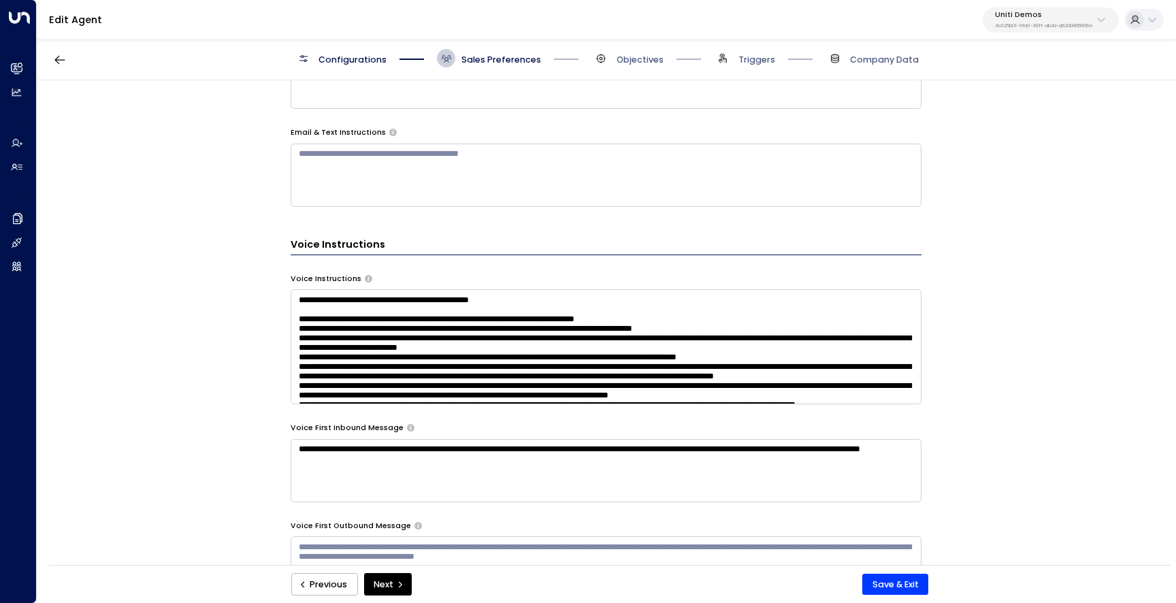
click at [647, 339] on textarea at bounding box center [605, 346] width 631 height 115
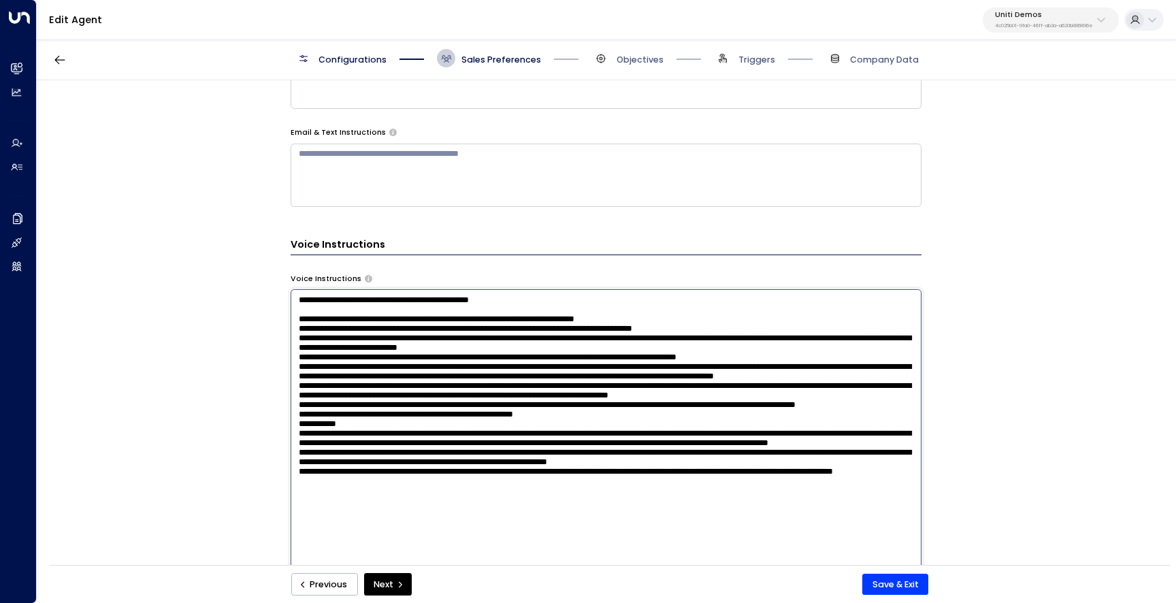
click at [647, 339] on textarea at bounding box center [605, 450] width 631 height 322
click at [859, 88] on textarea at bounding box center [605, 77] width 631 height 63
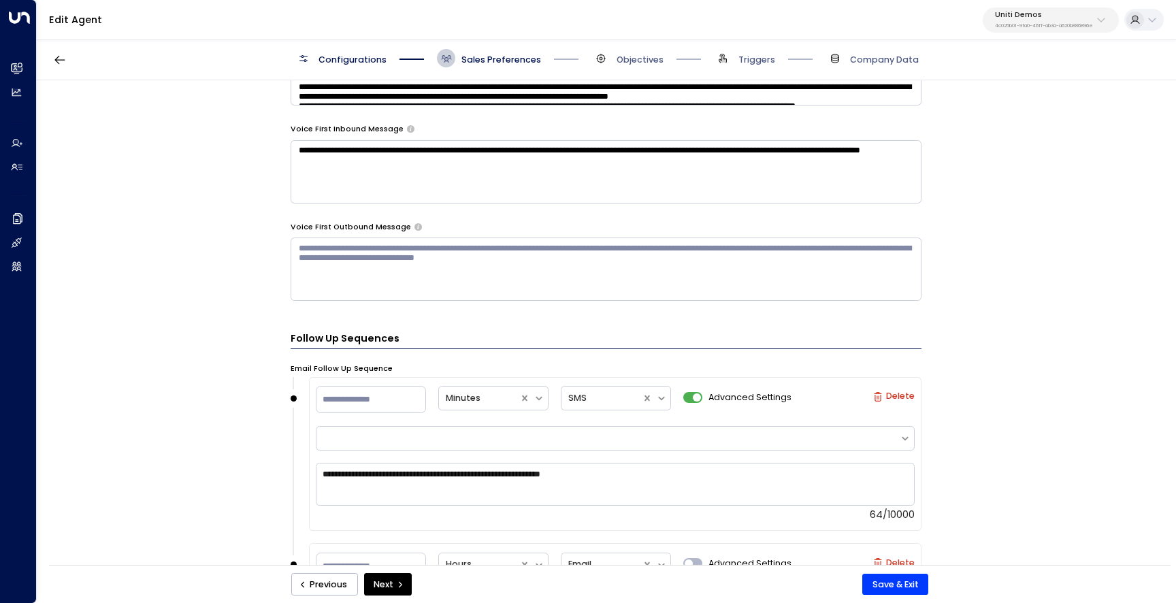
scroll to position [1218, 0]
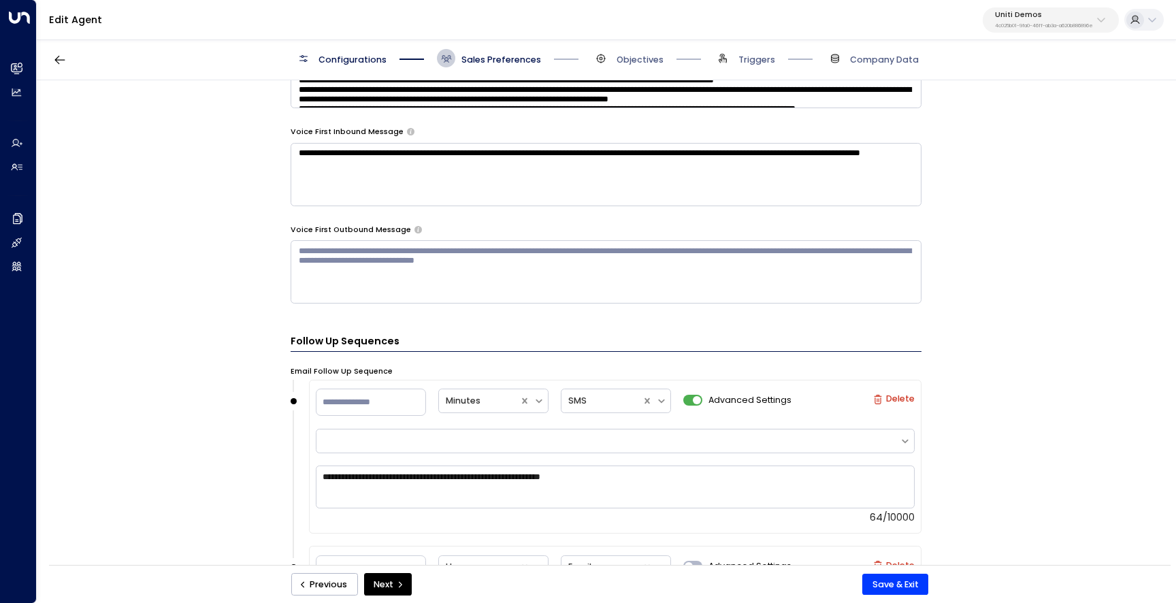
click at [499, 173] on textarea "**********" at bounding box center [605, 174] width 631 height 63
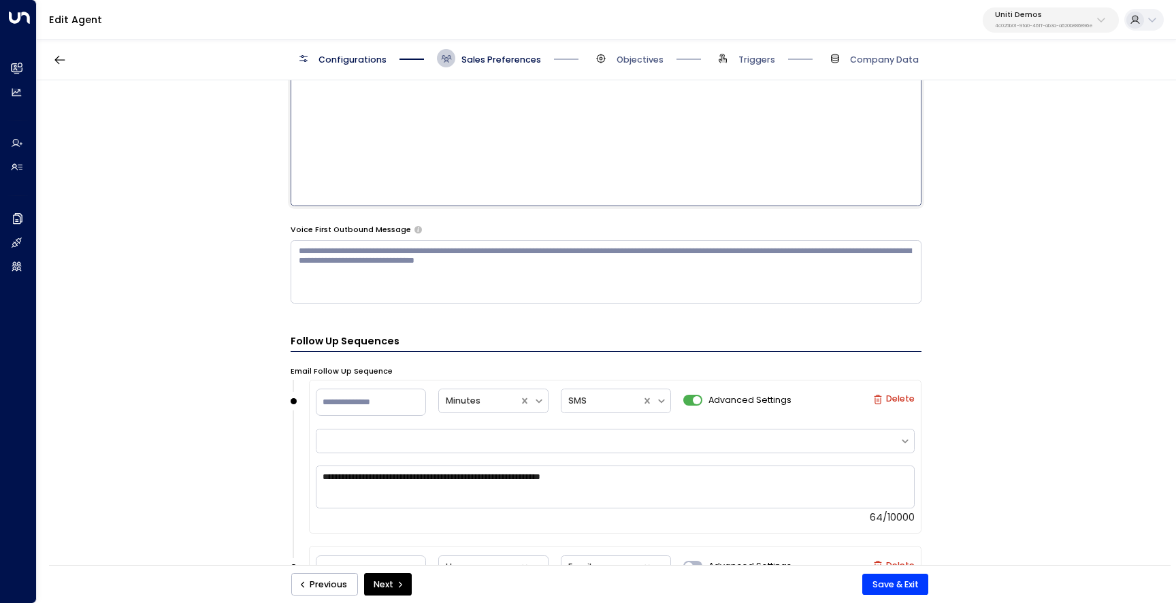
scroll to position [959, 0]
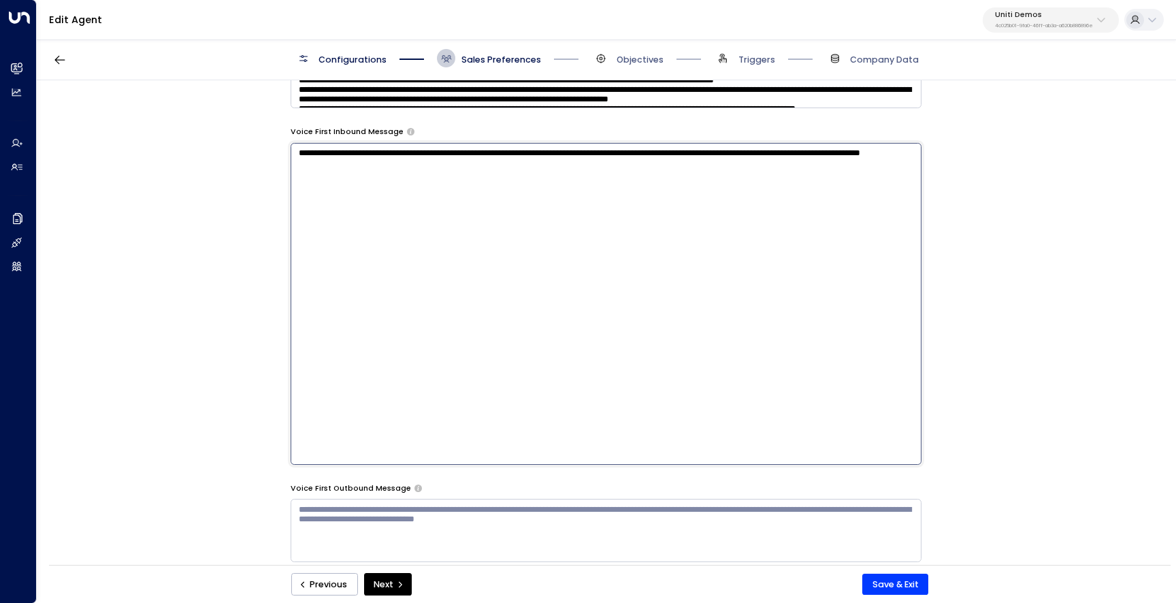
click at [499, 173] on textarea "**********" at bounding box center [605, 304] width 631 height 322
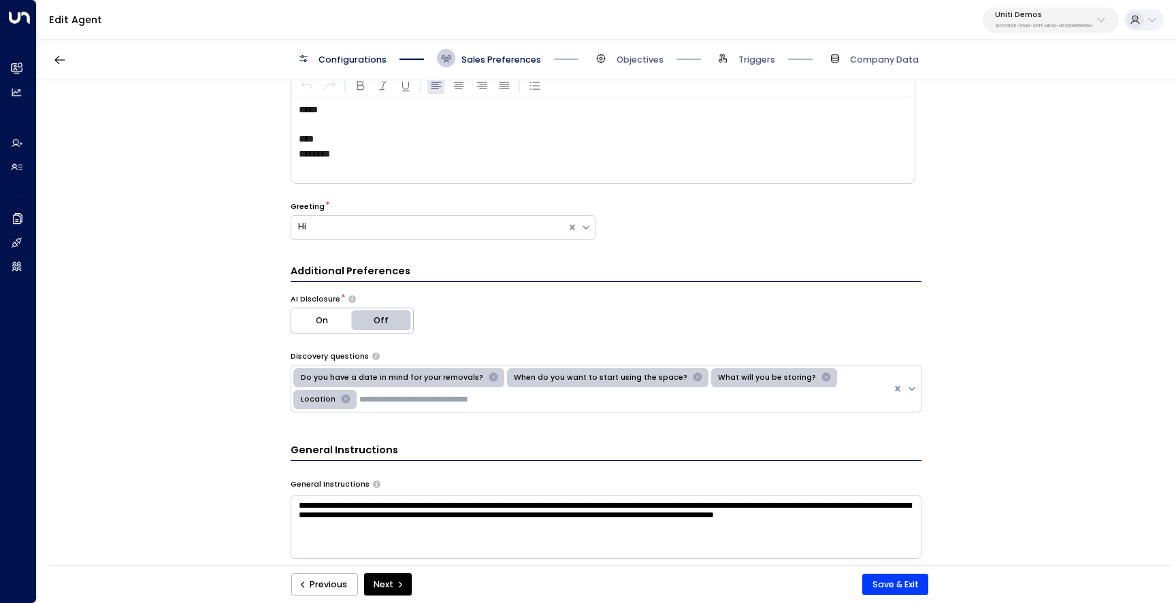
scroll to position [0, 0]
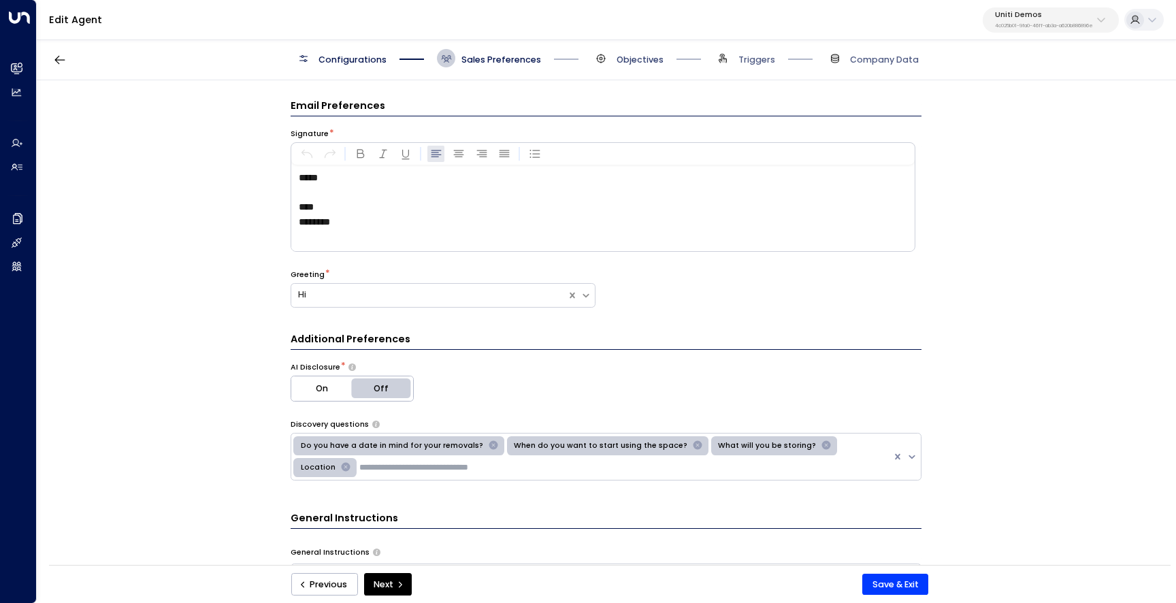
click at [620, 65] on span "Objectives" at bounding box center [639, 60] width 47 height 12
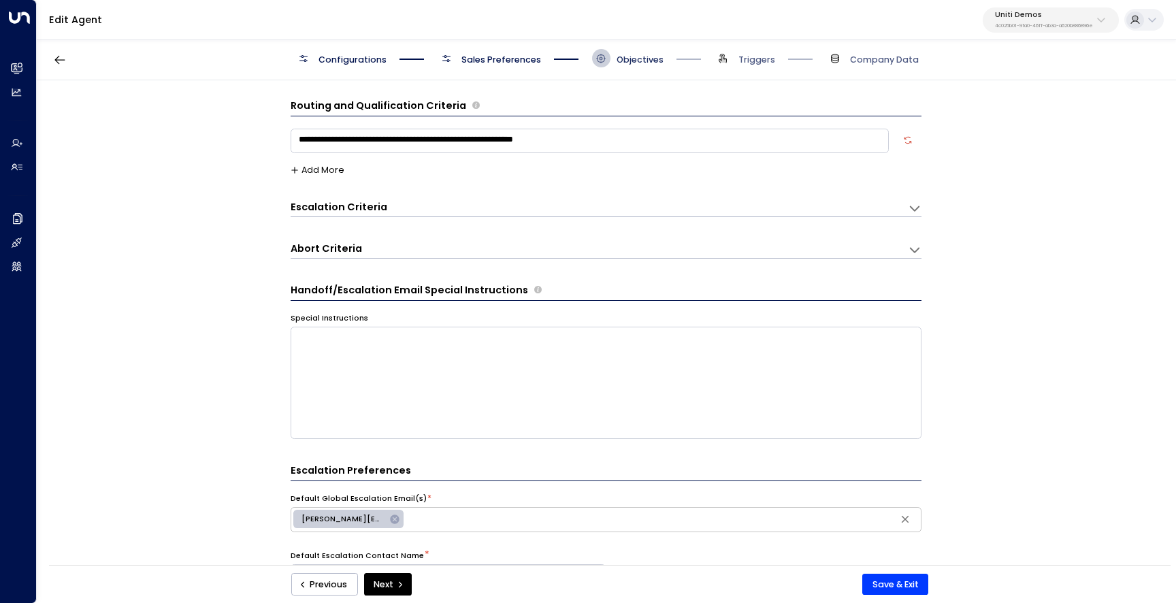
scroll to position [18, 0]
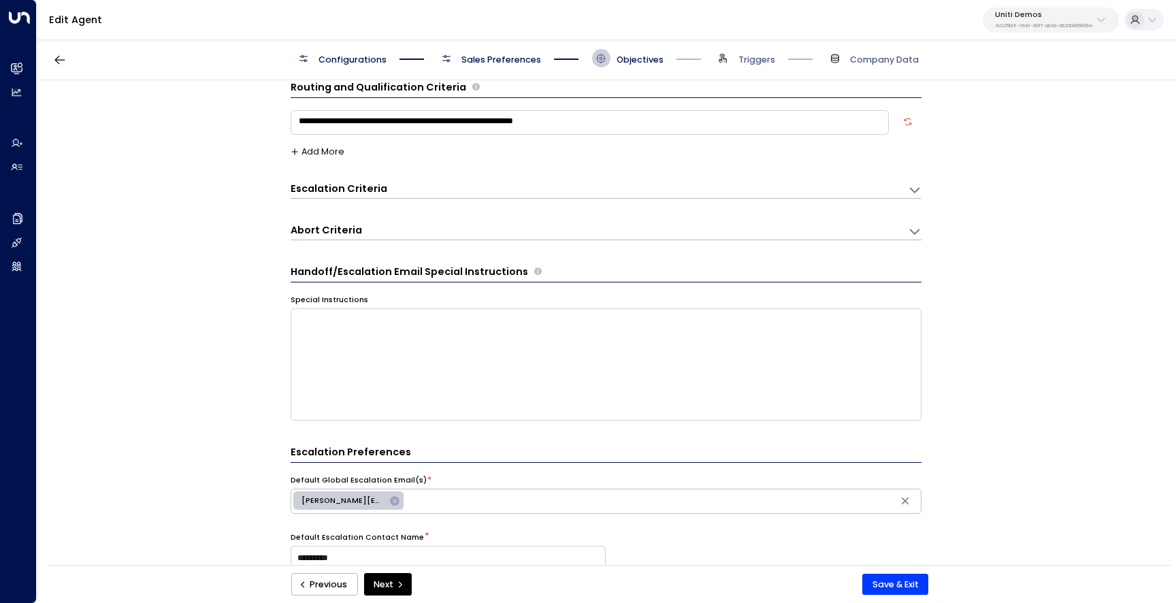
click at [507, 120] on textarea "**********" at bounding box center [589, 122] width 598 height 24
click at [816, 184] on div "Escalation Criteria Reset" at bounding box center [592, 189] width 605 height 14
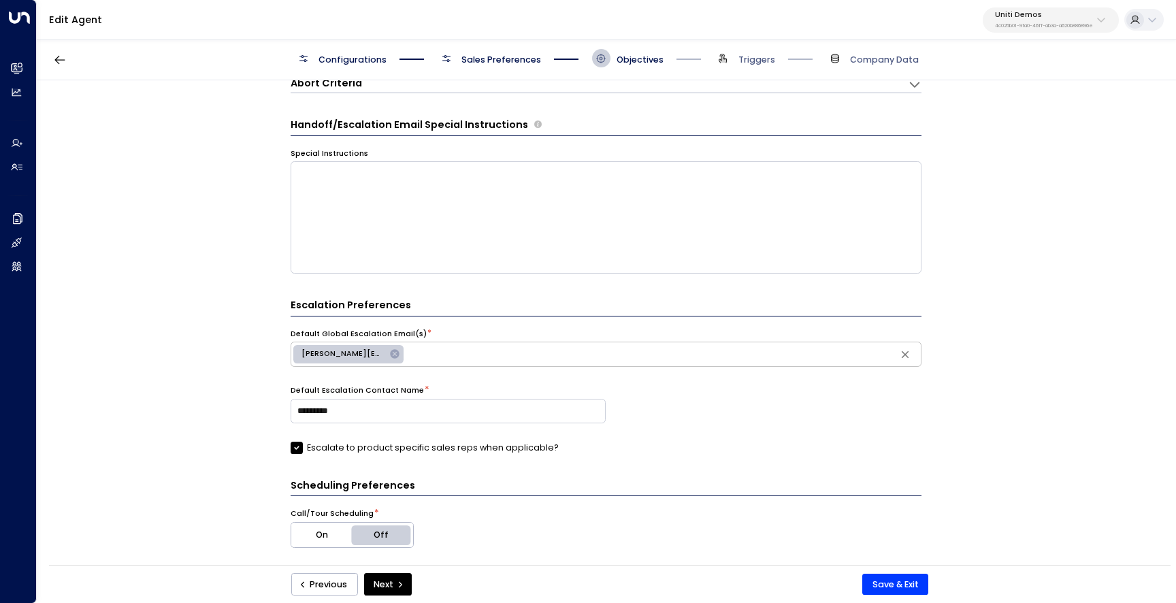
scroll to position [402, 0]
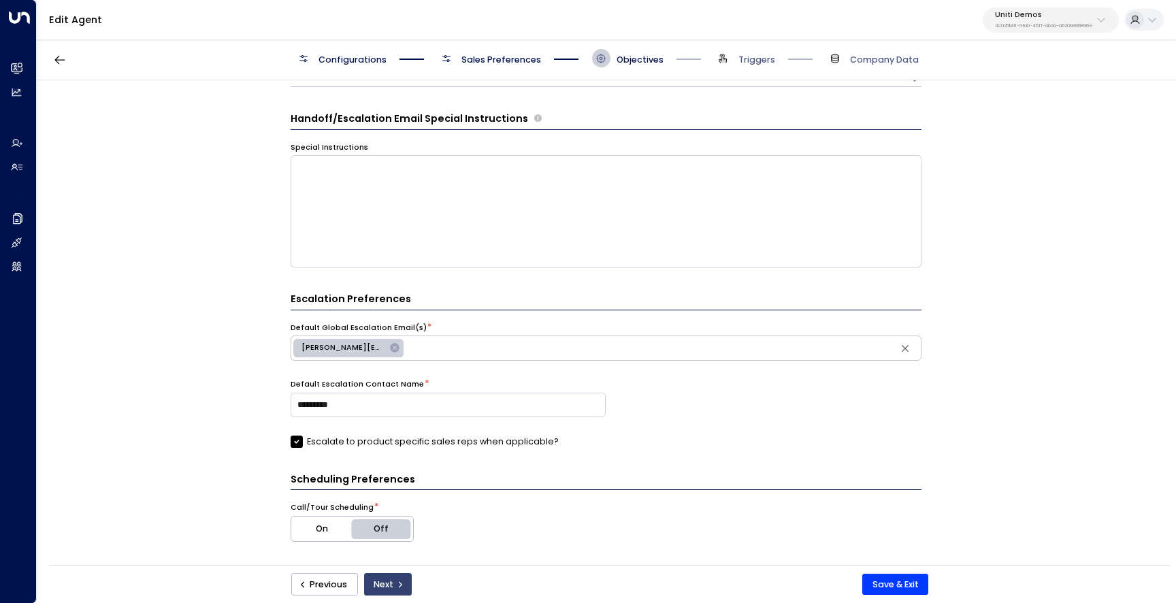
click at [393, 585] on button "Next" at bounding box center [388, 584] width 48 height 23
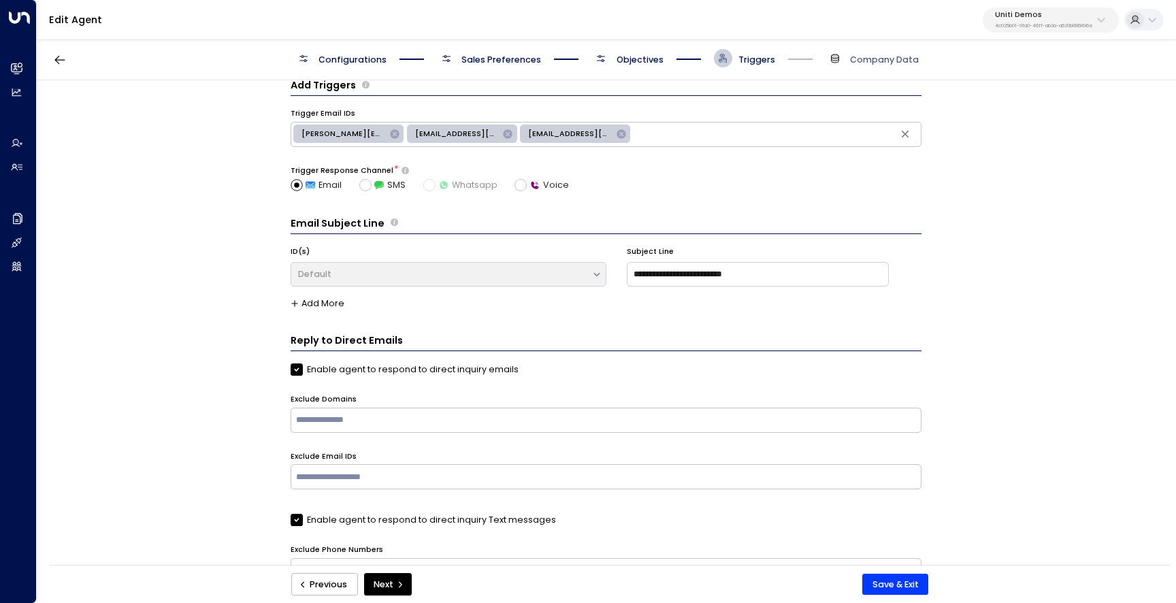
scroll to position [18, 0]
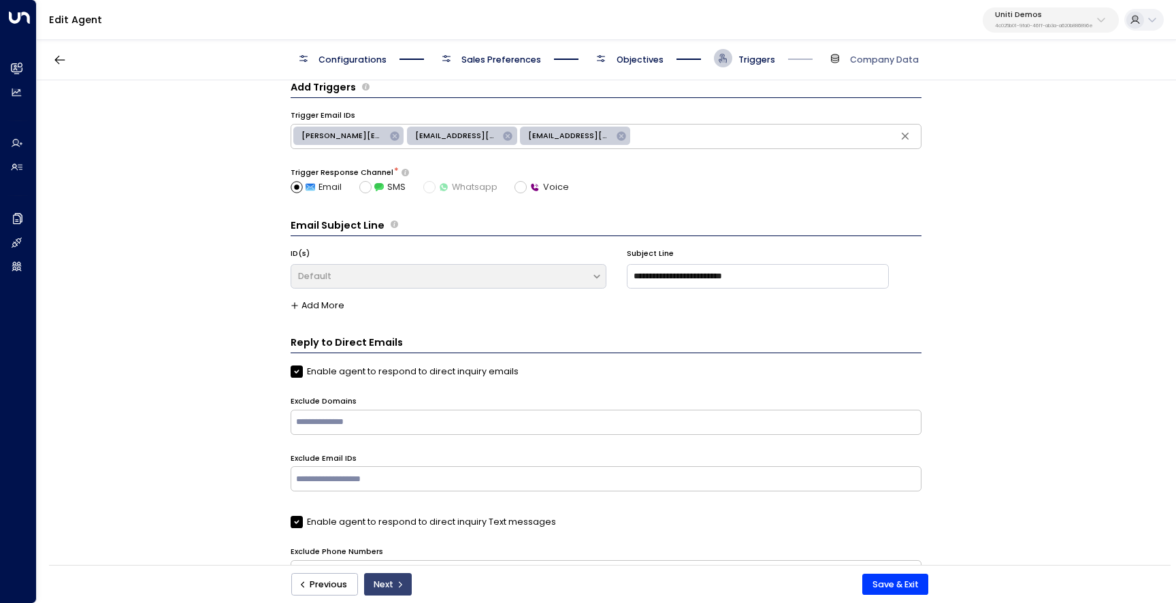
click at [386, 573] on button "Next" at bounding box center [388, 584] width 48 height 23
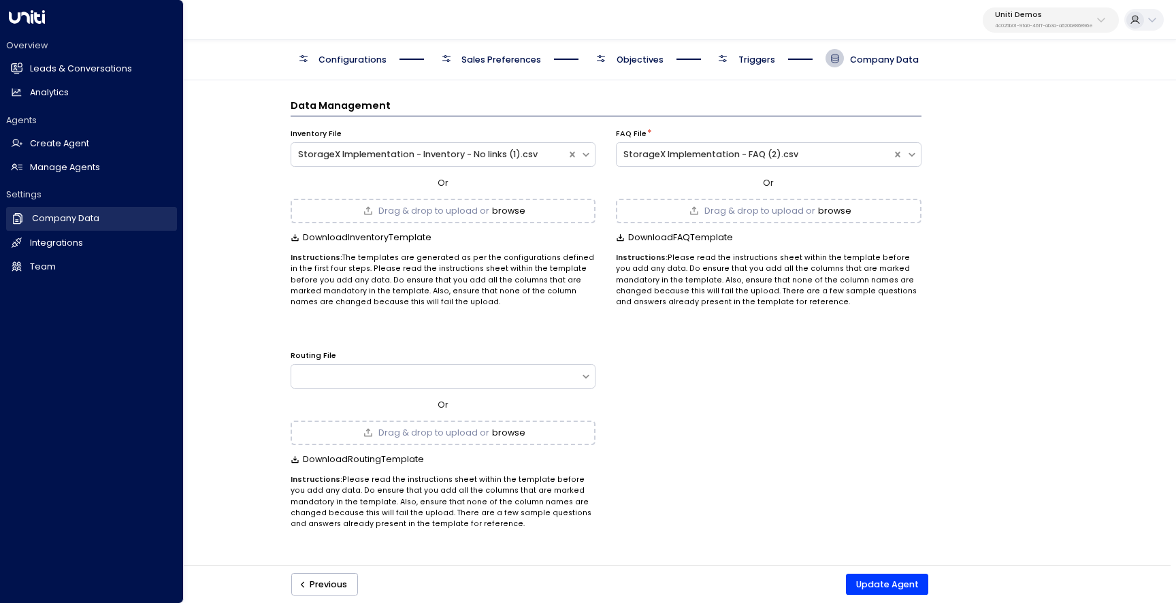
click at [67, 210] on link "Company Data Company Data" at bounding box center [91, 218] width 171 height 23
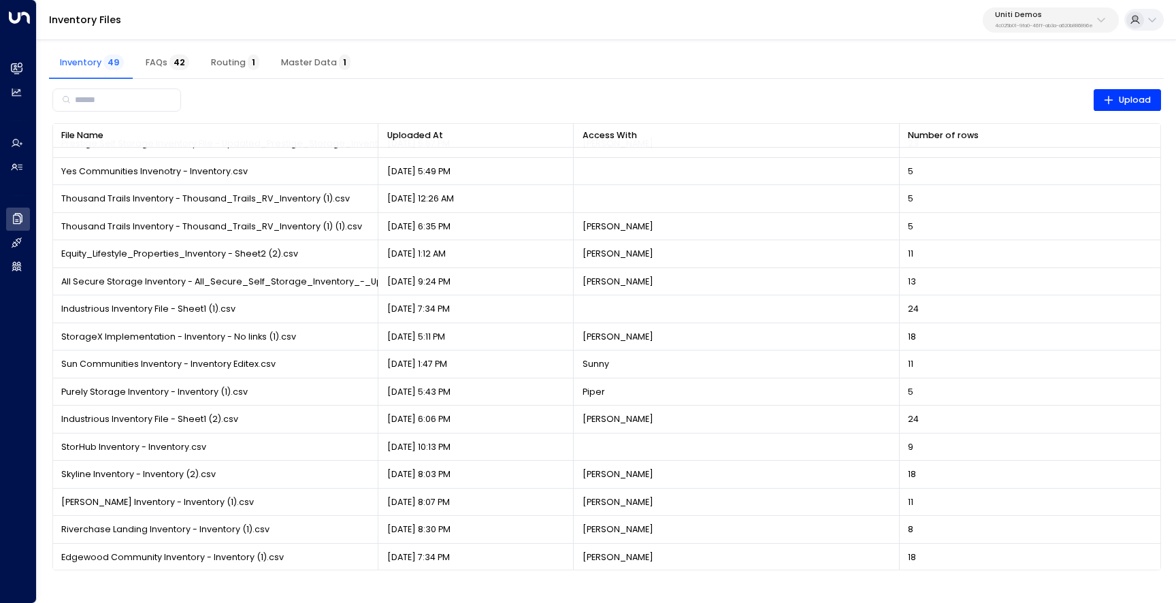
scroll to position [741, 0]
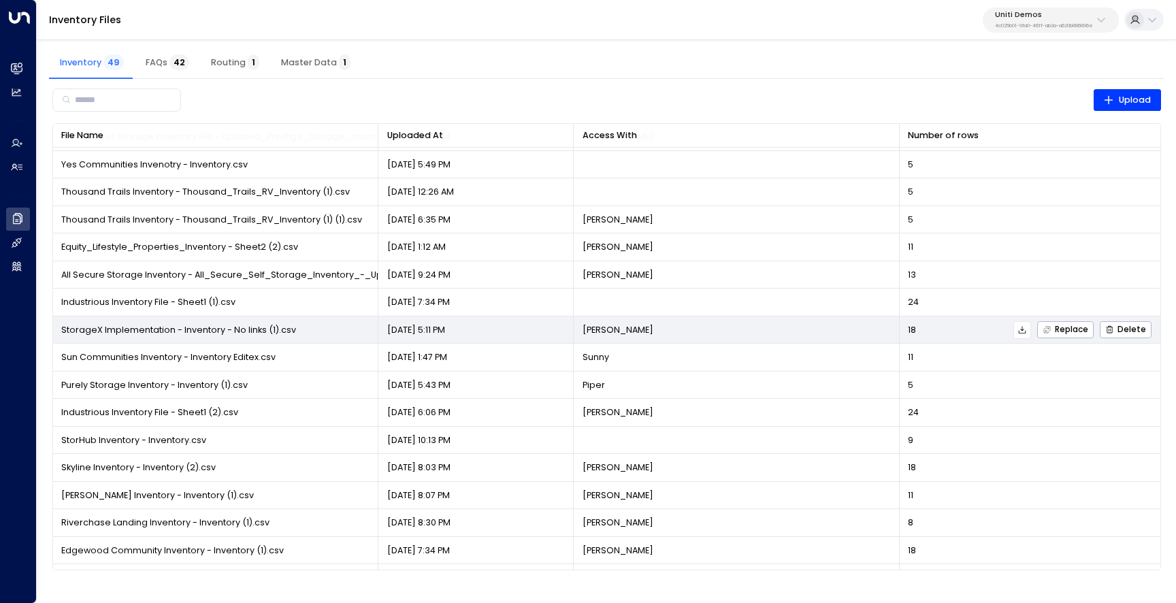
click at [1028, 331] on button at bounding box center [1022, 330] width 18 height 18
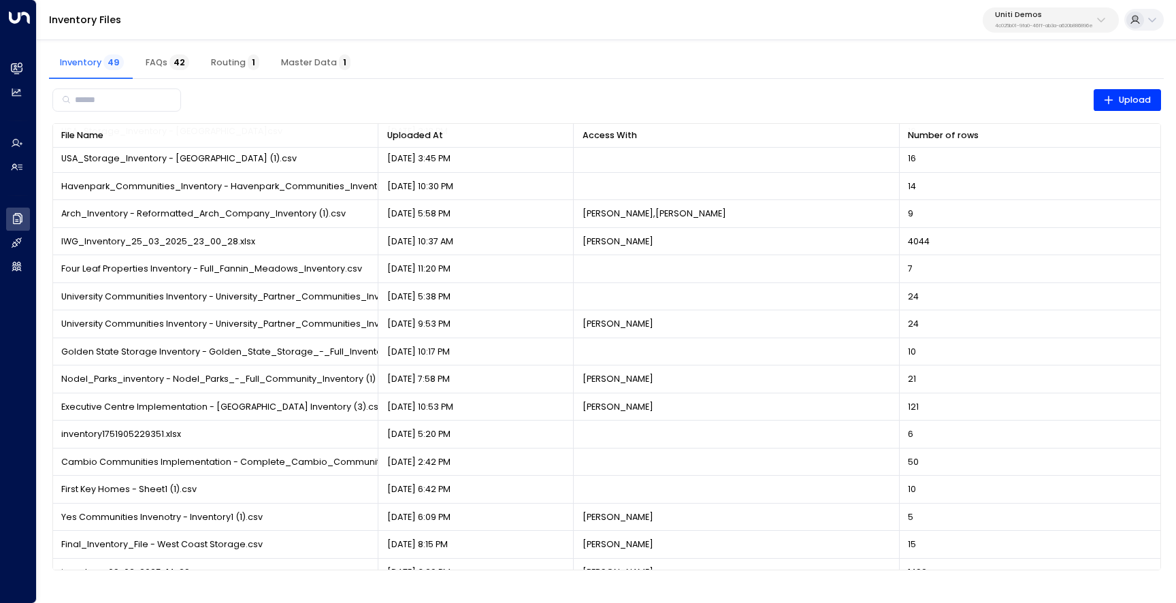
scroll to position [0, 0]
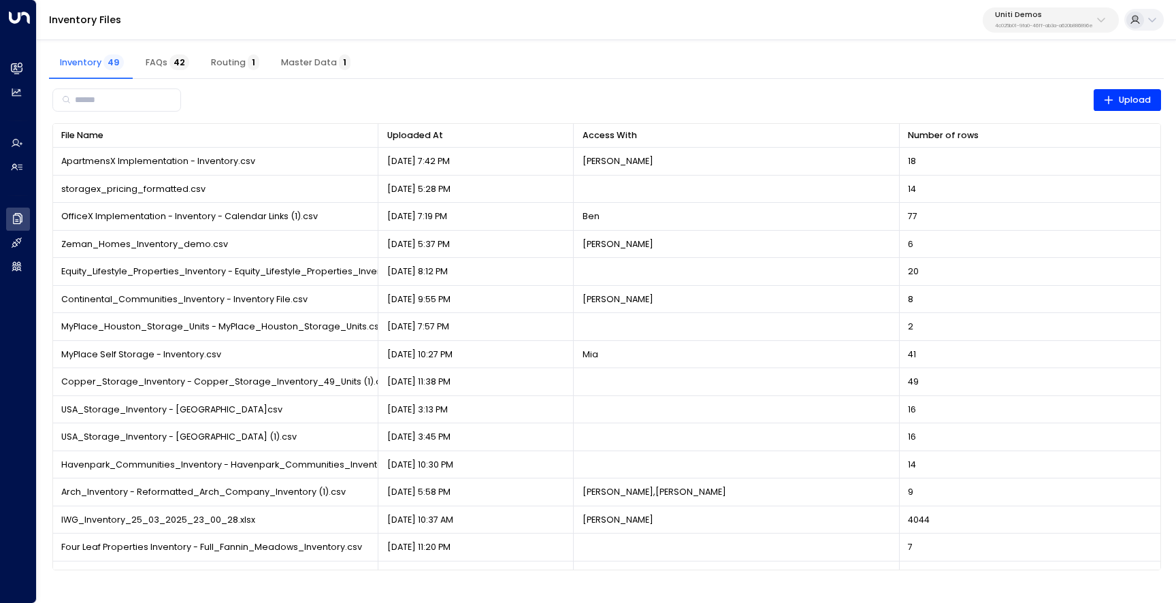
click at [161, 61] on span "FAQs 42" at bounding box center [168, 62] width 44 height 11
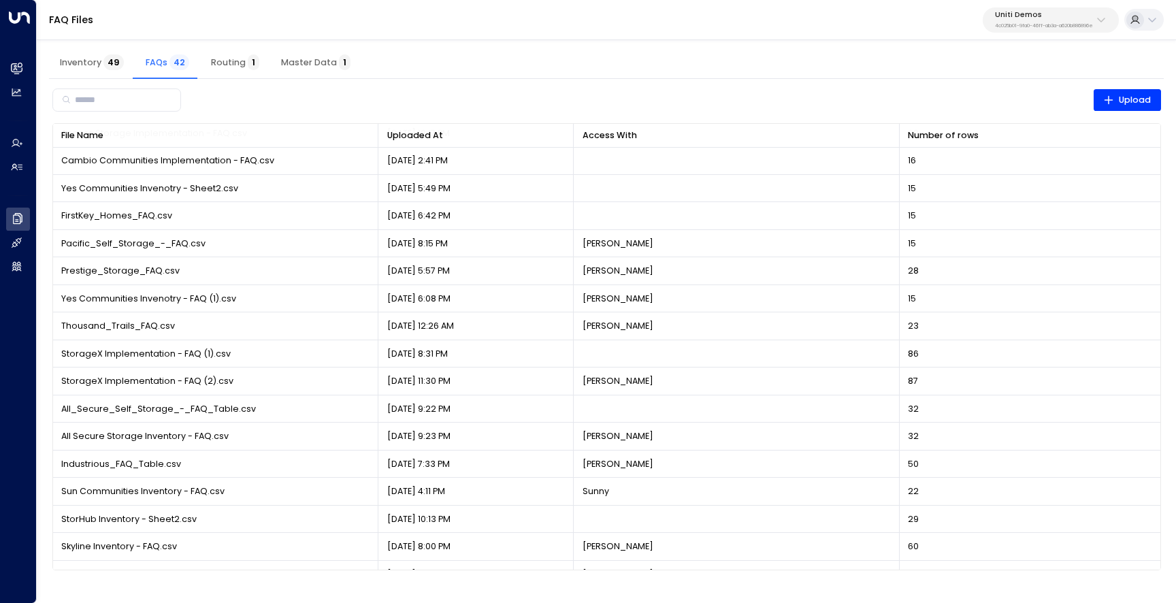
scroll to position [735, 0]
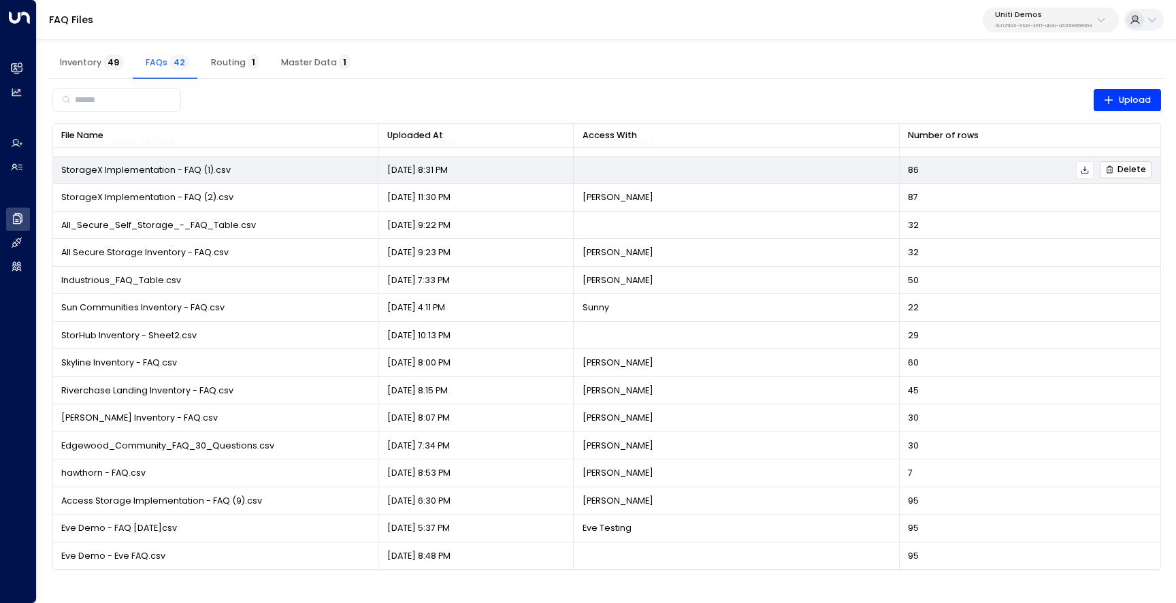
click at [1110, 170] on icon "button" at bounding box center [1109, 169] width 9 height 9
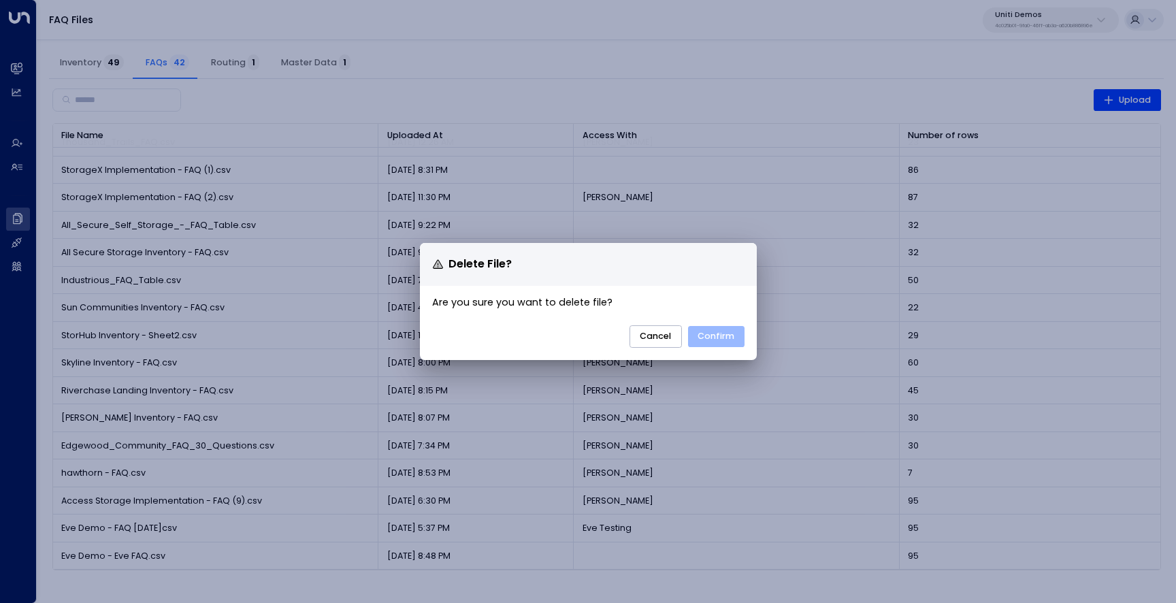
click at [740, 341] on button "Confirm" at bounding box center [716, 337] width 56 height 22
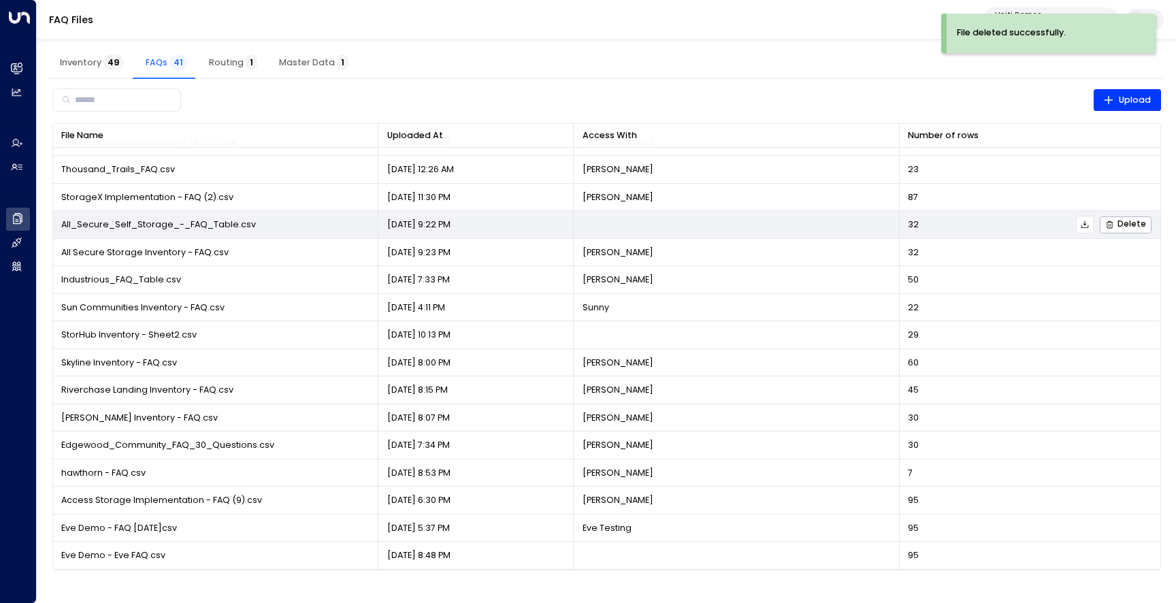
scroll to position [708, 0]
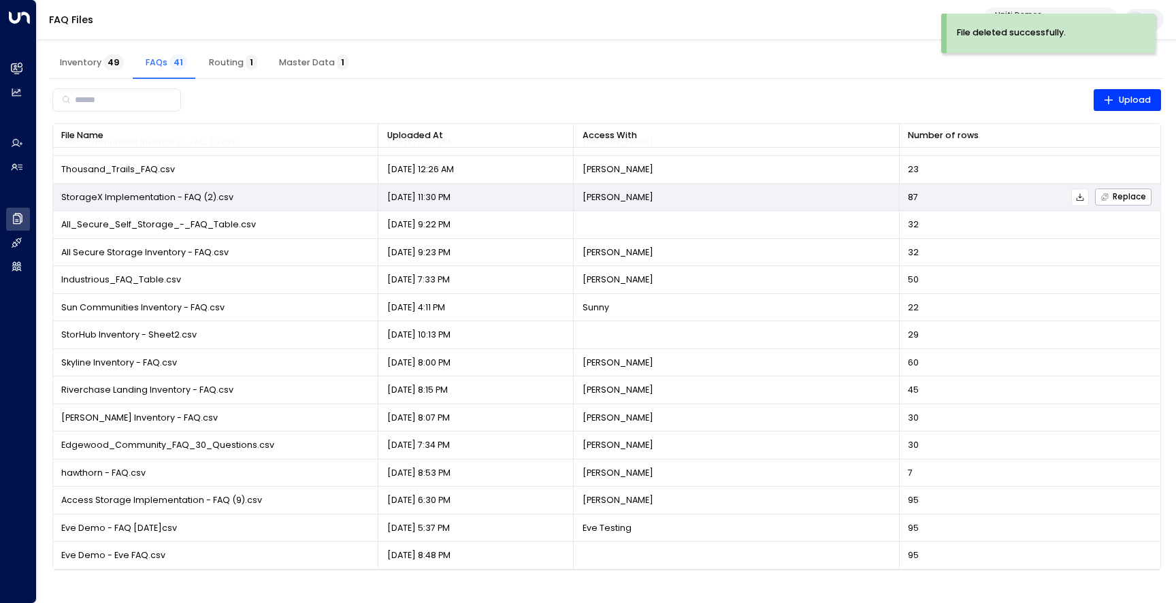
click at [1075, 198] on icon at bounding box center [1080, 198] width 10 height 10
